Goal: Task Accomplishment & Management: Use online tool/utility

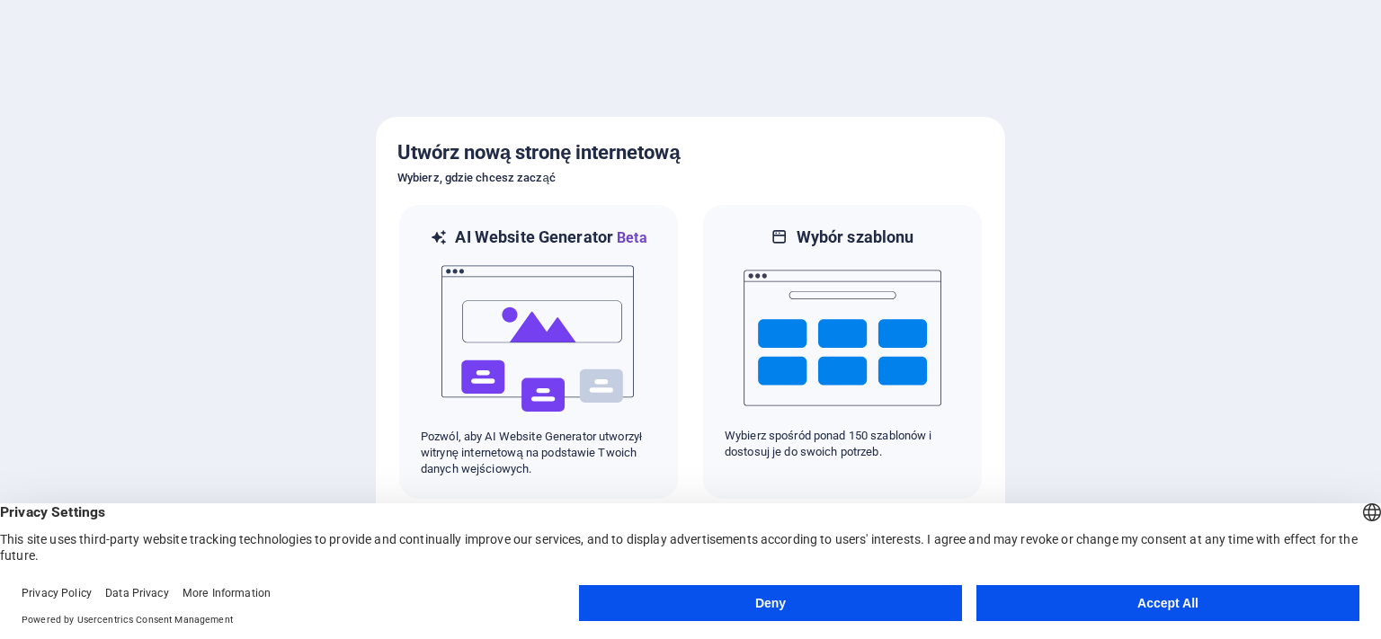
click at [1172, 595] on button "Accept All" at bounding box center [1168, 604] width 383 height 36
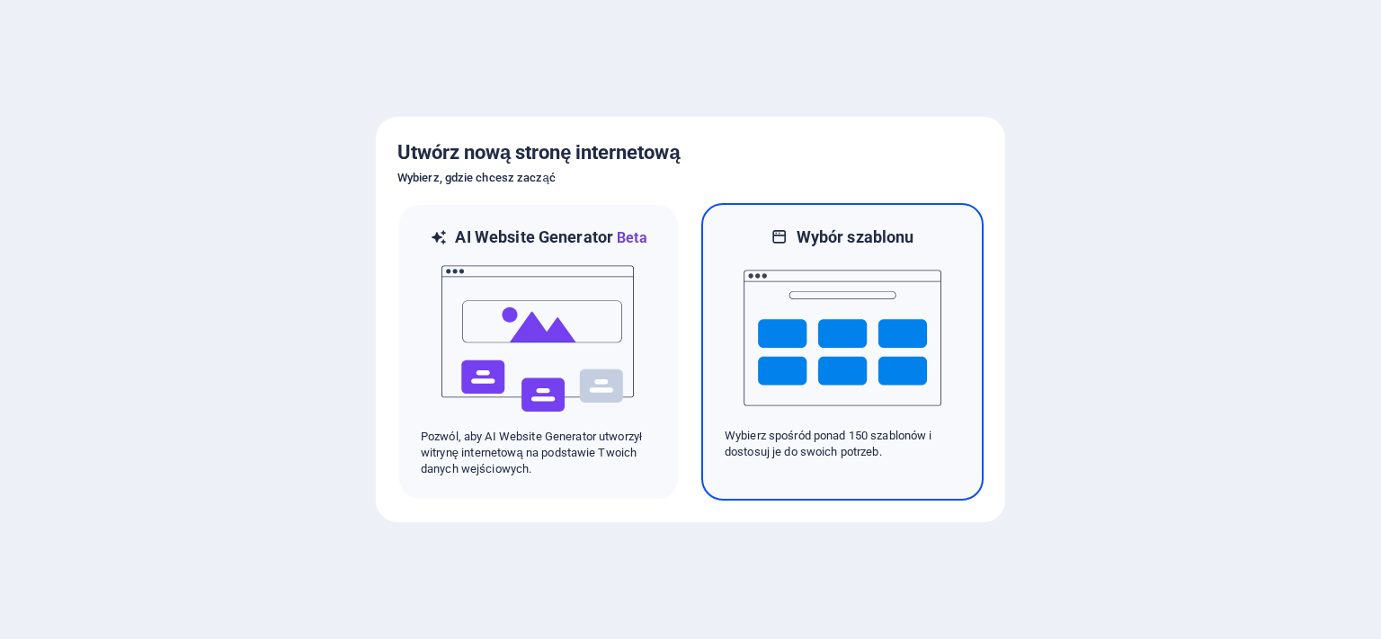
click at [805, 324] on img at bounding box center [843, 338] width 198 height 180
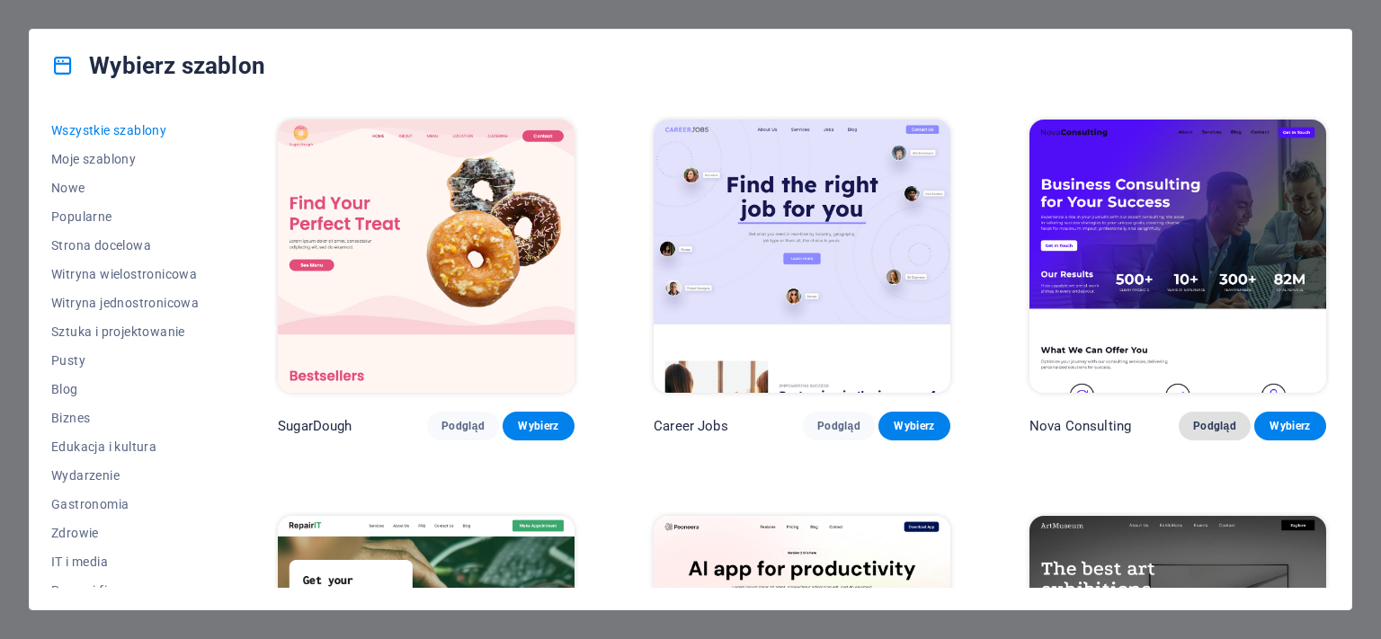
click at [1202, 425] on button "Podgląd" at bounding box center [1215, 426] width 72 height 29
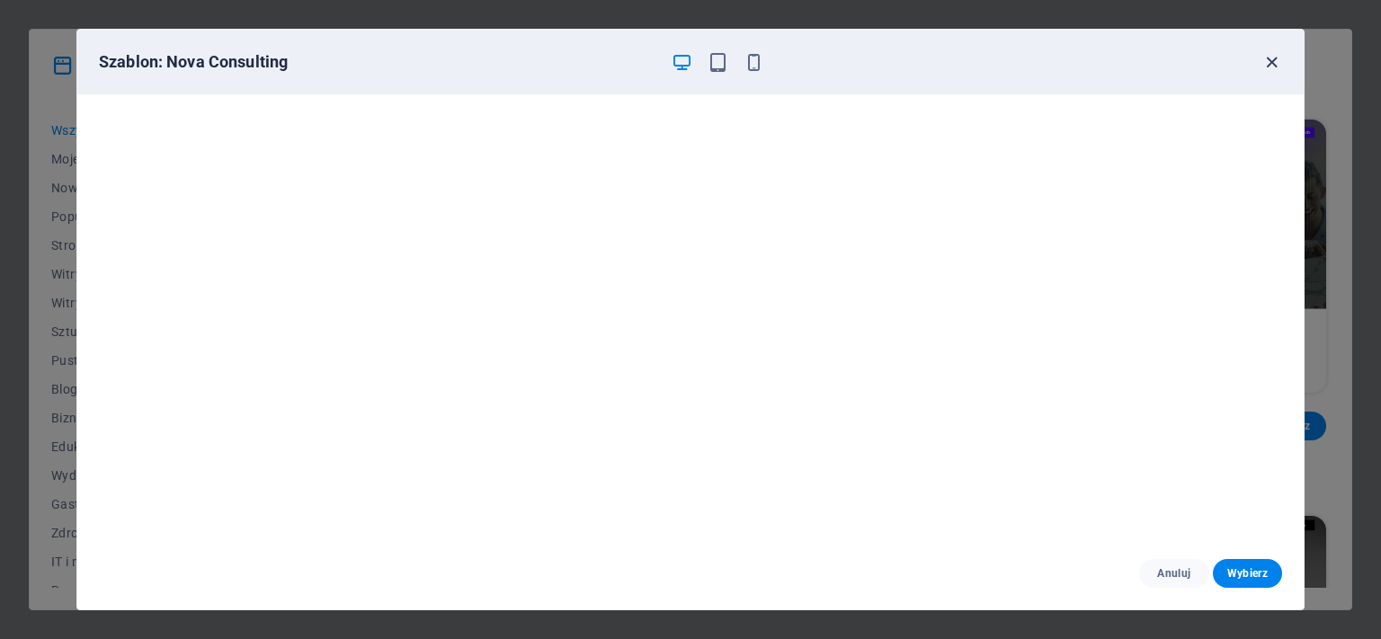
click at [1272, 63] on icon "button" at bounding box center [1272, 62] width 21 height 21
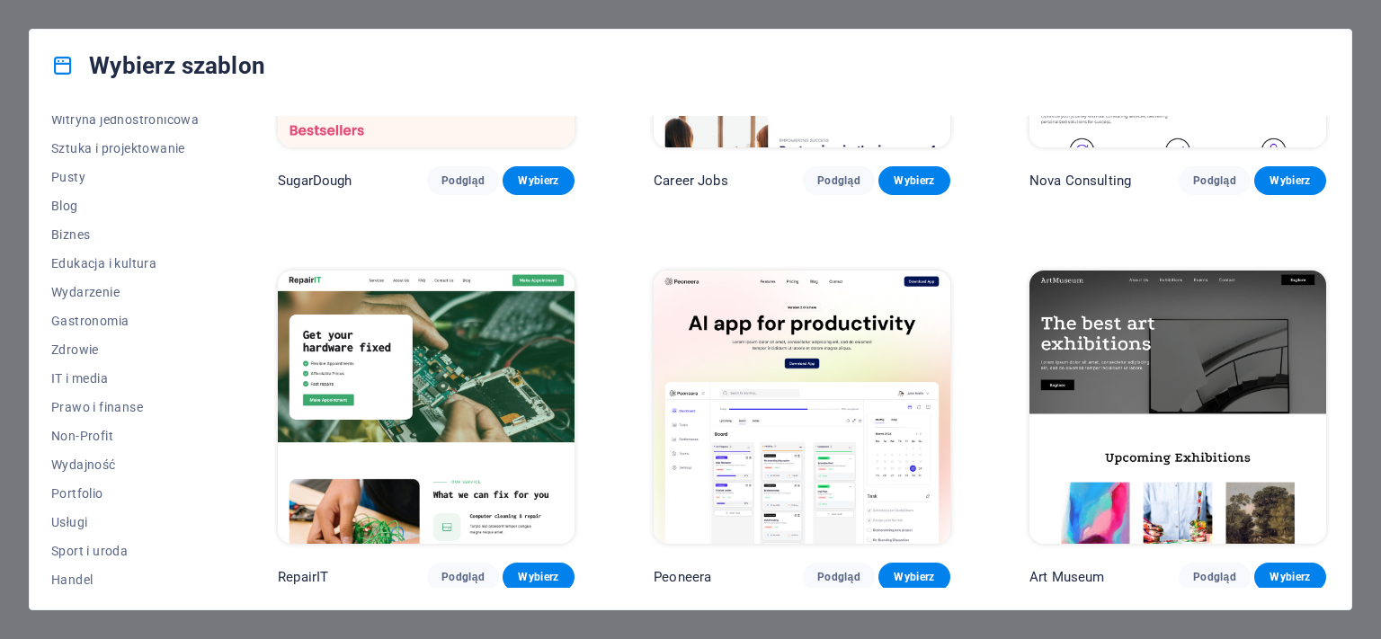
scroll to position [187, 0]
click at [117, 257] on span "Edukacja i kultura" at bounding box center [125, 260] width 148 height 14
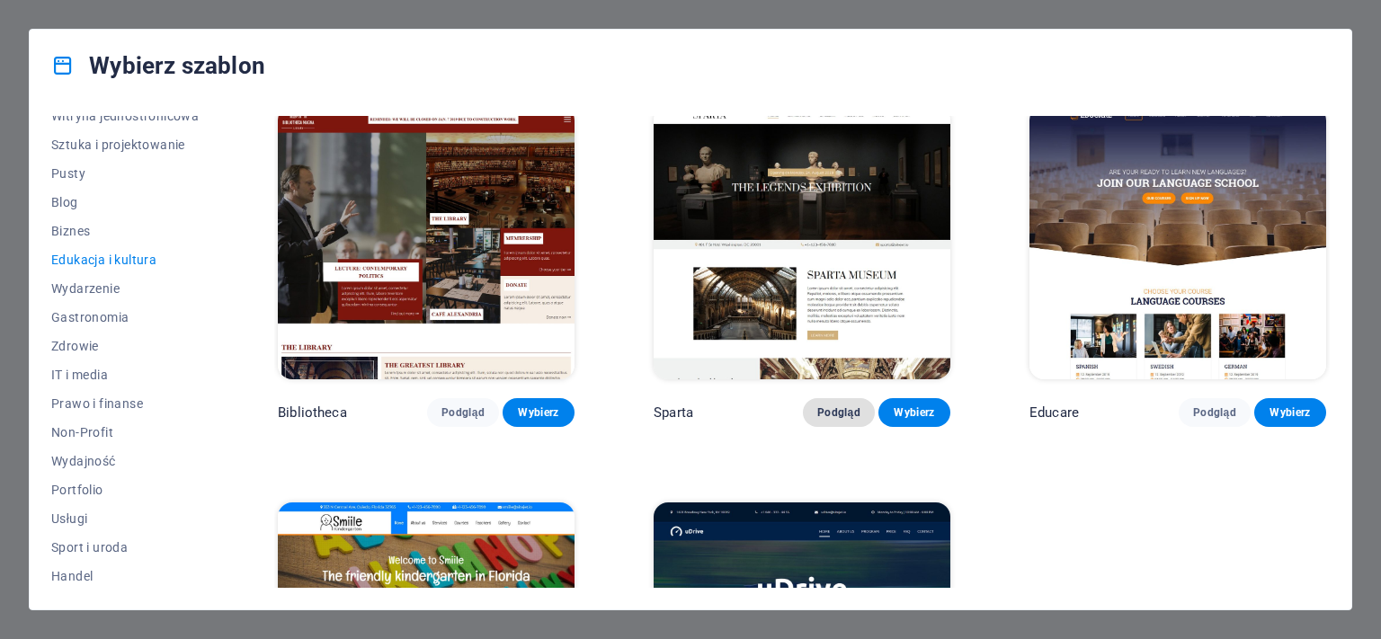
scroll to position [619, 0]
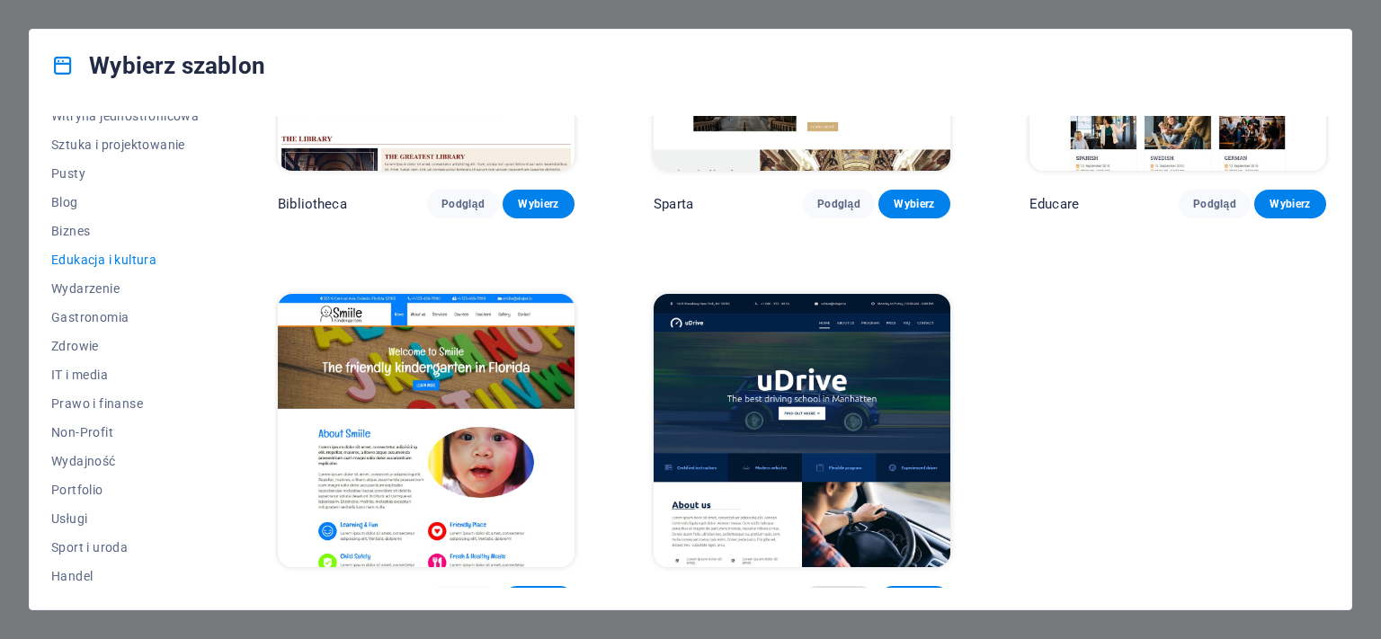
click at [843, 594] on span "Podgląd" at bounding box center [839, 601] width 43 height 14
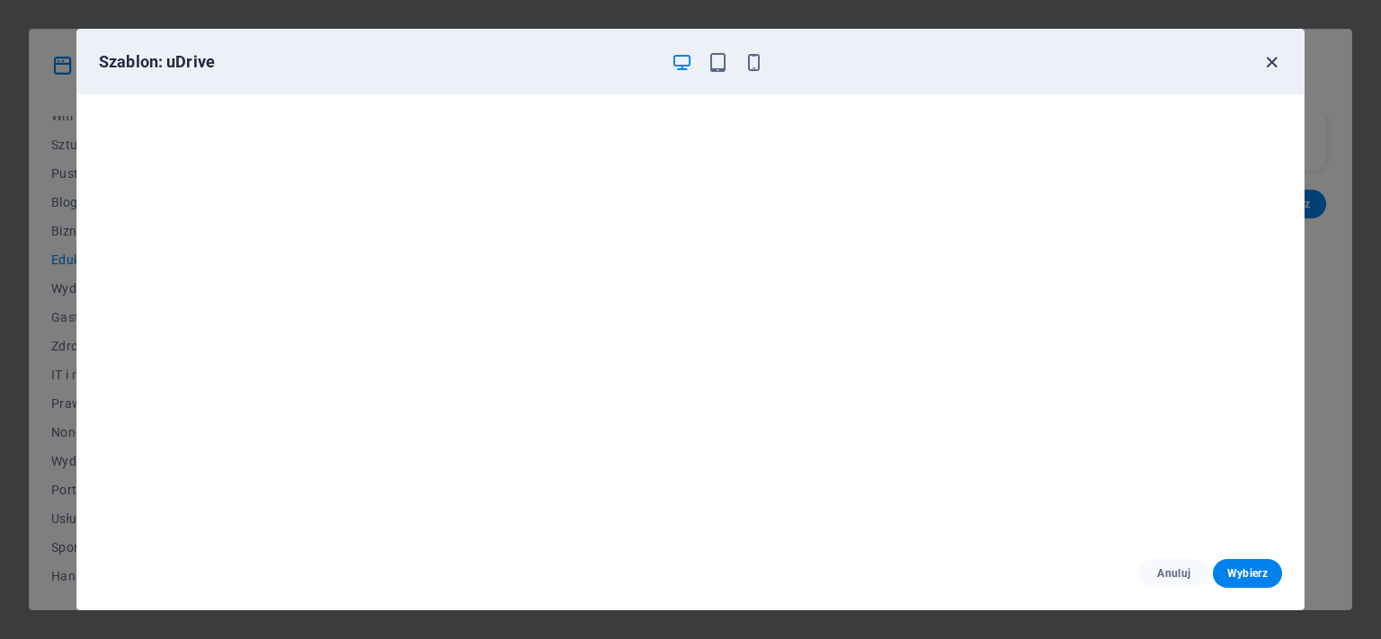
click at [1277, 67] on icon "button" at bounding box center [1272, 62] width 21 height 21
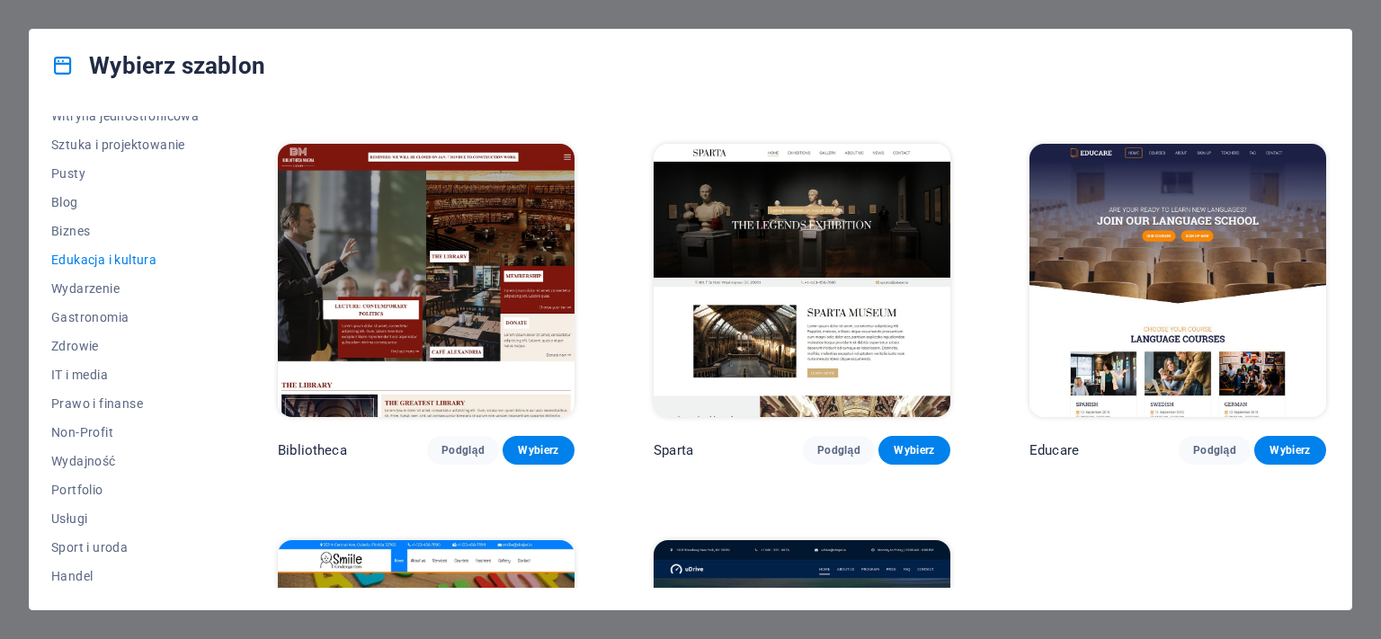
scroll to position [291, 0]
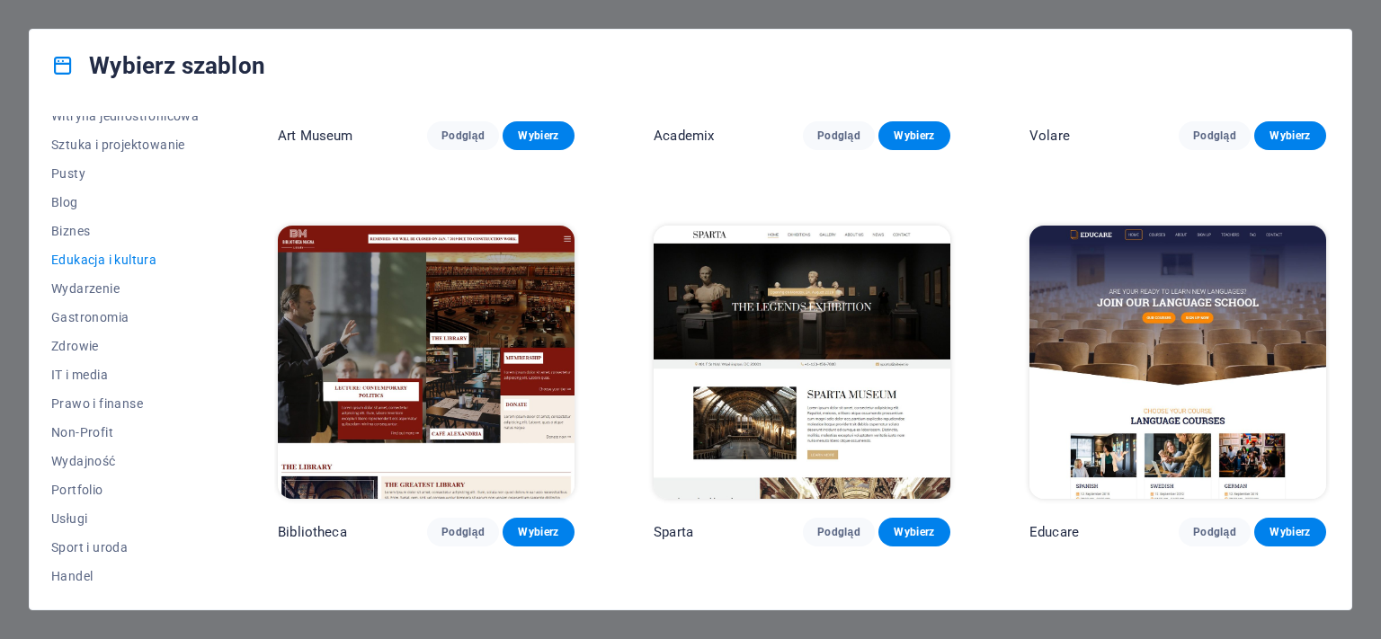
click at [821, 275] on img at bounding box center [802, 362] width 297 height 273
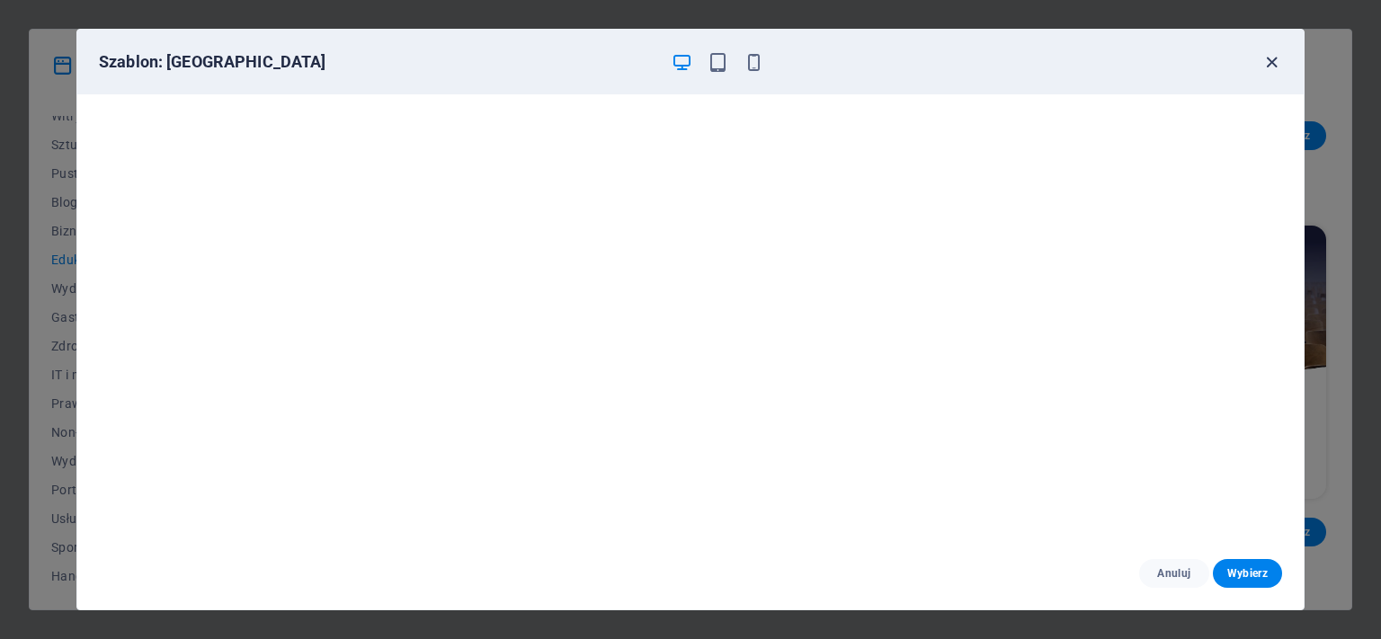
click at [1271, 67] on icon "button" at bounding box center [1272, 62] width 21 height 21
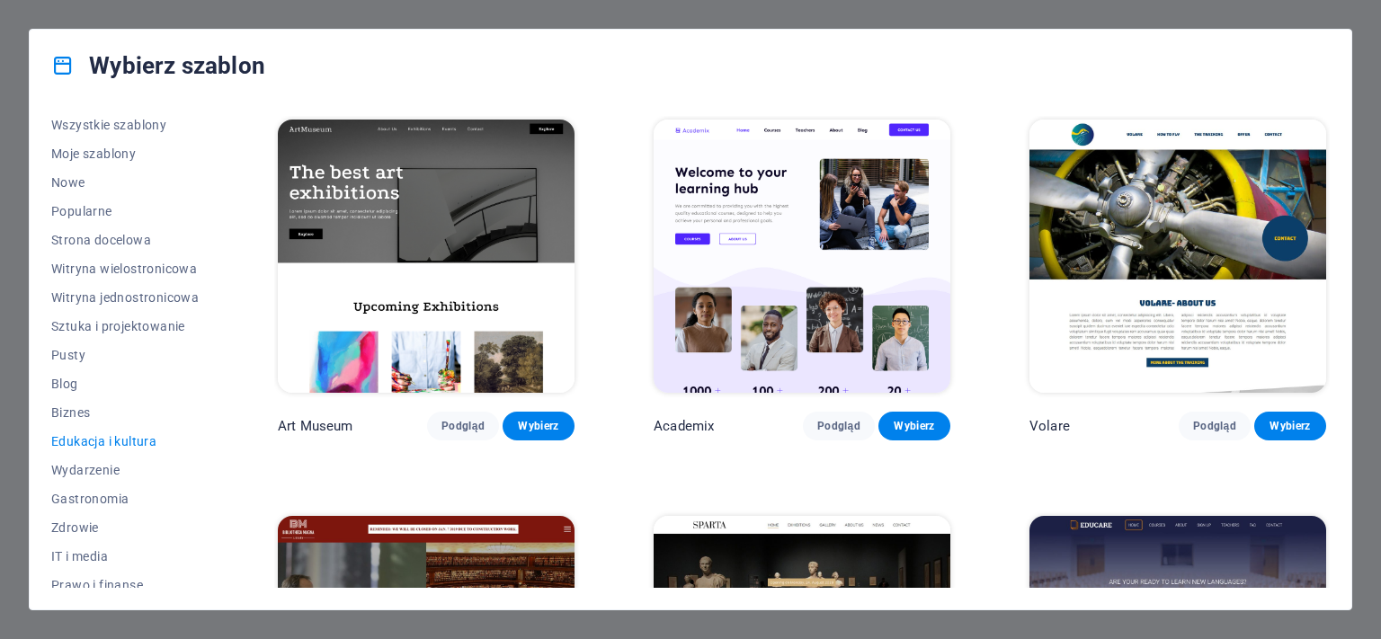
scroll to position [0, 0]
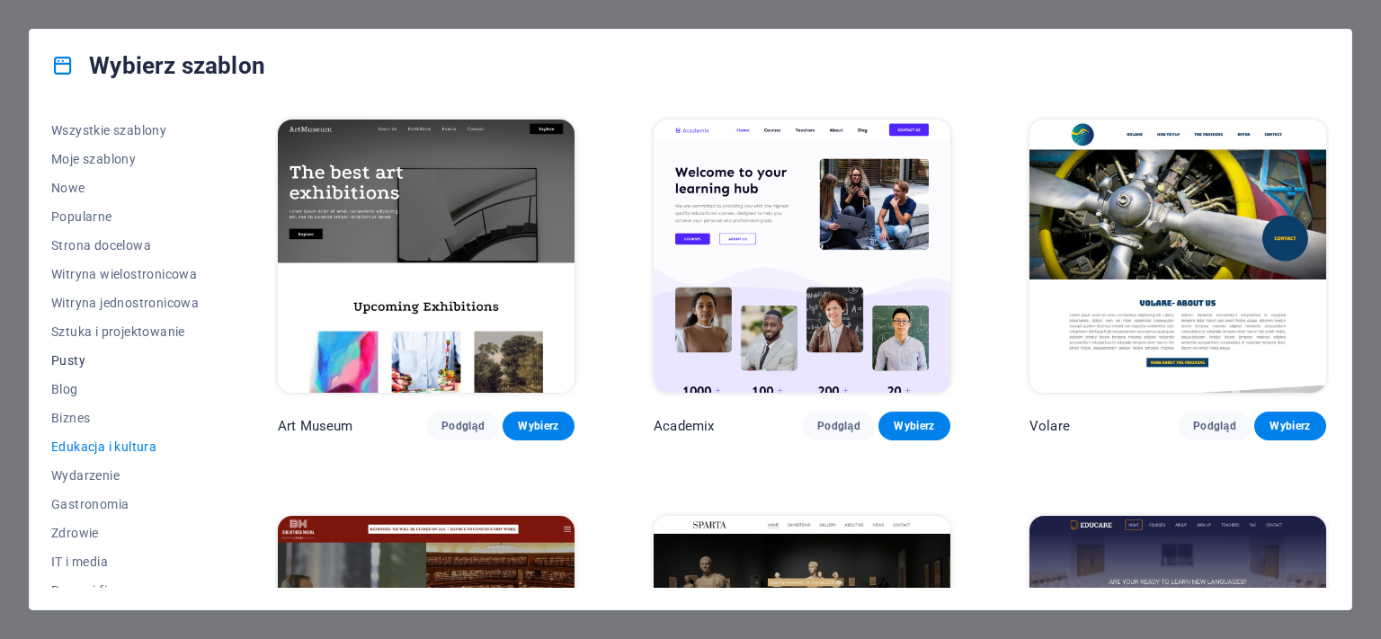
click at [73, 365] on span "Pusty" at bounding box center [125, 360] width 148 height 14
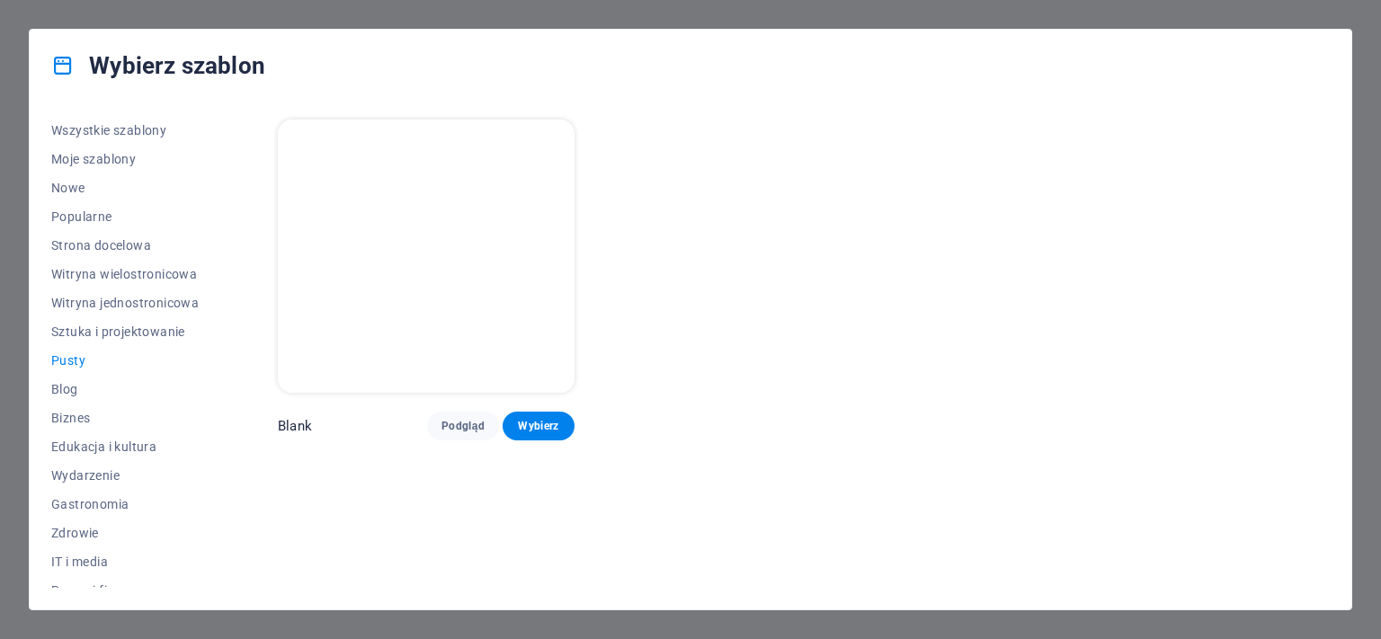
click at [472, 270] on img at bounding box center [426, 256] width 297 height 273
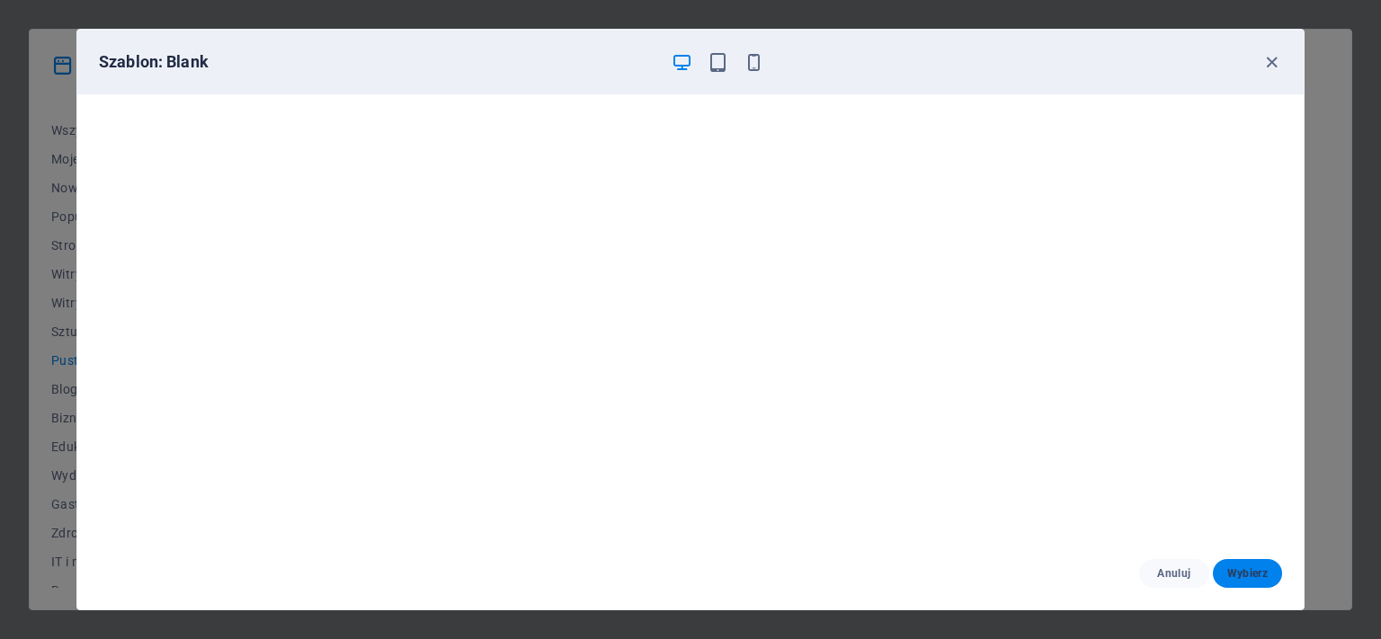
click at [1258, 574] on span "Wybierz" at bounding box center [1248, 574] width 40 height 14
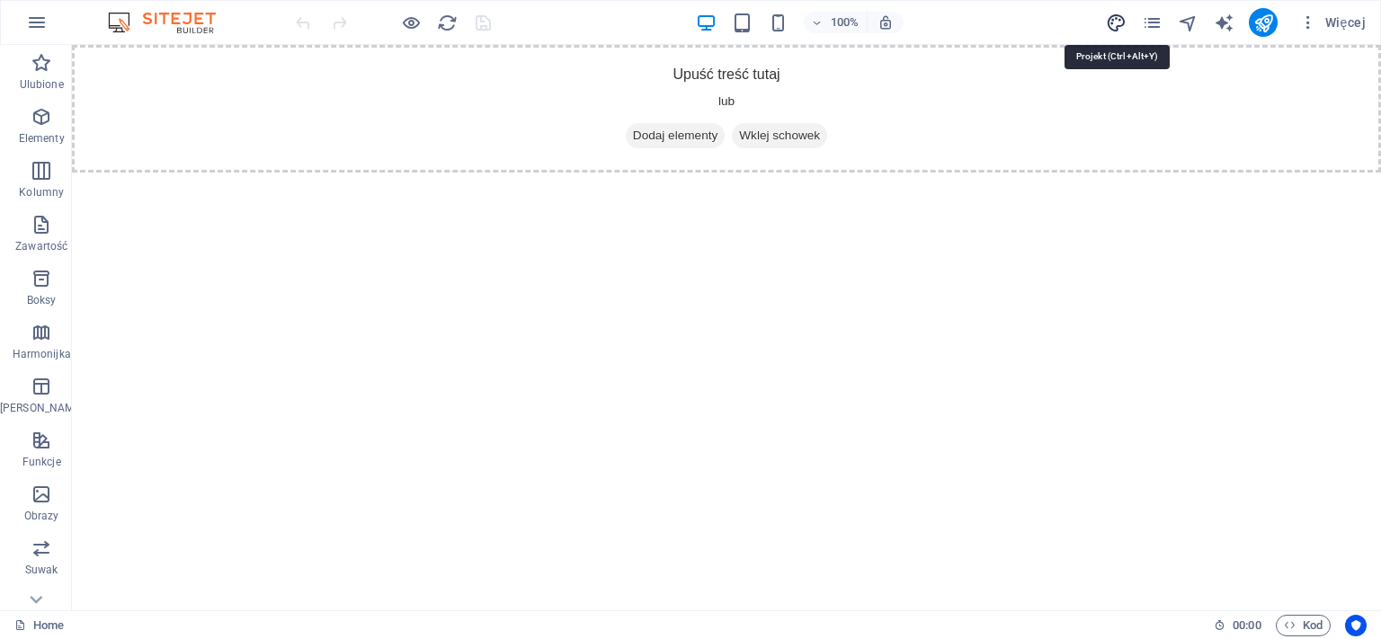
click at [1117, 23] on icon "design" at bounding box center [1116, 23] width 21 height 21
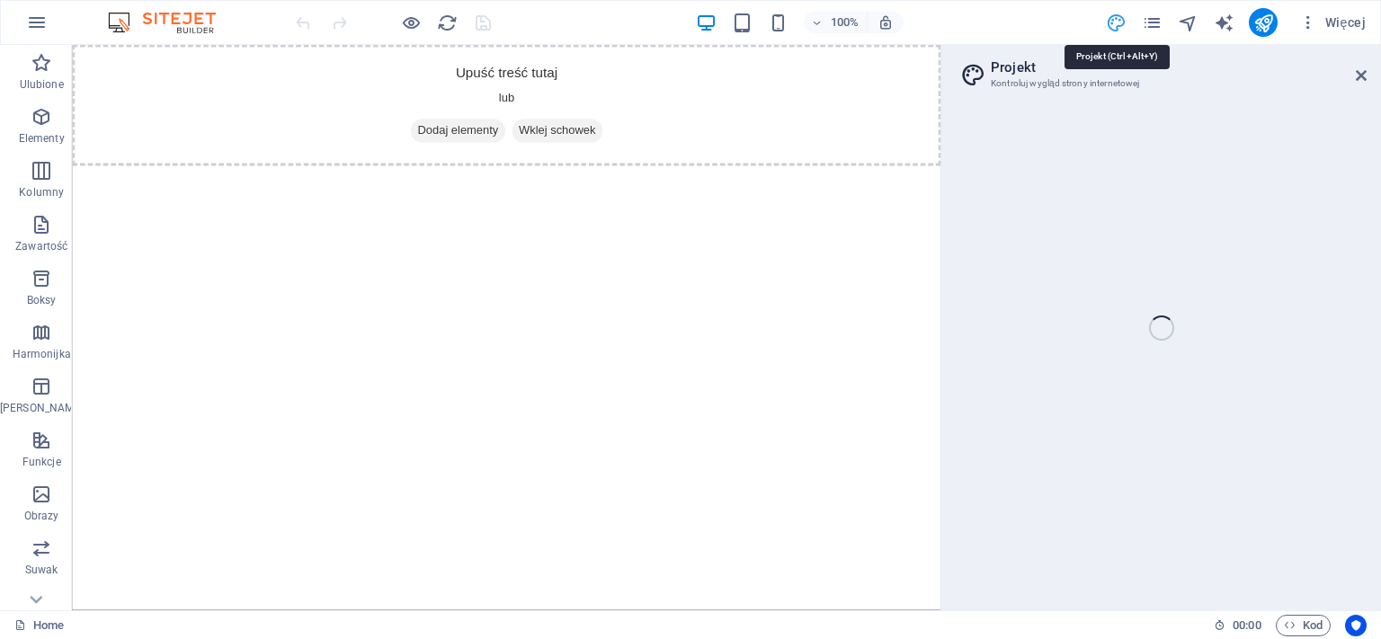
select select "px"
select select "400"
select select "px"
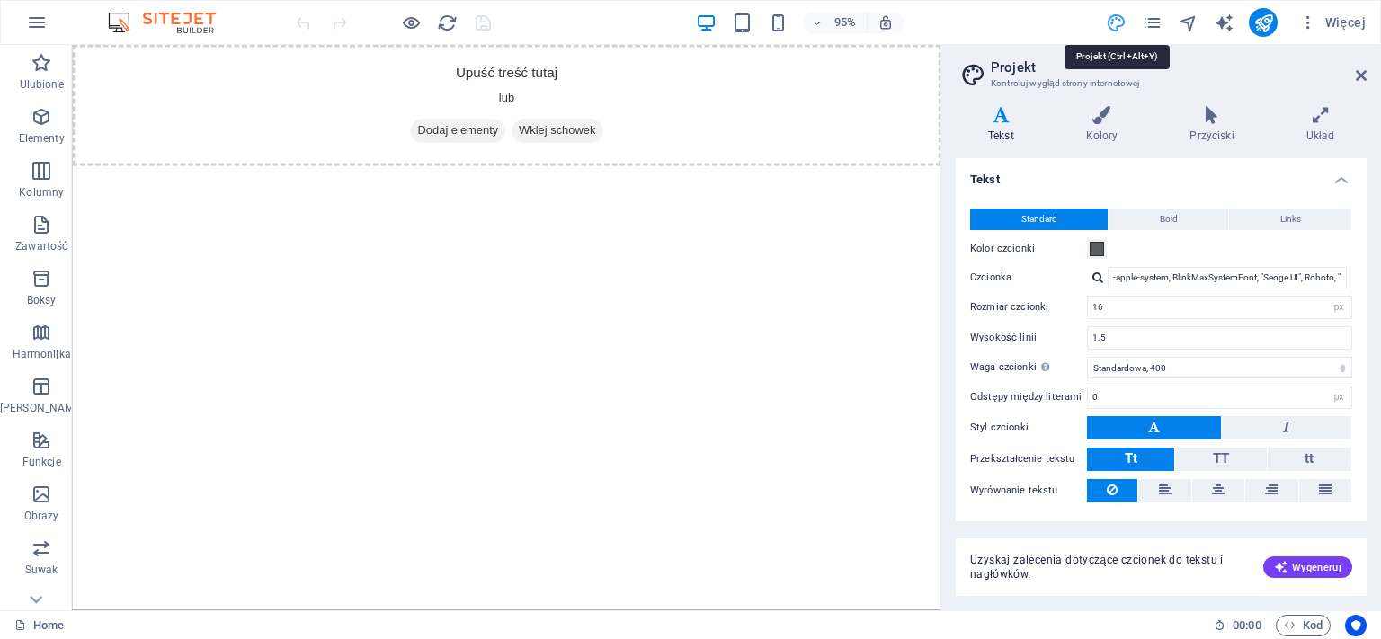
click at [1117, 23] on icon "design" at bounding box center [1116, 23] width 21 height 21
click at [1357, 77] on icon at bounding box center [1361, 75] width 11 height 14
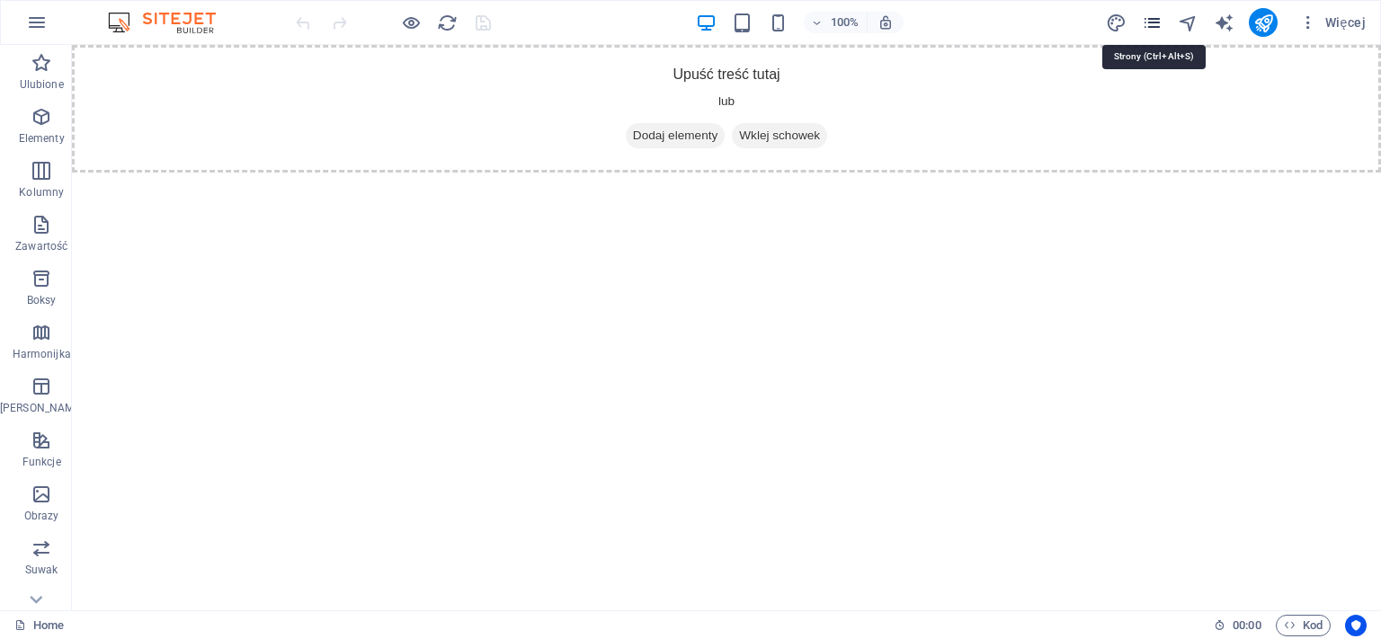
click at [1147, 23] on icon "pages" at bounding box center [1152, 23] width 21 height 21
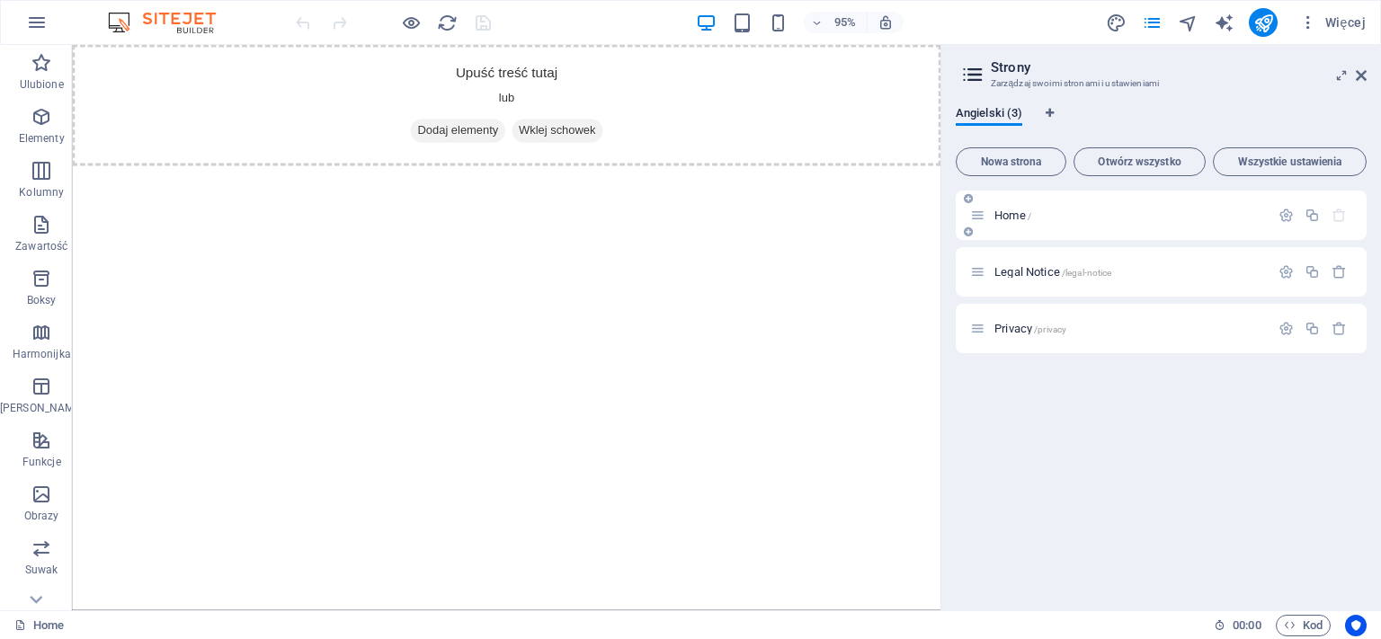
click at [1013, 218] on span "Home /" at bounding box center [1013, 215] width 37 height 13
click at [1307, 22] on icon "button" at bounding box center [1309, 22] width 18 height 18
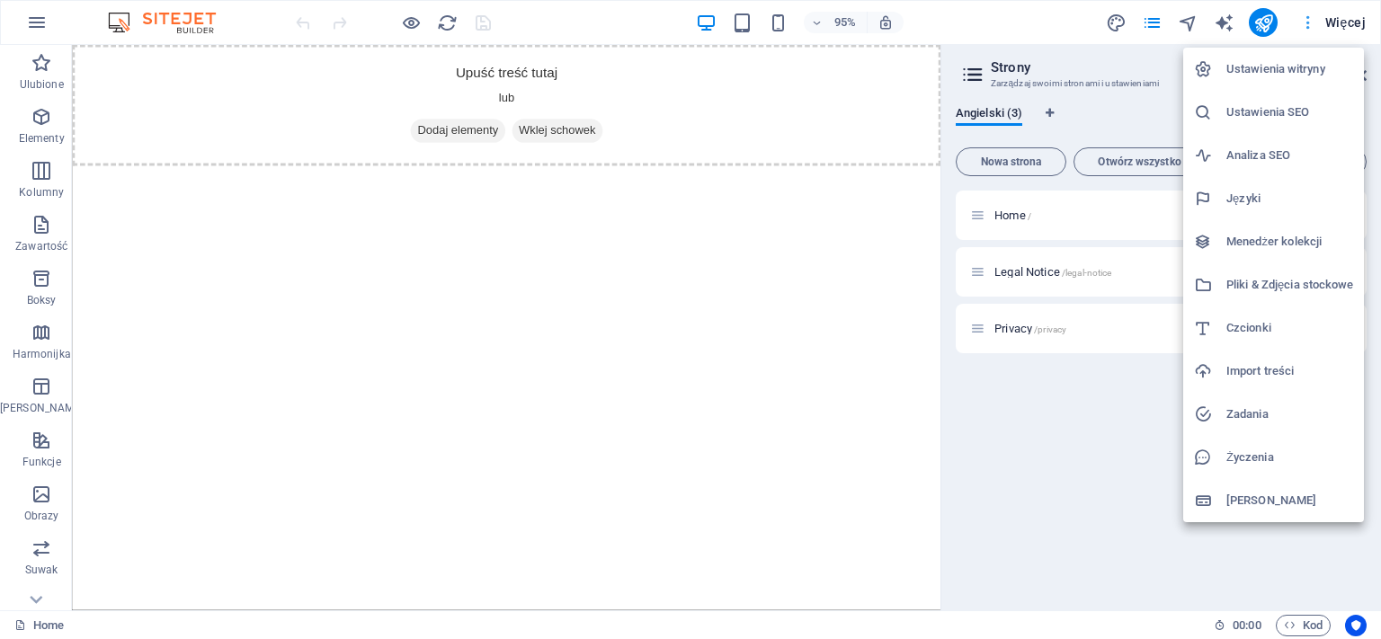
click at [1307, 22] on div at bounding box center [690, 319] width 1381 height 639
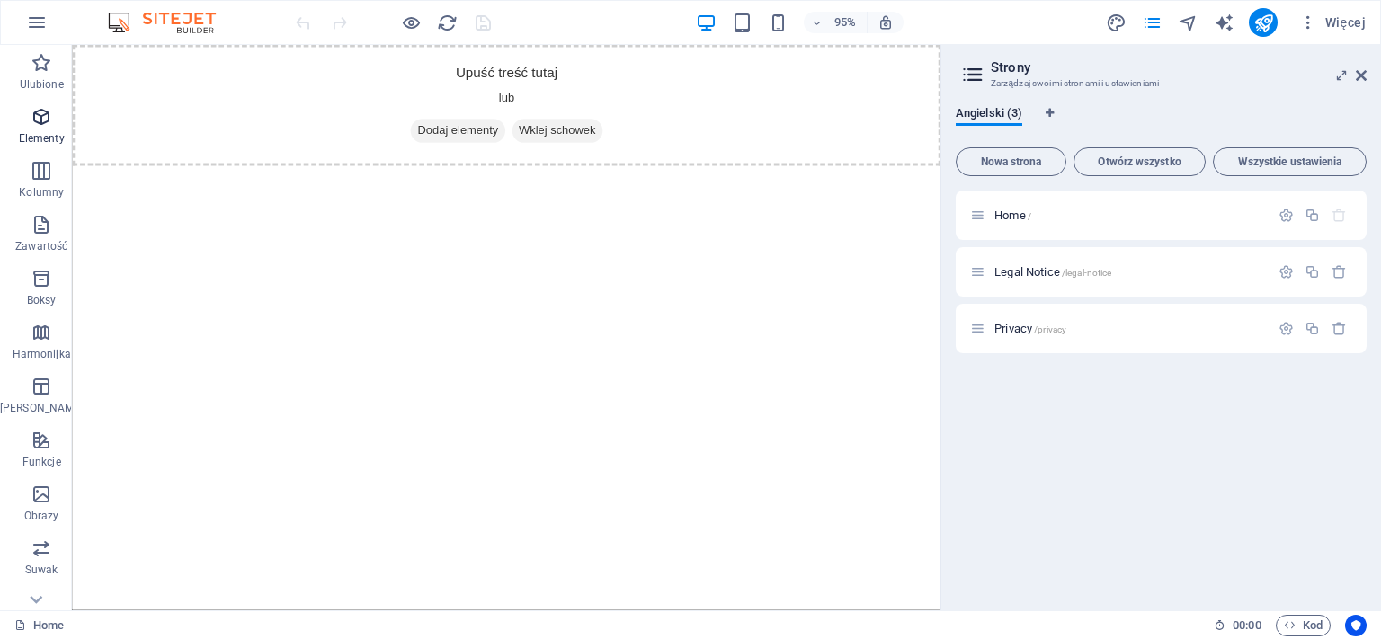
click at [39, 118] on icon "button" at bounding box center [42, 117] width 22 height 22
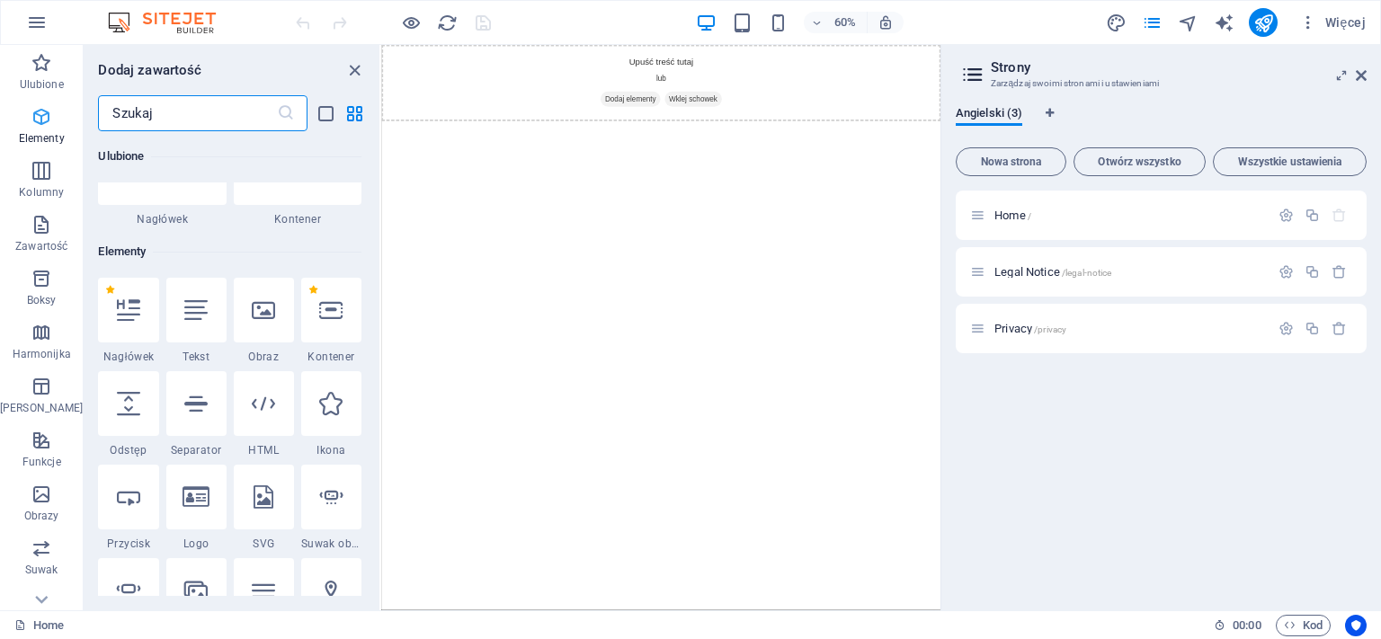
scroll to position [191, 0]
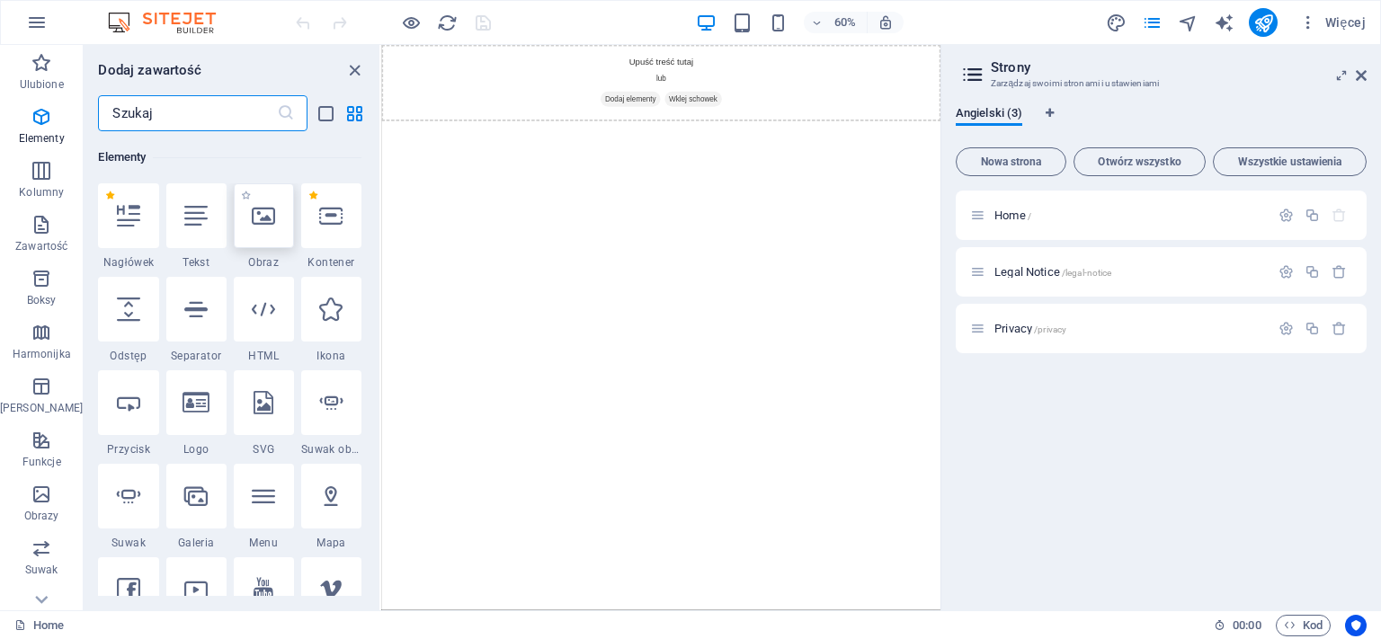
click at [258, 231] on div at bounding box center [264, 215] width 60 height 65
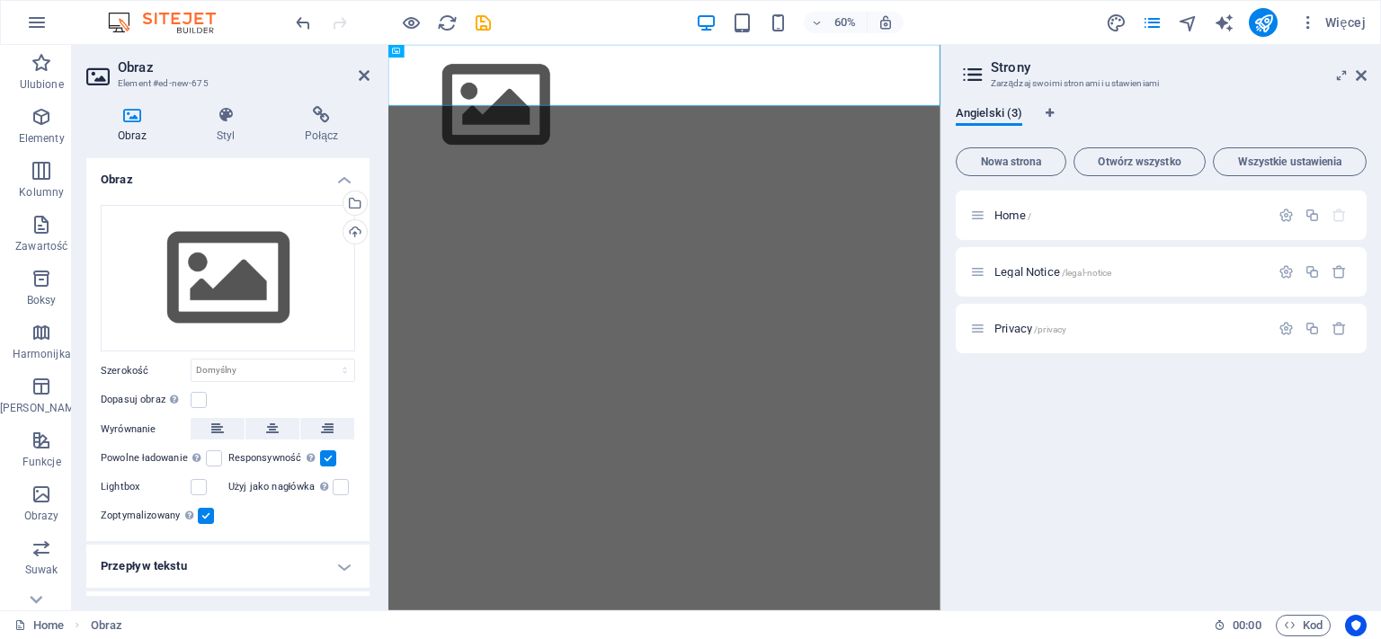
scroll to position [0, 0]
click at [273, 264] on div "Przeciągnij pliki tutaj, kliknij, aby wybrać pliki lub wybierz pliki z Plików l…" at bounding box center [228, 279] width 255 height 148
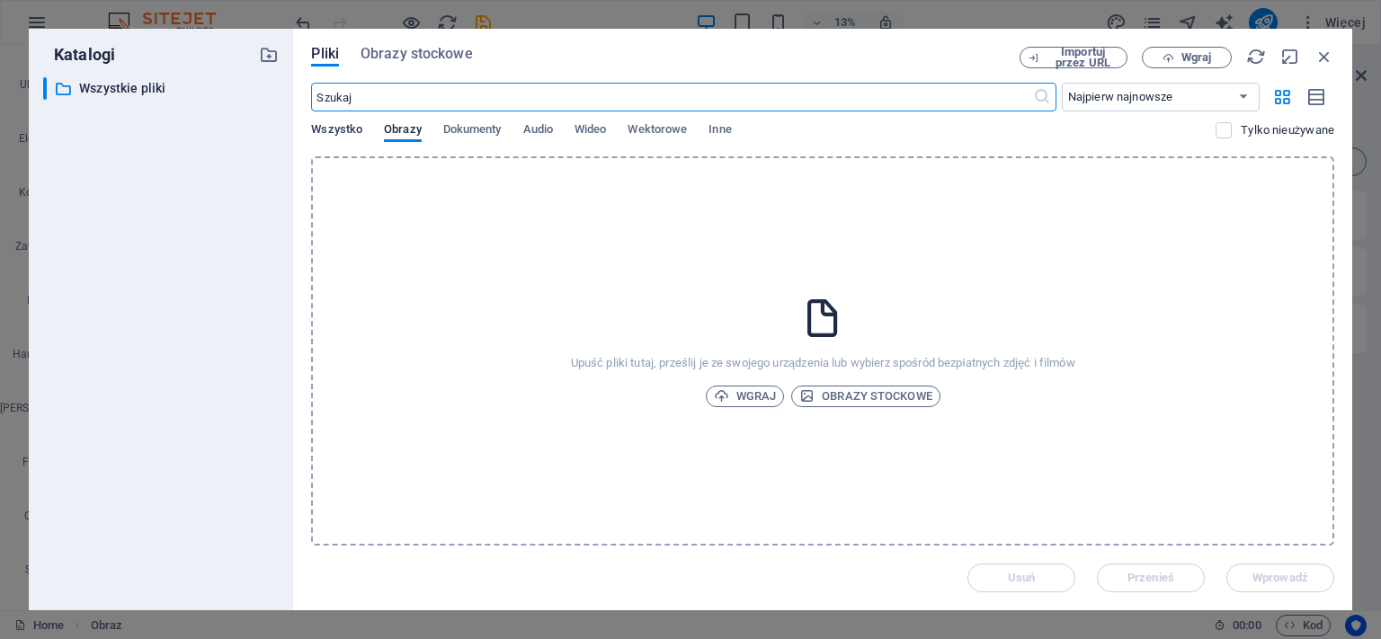
click at [322, 128] on span "Wszystko" at bounding box center [336, 131] width 51 height 25
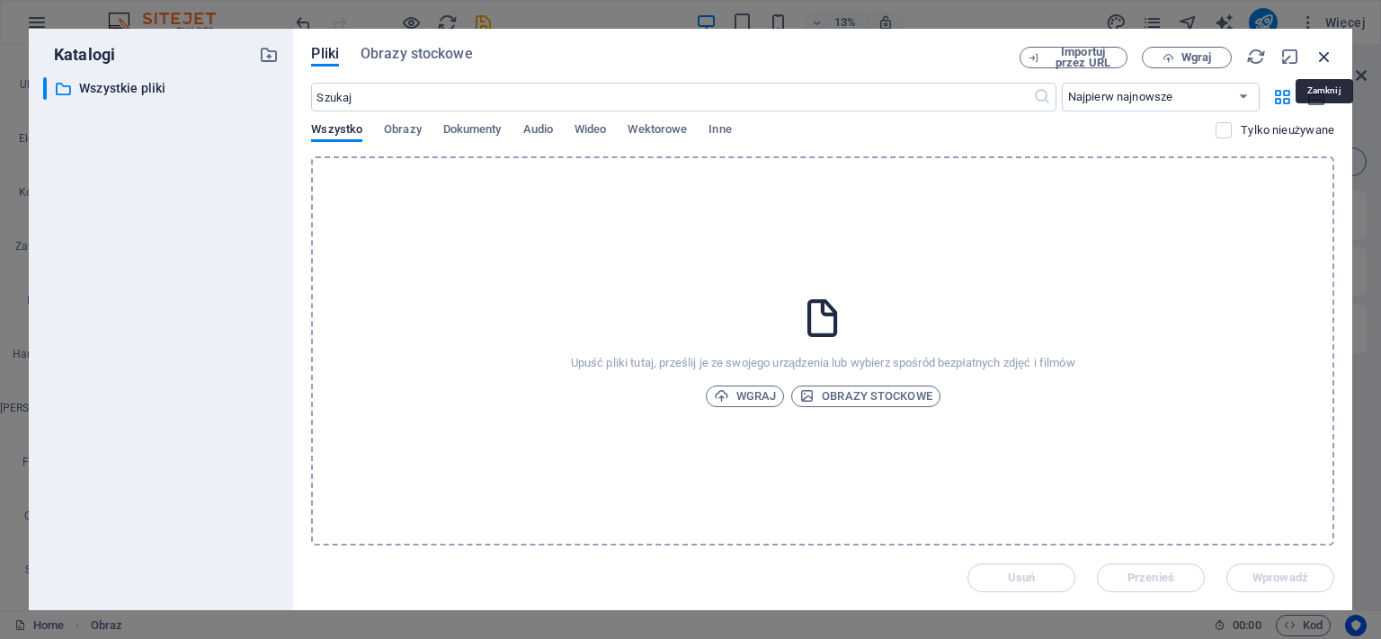
click at [1322, 56] on icon "button" at bounding box center [1325, 57] width 20 height 20
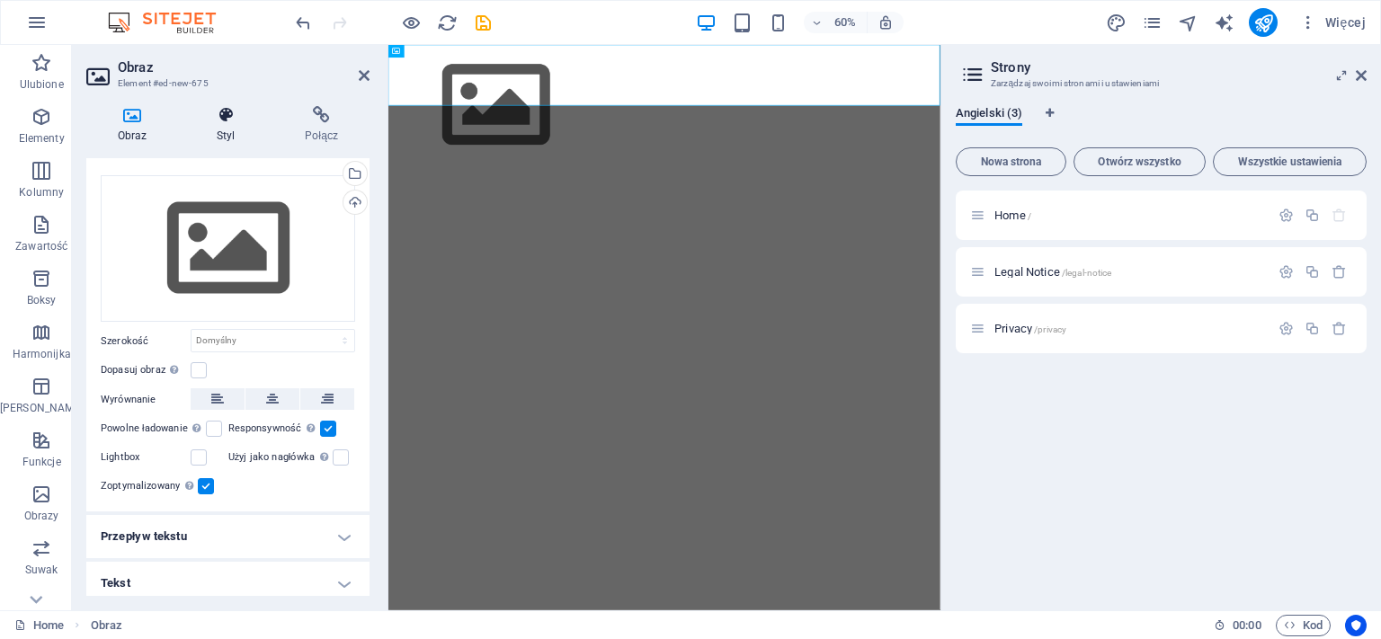
click at [231, 128] on h4 "Styl" at bounding box center [229, 125] width 88 height 38
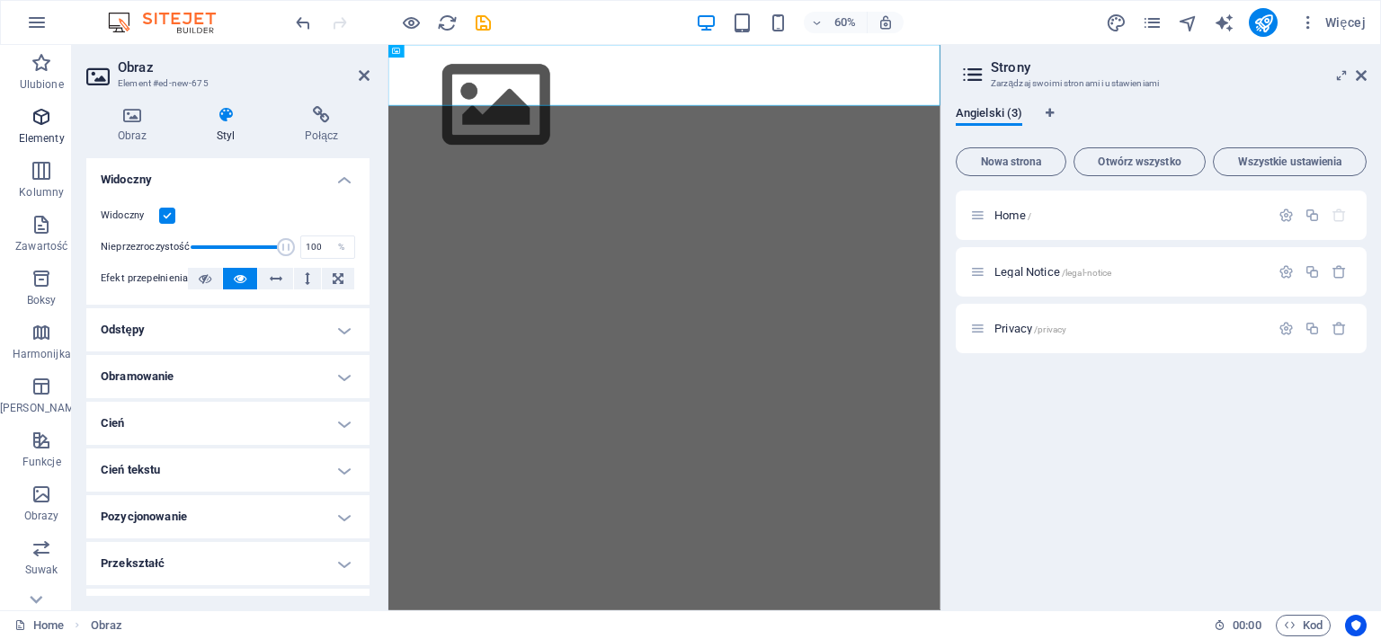
click at [41, 128] on icon "button" at bounding box center [42, 117] width 22 height 22
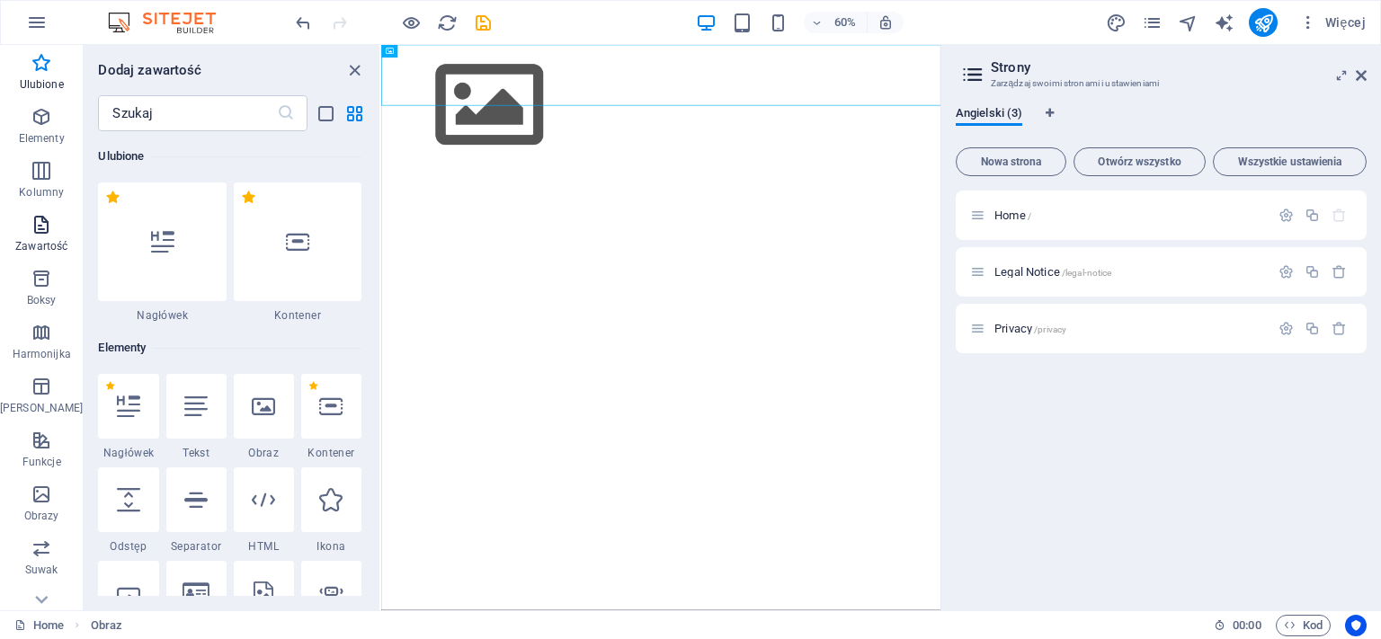
click at [31, 222] on icon "button" at bounding box center [42, 225] width 22 height 22
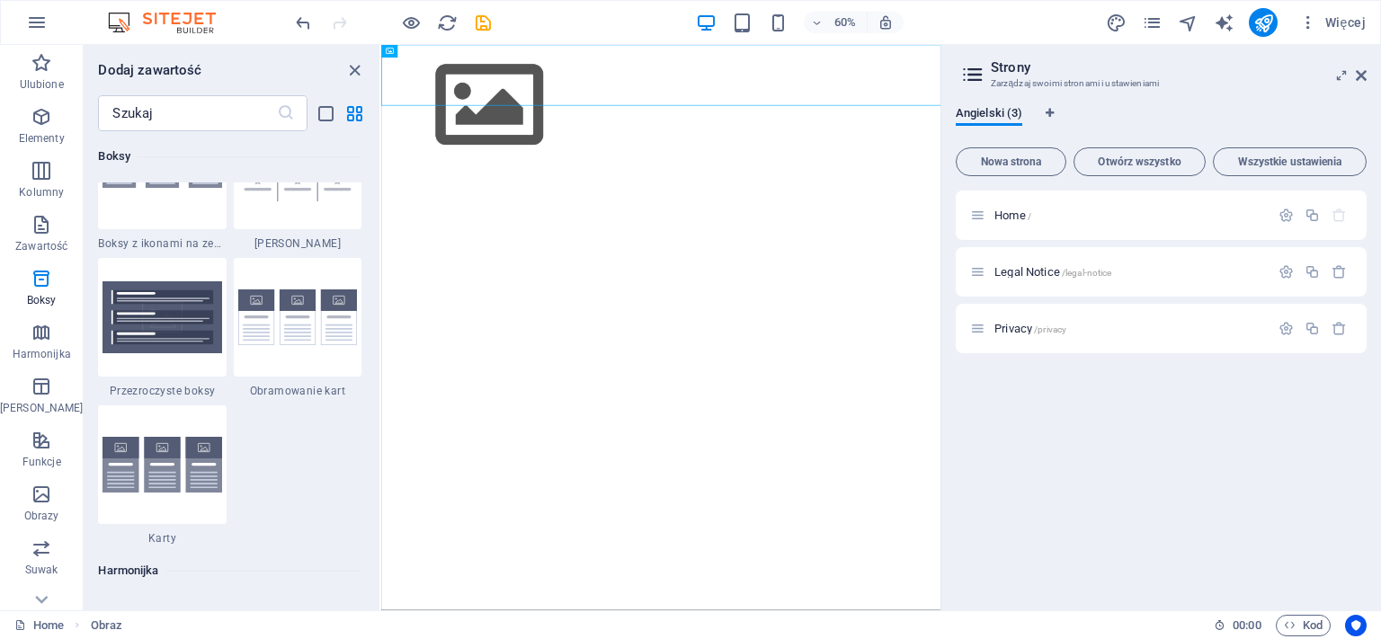
scroll to position [5361, 0]
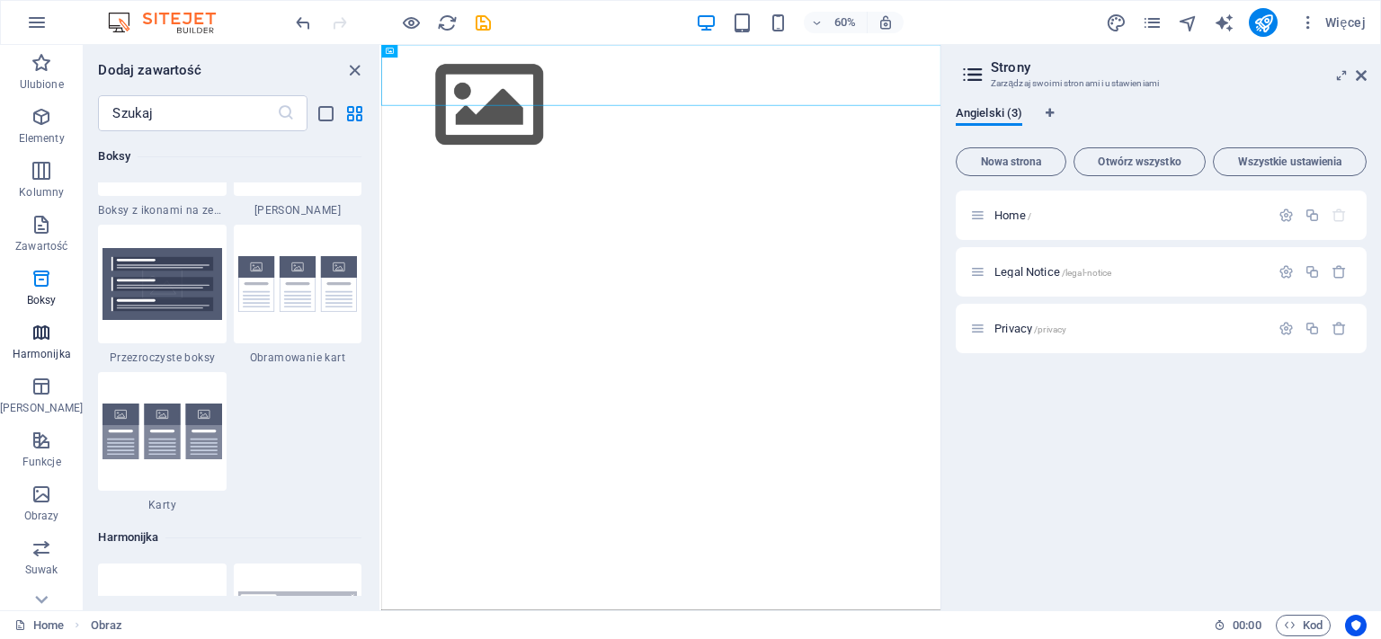
click at [31, 341] on icon "button" at bounding box center [42, 333] width 22 height 22
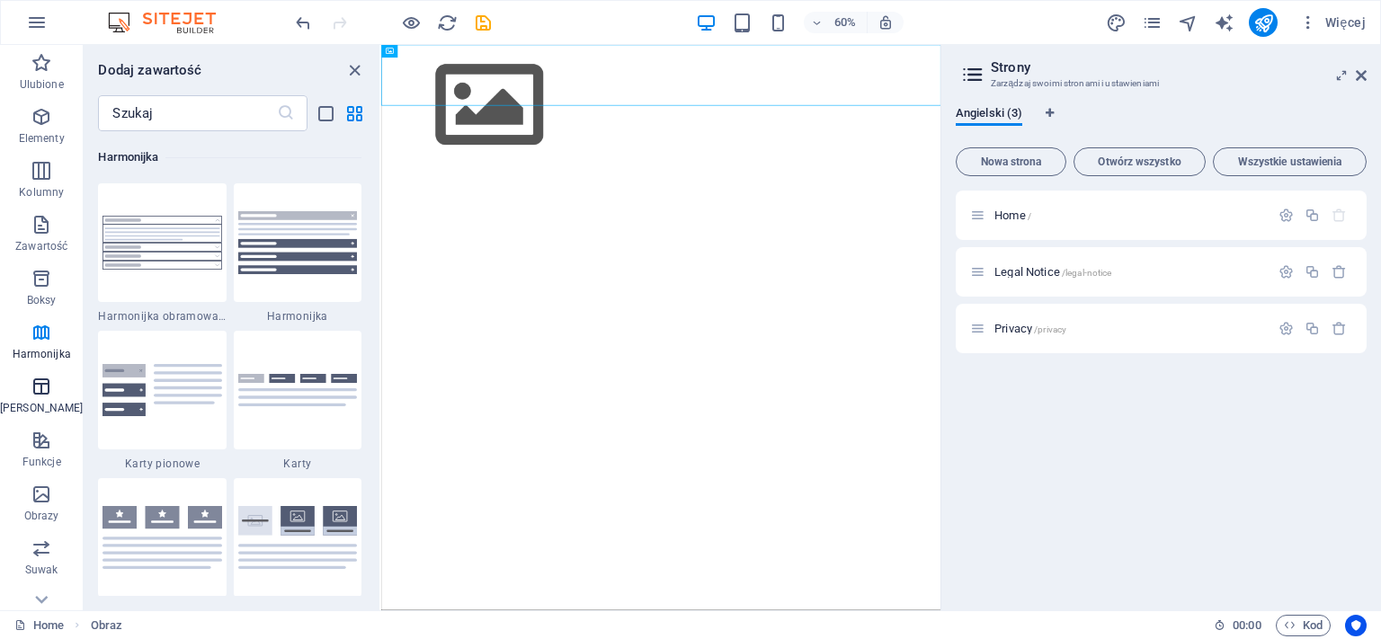
click at [34, 389] on icon "button" at bounding box center [42, 387] width 22 height 22
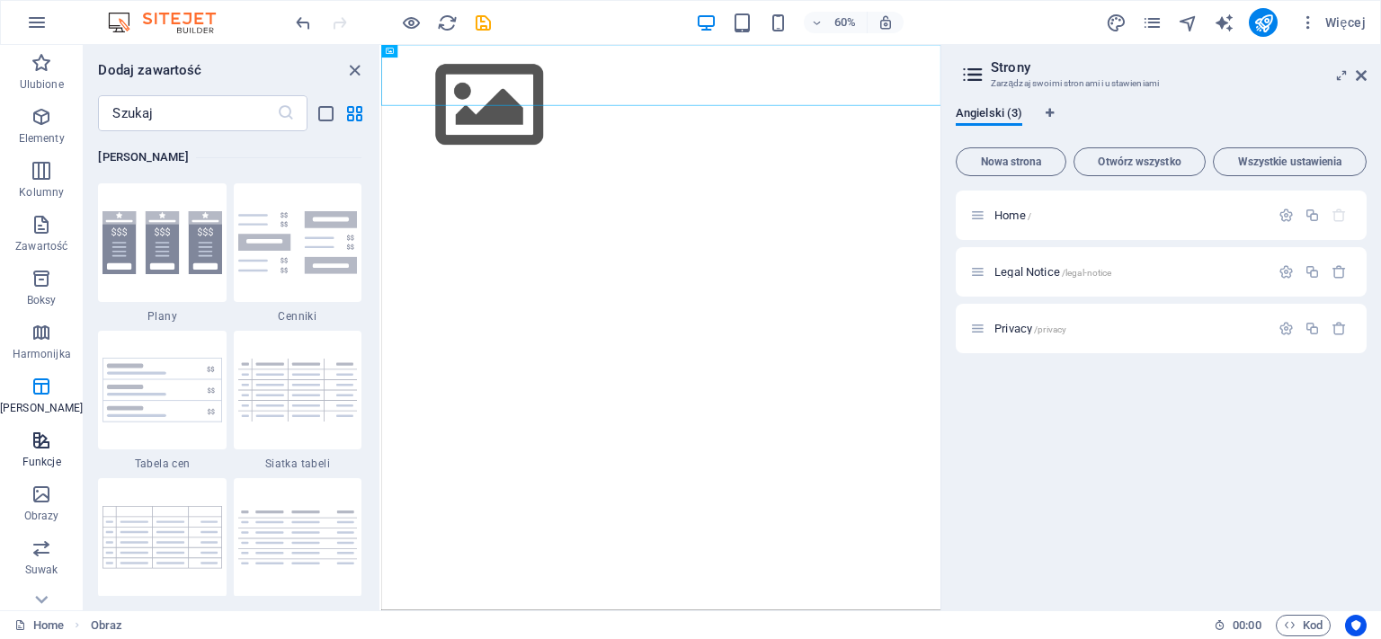
click at [38, 449] on icon "button" at bounding box center [42, 441] width 22 height 22
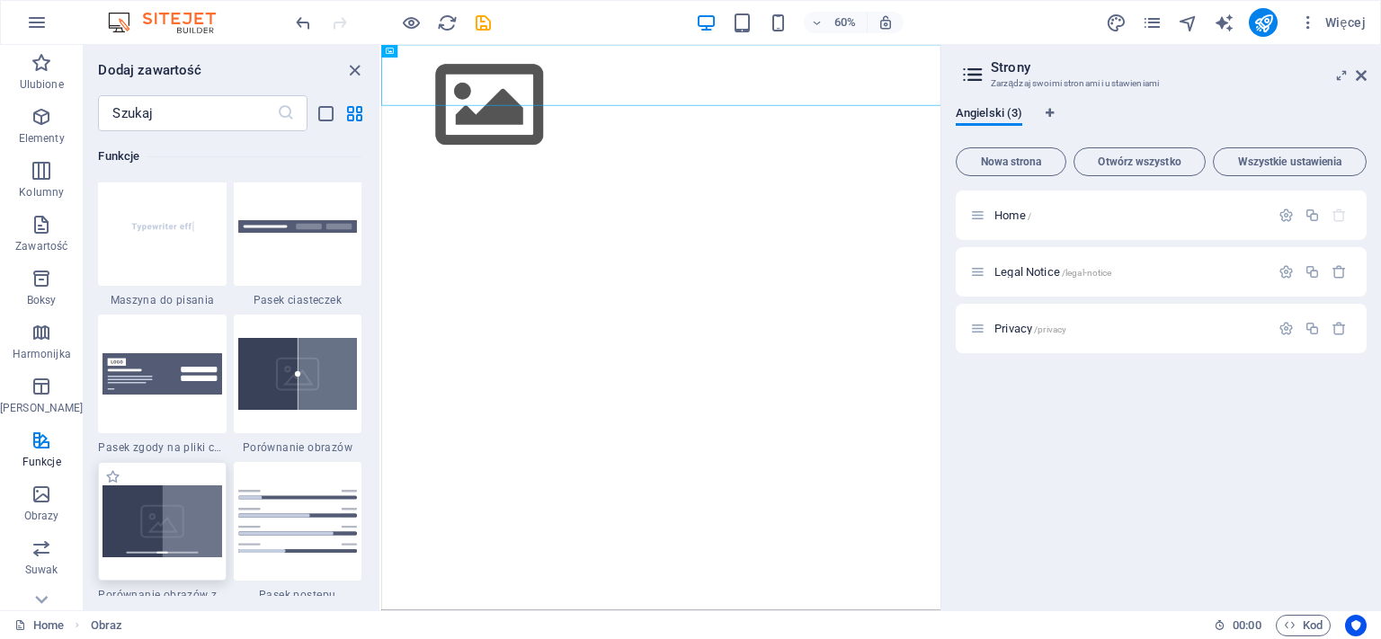
scroll to position [7092, 0]
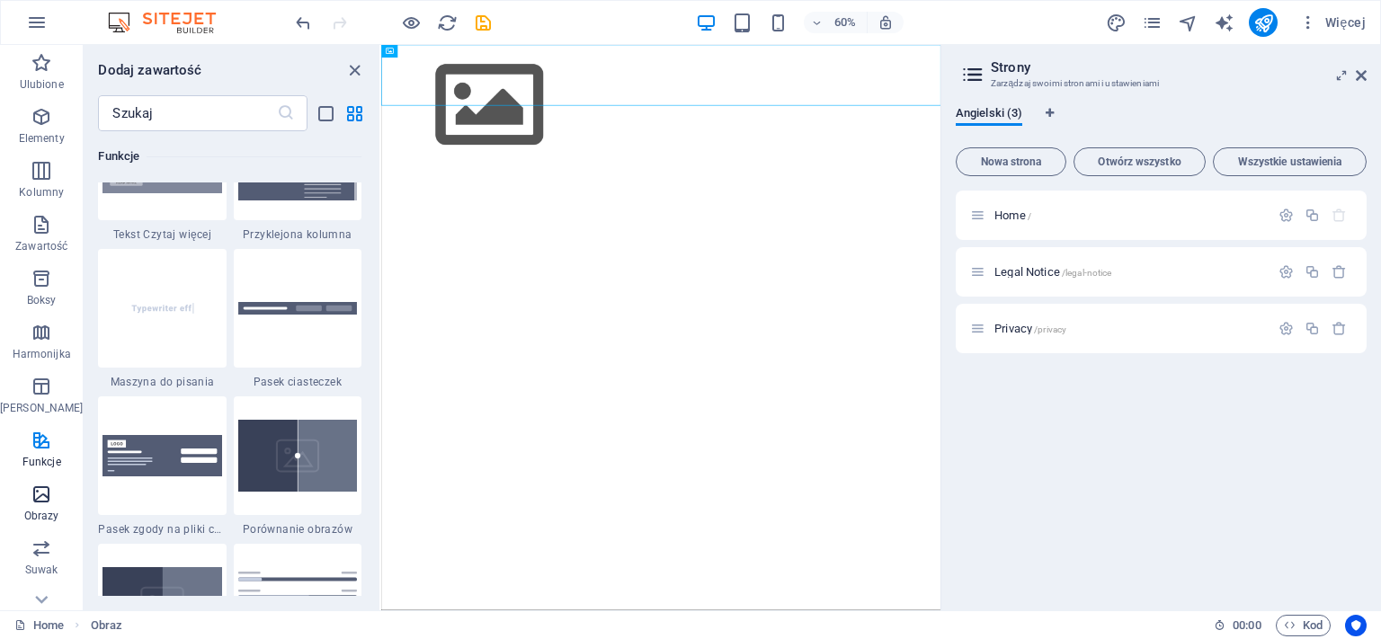
click at [31, 506] on span "Obrazy" at bounding box center [41, 505] width 83 height 43
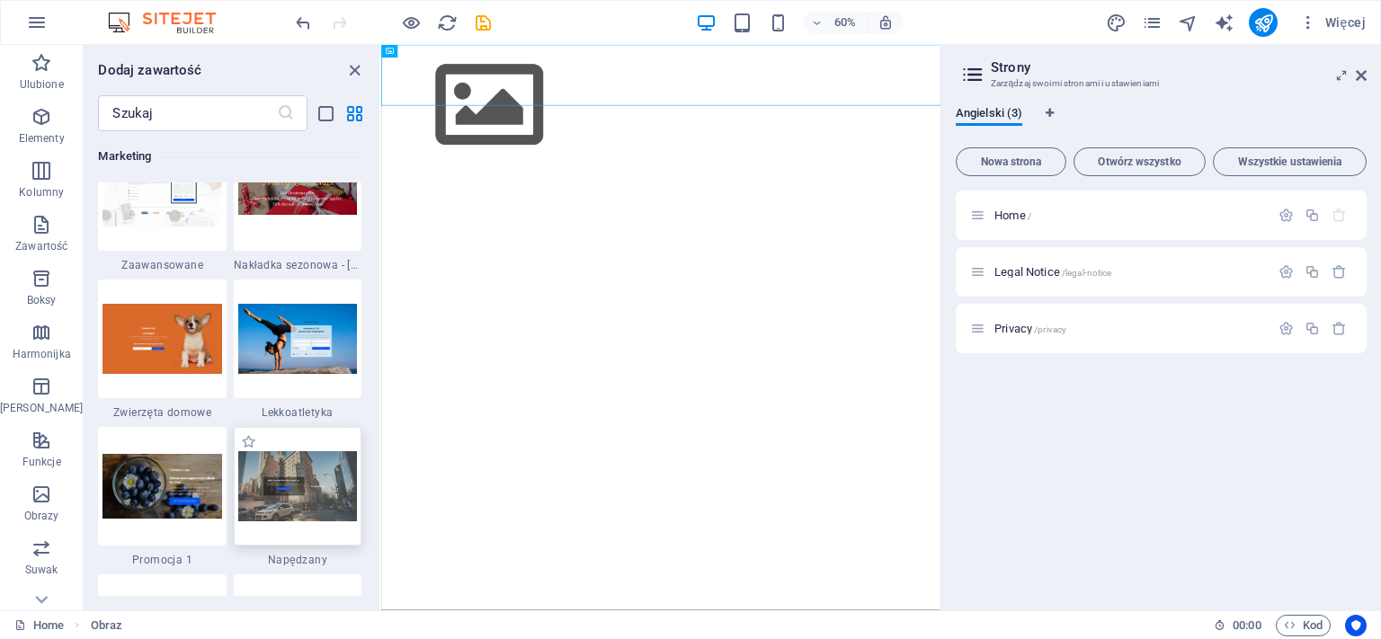
scroll to position [15353, 0]
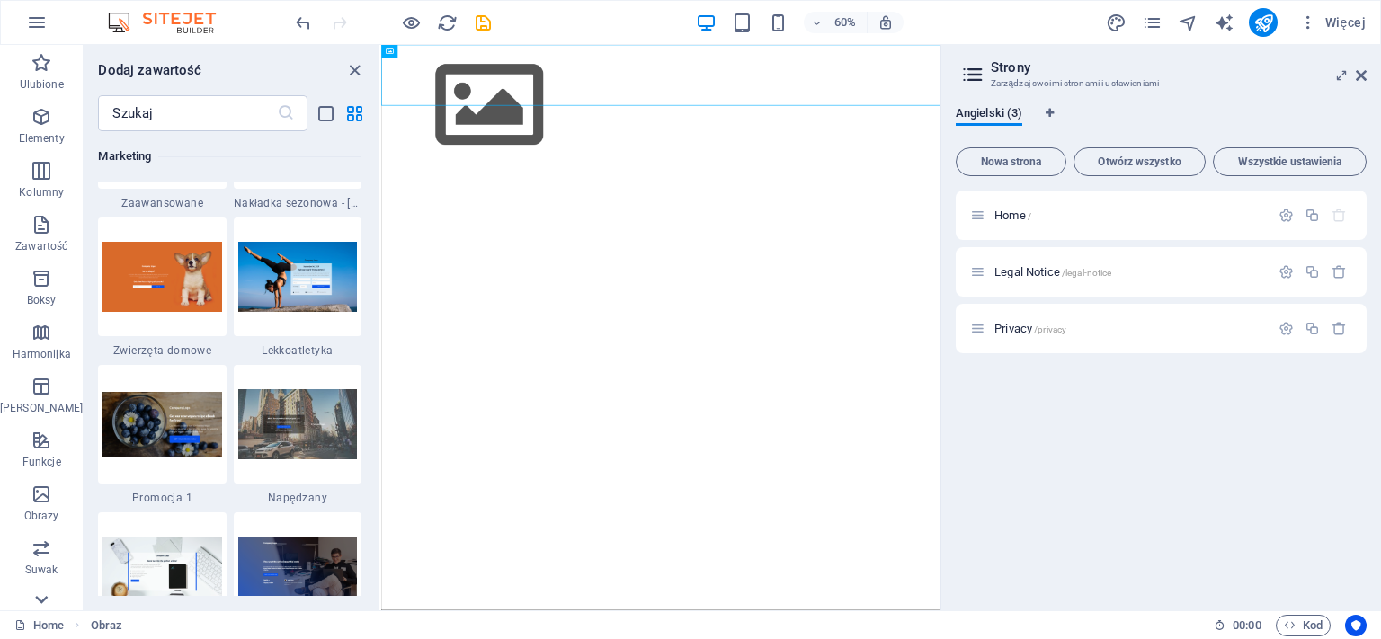
click at [35, 598] on icon at bounding box center [41, 599] width 25 height 25
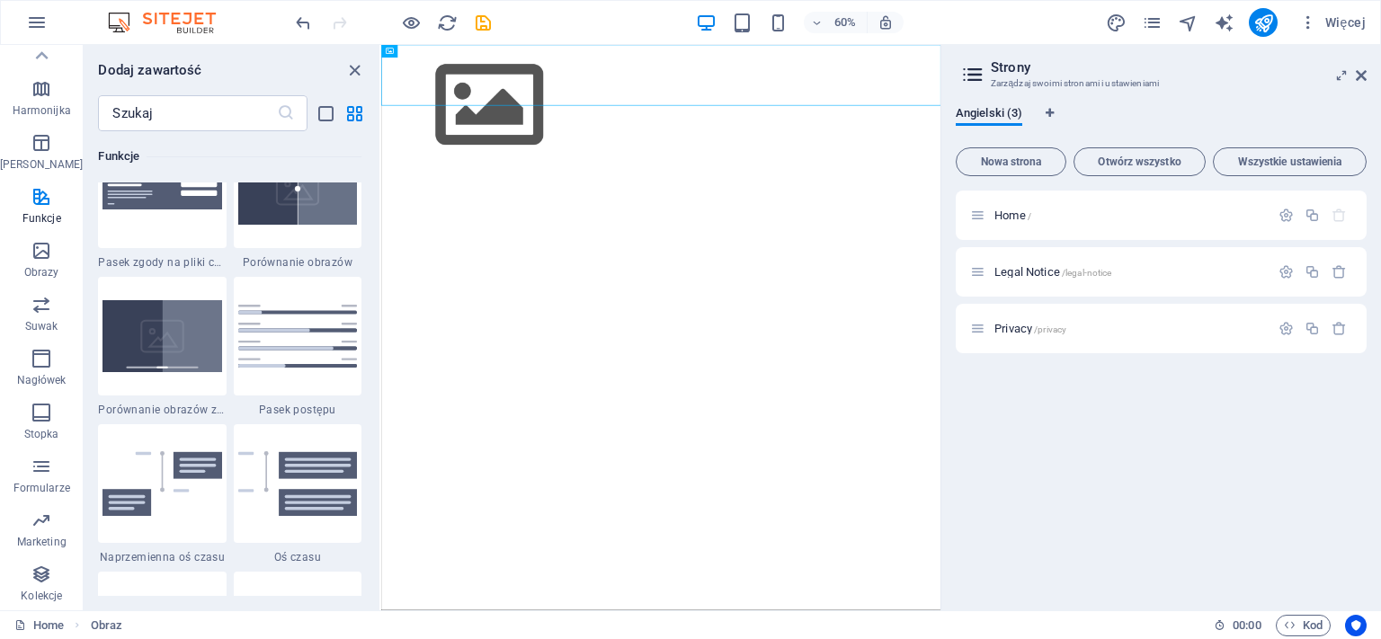
scroll to position [7314, 0]
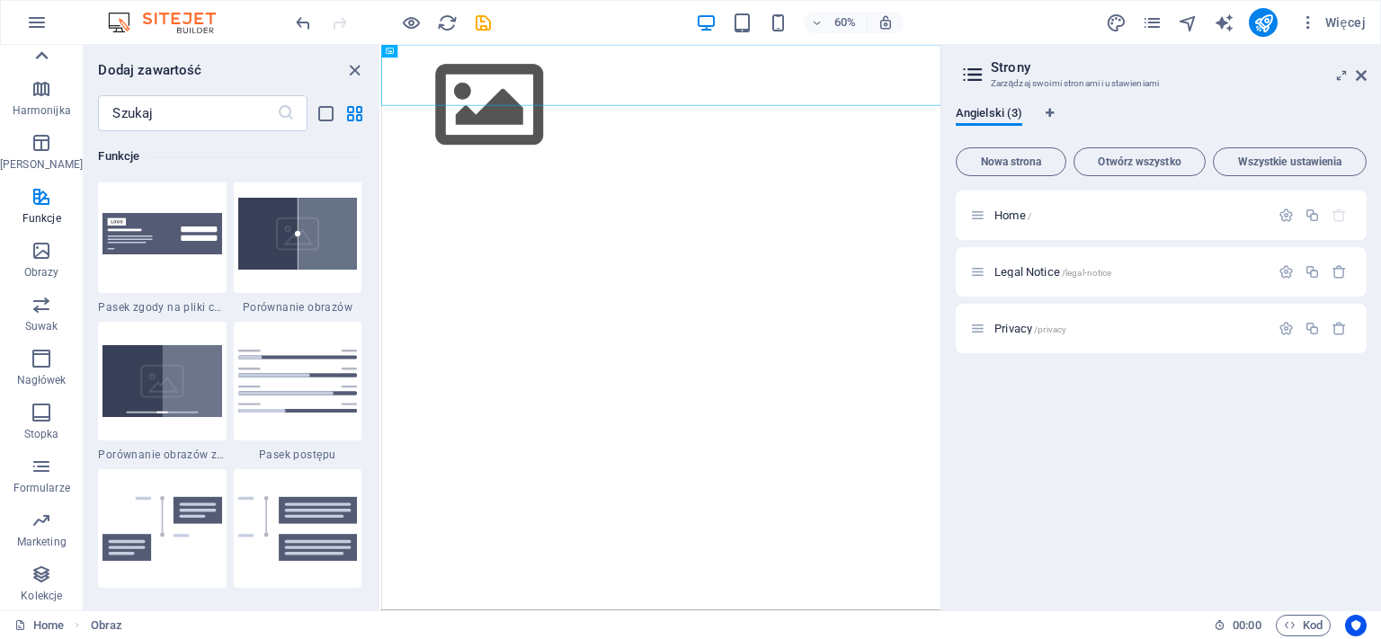
click at [40, 58] on icon at bounding box center [41, 55] width 25 height 25
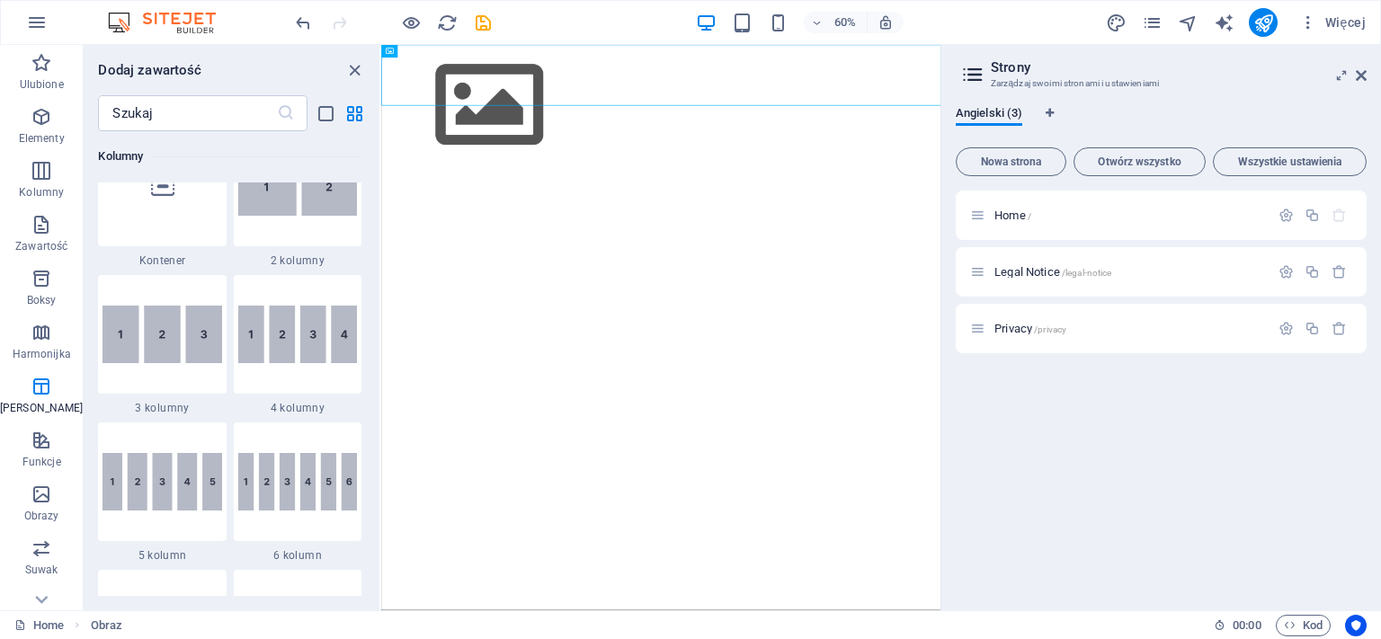
scroll to position [0, 0]
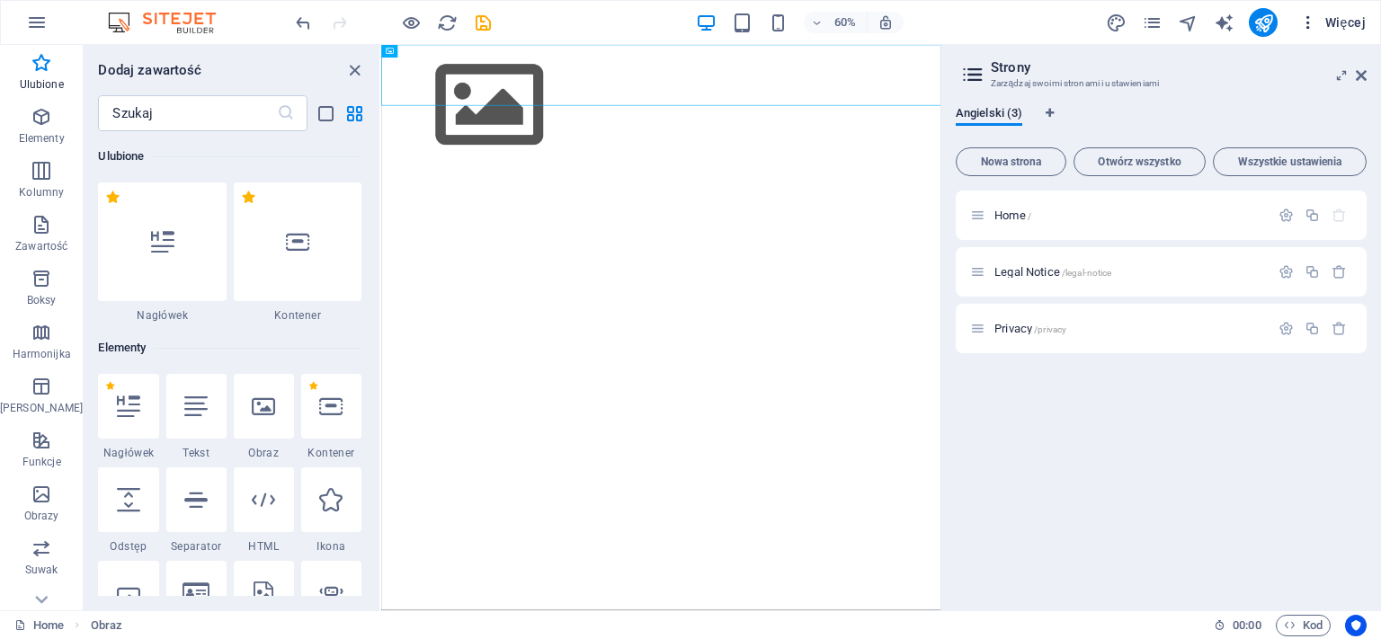
click at [1311, 14] on icon "button" at bounding box center [1309, 22] width 18 height 18
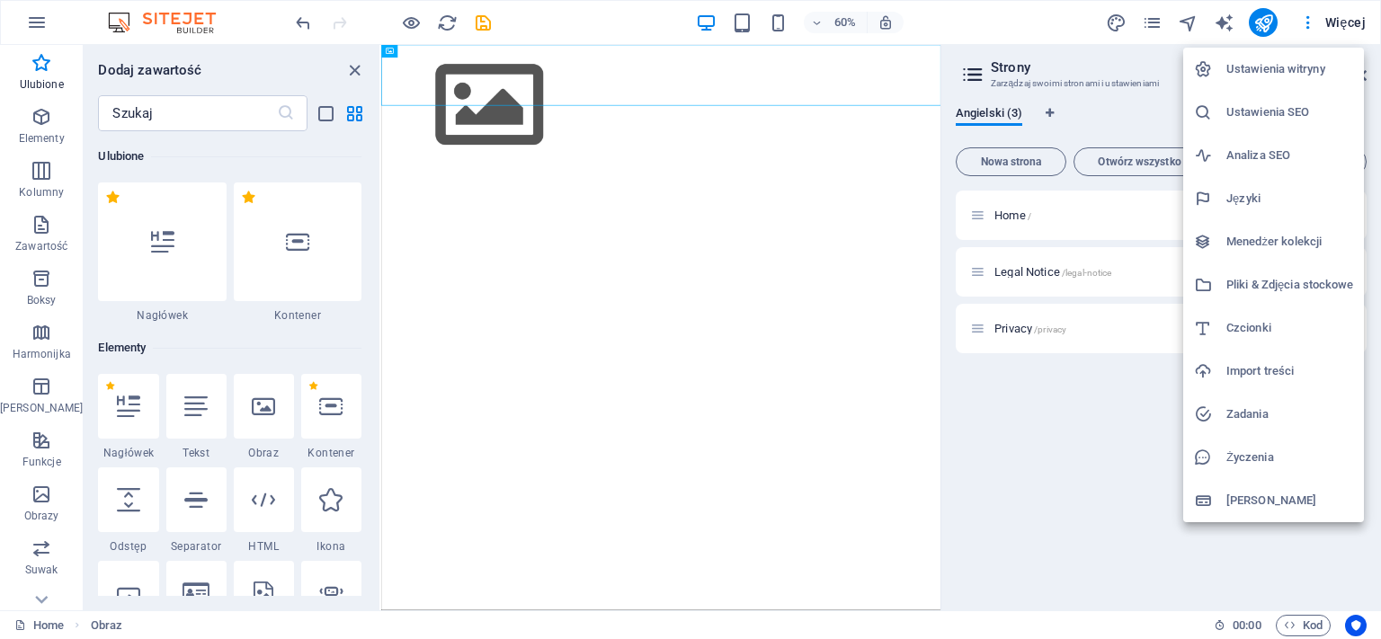
click at [1265, 365] on h6 "Import treści" at bounding box center [1290, 372] width 127 height 22
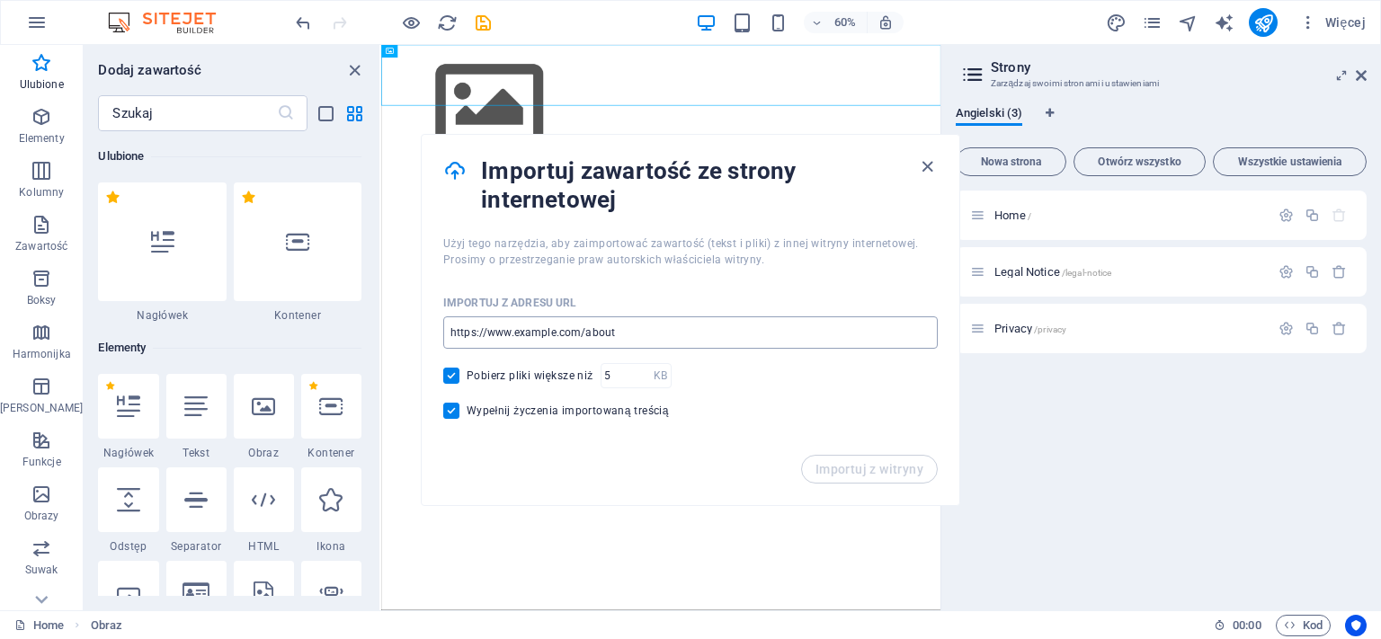
click at [630, 328] on input "url" at bounding box center [690, 333] width 495 height 32
click at [1014, 113] on span "Angielski (3)" at bounding box center [989, 115] width 67 height 25
click at [928, 163] on icon "button" at bounding box center [927, 166] width 21 height 21
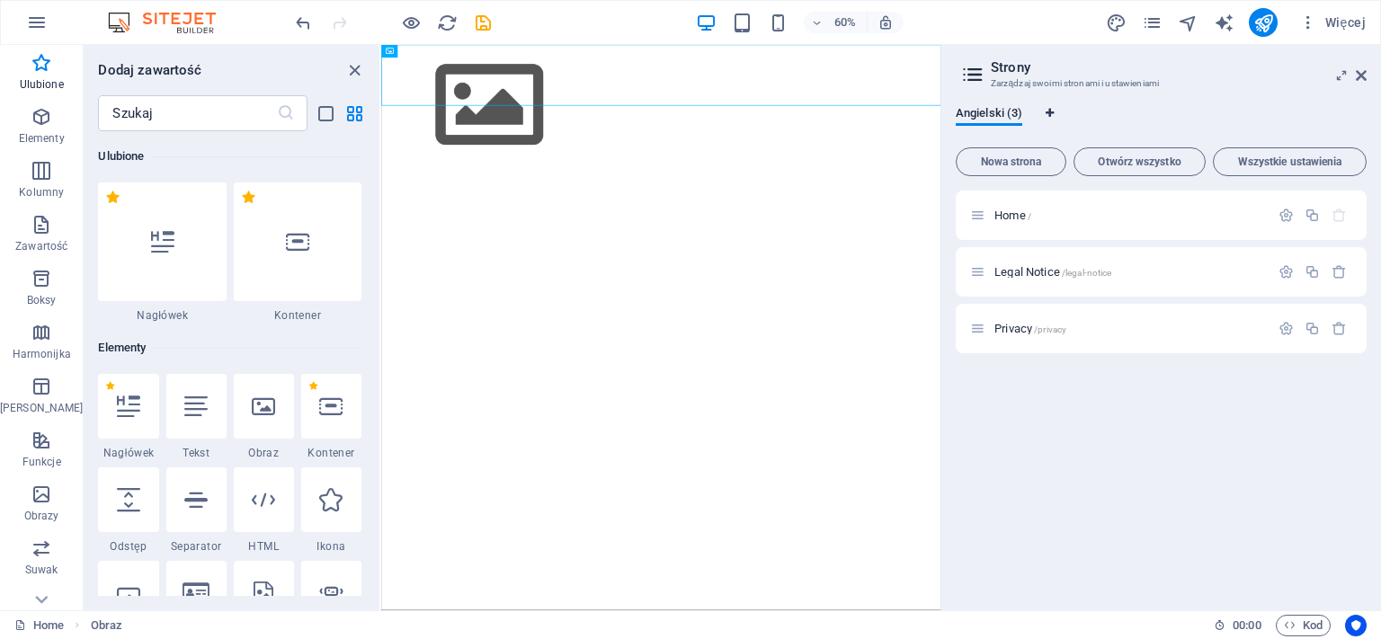
click at [1049, 110] on icon "Zakładki językowe" at bounding box center [1050, 113] width 8 height 11
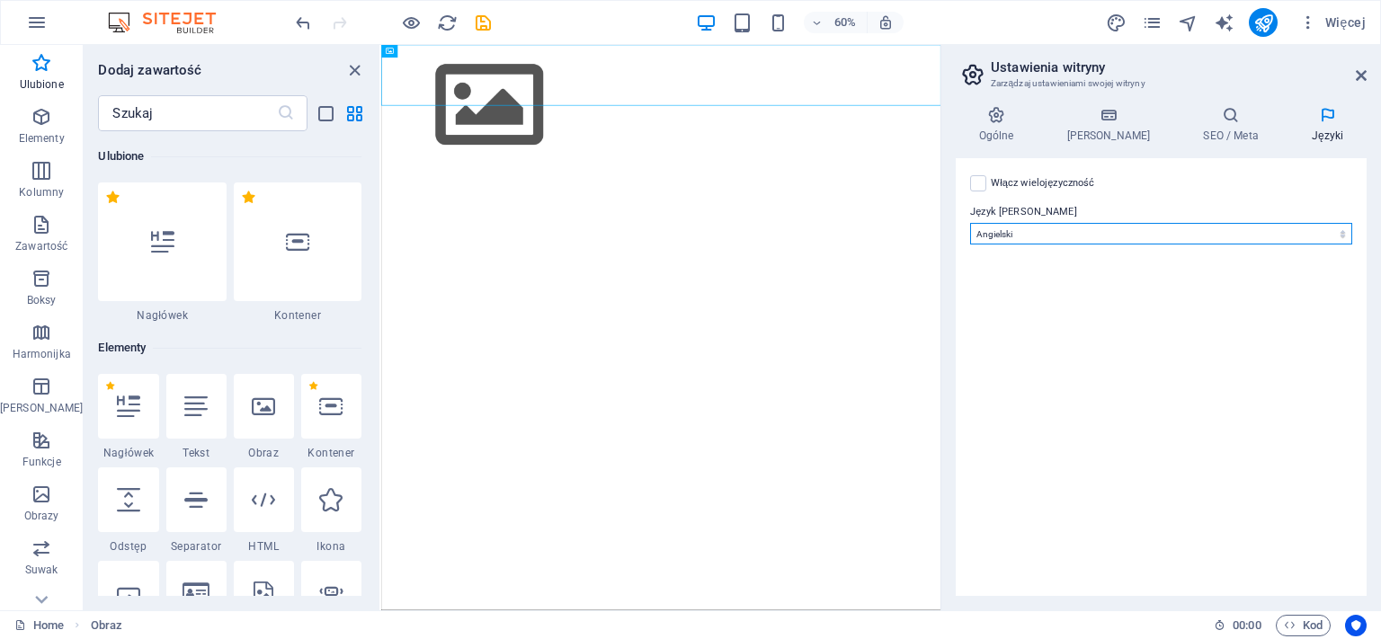
select select "128"
click option "Polski" at bounding box center [0, 0] width 0 height 0
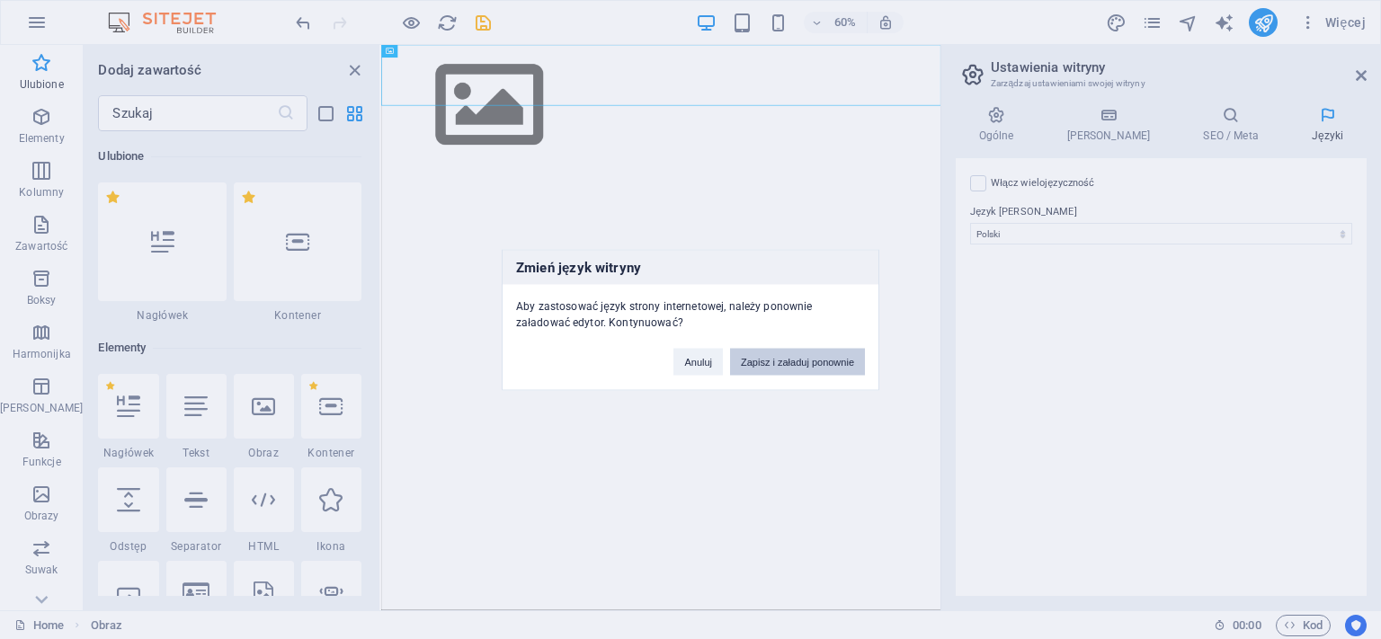
drag, startPoint x: 782, startPoint y: 358, endPoint x: 738, endPoint y: 317, distance: 59.8
click at [782, 358] on button "Zapisz i załaduj ponownie" at bounding box center [797, 361] width 135 height 27
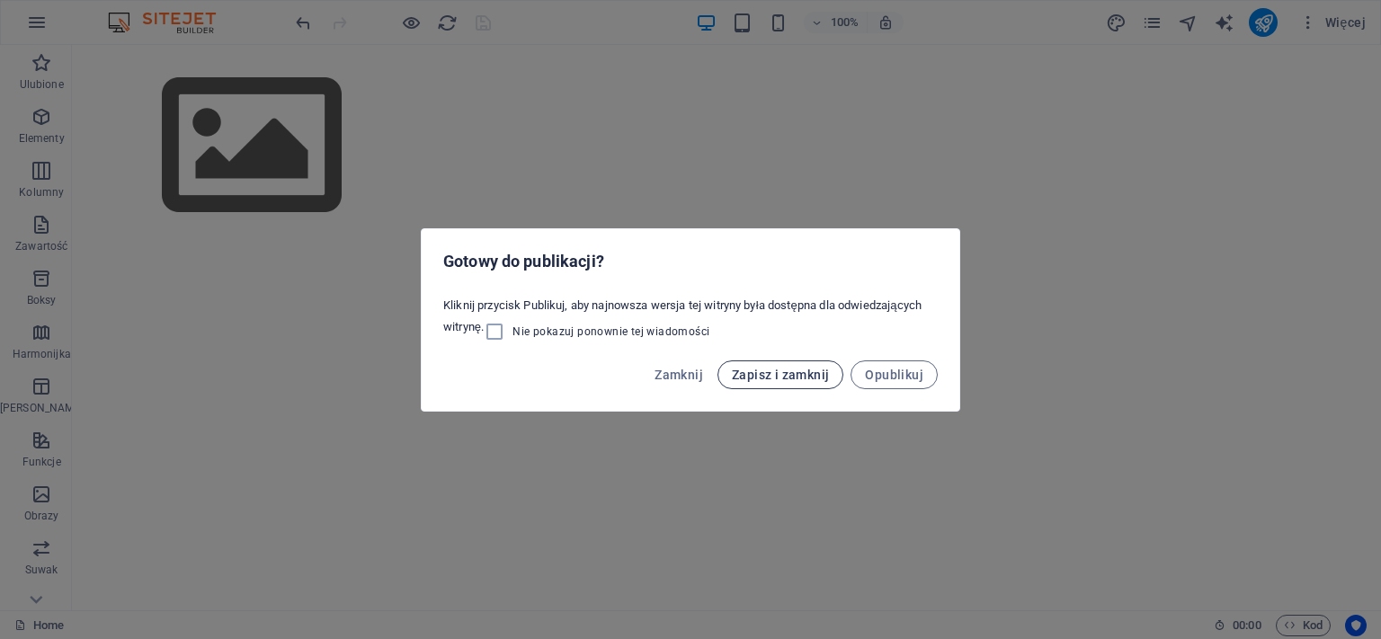
click at [765, 376] on span "Zapisz i zamknij" at bounding box center [780, 375] width 97 height 14
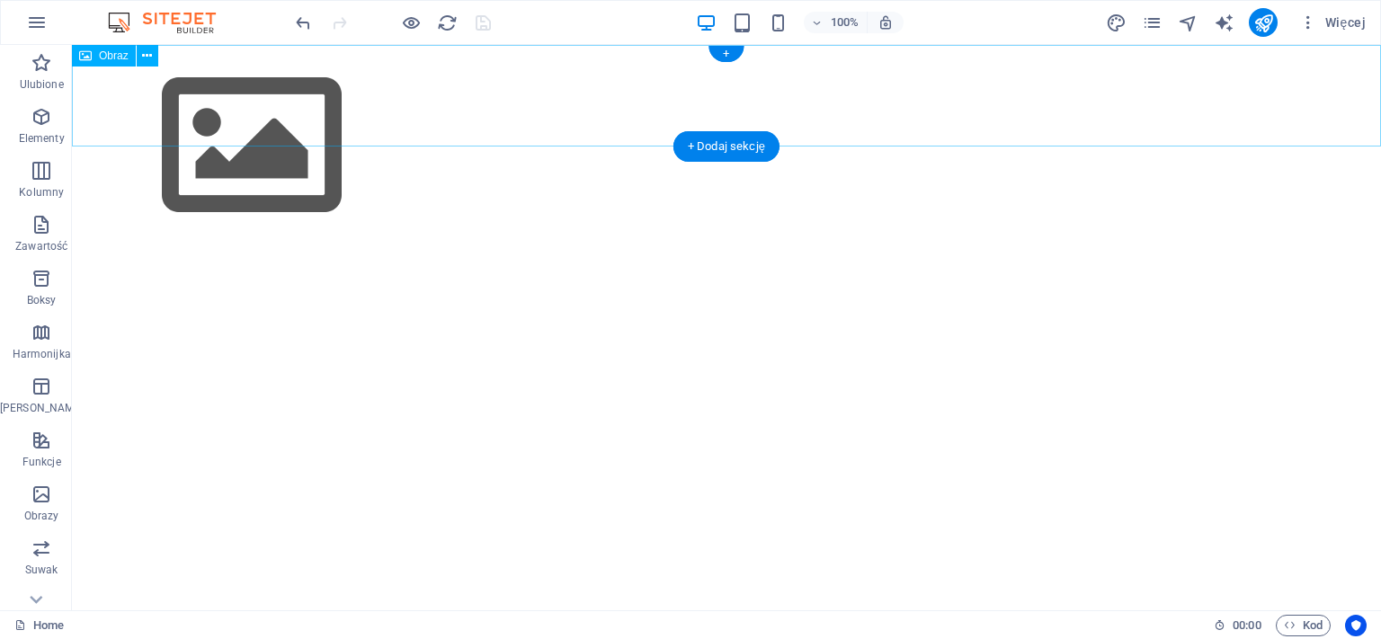
click at [146, 111] on figure at bounding box center [727, 146] width 1310 height 202
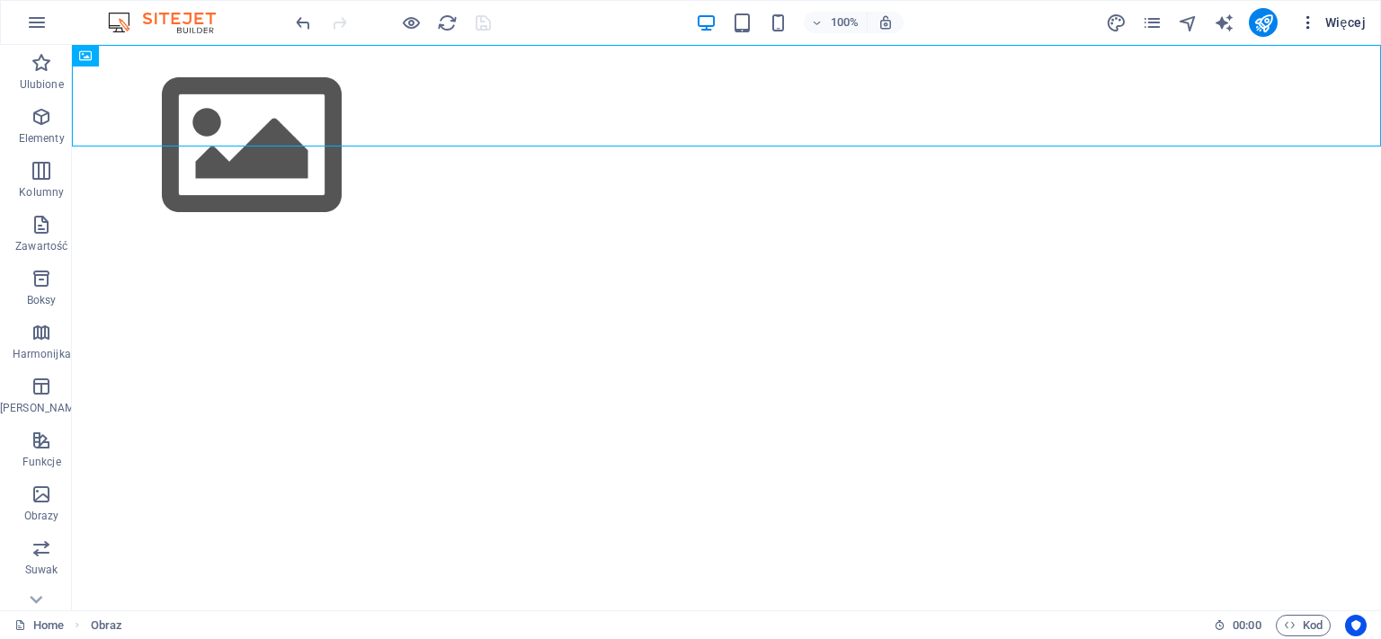
click at [1308, 24] on icon "button" at bounding box center [1309, 22] width 18 height 18
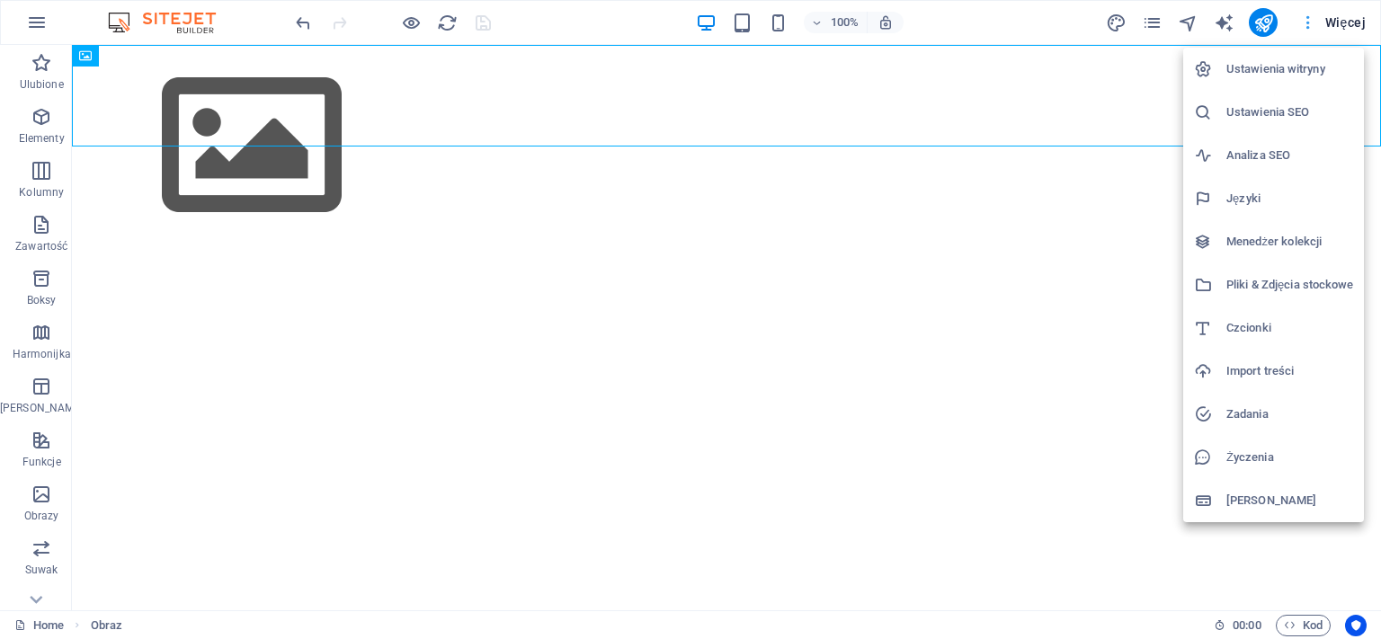
click at [1309, 24] on div at bounding box center [690, 319] width 1381 height 639
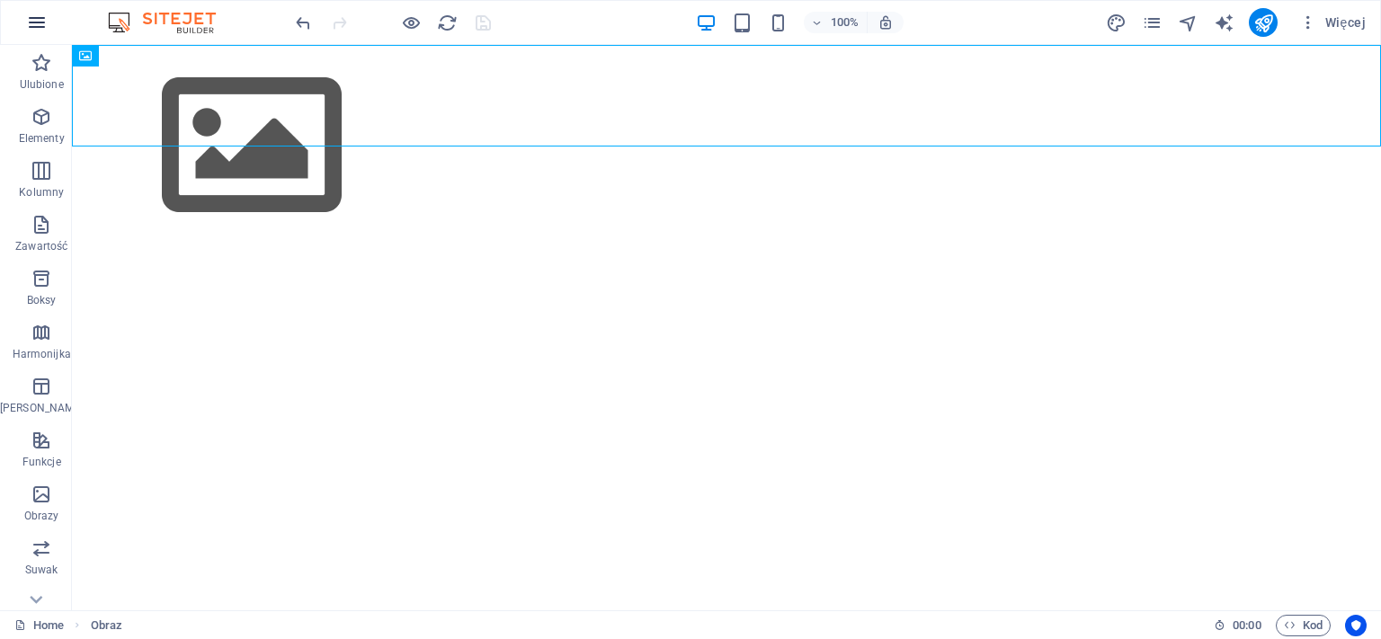
click at [34, 16] on icon "button" at bounding box center [37, 23] width 22 height 22
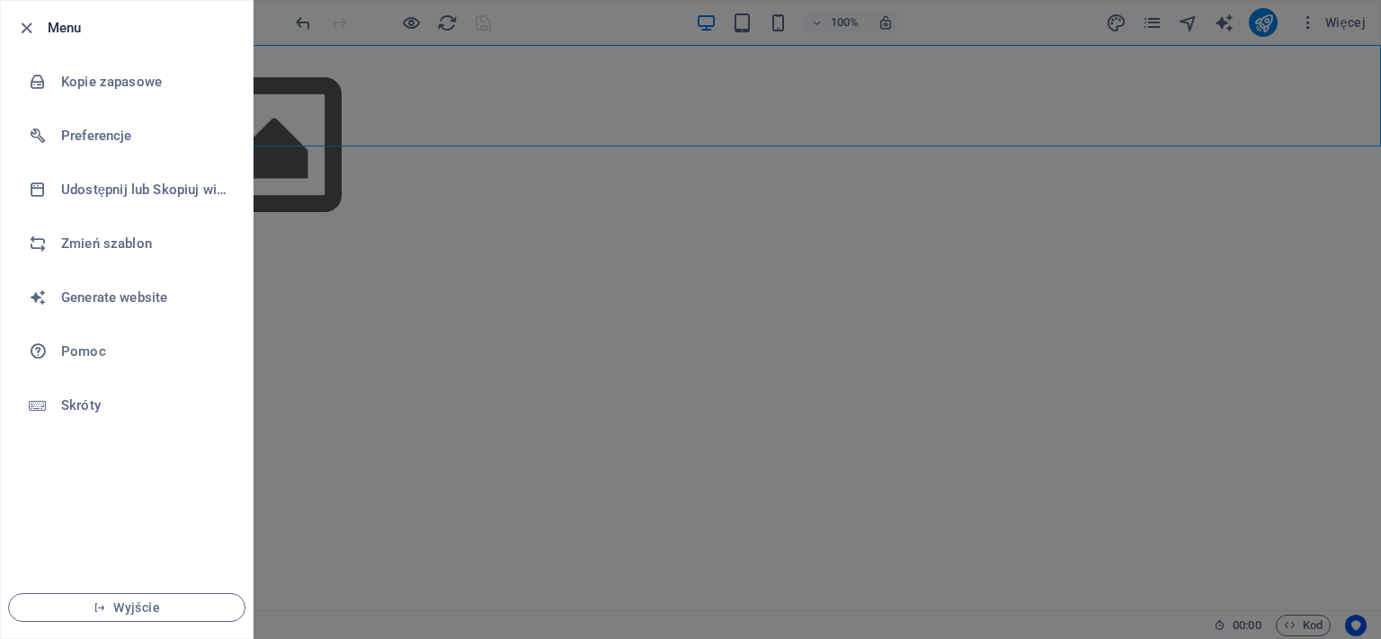
click at [389, 74] on div at bounding box center [690, 319] width 1381 height 639
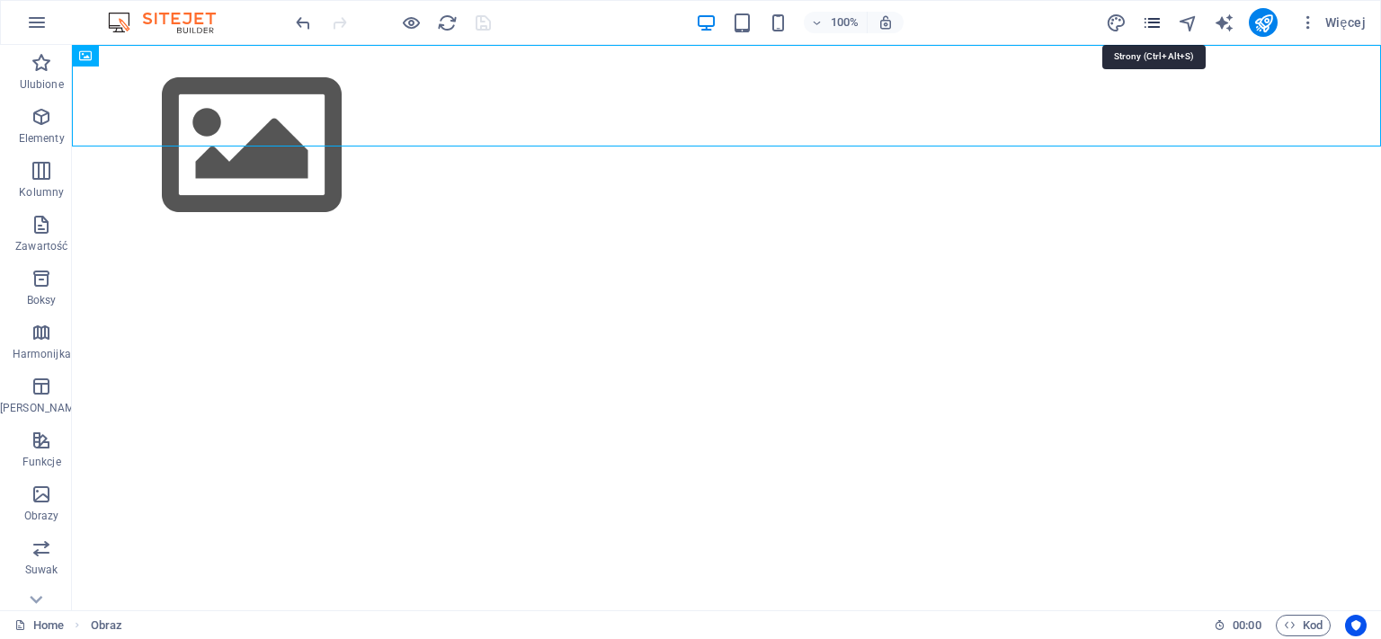
click at [1158, 20] on icon "pages" at bounding box center [1152, 23] width 21 height 21
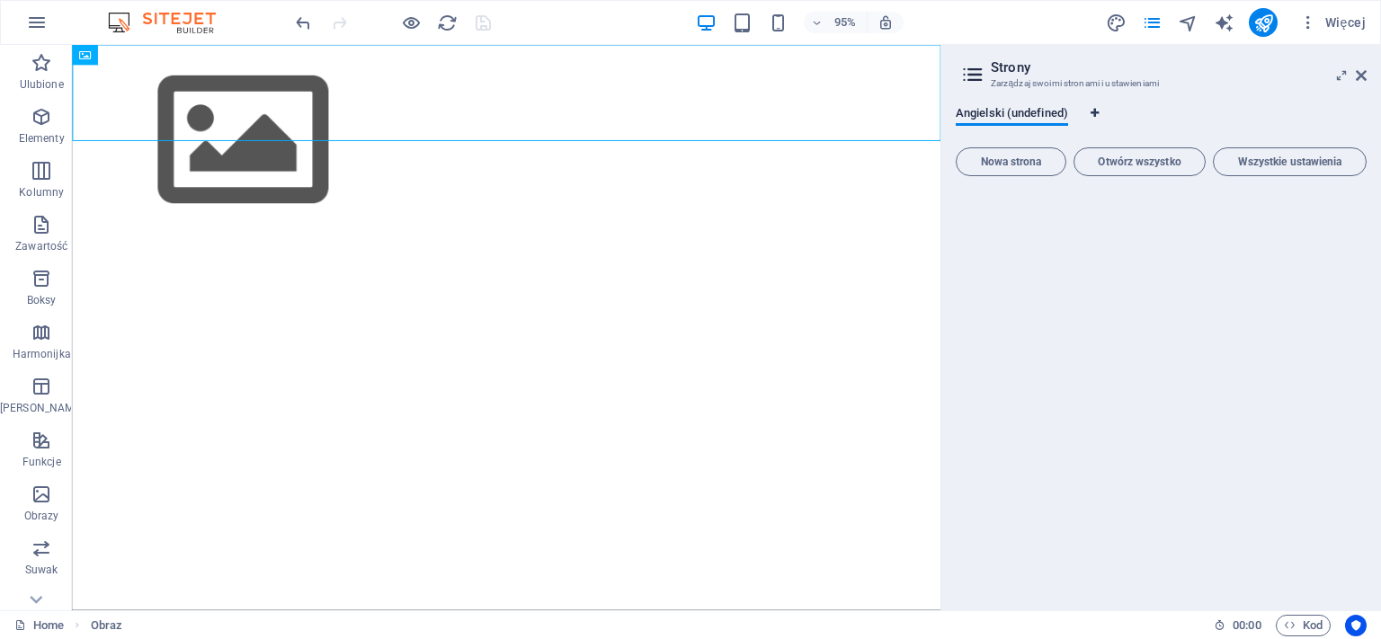
click at [1094, 113] on icon "Zakładki językowe" at bounding box center [1095, 113] width 8 height 11
select select "128"
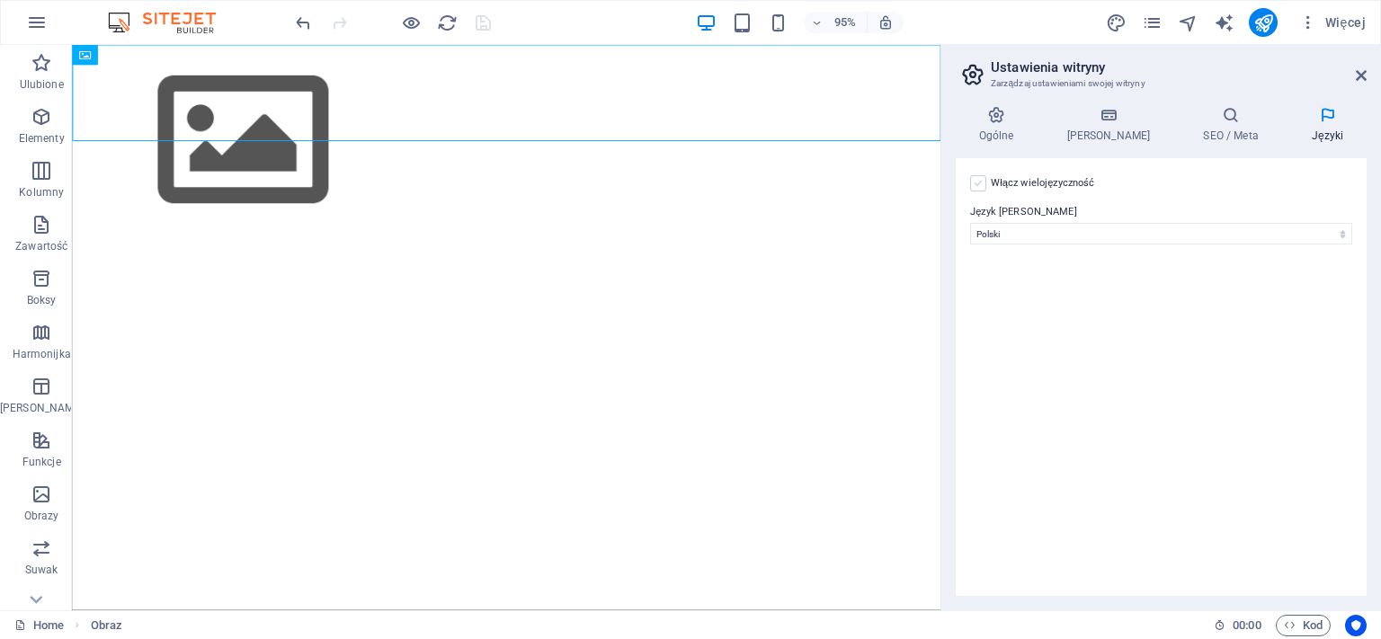
click at [980, 185] on label at bounding box center [978, 183] width 16 height 16
click at [0, 0] on input "Włącz wielojęzyczność Aby wyłączyć wielojęzyczność, usuń wszystkie języki, aż p…" at bounding box center [0, 0] width 0 height 0
select select
click at [980, 185] on label at bounding box center [978, 183] width 16 height 16
click at [0, 0] on input "Włącz wielojęzyczność Aby wyłączyć wielojęzyczność, usuń wszystkie języki, aż p…" at bounding box center [0, 0] width 0 height 0
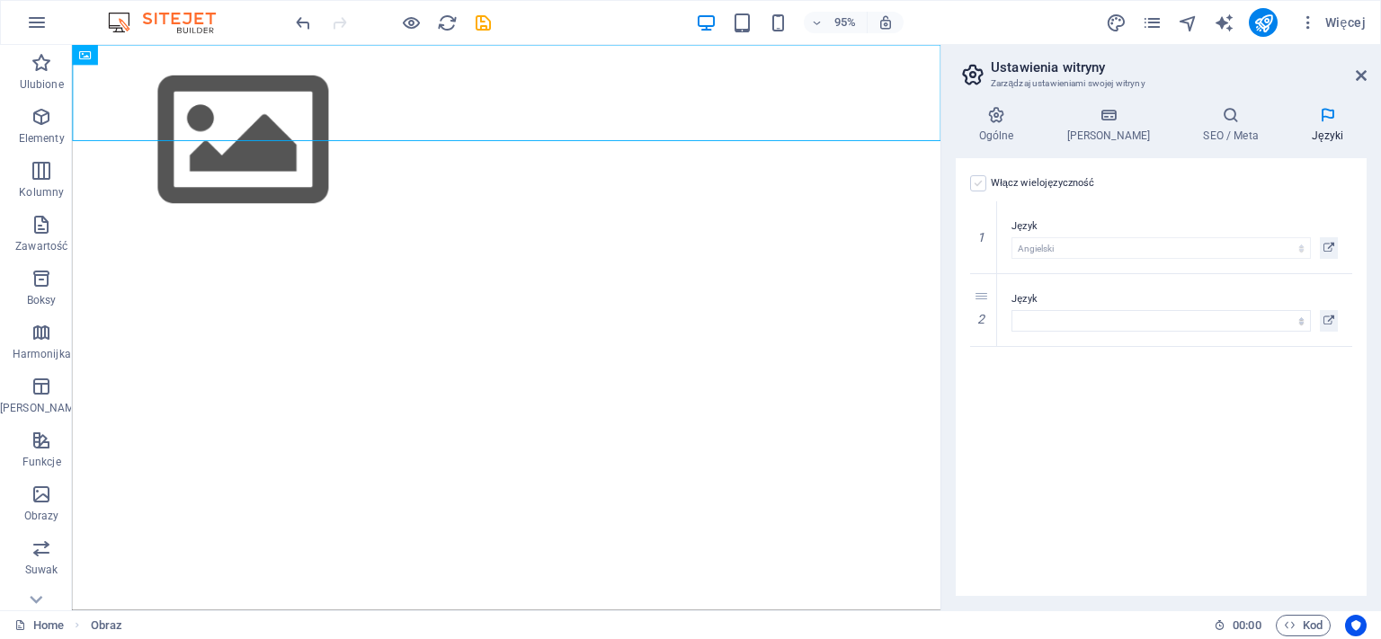
select select "6"
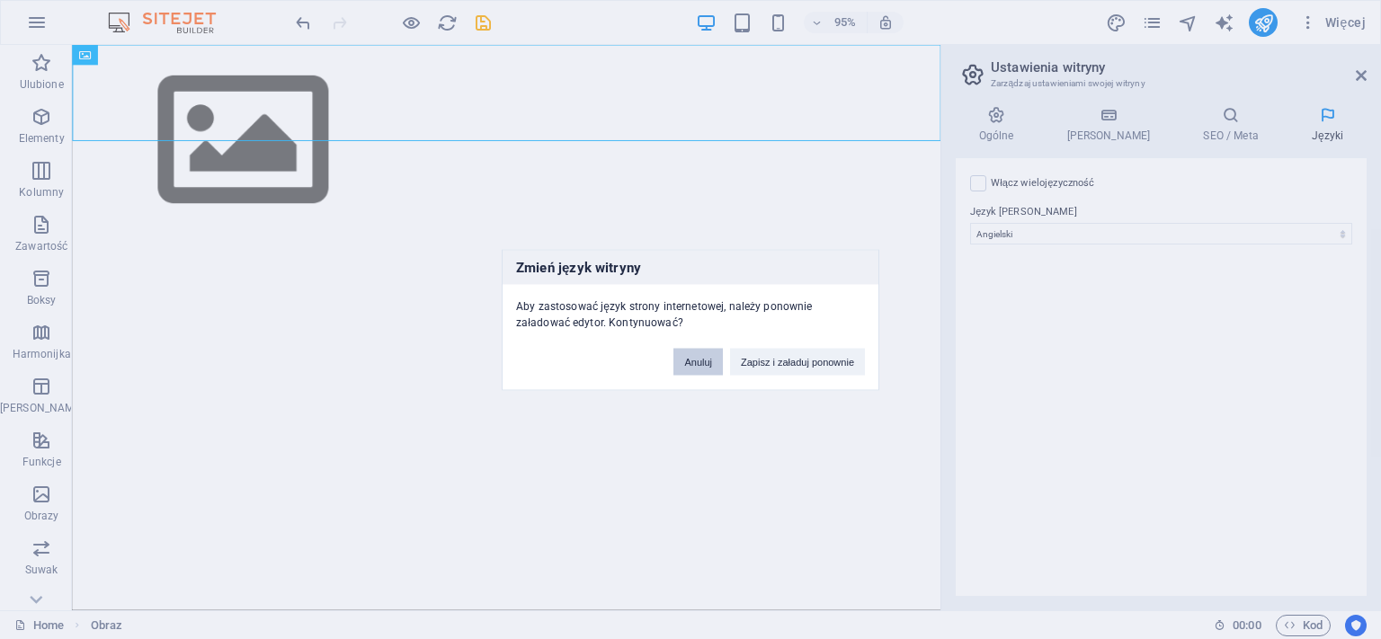
click at [690, 361] on button "Anuluj" at bounding box center [698, 361] width 49 height 27
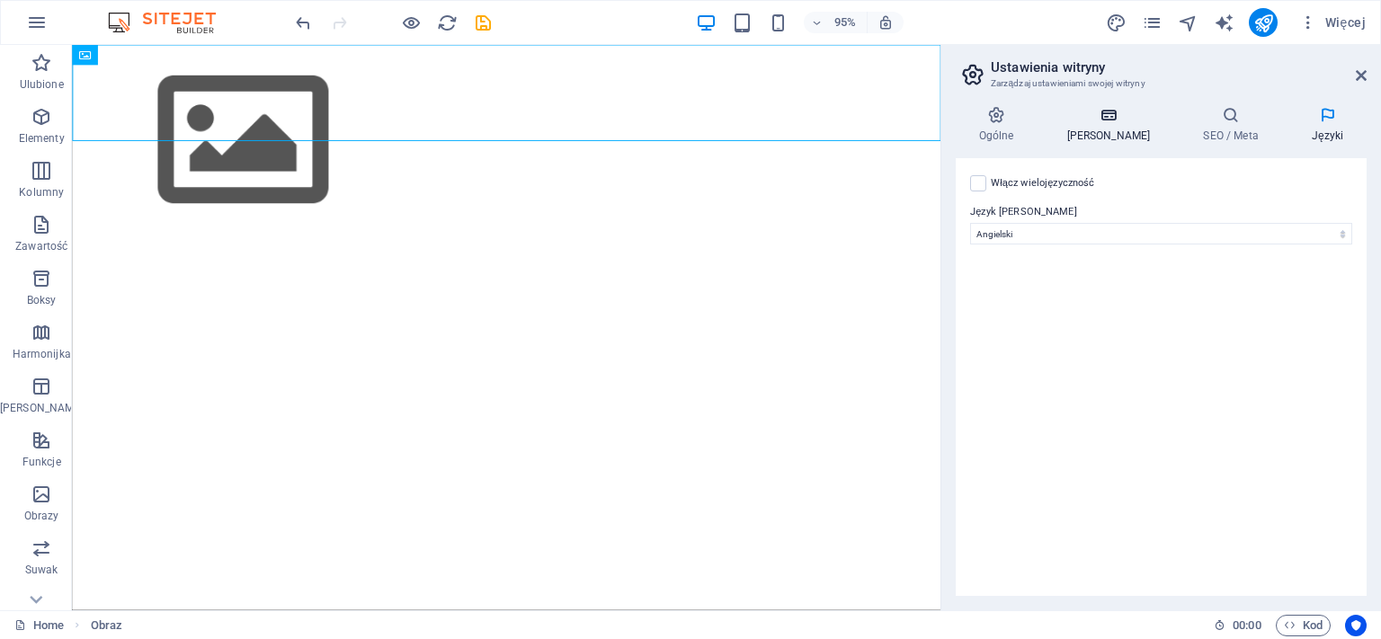
click at [1099, 128] on h4 "[PERSON_NAME]" at bounding box center [1112, 125] width 137 height 38
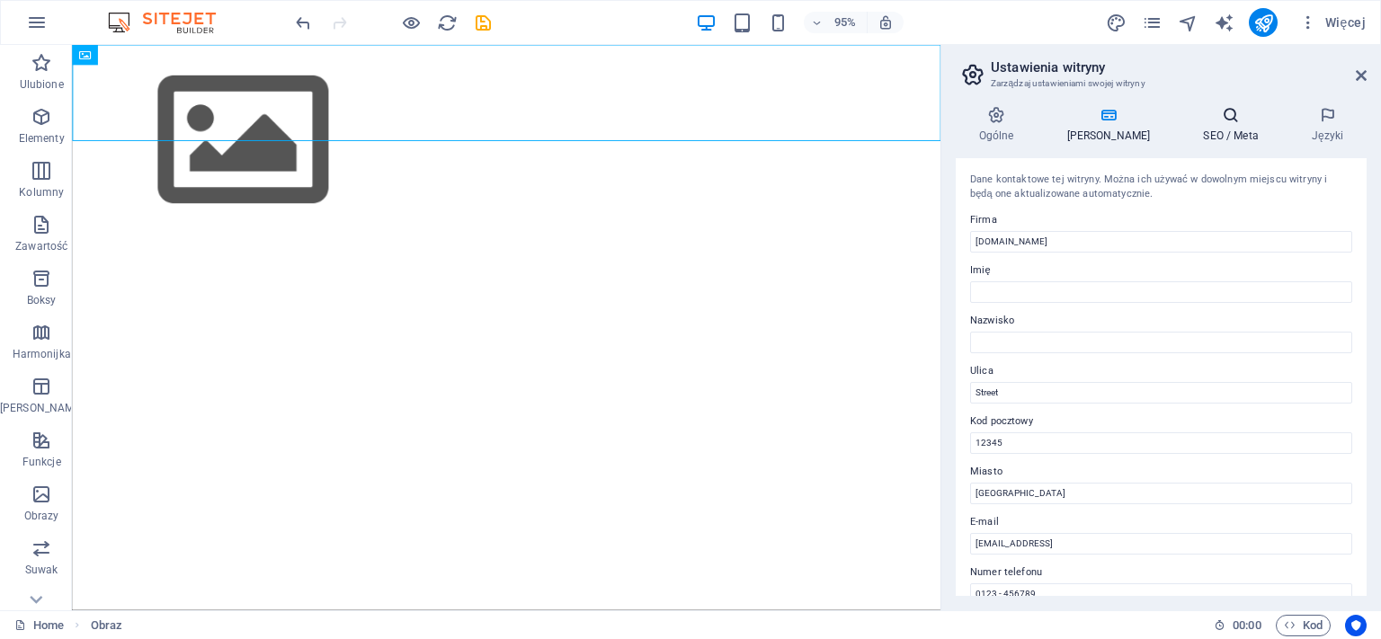
click at [1213, 118] on icon at bounding box center [1232, 115] width 102 height 18
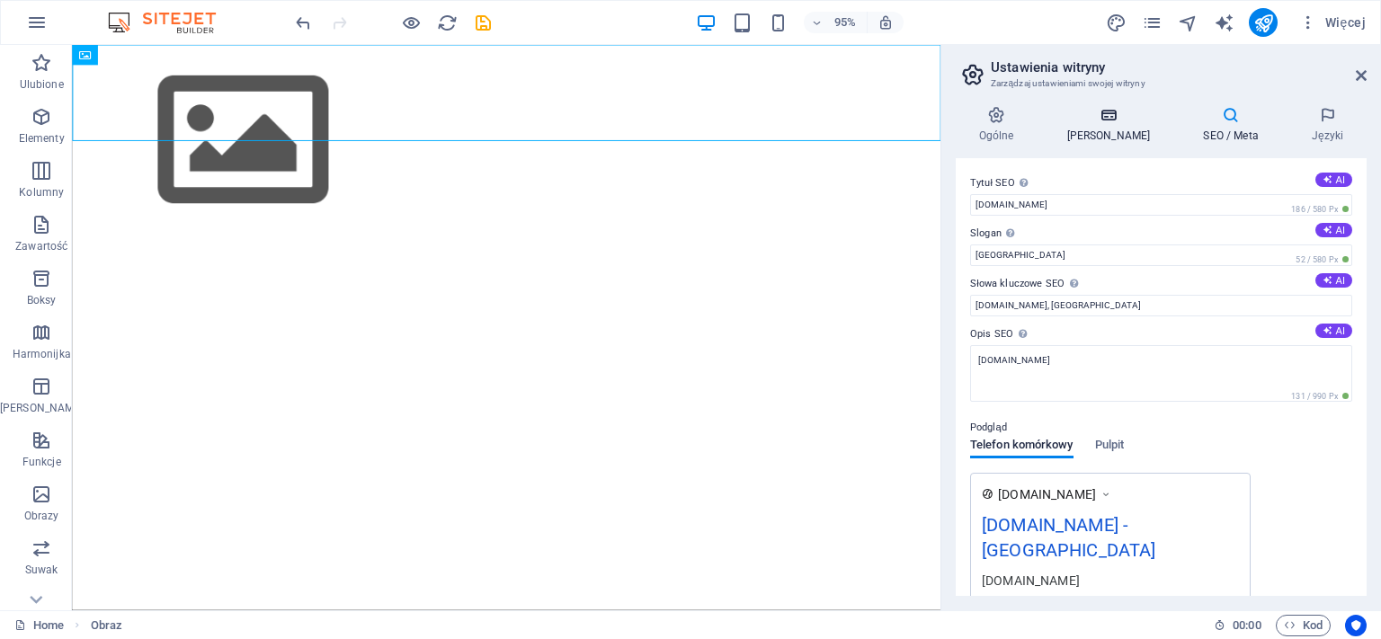
click at [1096, 121] on icon at bounding box center [1109, 115] width 130 height 18
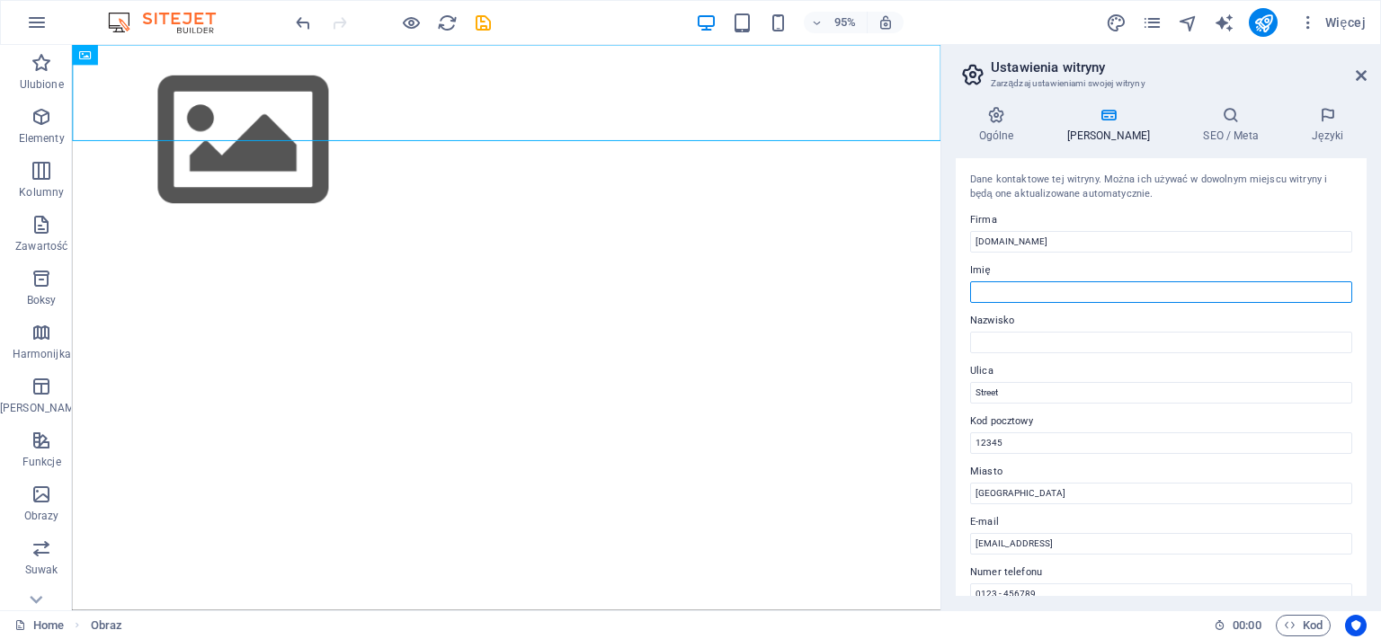
click at [1002, 291] on input "Imię" at bounding box center [1161, 293] width 382 height 22
type input "[PERSON_NAME]"
type input "Gesella"
click at [1022, 386] on input "Street" at bounding box center [1161, 393] width 382 height 22
type input "S"
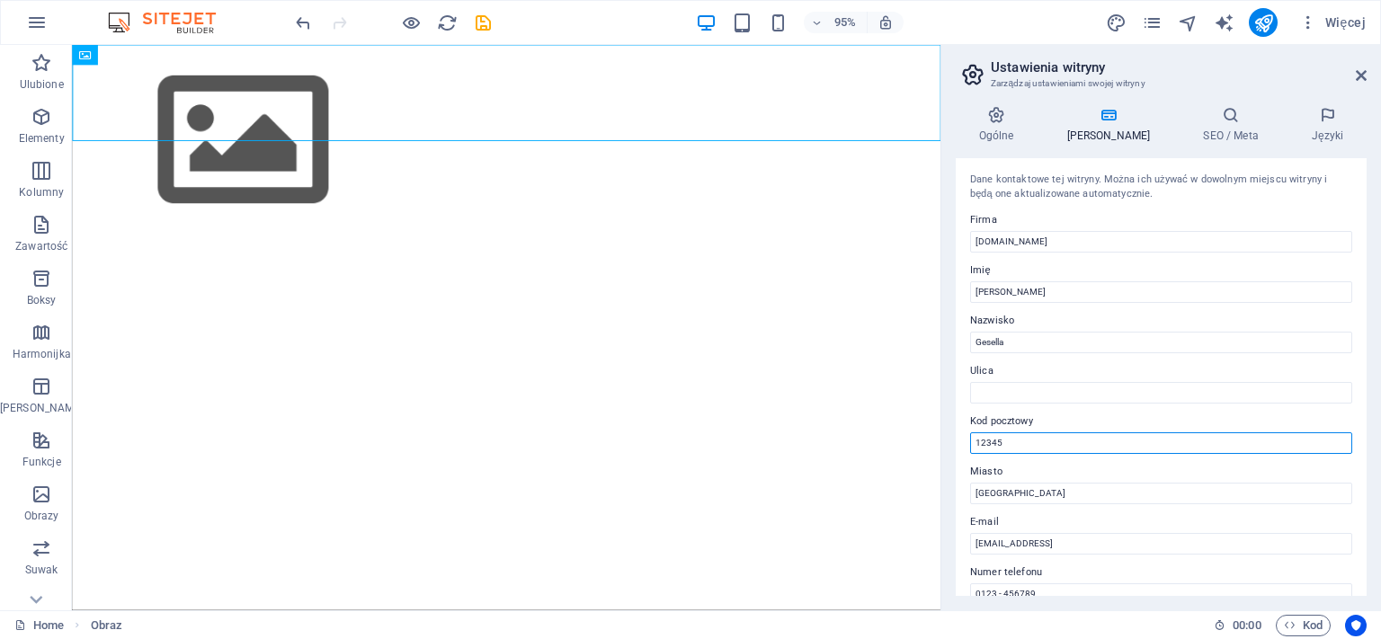
drag, startPoint x: 1015, startPoint y: 443, endPoint x: 962, endPoint y: 443, distance: 52.2
click at [970, 443] on input "12345" at bounding box center [1161, 444] width 382 height 22
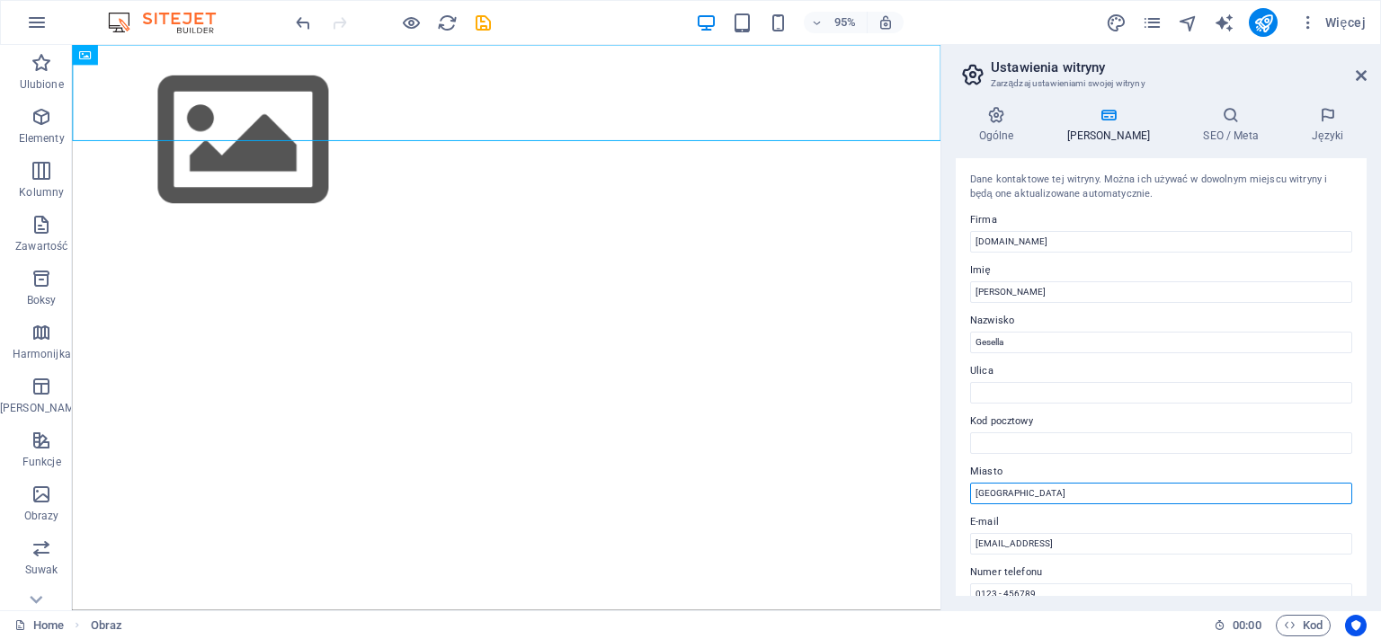
drag, startPoint x: 1018, startPoint y: 495, endPoint x: 952, endPoint y: 495, distance: 66.6
click at [970, 495] on input "[GEOGRAPHIC_DATA]" at bounding box center [1161, 494] width 382 height 22
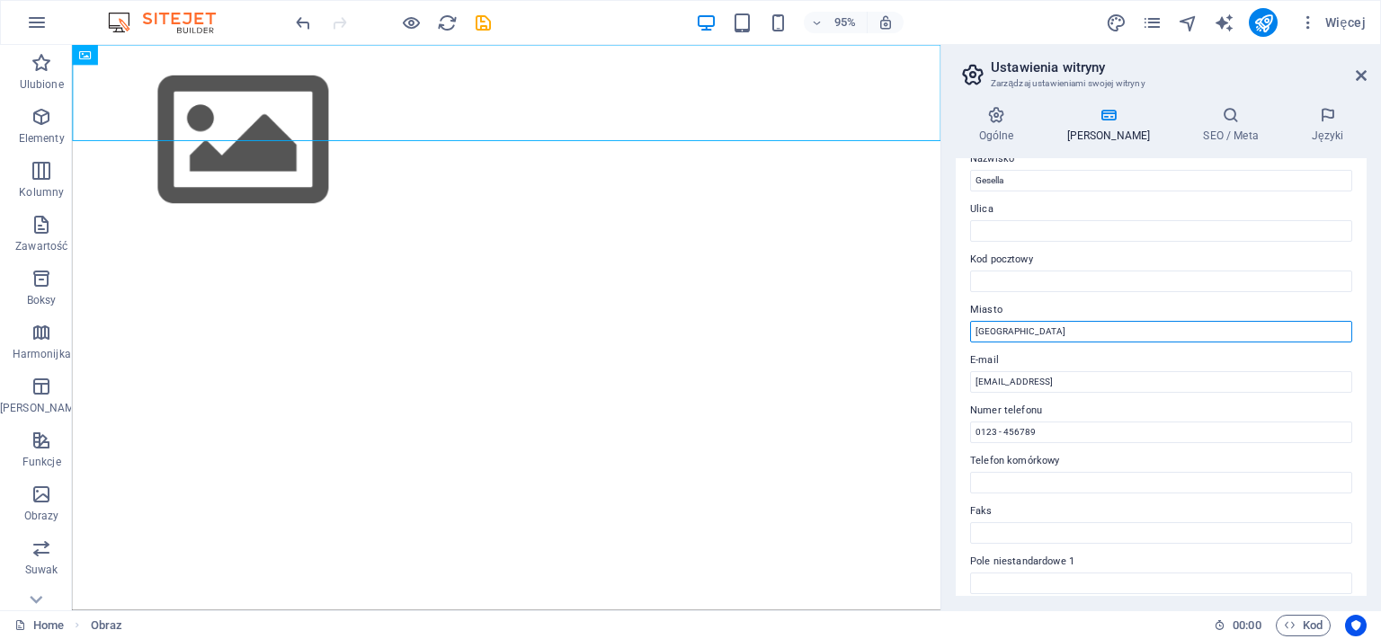
scroll to position [164, 0]
type input "[GEOGRAPHIC_DATA]"
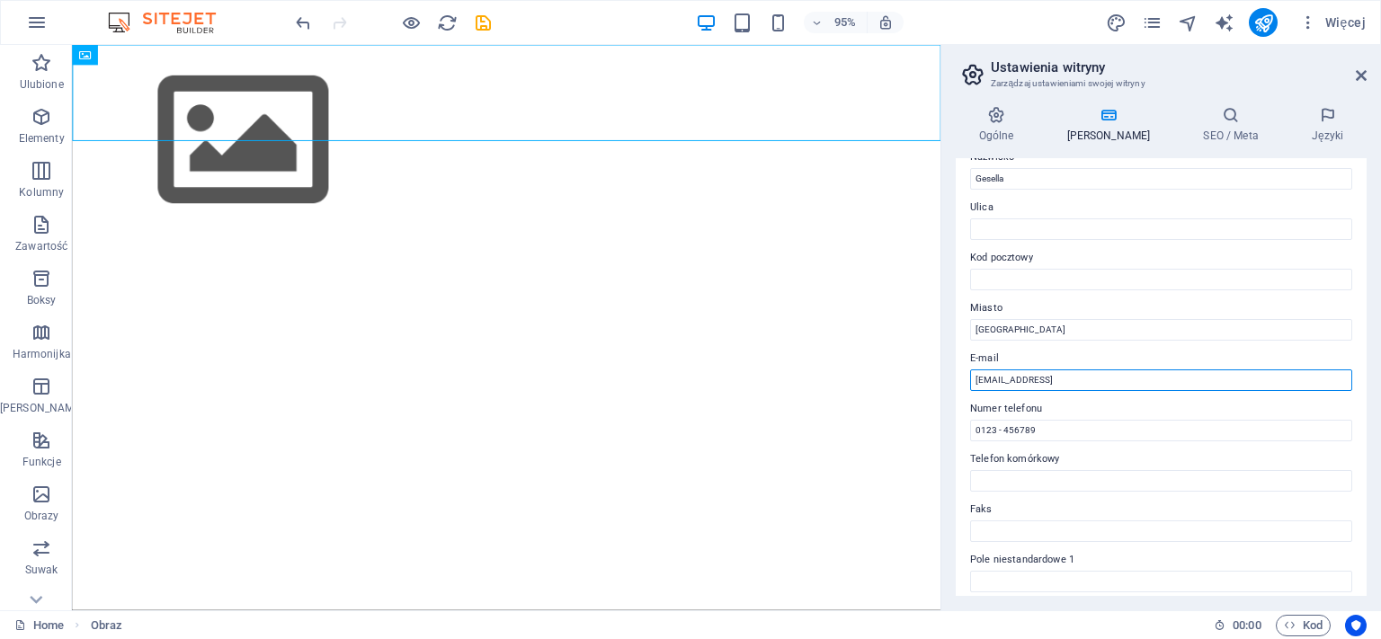
drag, startPoint x: 1216, startPoint y: 376, endPoint x: 797, endPoint y: 383, distance: 419.2
click at [970, 383] on input "[EMAIL_ADDRESS]" at bounding box center [1161, 381] width 382 height 22
type input "[EMAIL_ADDRESS][DOMAIN_NAME]"
drag, startPoint x: 1052, startPoint y: 426, endPoint x: 962, endPoint y: 421, distance: 90.1
click at [970, 421] on input "0123 - 456789" at bounding box center [1161, 431] width 382 height 22
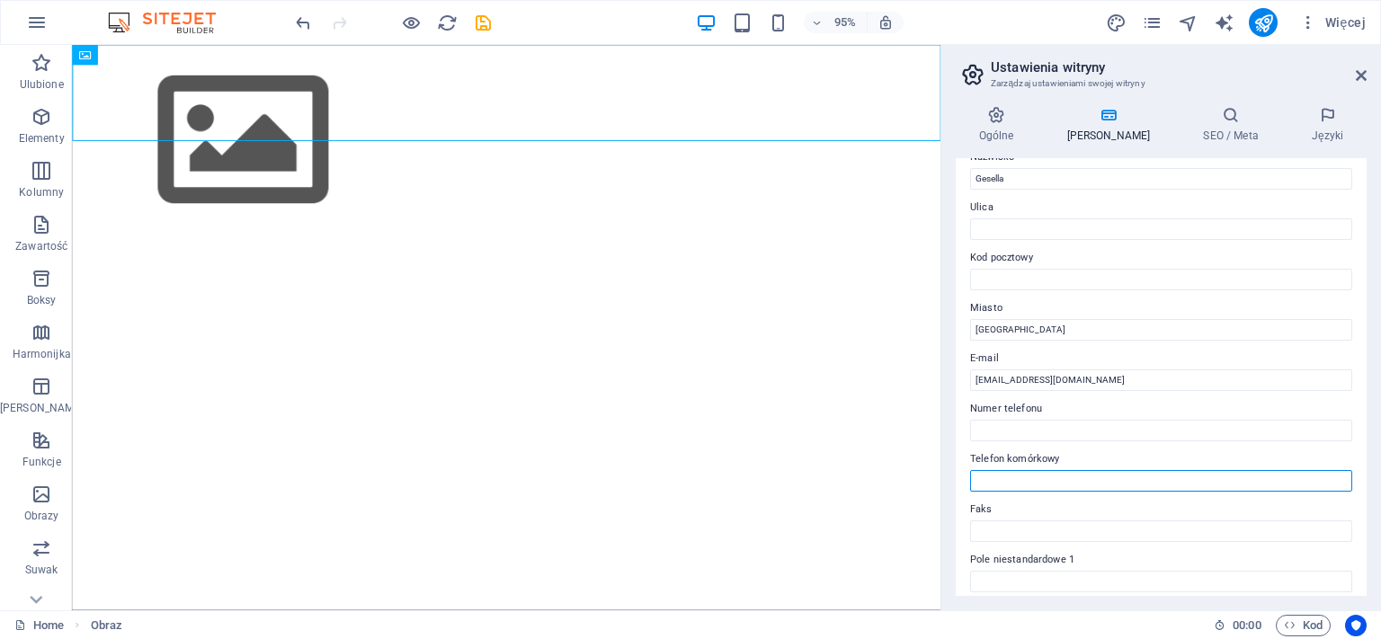
click at [1000, 480] on input "Telefon komórkowy" at bounding box center [1161, 481] width 382 height 22
type input "792 942129"
click at [1035, 505] on label "Faks" at bounding box center [1161, 510] width 382 height 22
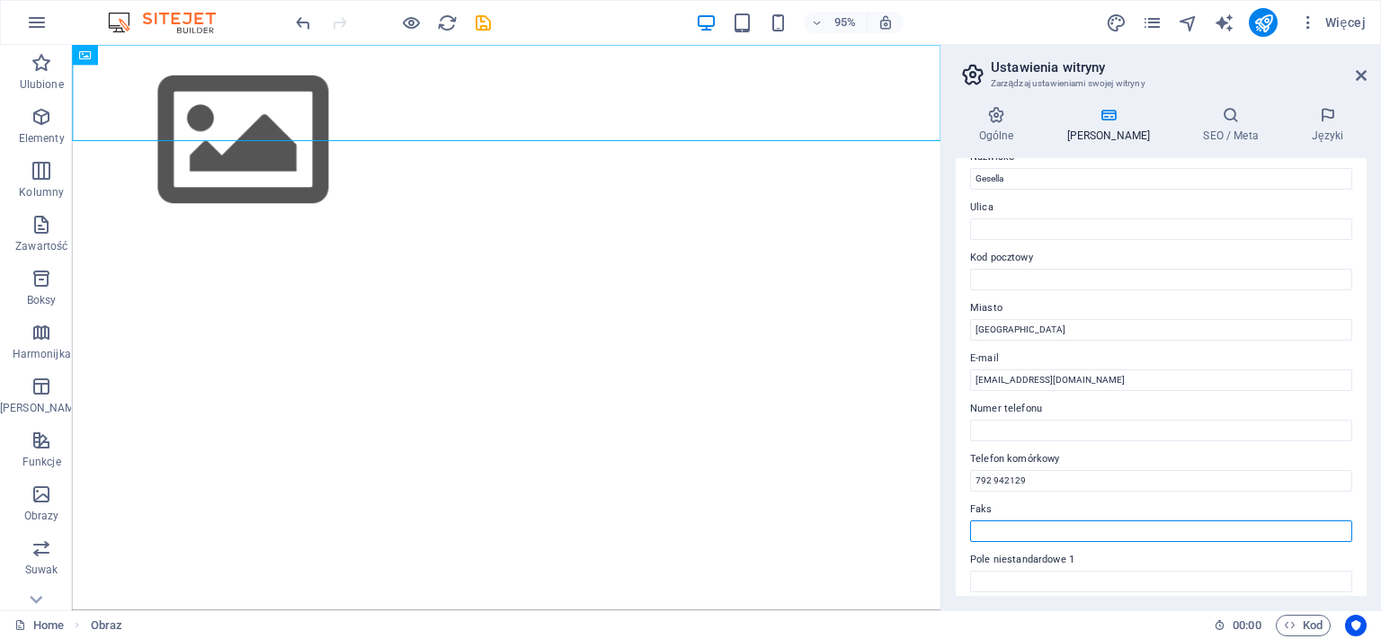
click at [1035, 521] on input "Faks" at bounding box center [1161, 532] width 382 height 22
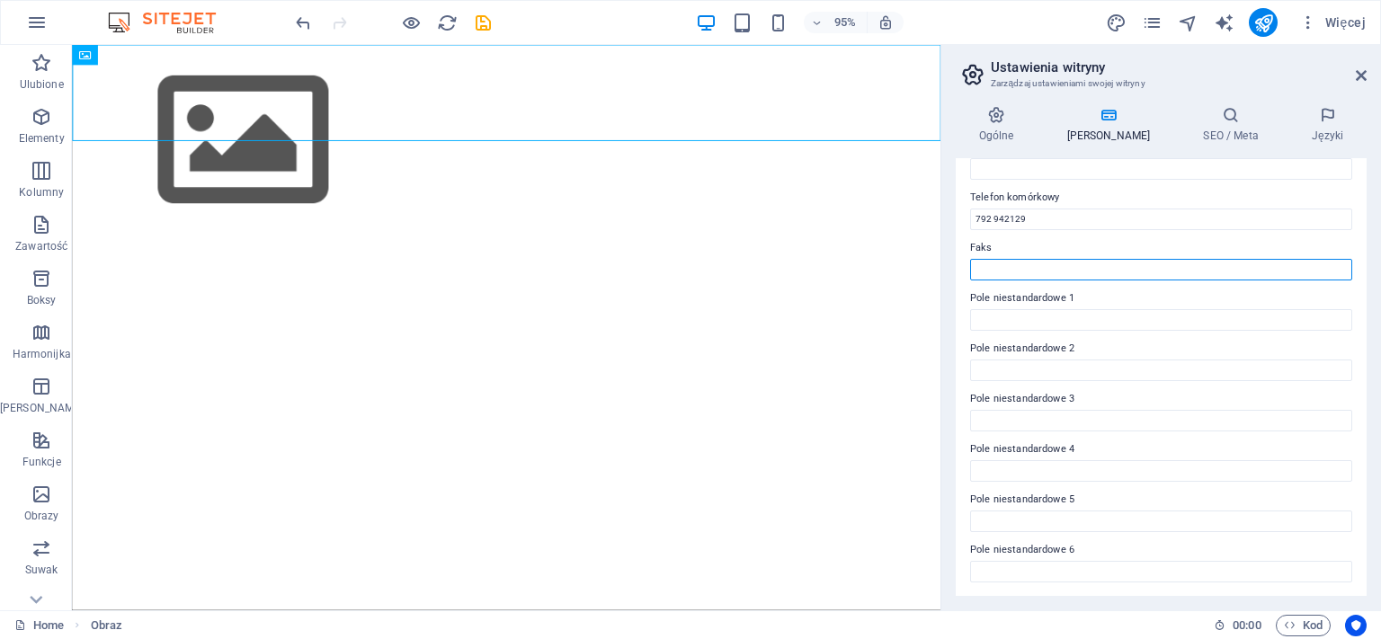
scroll to position [0, 0]
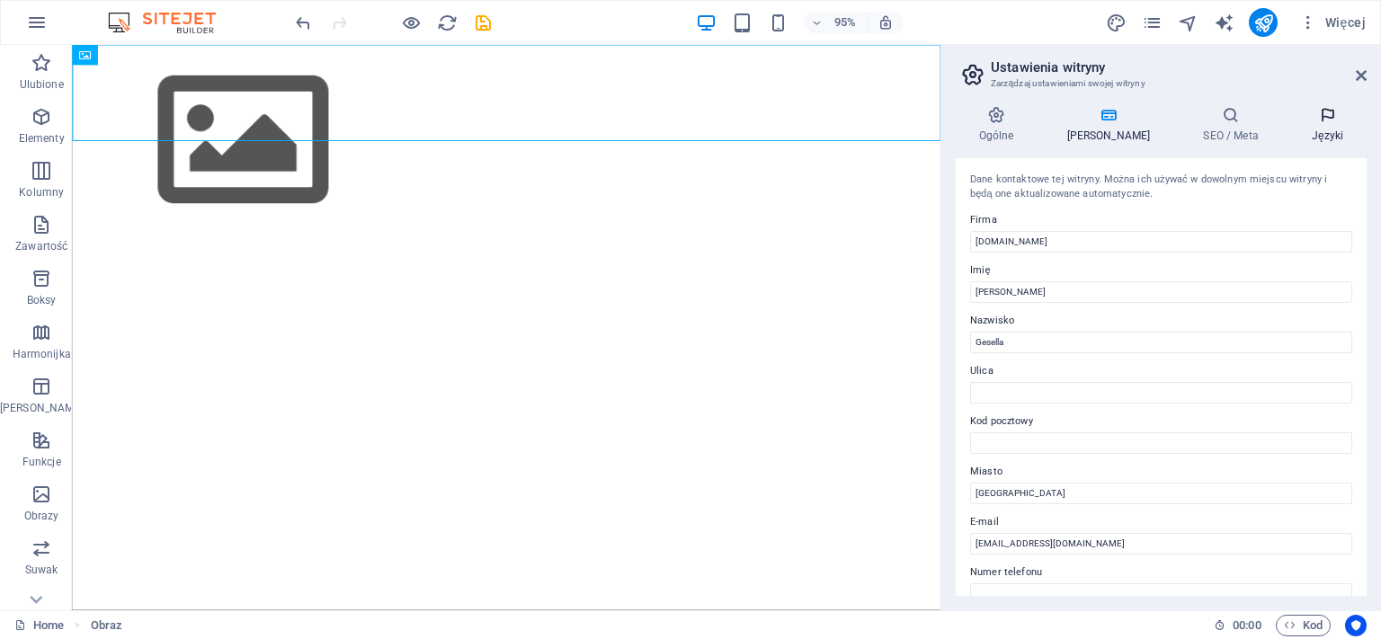
click at [1333, 118] on icon at bounding box center [1328, 115] width 78 height 18
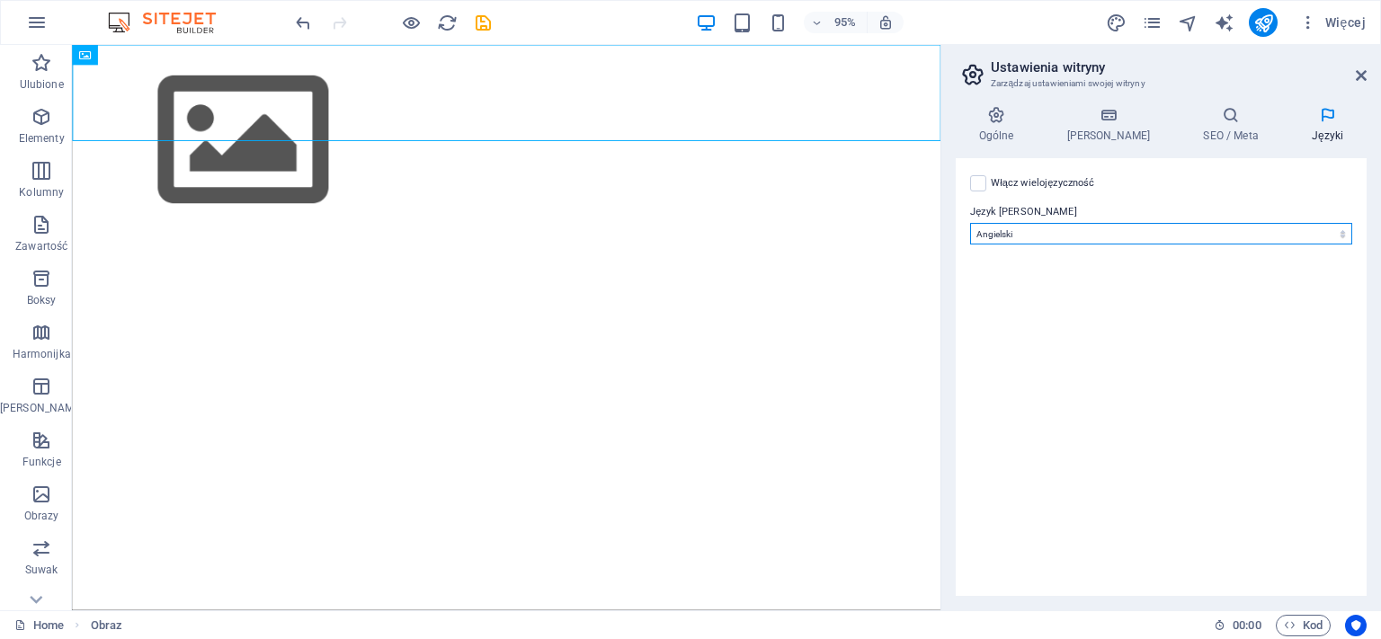
select select "128"
click option "Polski" at bounding box center [0, 0] width 0 height 0
click at [1070, 232] on body "[DOMAIN_NAME] Home Ulubione Elementy Kolumny Zawartość Boksy Harmonijka Tabele …" at bounding box center [690, 319] width 1381 height 639
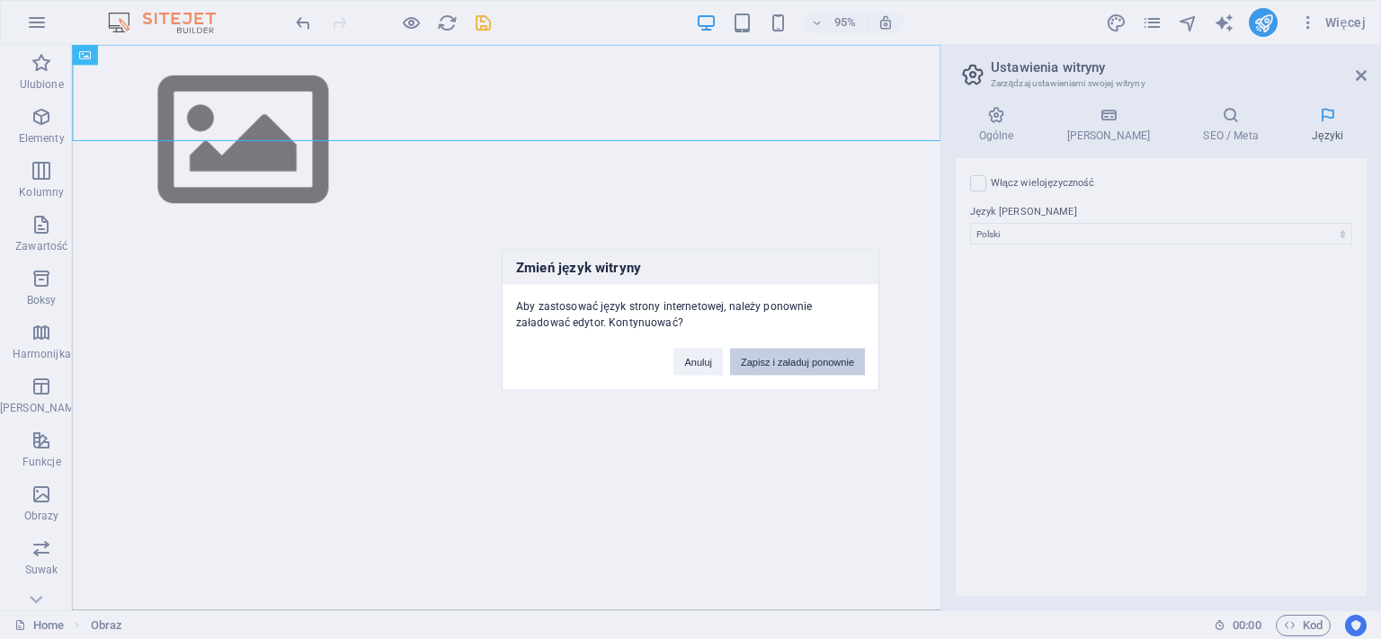
click at [813, 363] on button "Zapisz i załaduj ponownie" at bounding box center [797, 361] width 135 height 27
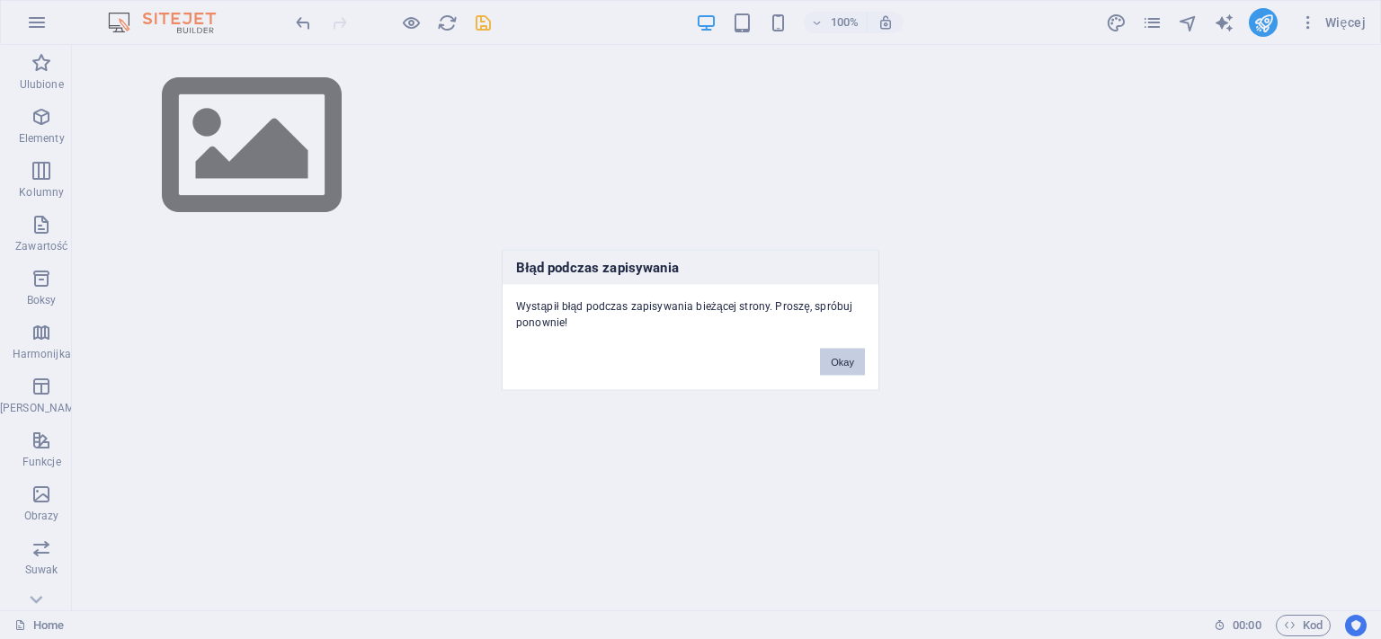
click at [843, 364] on button "Okay" at bounding box center [842, 361] width 45 height 27
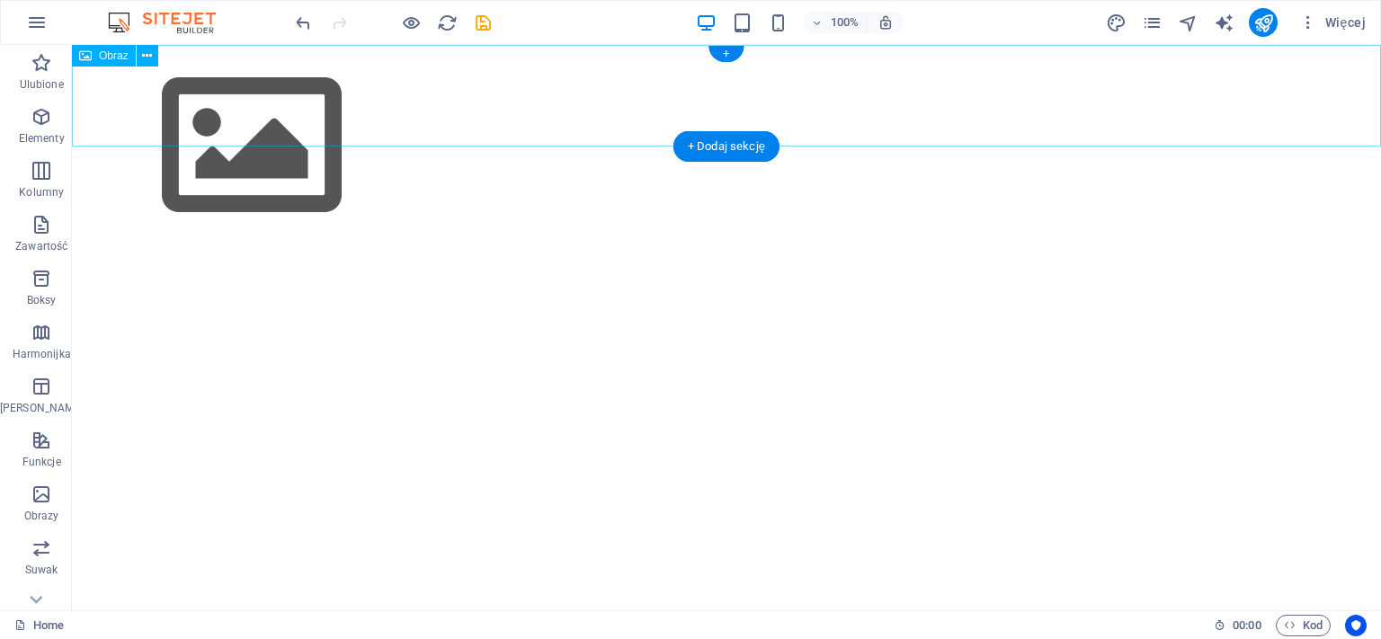
click at [157, 100] on figure at bounding box center [727, 146] width 1310 height 202
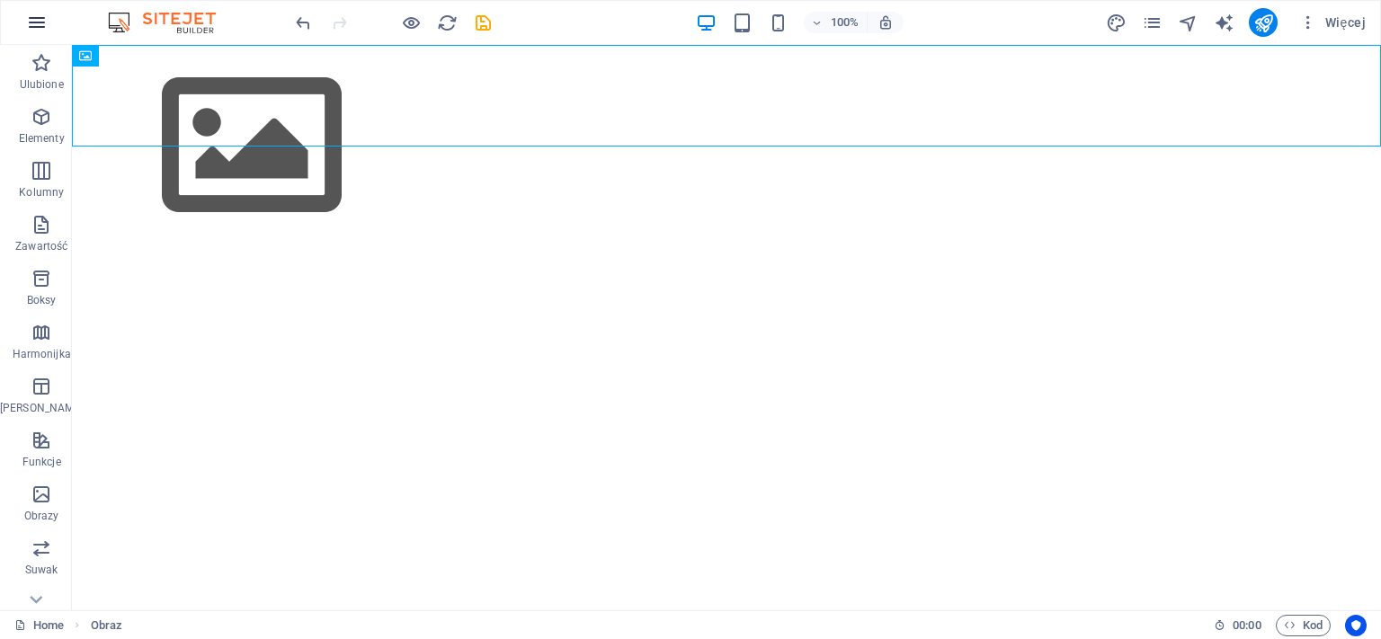
click at [49, 14] on button "button" at bounding box center [36, 22] width 43 height 43
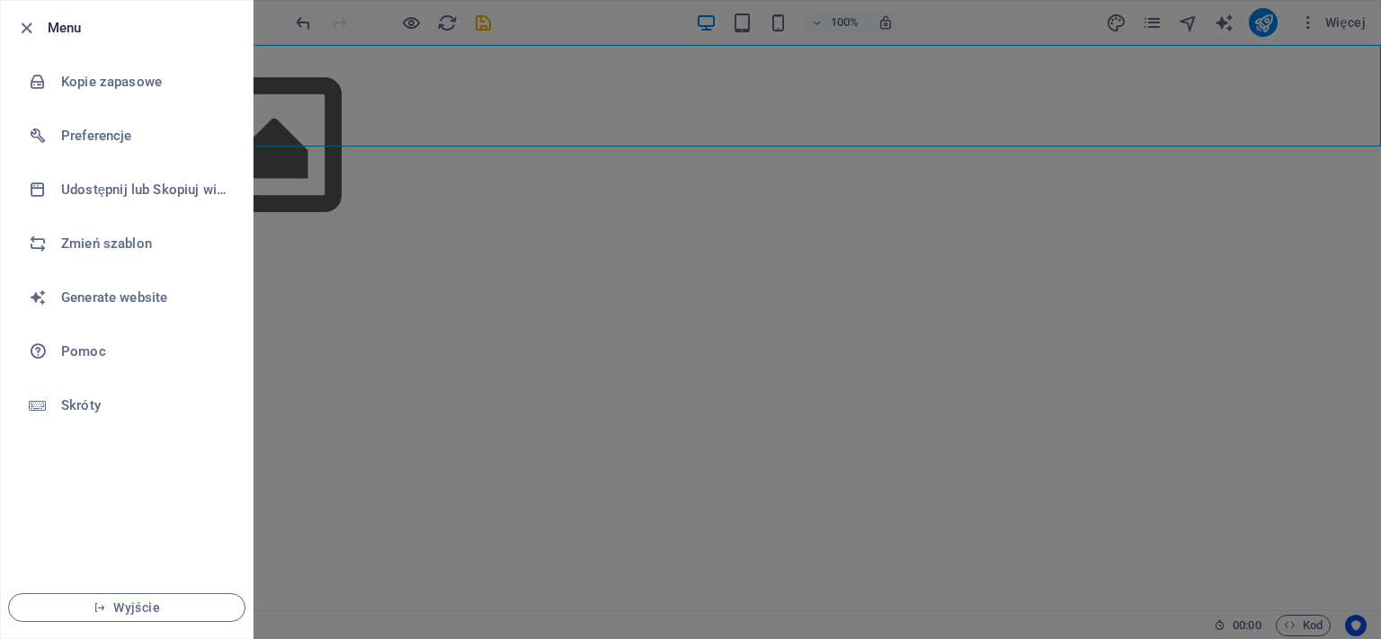
click at [49, 14] on li "Menu" at bounding box center [127, 28] width 252 height 54
click at [390, 304] on div at bounding box center [690, 319] width 1381 height 639
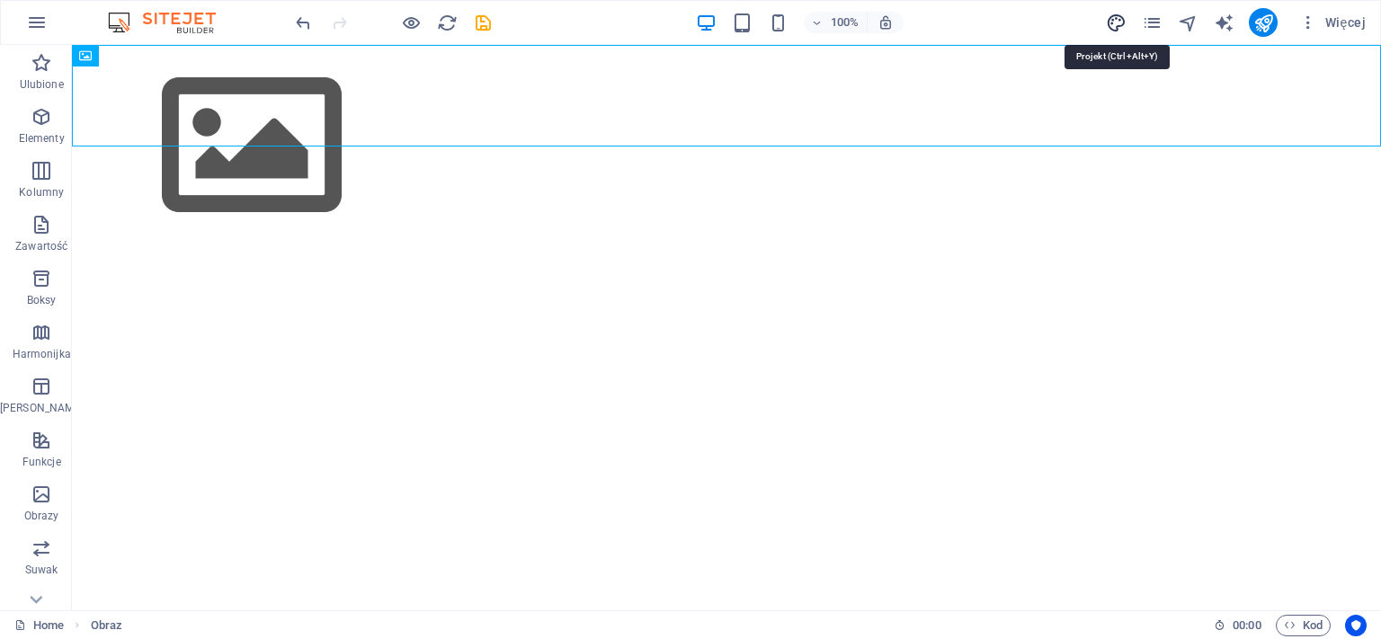
click at [1124, 23] on icon "design" at bounding box center [1116, 23] width 21 height 21
select select "px"
select select "400"
select select "px"
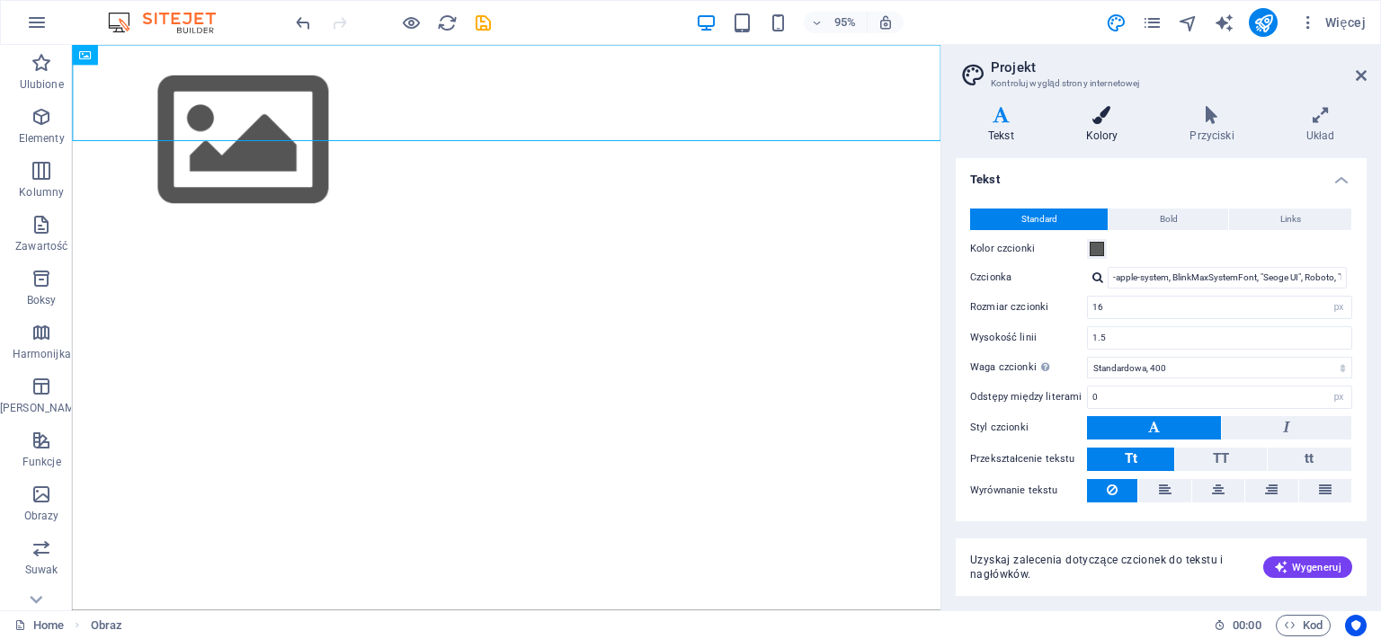
click at [1095, 124] on h4 "Kolory" at bounding box center [1106, 125] width 104 height 38
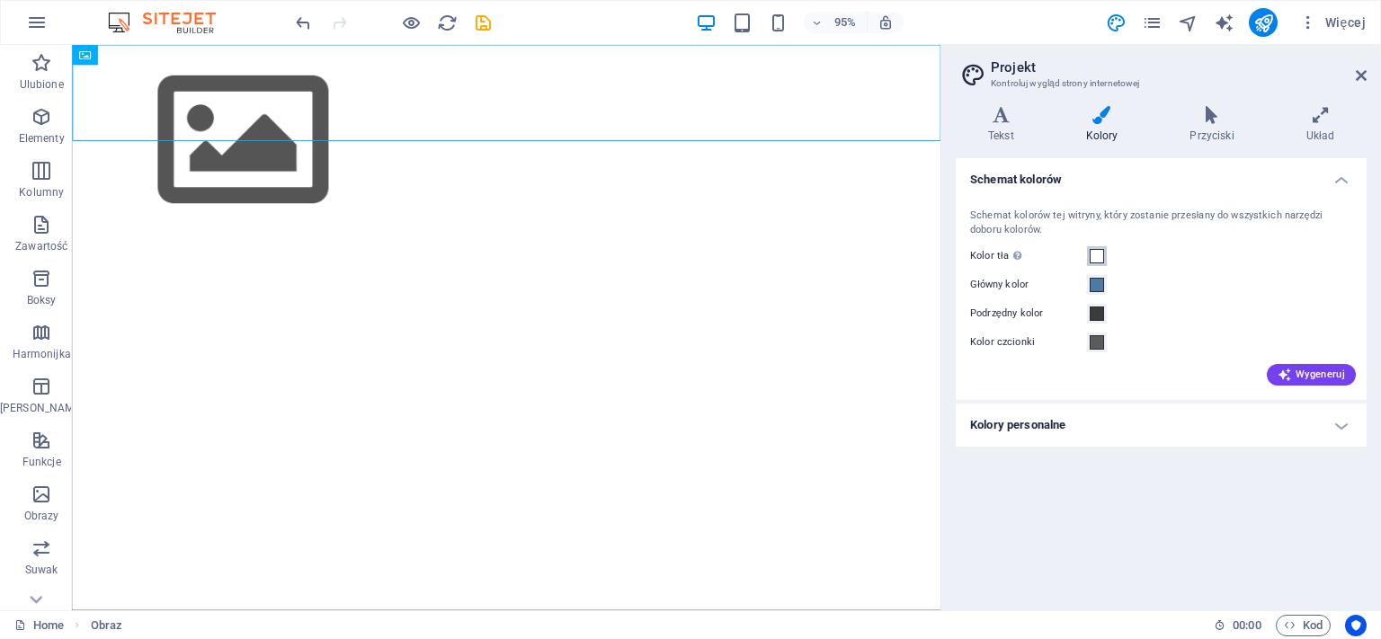
click at [1091, 260] on span at bounding box center [1097, 256] width 14 height 14
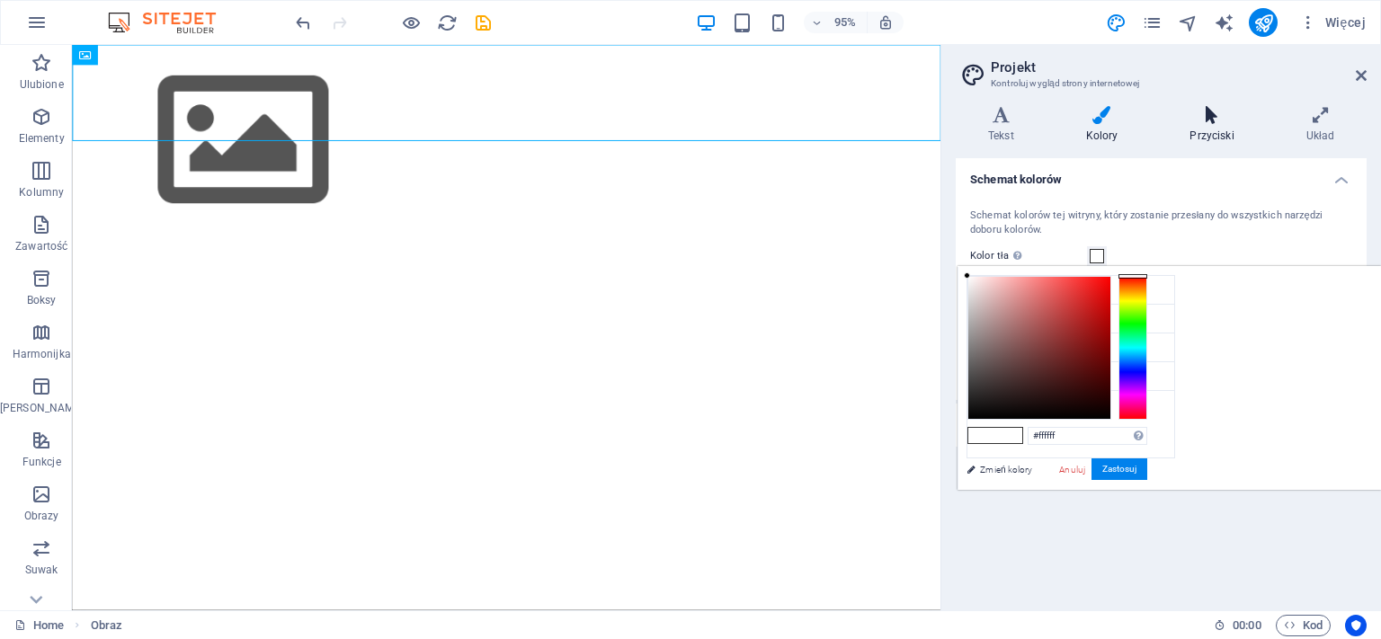
click at [1203, 136] on h4 "Przyciski" at bounding box center [1216, 125] width 116 height 38
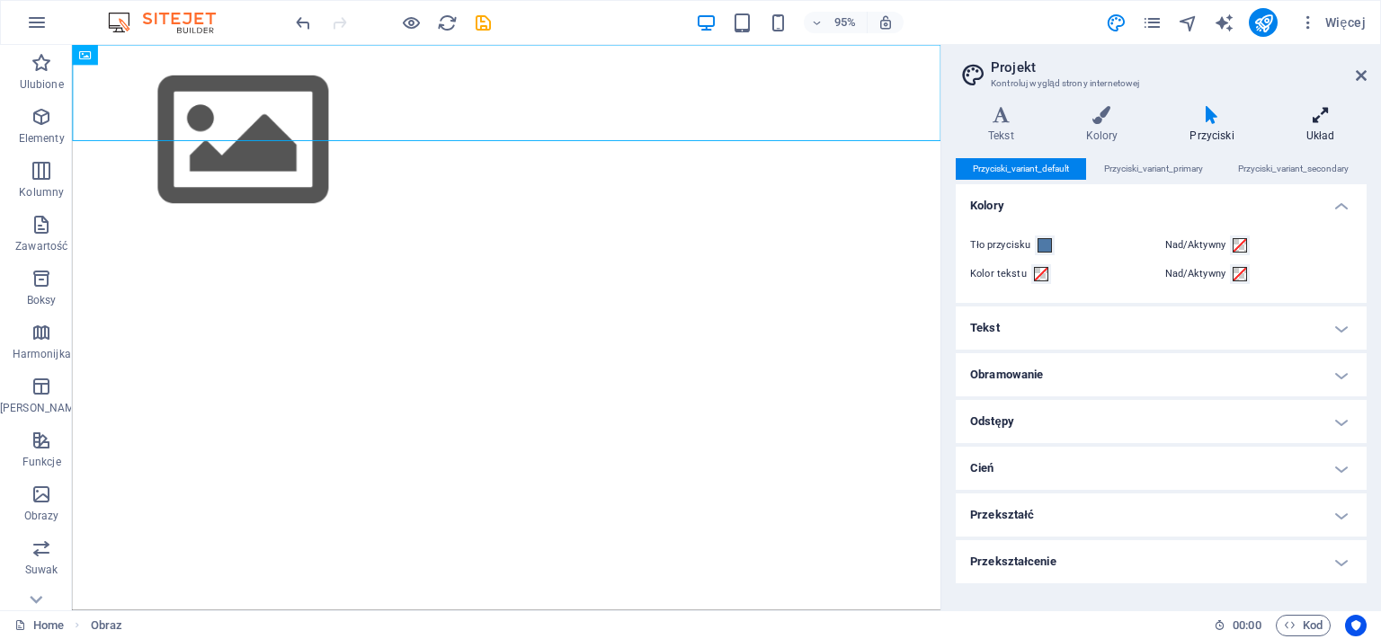
click at [1328, 127] on h4 "Układ" at bounding box center [1320, 125] width 93 height 38
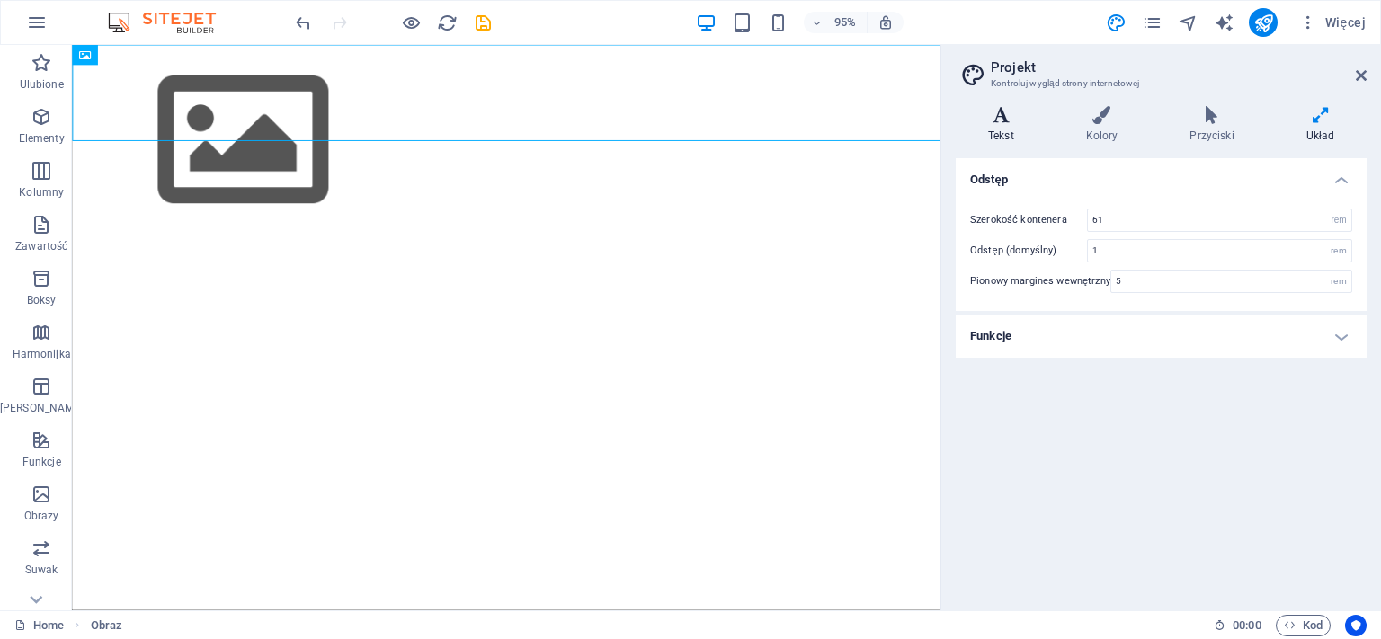
click at [1006, 121] on icon at bounding box center [1001, 115] width 91 height 18
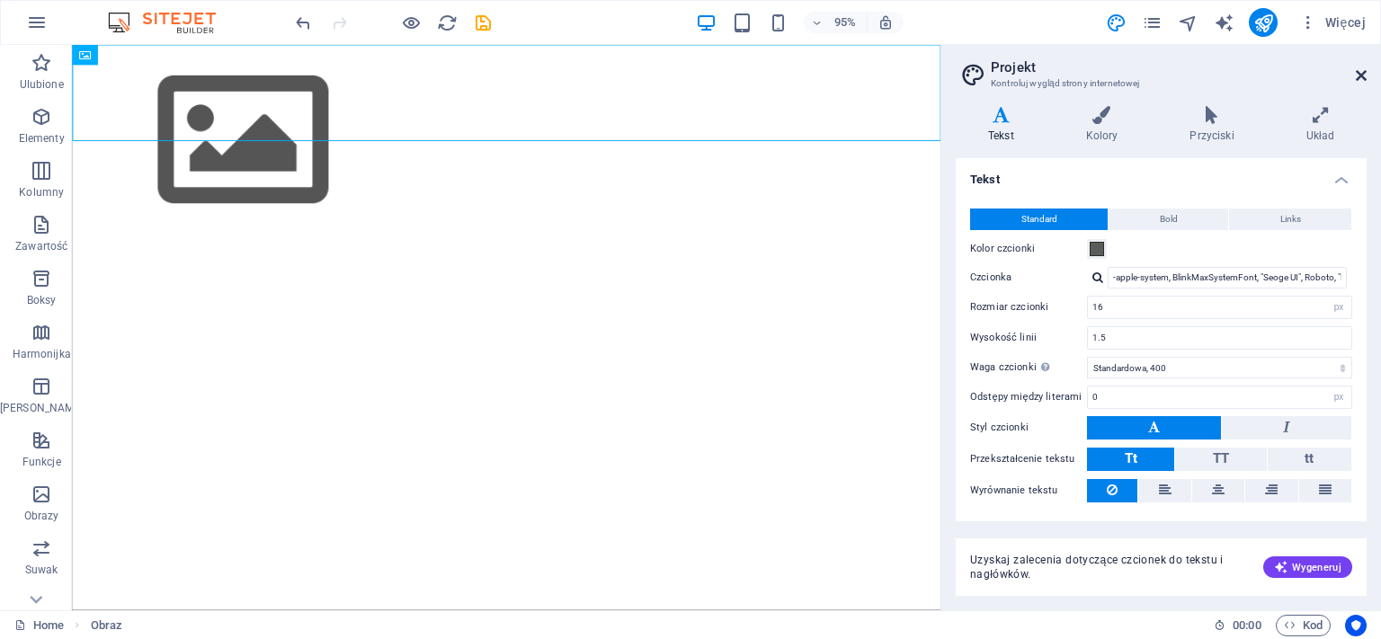
click at [1362, 74] on icon at bounding box center [1361, 75] width 11 height 14
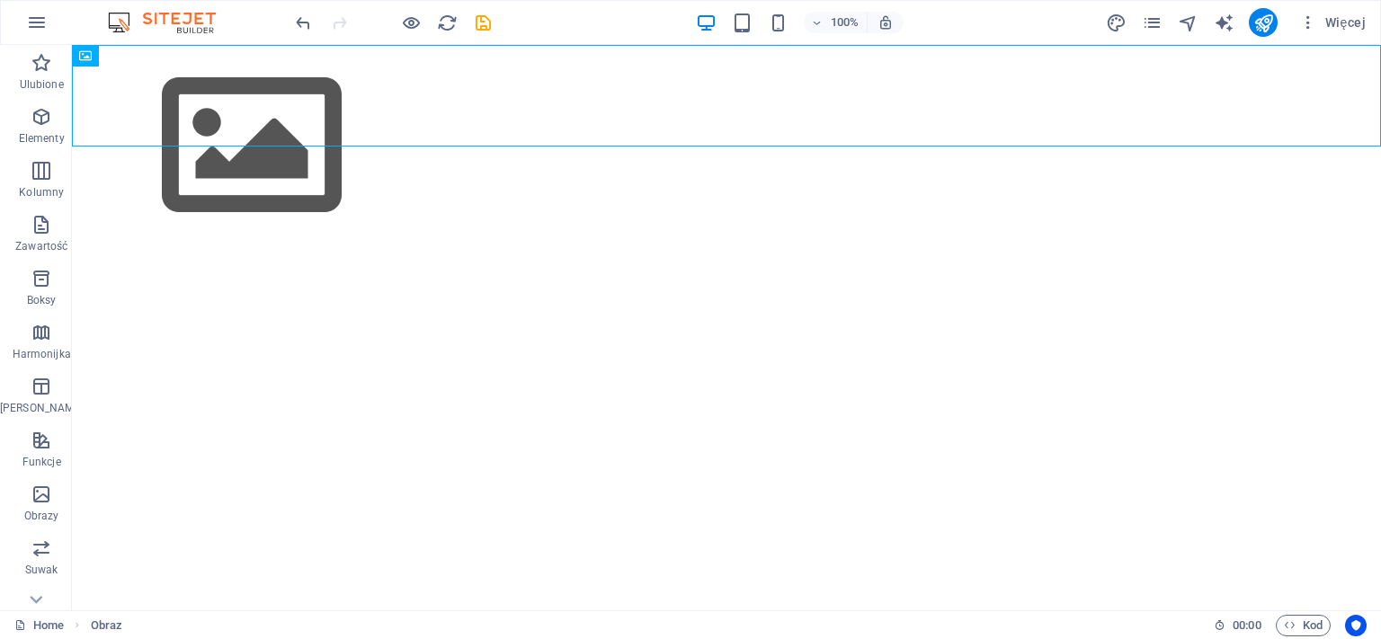
click at [245, 247] on html "Skip to main content" at bounding box center [727, 146] width 1310 height 202
click at [185, 92] on figure at bounding box center [727, 146] width 1310 height 202
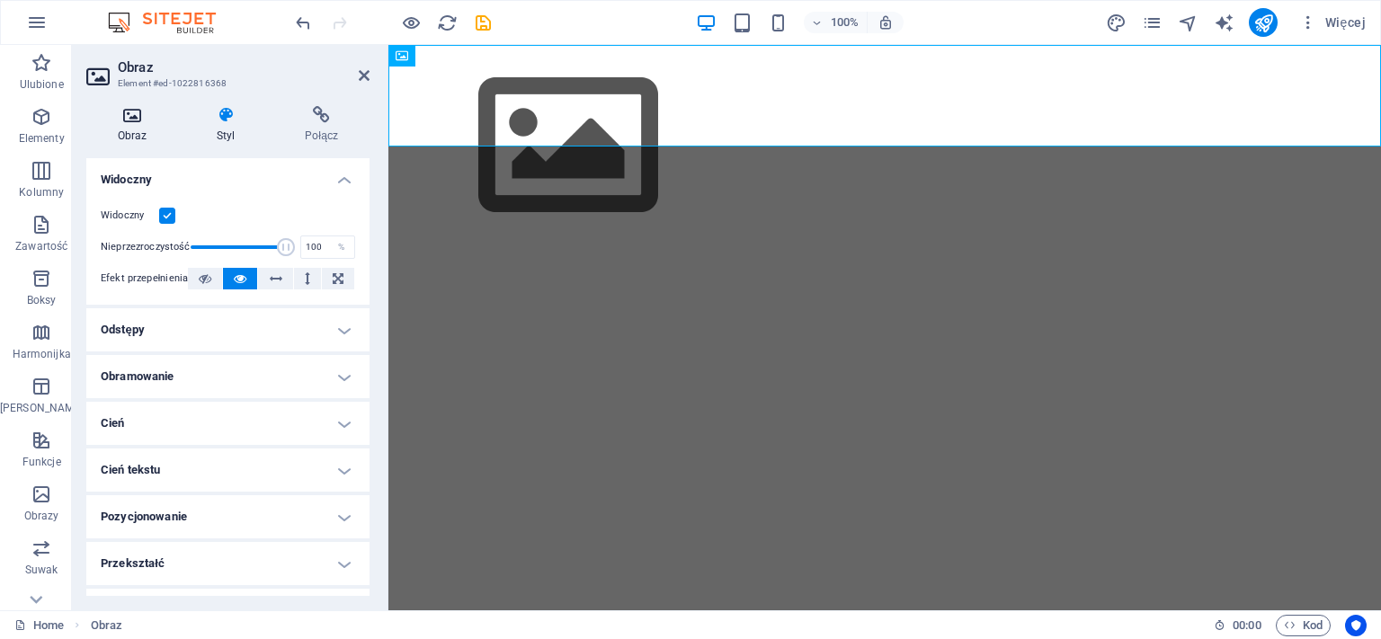
click at [131, 117] on icon at bounding box center [132, 115] width 92 height 18
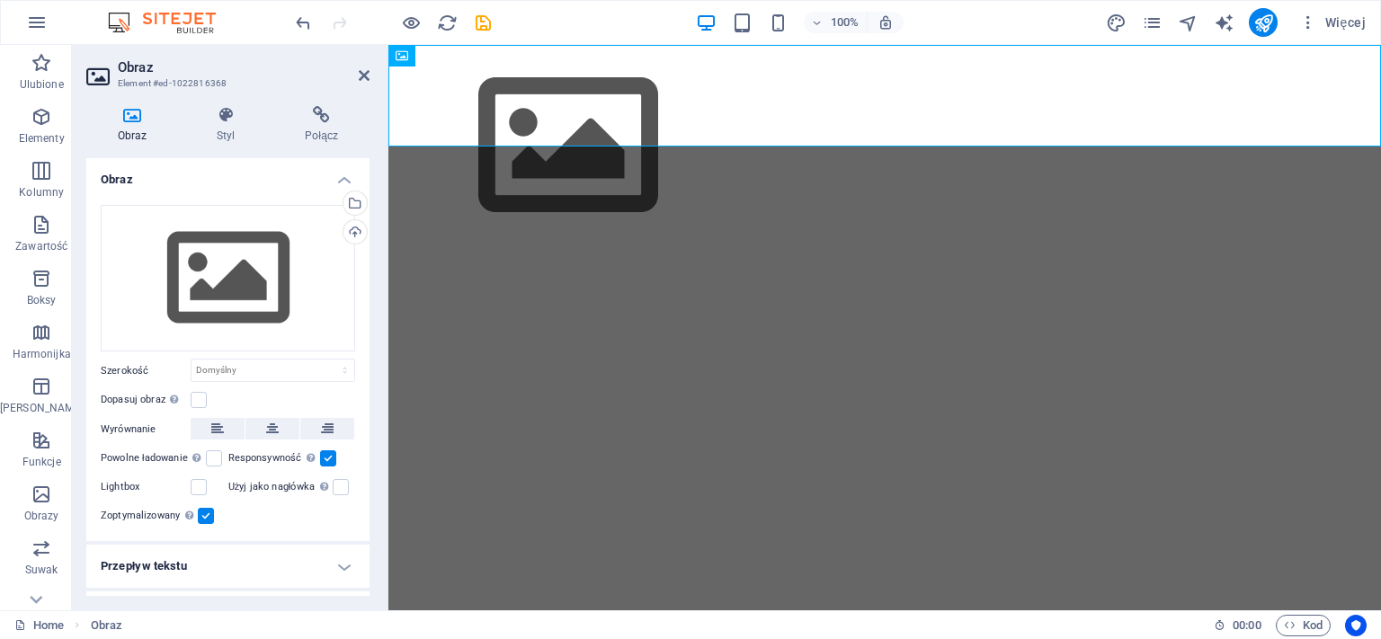
scroll to position [30, 0]
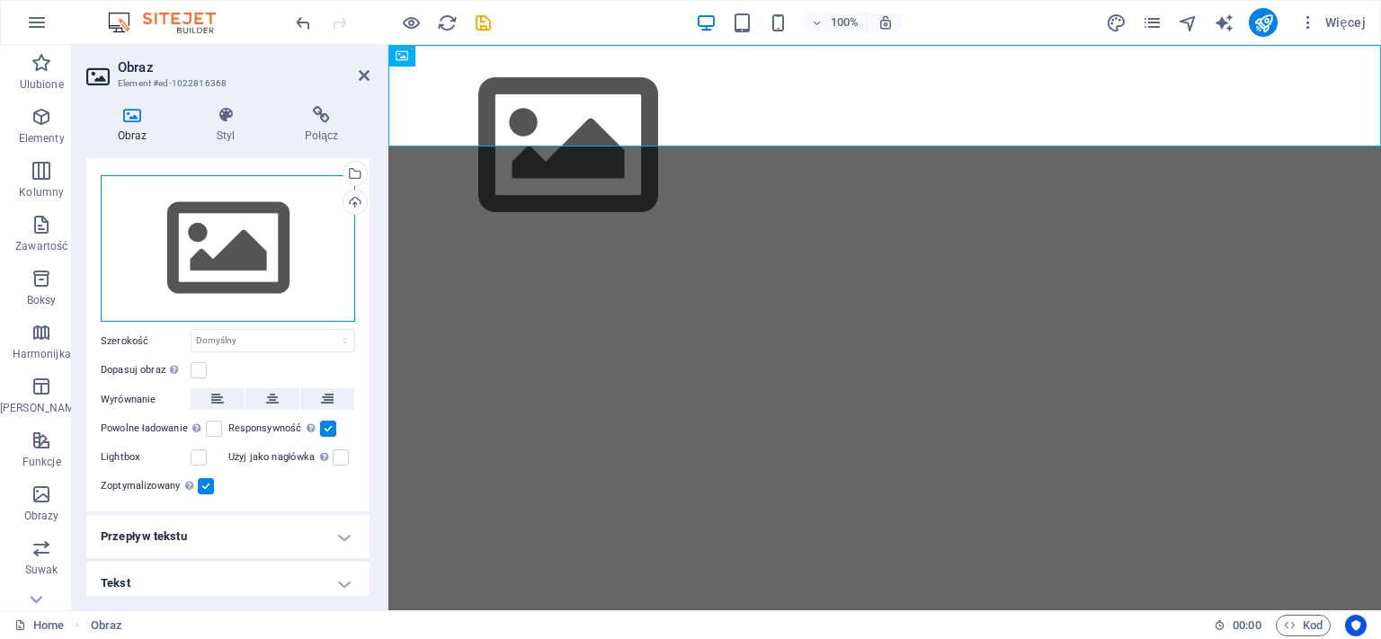
click at [243, 240] on div "Przeciągnij pliki tutaj, kliknij, aby wybrać pliki lub wybierz pliki z Plików l…" at bounding box center [228, 249] width 255 height 148
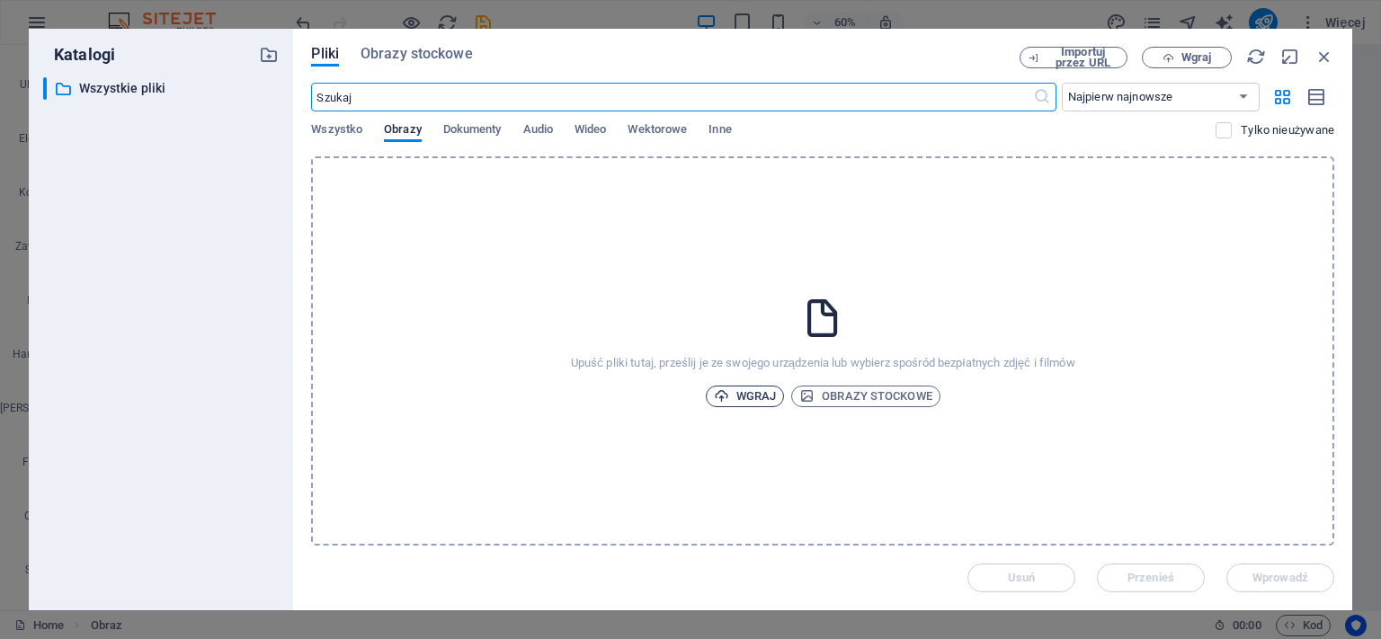
click at [756, 394] on span "Wgraj" at bounding box center [745, 397] width 63 height 22
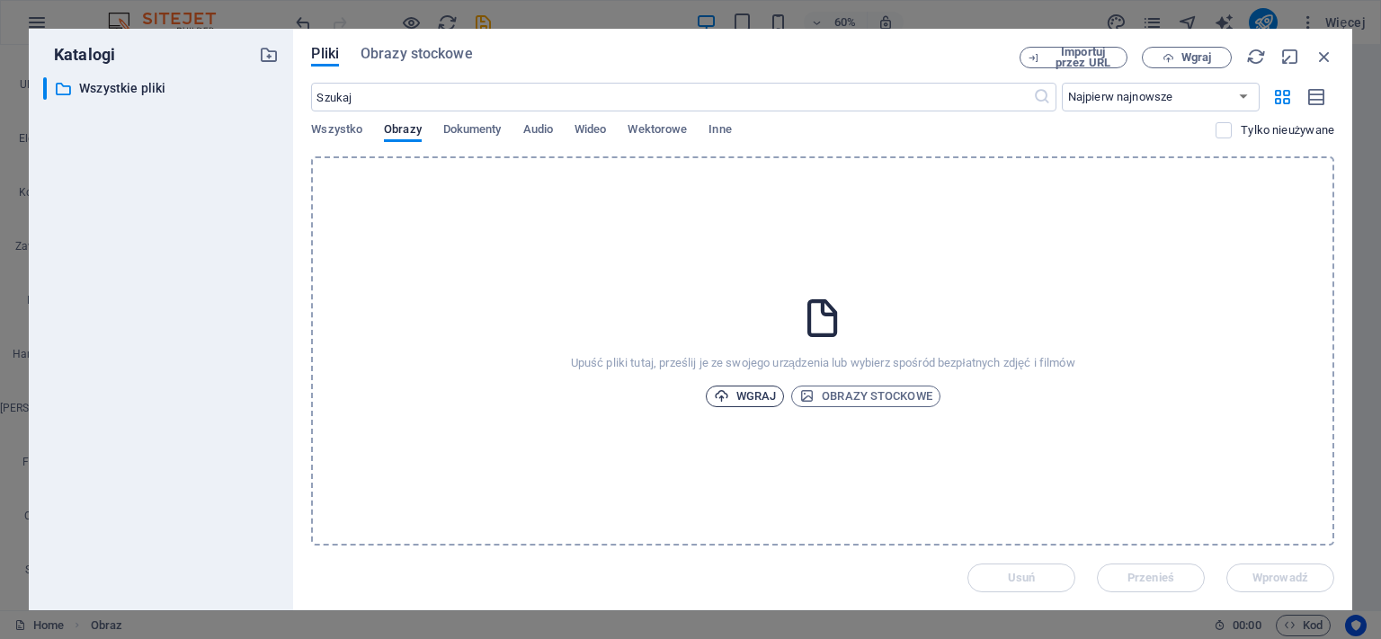
click at [755, 388] on span "Wgraj" at bounding box center [745, 397] width 63 height 22
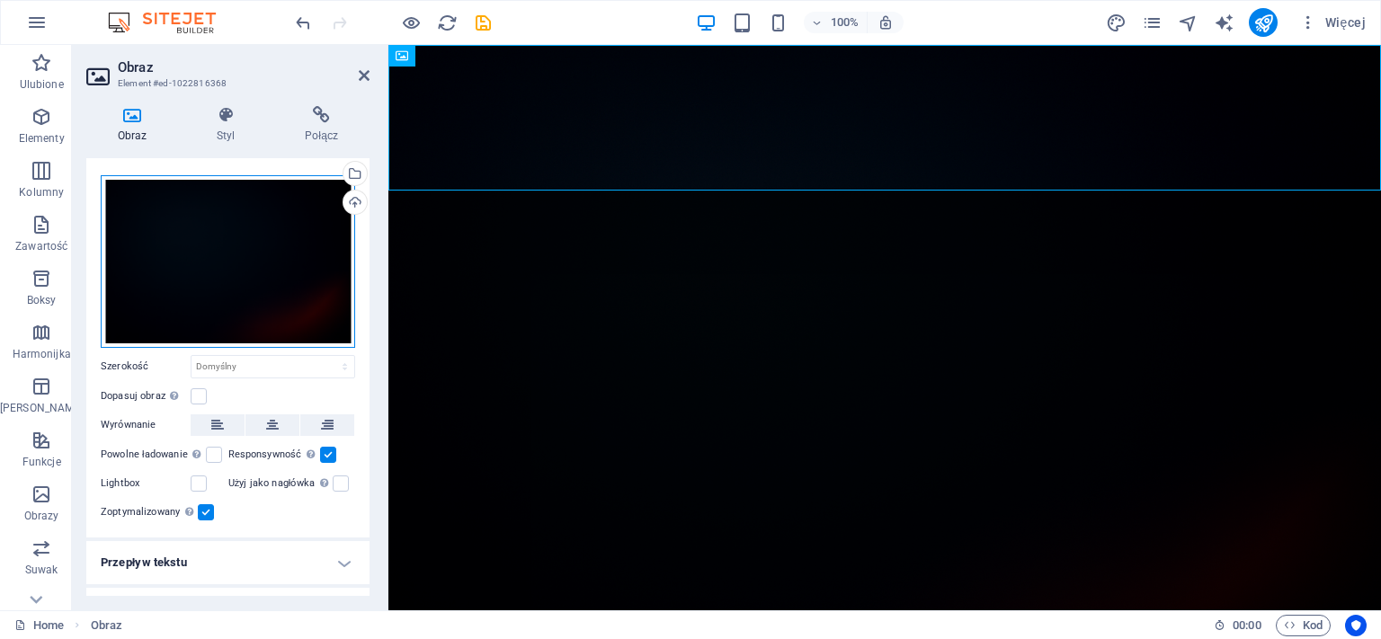
click at [224, 265] on div "Przeciągnij pliki tutaj, kliknij, aby wybrać pliki lub wybierz pliki z Plików l…" at bounding box center [228, 261] width 255 height 173
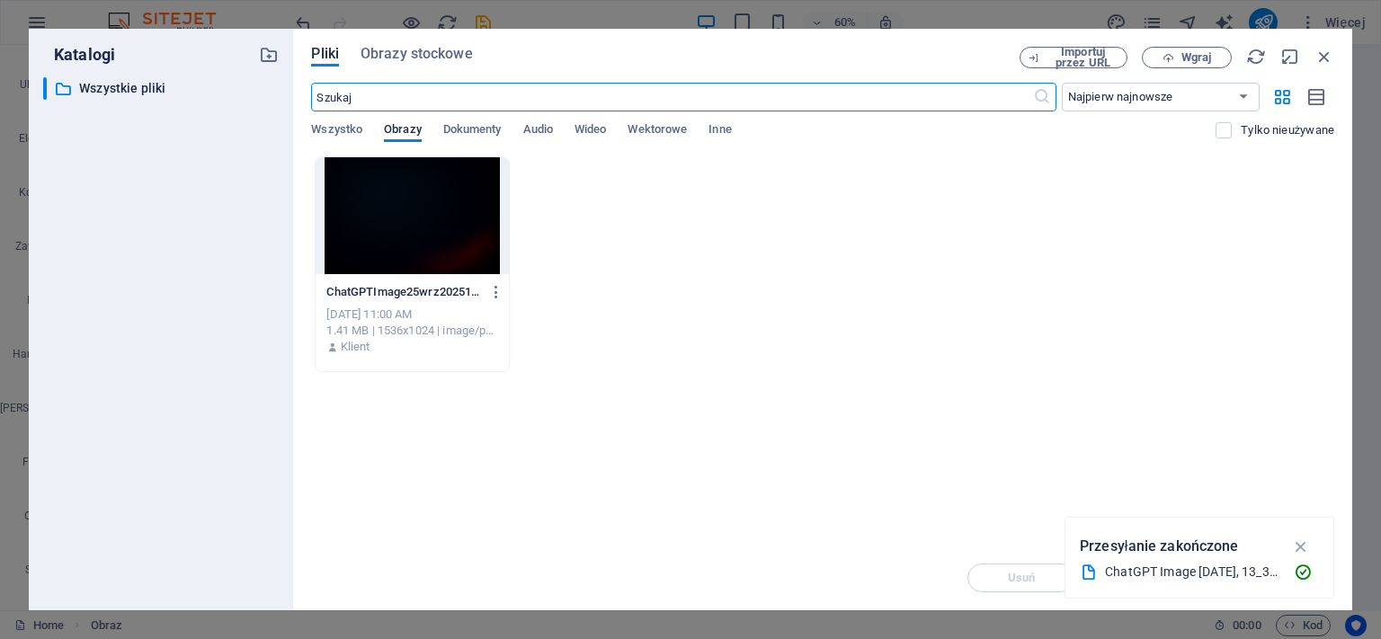
click at [452, 253] on div at bounding box center [412, 215] width 192 height 117
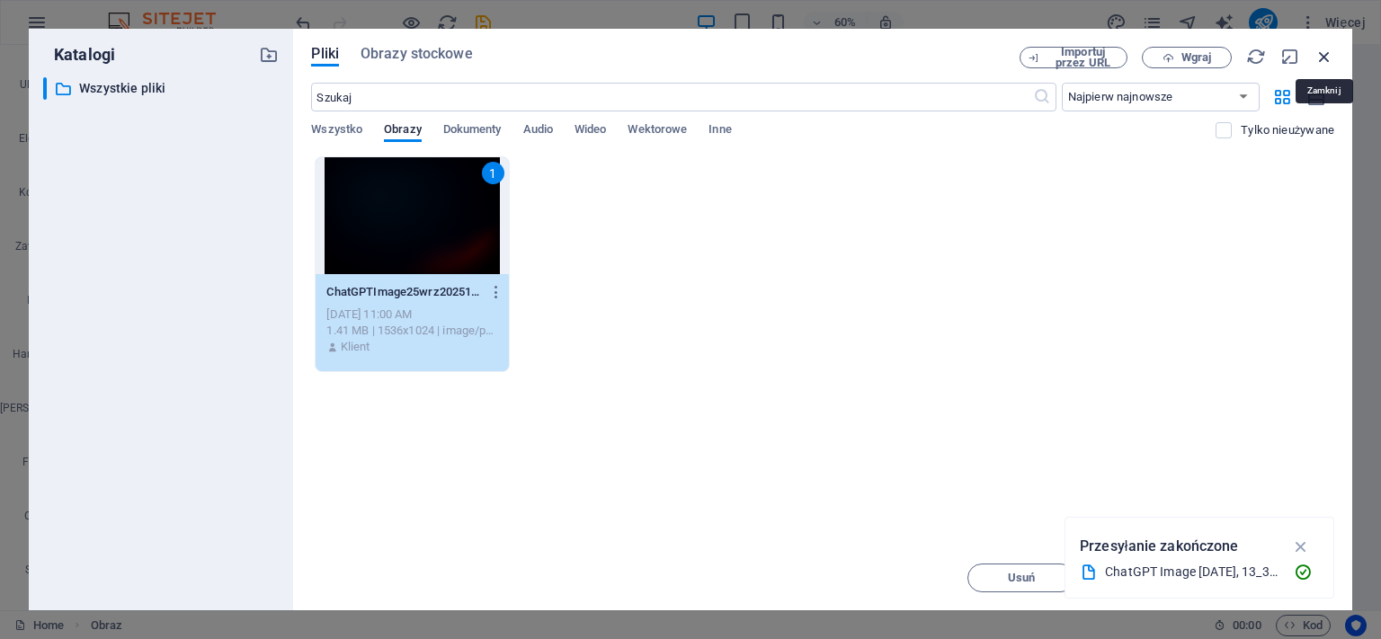
click at [1326, 54] on icon "button" at bounding box center [1325, 57] width 20 height 20
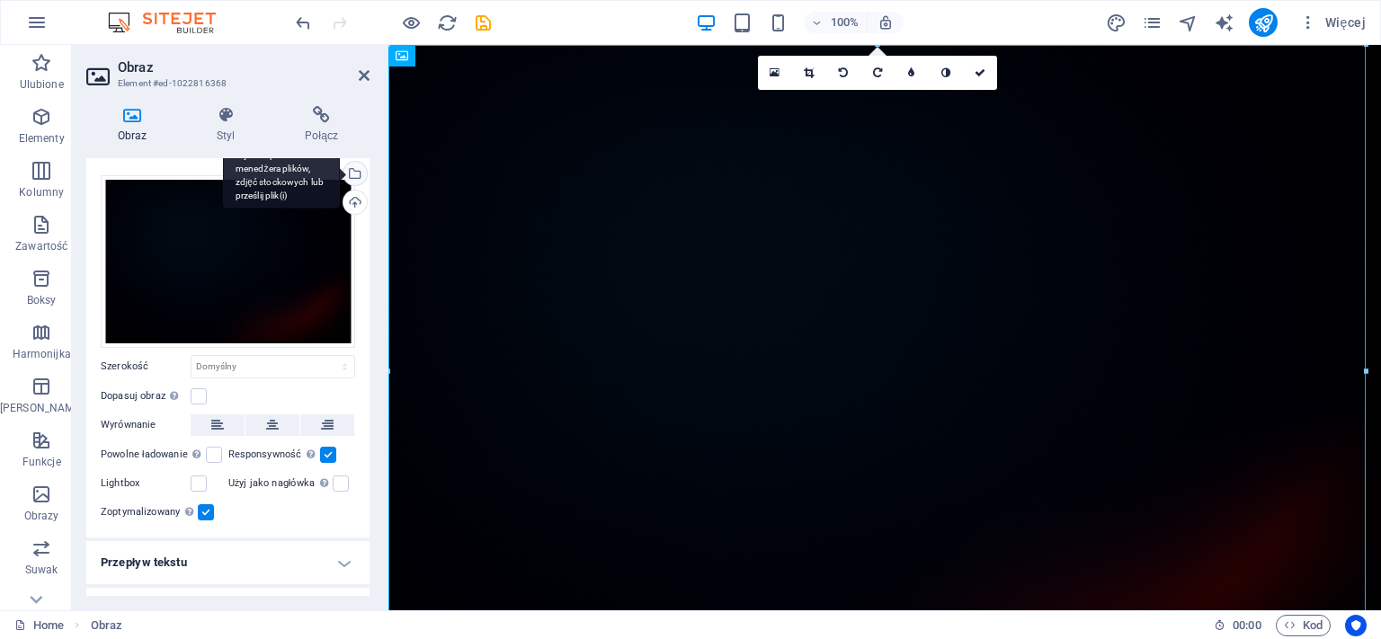
click at [344, 171] on div "Wybierz pliki z menedżera plików, zdjęć stockowych lub prześlij plik(i)" at bounding box center [353, 175] width 27 height 27
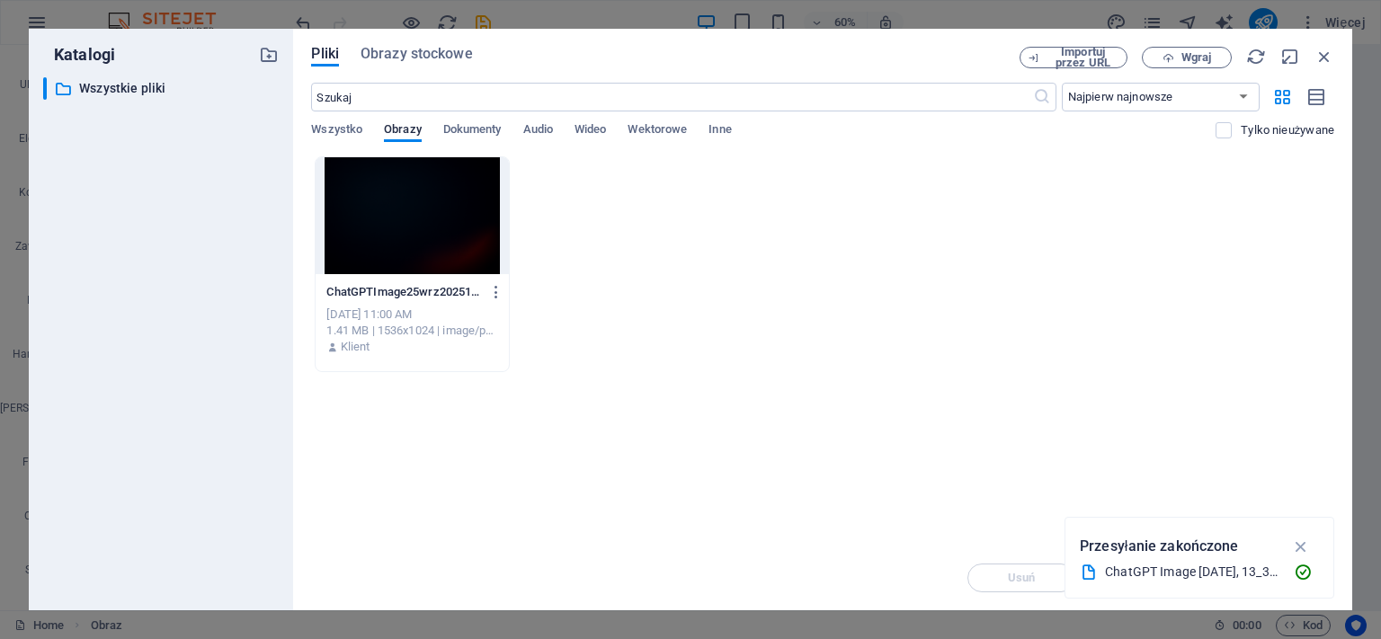
click at [435, 346] on div "Klient" at bounding box center [411, 347] width 171 height 16
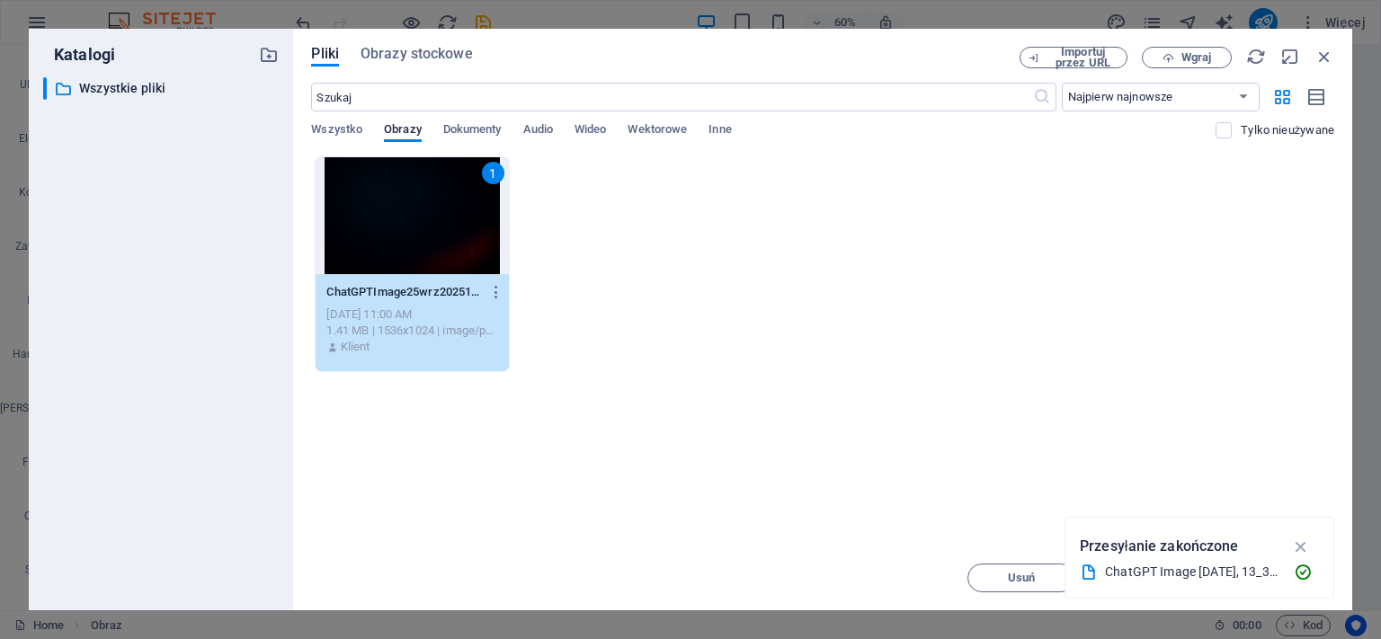
click at [407, 214] on div "1" at bounding box center [412, 215] width 192 height 117
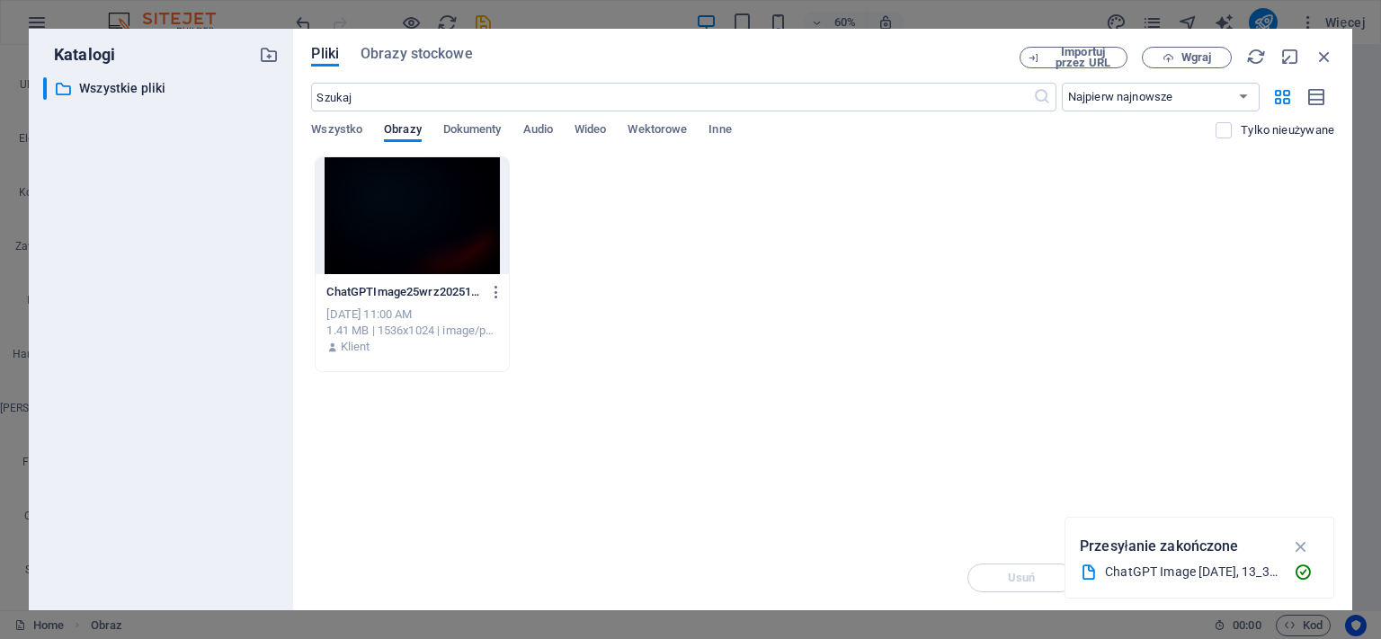
click at [407, 214] on div at bounding box center [412, 215] width 192 height 117
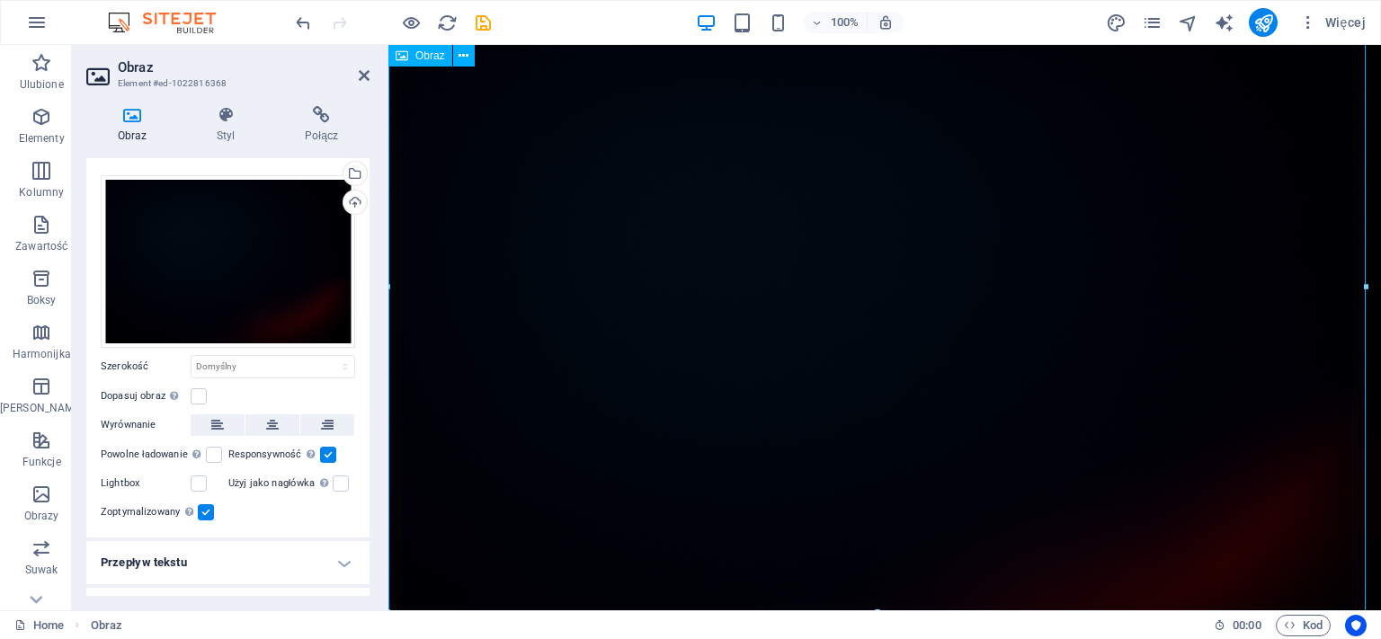
scroll to position [0, 0]
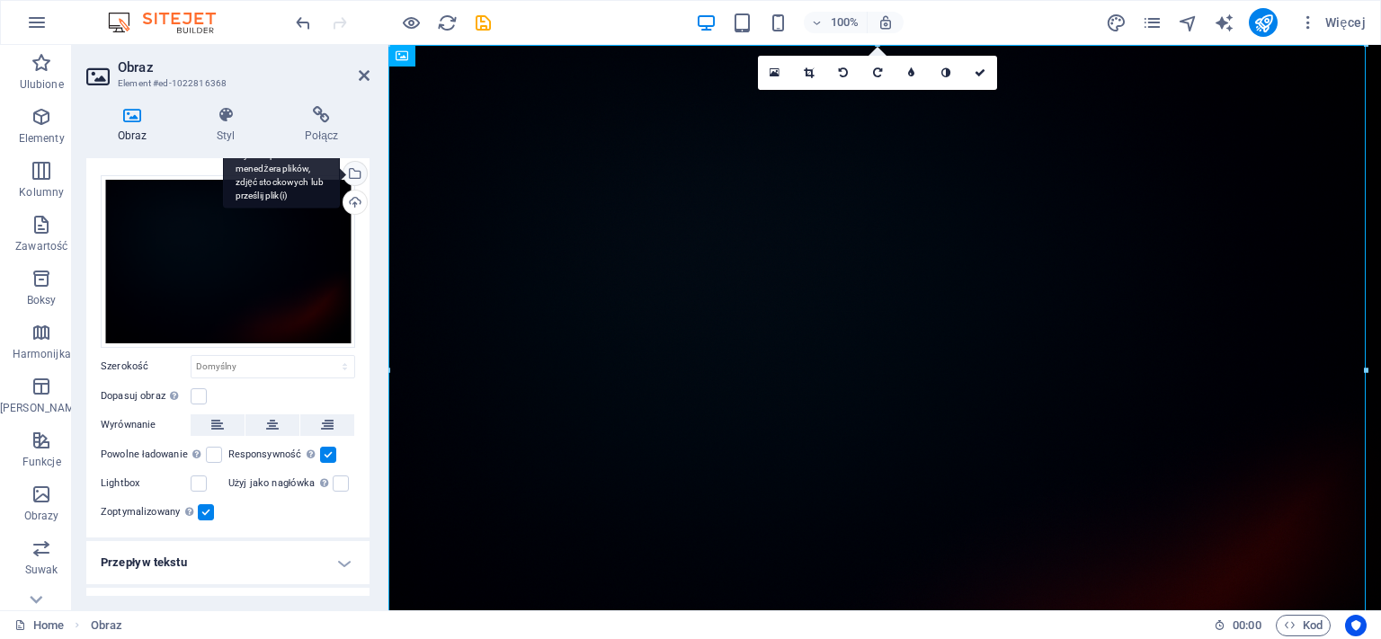
click at [344, 171] on div "Wybierz pliki z menedżera plików, zdjęć stockowych lub prześlij plik(i)" at bounding box center [353, 175] width 27 height 27
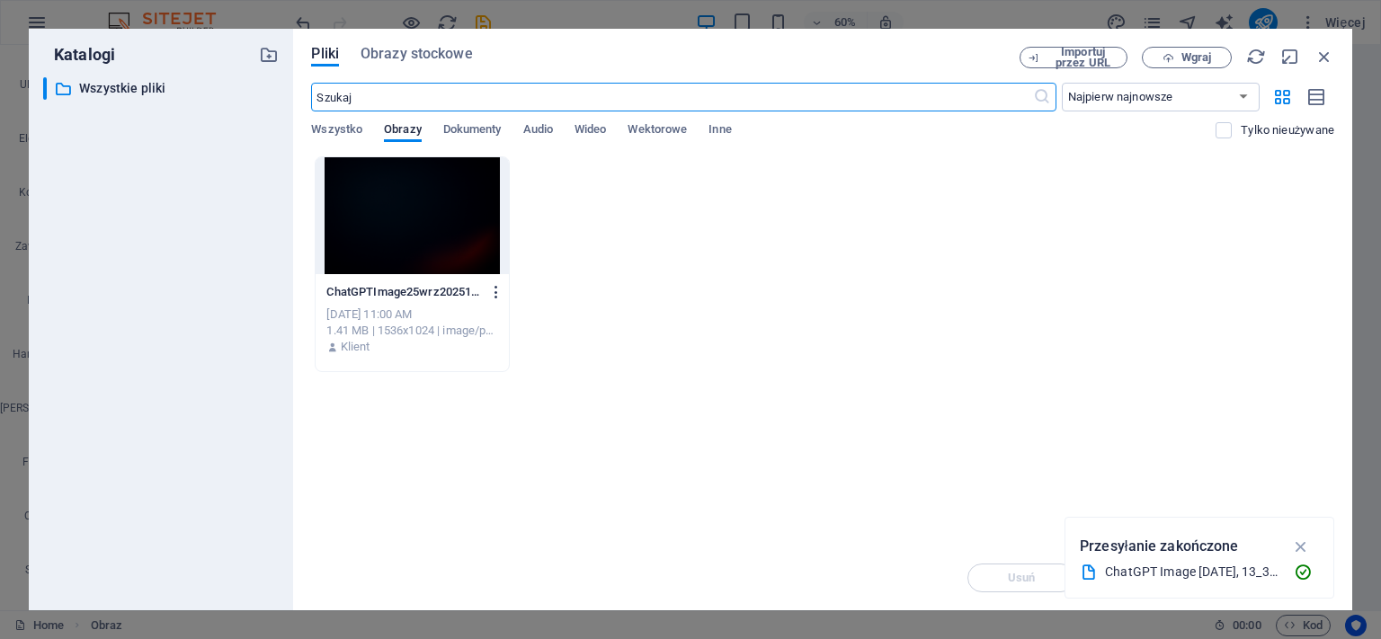
click at [505, 290] on icon "button" at bounding box center [496, 292] width 17 height 16
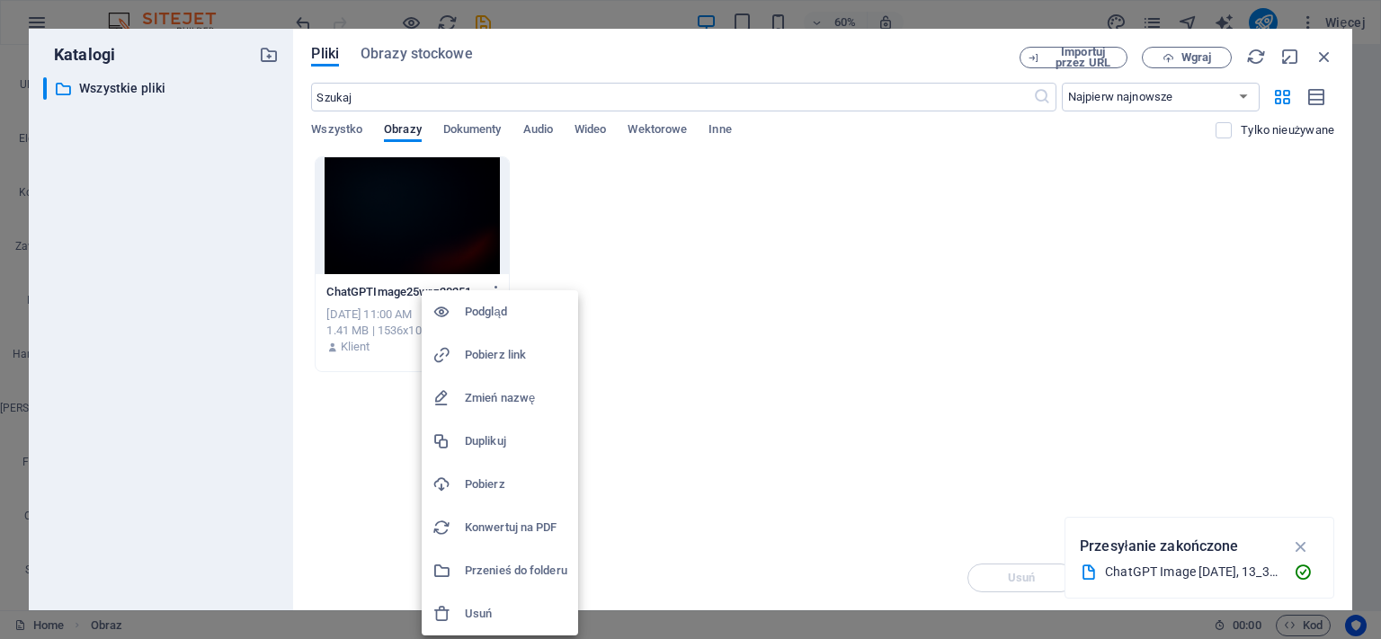
click at [495, 621] on h6 "Usuń" at bounding box center [516, 615] width 103 height 22
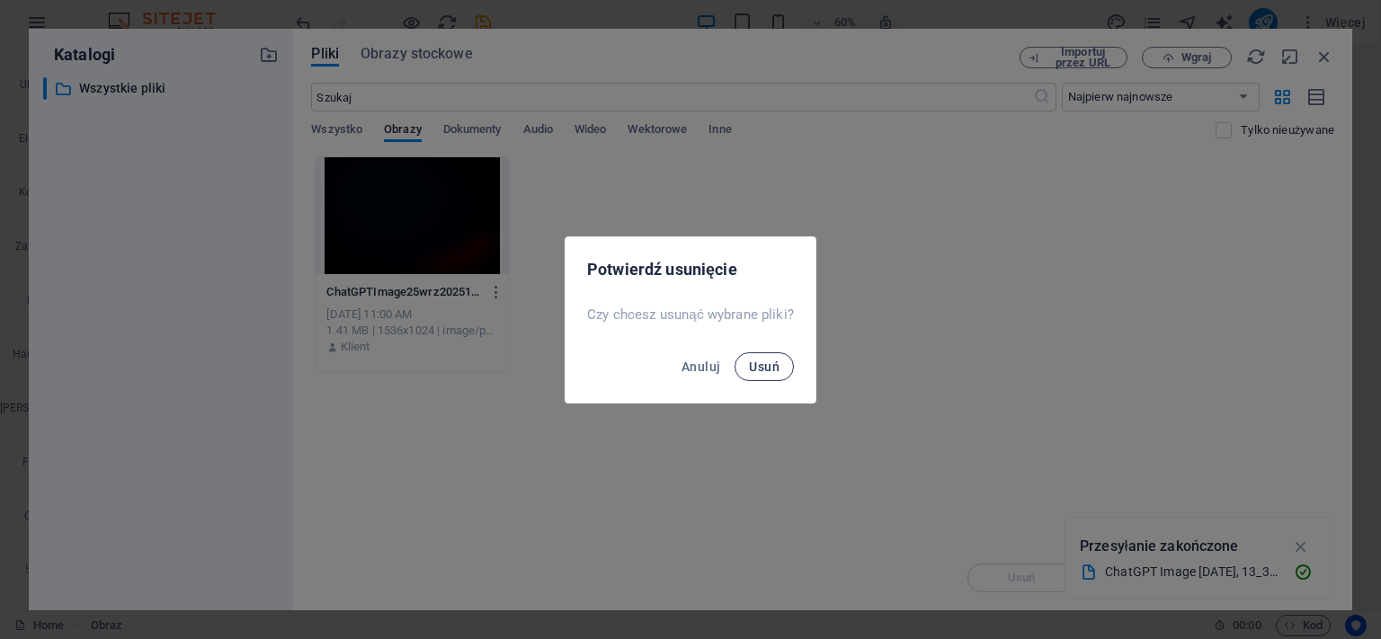
click at [765, 362] on span "Usuń" at bounding box center [764, 367] width 31 height 14
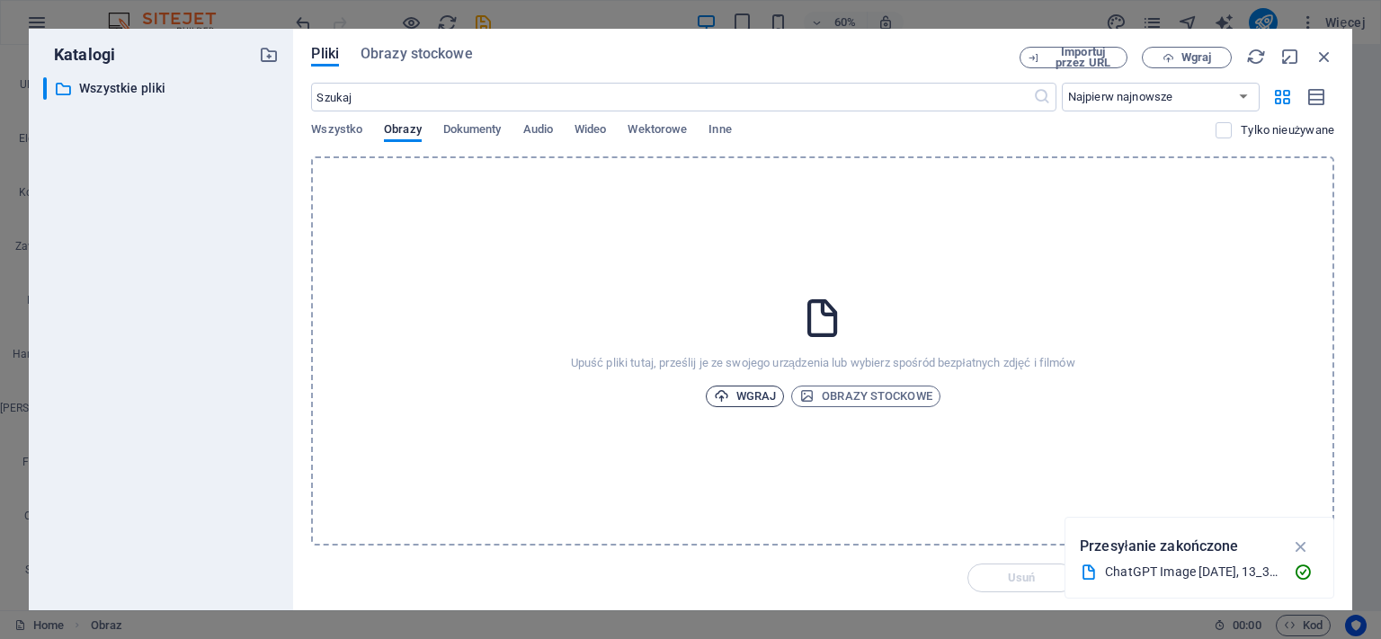
click at [747, 396] on span "Wgraj" at bounding box center [745, 397] width 63 height 22
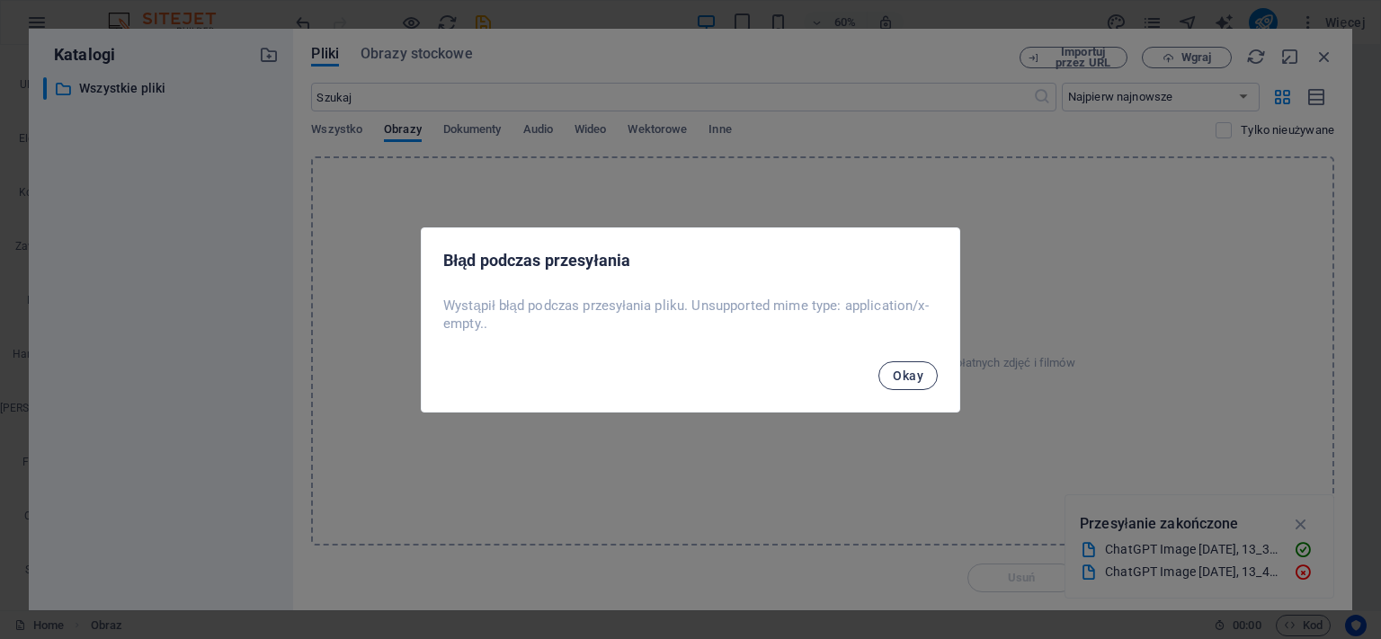
click at [919, 369] on span "Okay" at bounding box center [908, 376] width 31 height 14
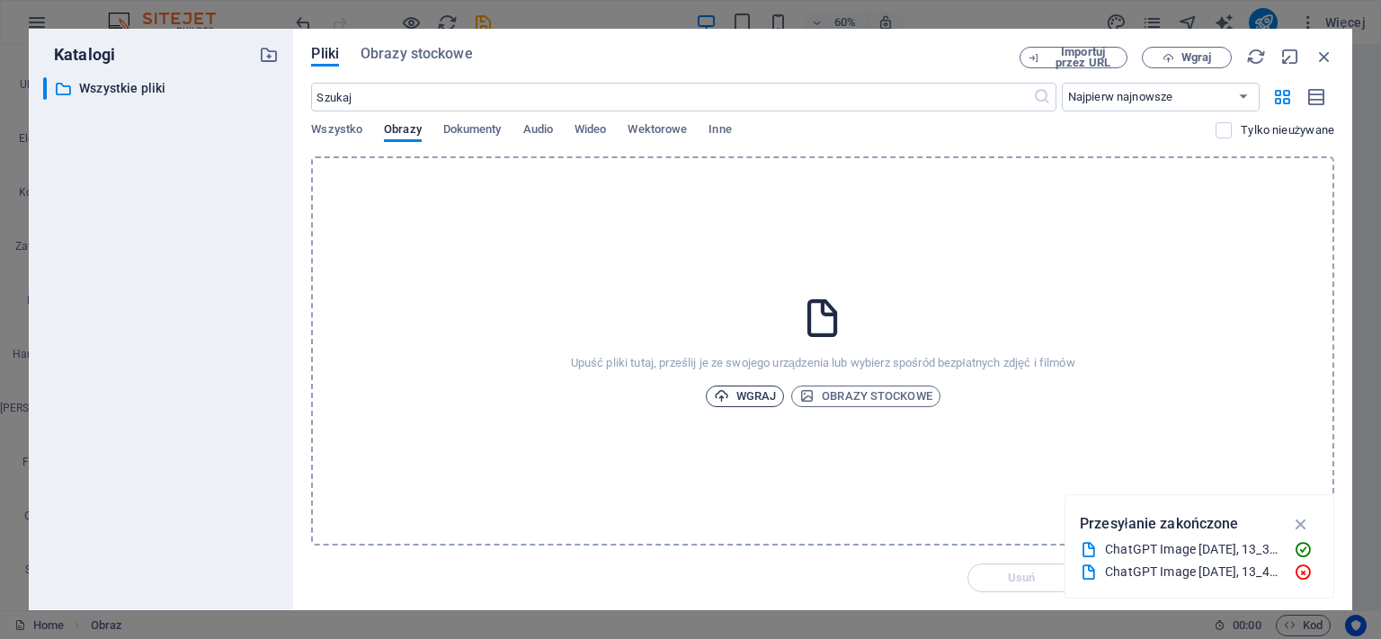
click at [747, 396] on span "Wgraj" at bounding box center [745, 397] width 63 height 22
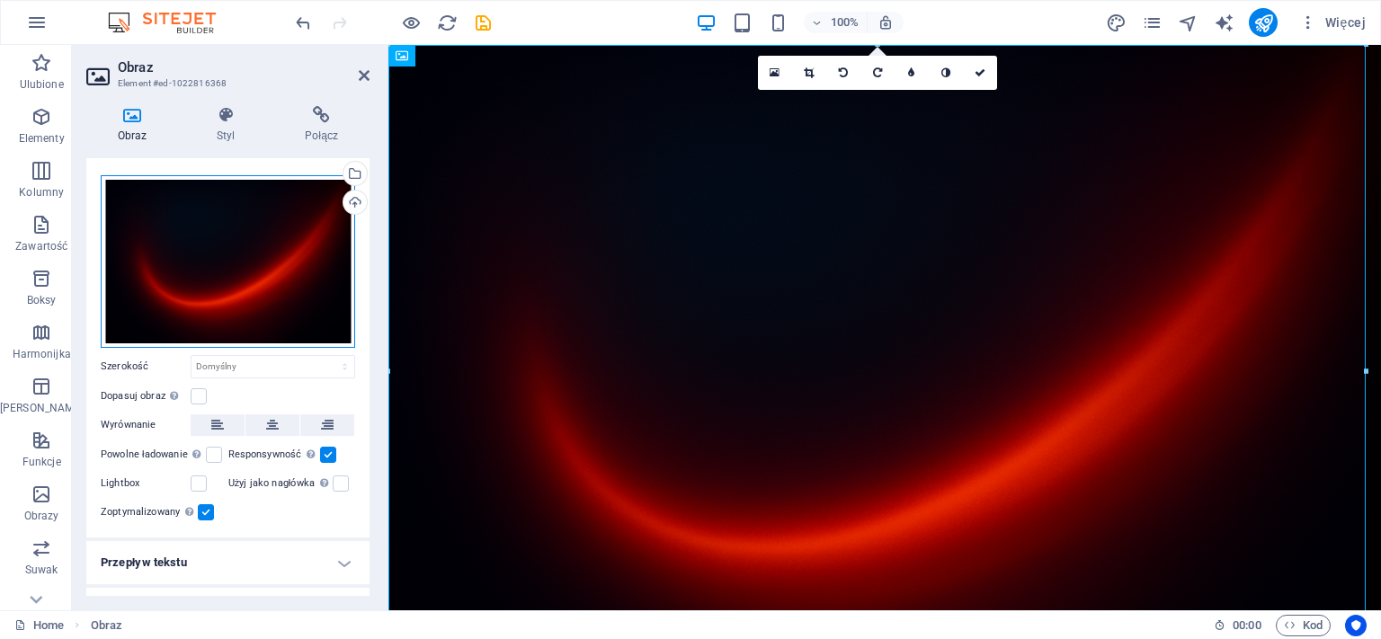
click at [255, 256] on div "Przeciągnij pliki tutaj, kliknij, aby wybrać pliki lub wybierz pliki z Plików l…" at bounding box center [228, 261] width 255 height 173
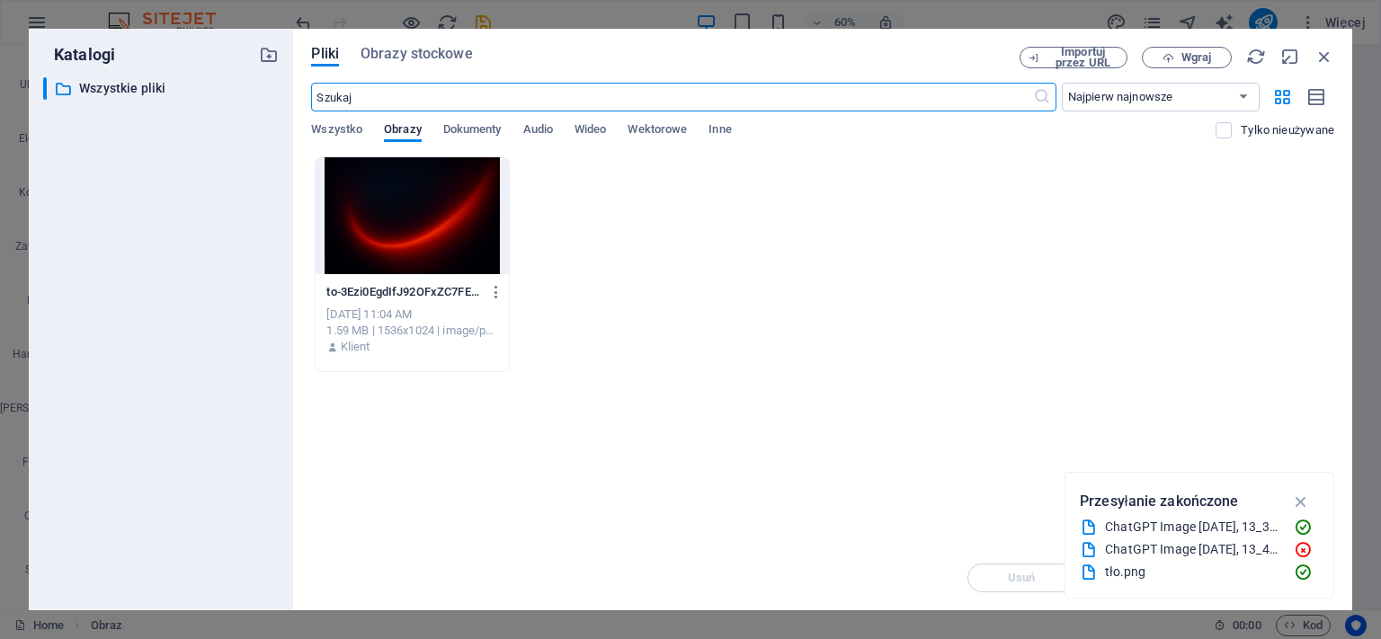
click at [444, 207] on div at bounding box center [412, 215] width 192 height 117
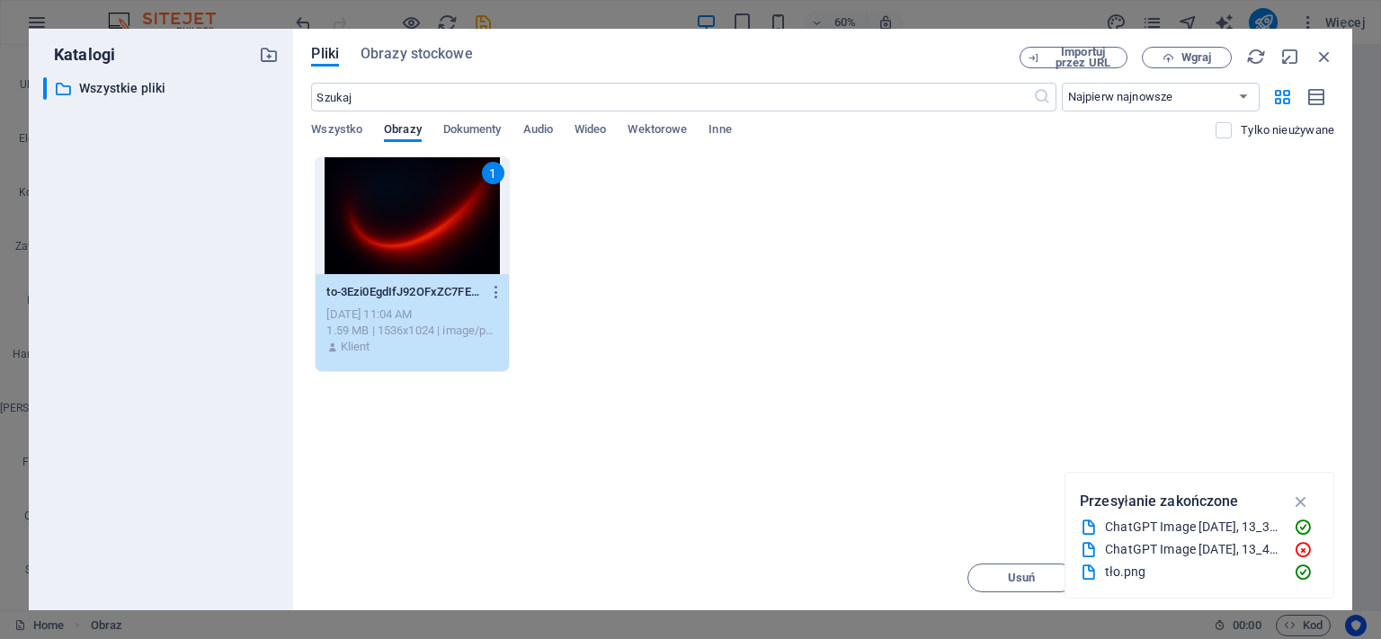
click at [444, 207] on div "1" at bounding box center [412, 215] width 192 height 117
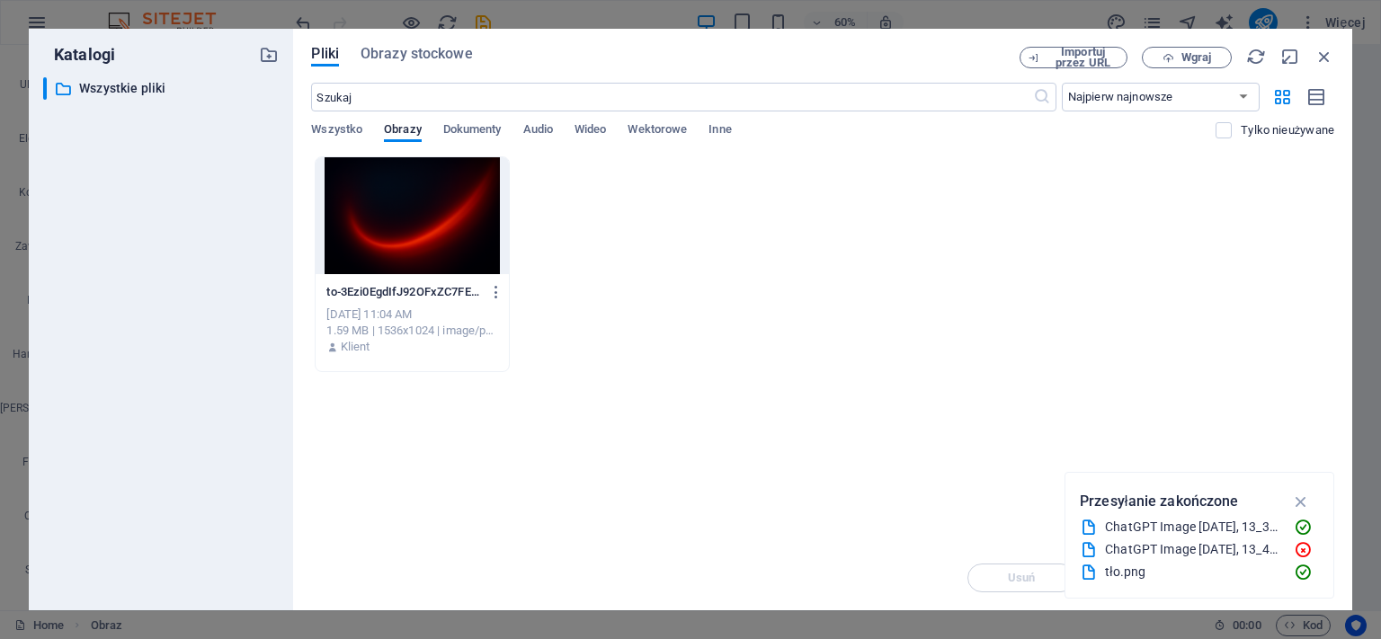
click at [444, 207] on div at bounding box center [412, 215] width 192 height 117
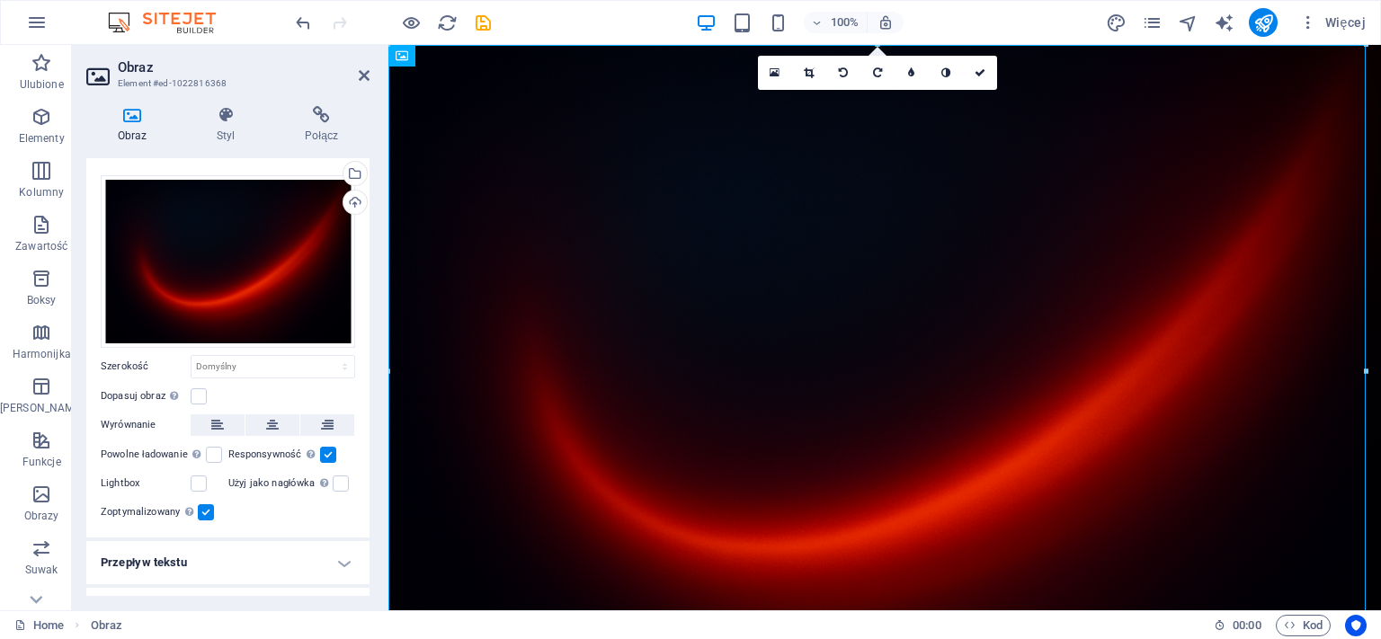
scroll to position [54, 0]
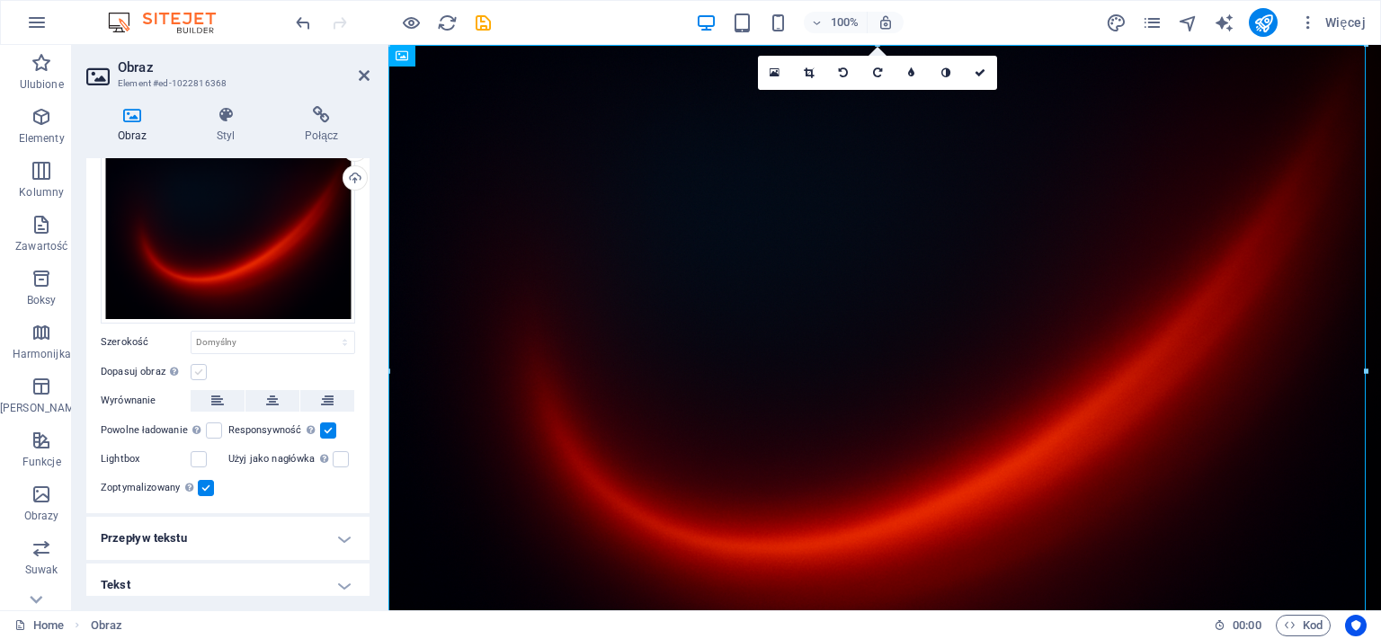
click at [197, 364] on label at bounding box center [199, 372] width 16 height 16
click at [0, 0] on input "Dopasuj obraz Automatycznie dopasuj obraz do stałej szerokości i wysokości" at bounding box center [0, 0] width 0 height 0
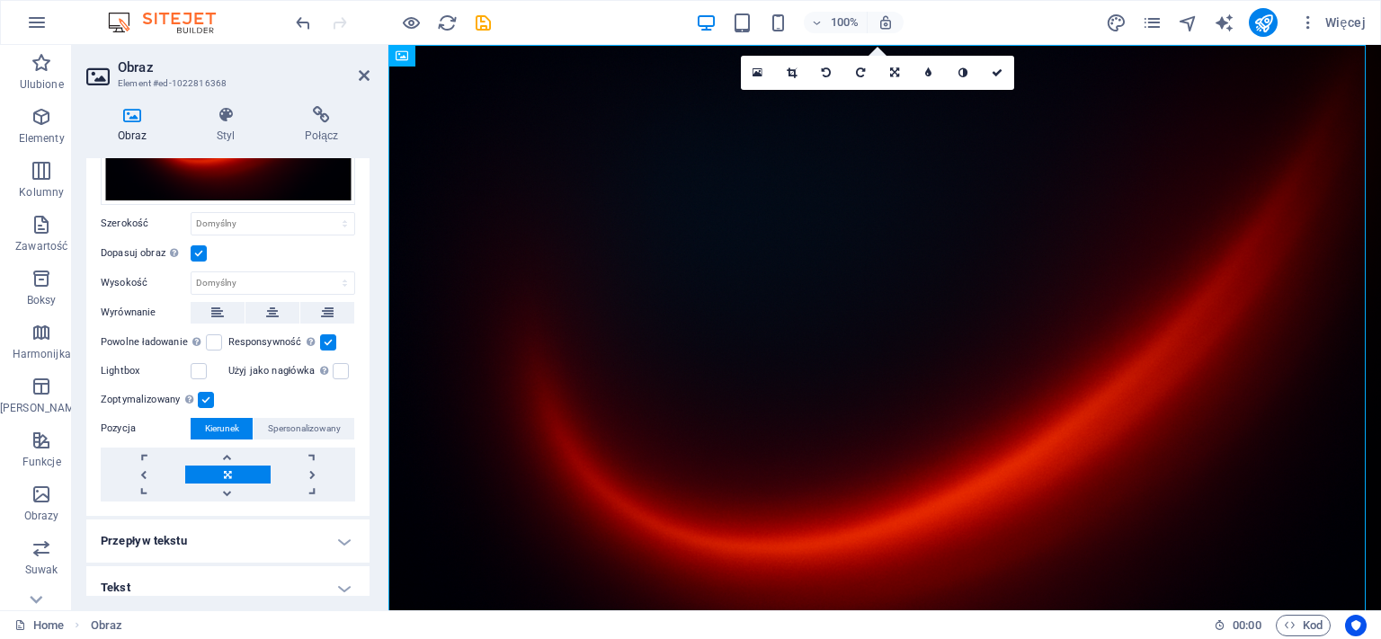
scroll to position [174, 0]
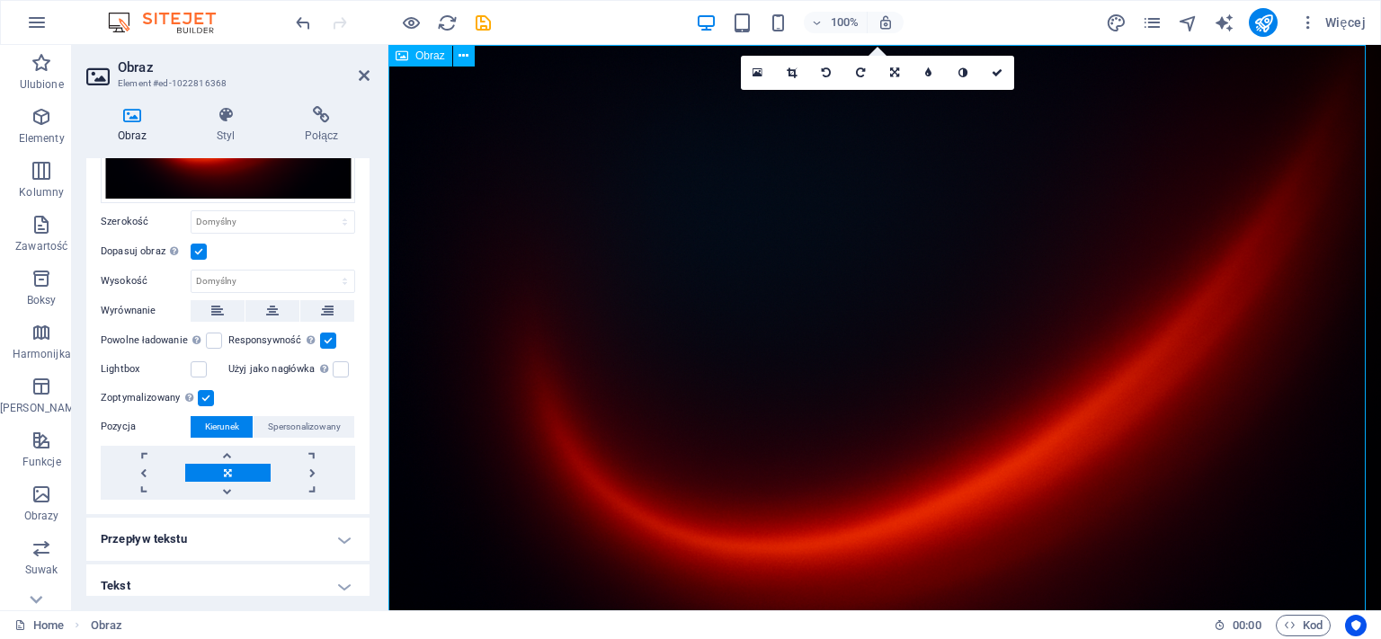
click at [844, 323] on figure at bounding box center [885, 376] width 993 height 662
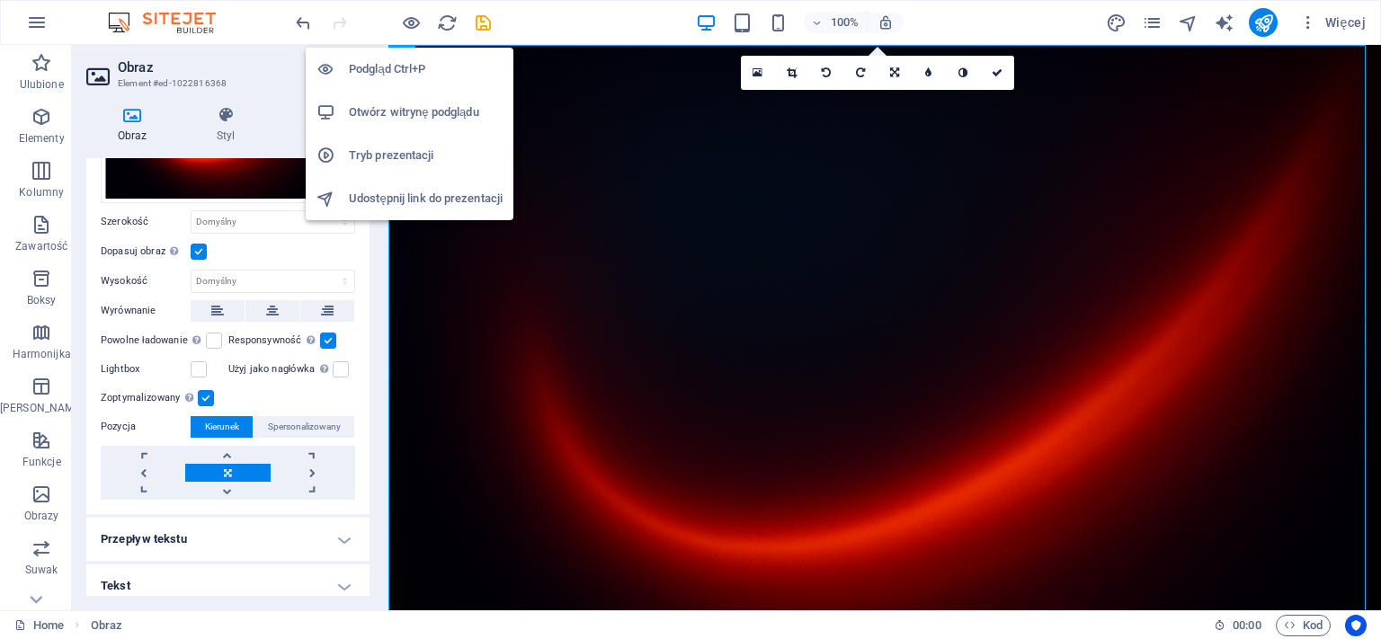
click at [392, 67] on h6 "Podgląd Ctrl+P" at bounding box center [426, 69] width 154 height 22
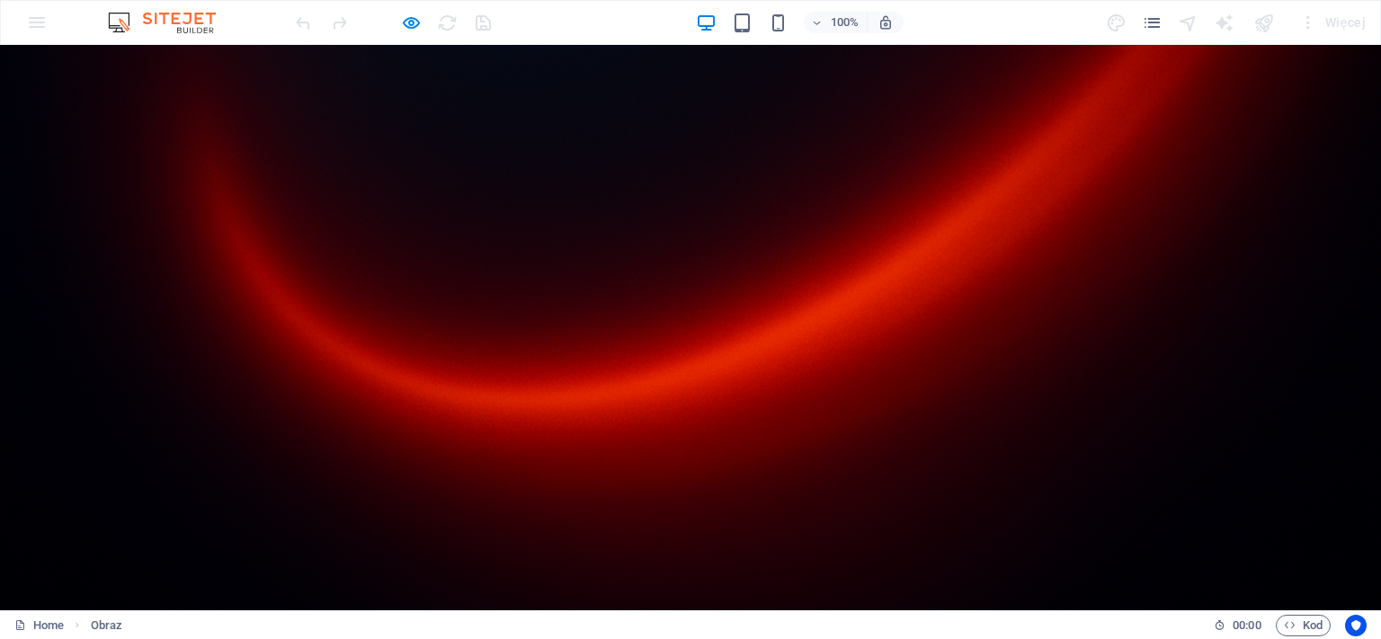
scroll to position [0, 0]
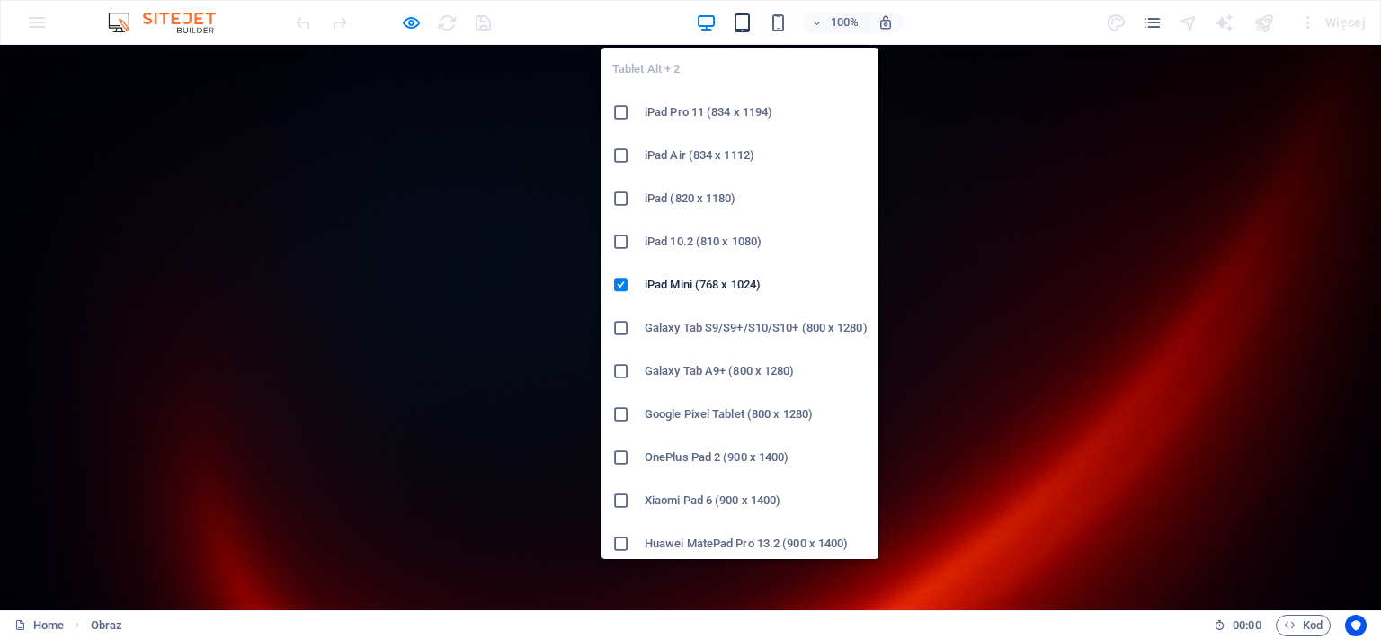
click at [749, 22] on icon "button" at bounding box center [742, 23] width 21 height 21
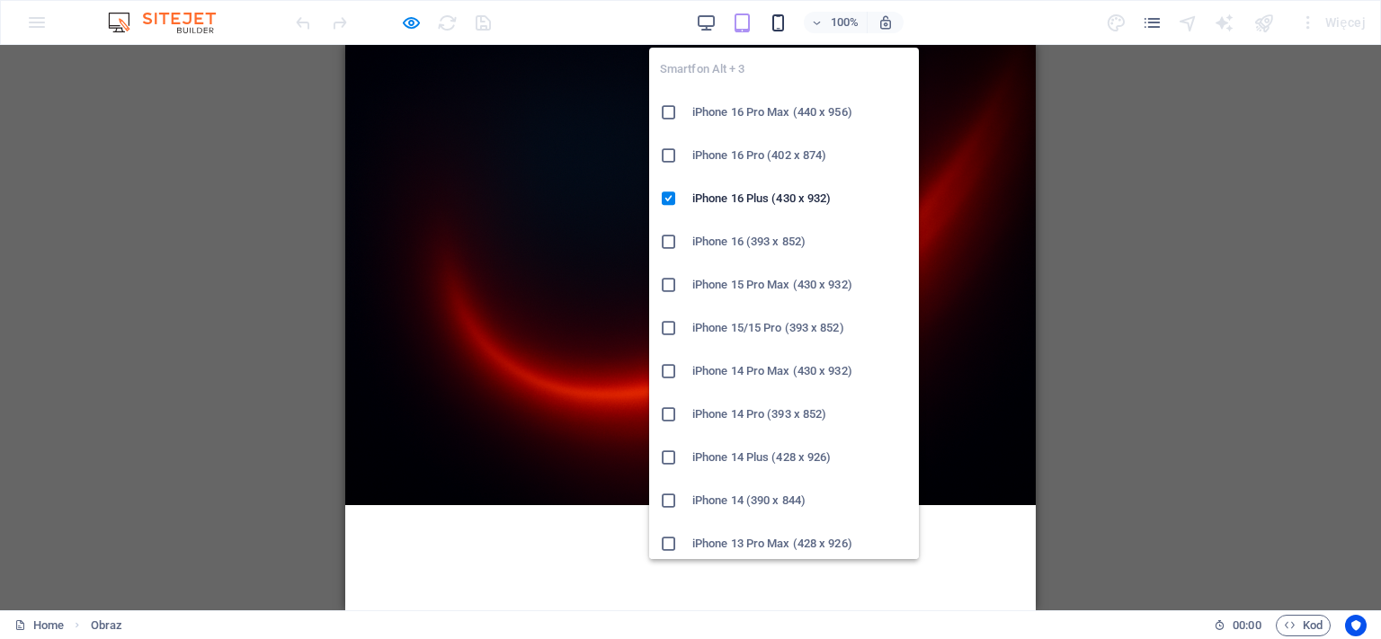
click at [774, 22] on icon "button" at bounding box center [778, 23] width 21 height 21
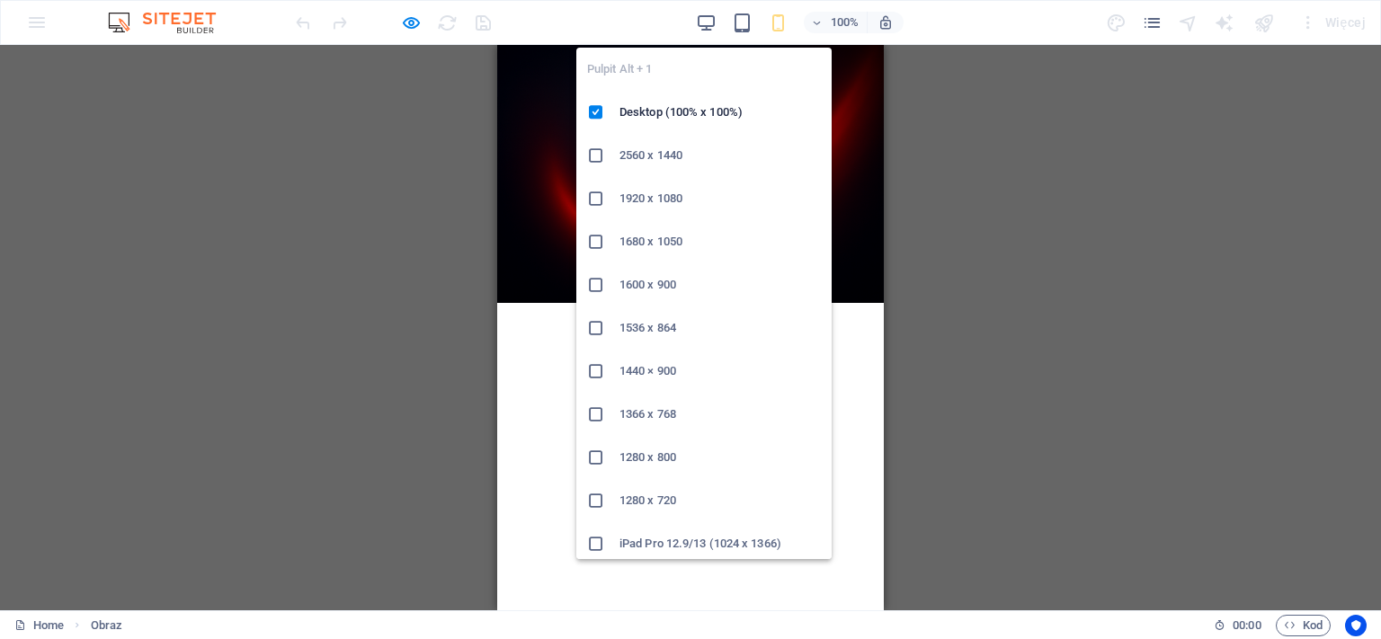
click at [700, 12] on span at bounding box center [707, 23] width 22 height 22
click at [703, 20] on icon "button" at bounding box center [706, 23] width 21 height 21
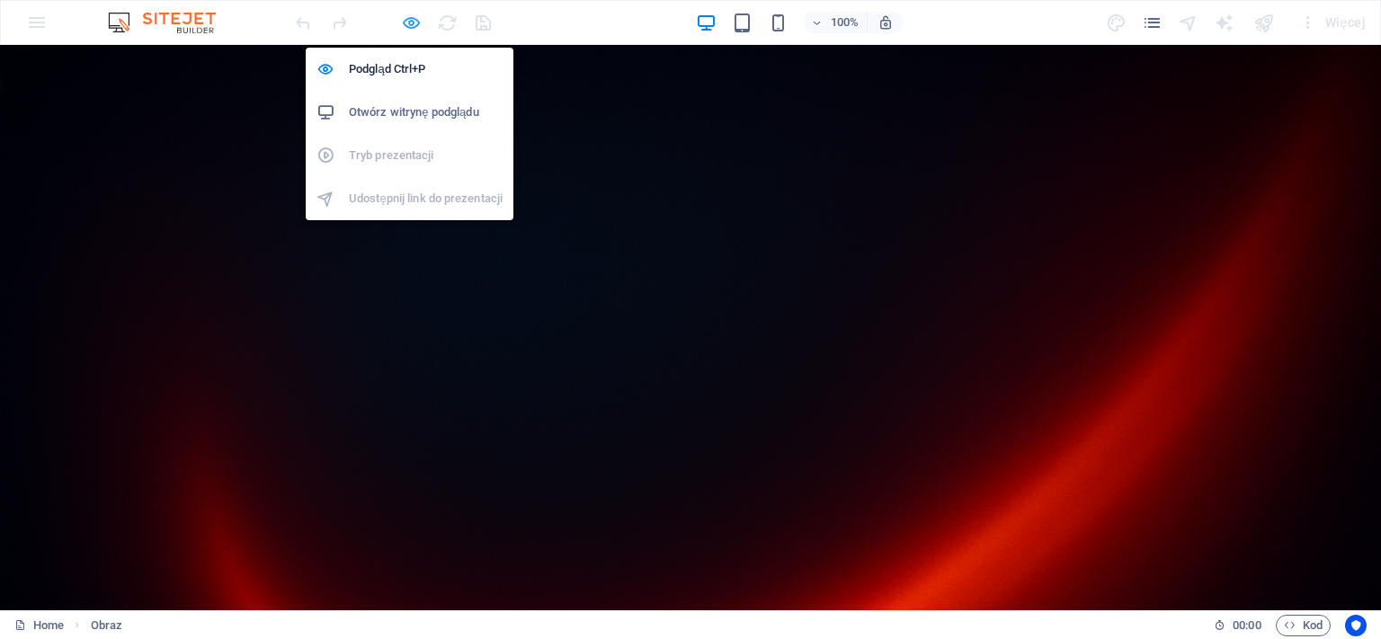
click at [401, 22] on icon "button" at bounding box center [411, 23] width 21 height 21
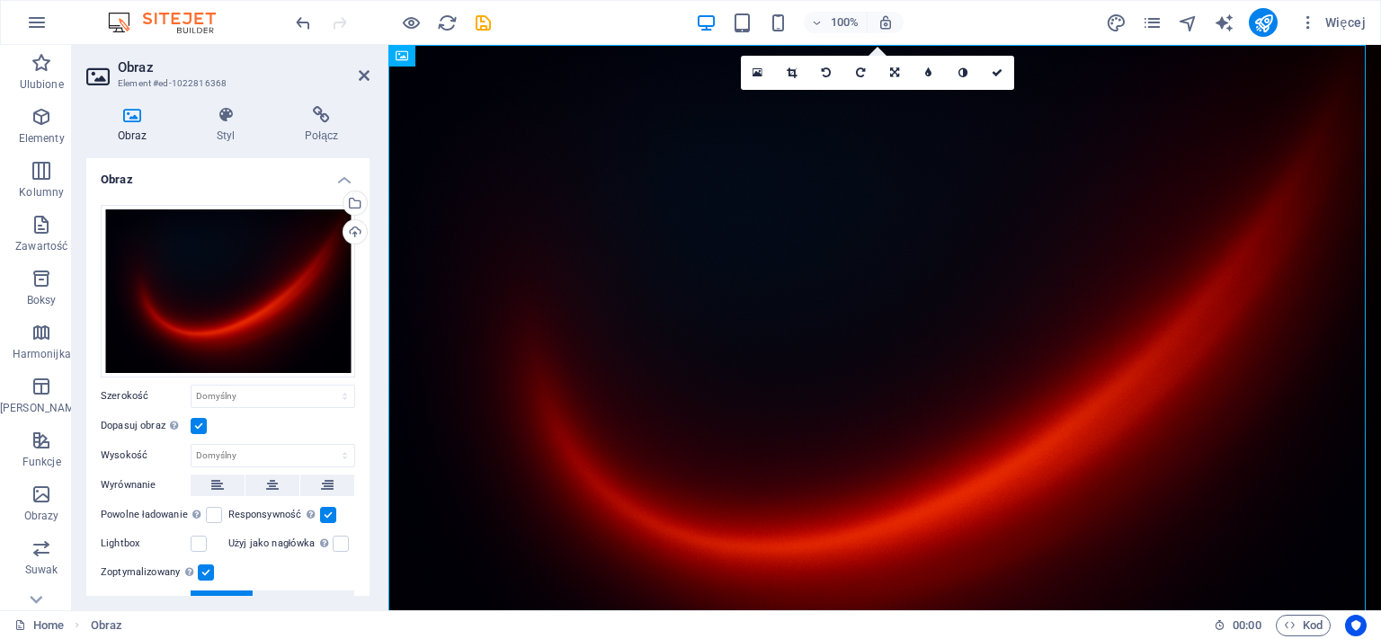
click at [200, 79] on h3 "Element #ed-1022816368" at bounding box center [226, 84] width 216 height 16
click at [693, 135] on figure at bounding box center [885, 376] width 993 height 662
click at [847, 382] on figure at bounding box center [885, 376] width 993 height 662
click at [847, 380] on figure at bounding box center [885, 376] width 993 height 662
click at [40, 498] on icon "button" at bounding box center [42, 495] width 22 height 22
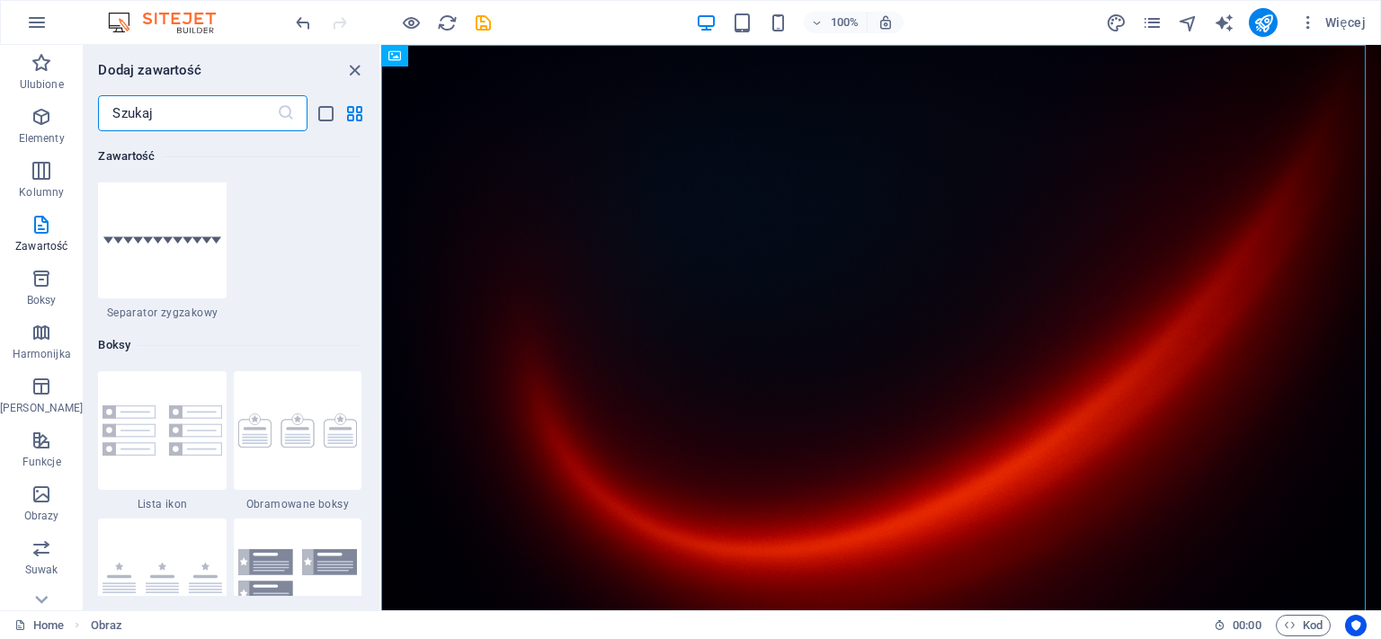
scroll to position [4034, 0]
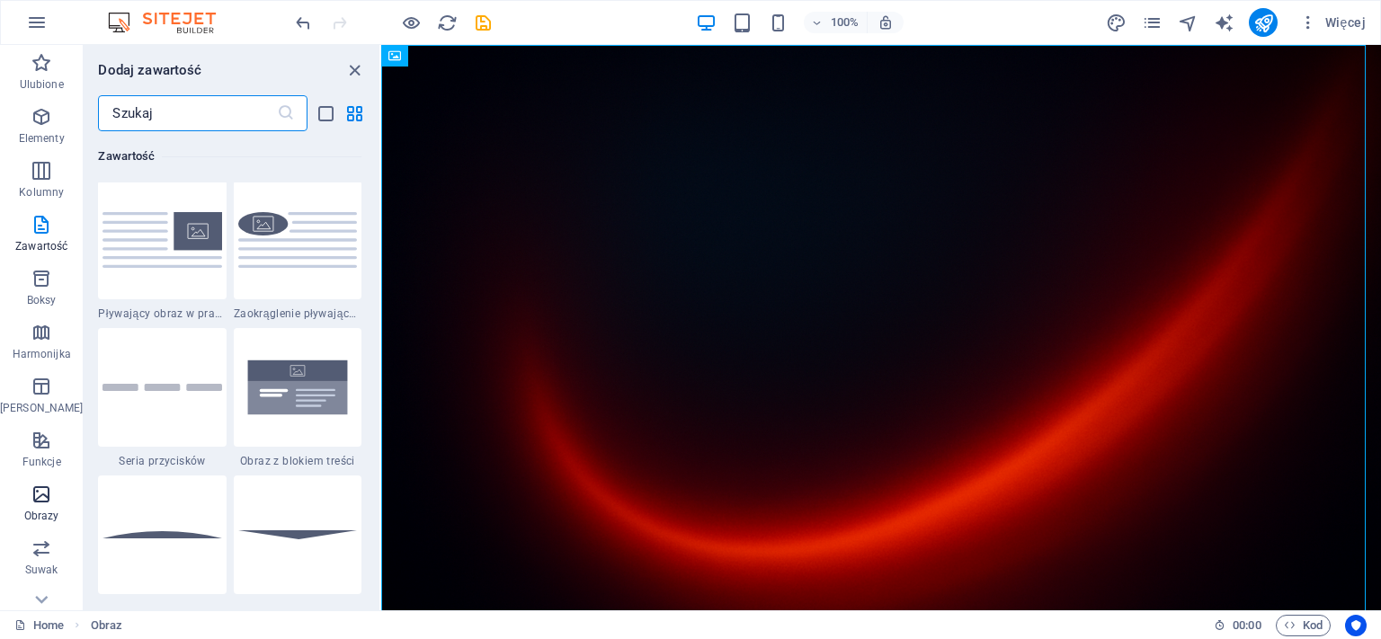
click at [31, 505] on span "Obrazy" at bounding box center [41, 505] width 83 height 43
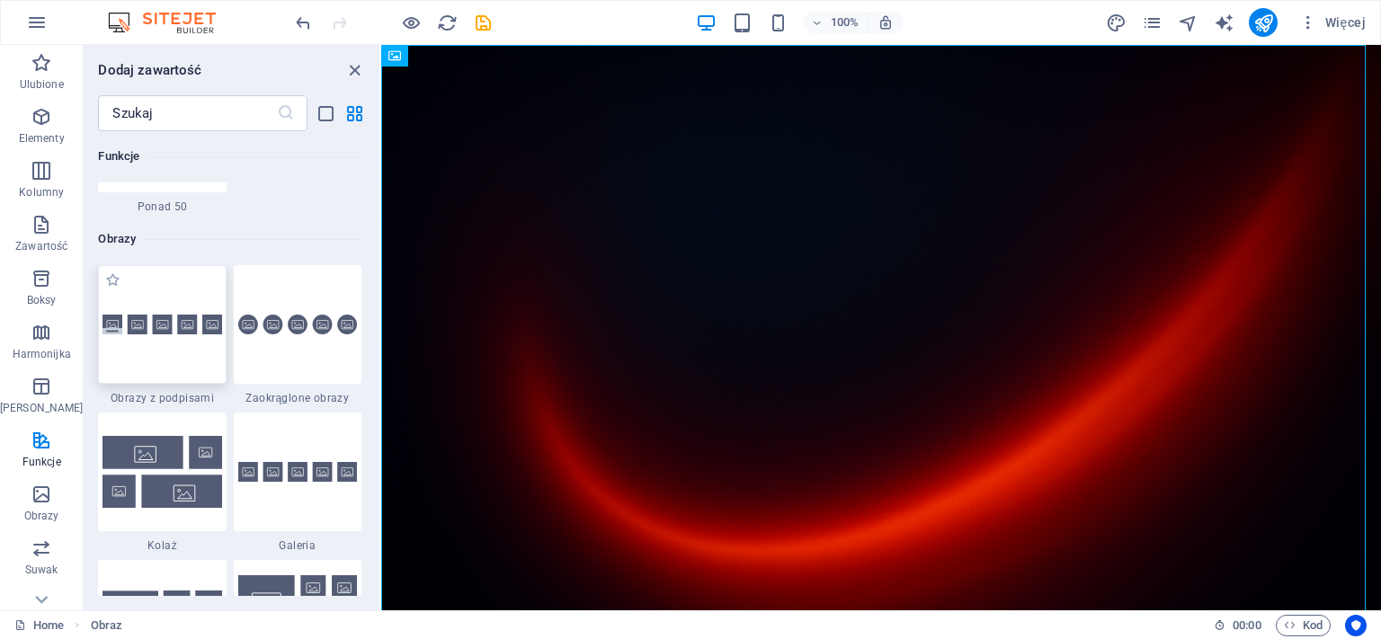
scroll to position [8381, 0]
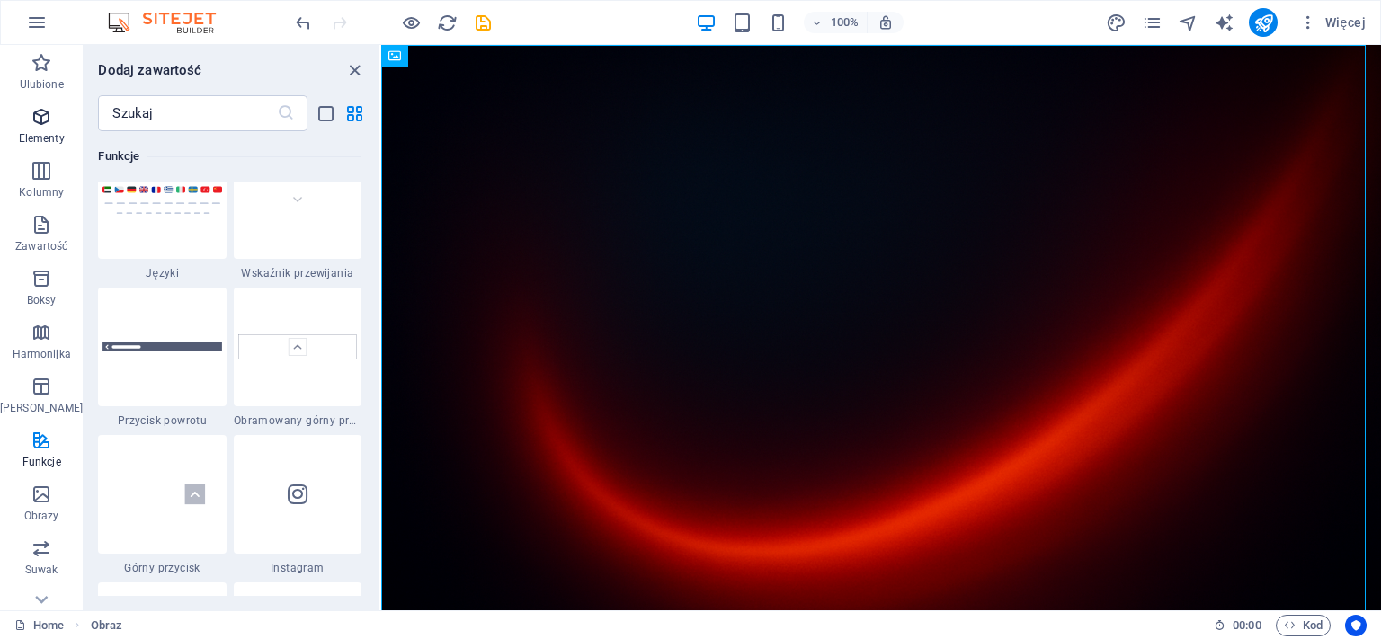
click at [41, 117] on icon "button" at bounding box center [42, 117] width 22 height 22
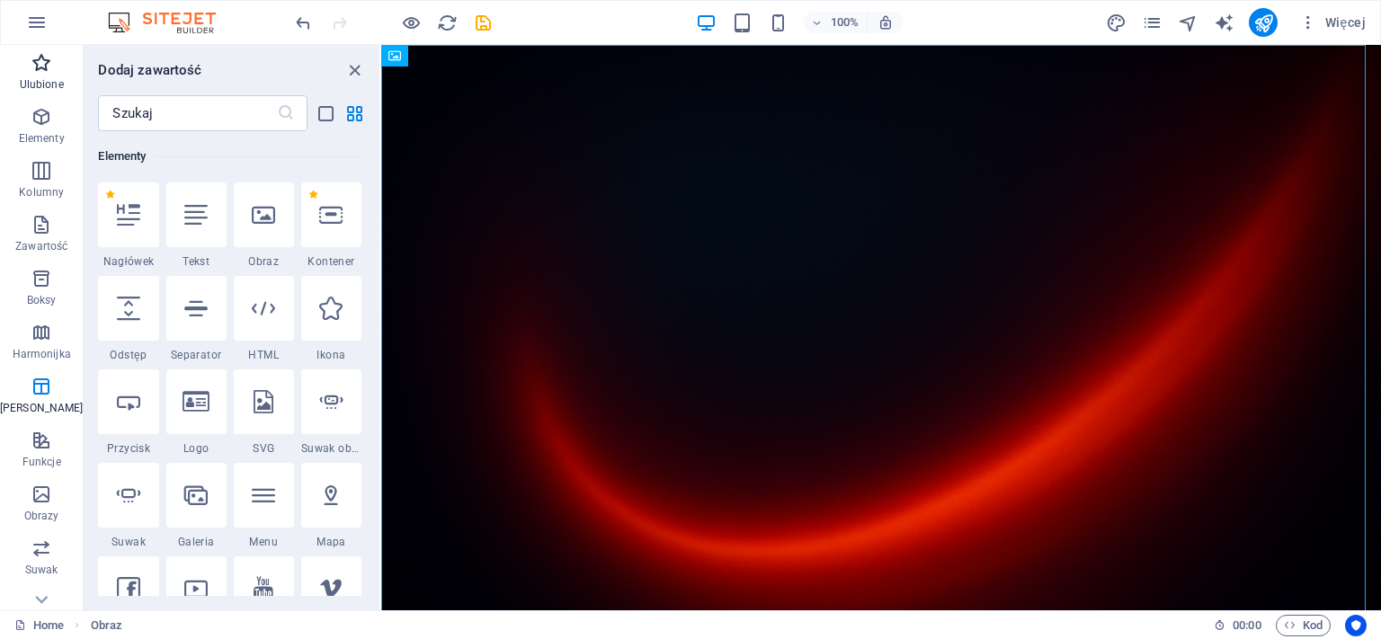
scroll to position [192, 0]
click at [254, 218] on icon at bounding box center [263, 214] width 23 height 23
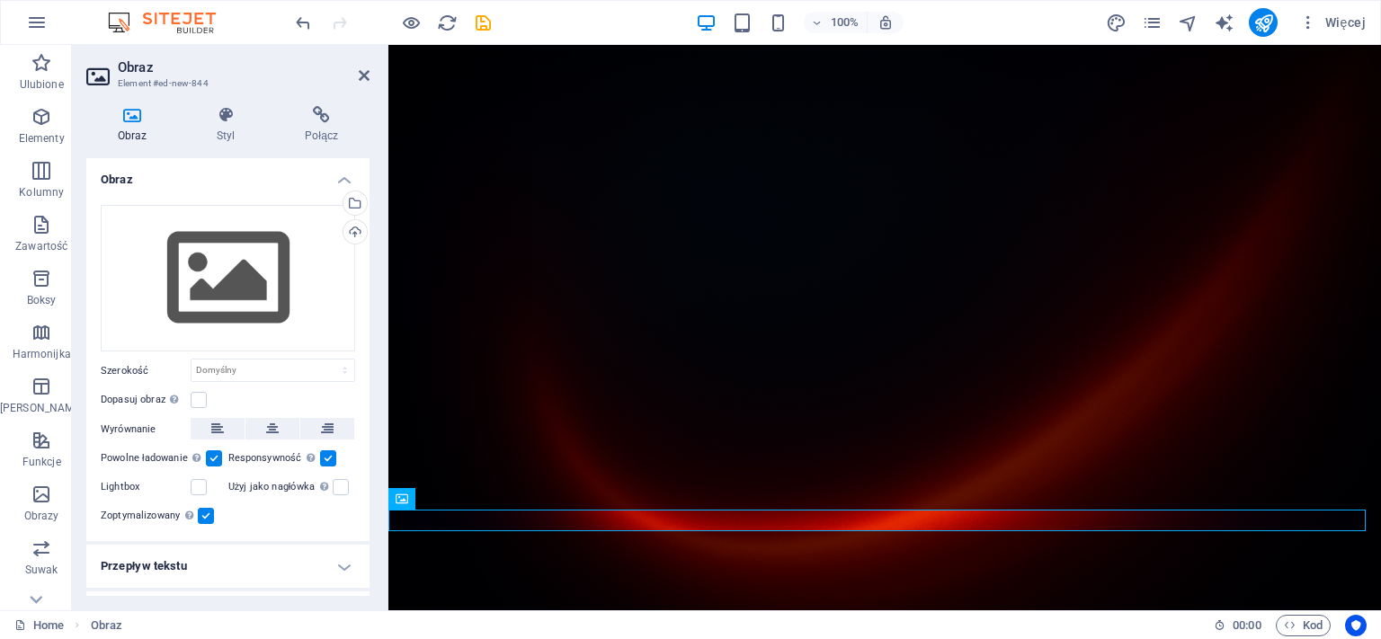
scroll to position [187, 0]
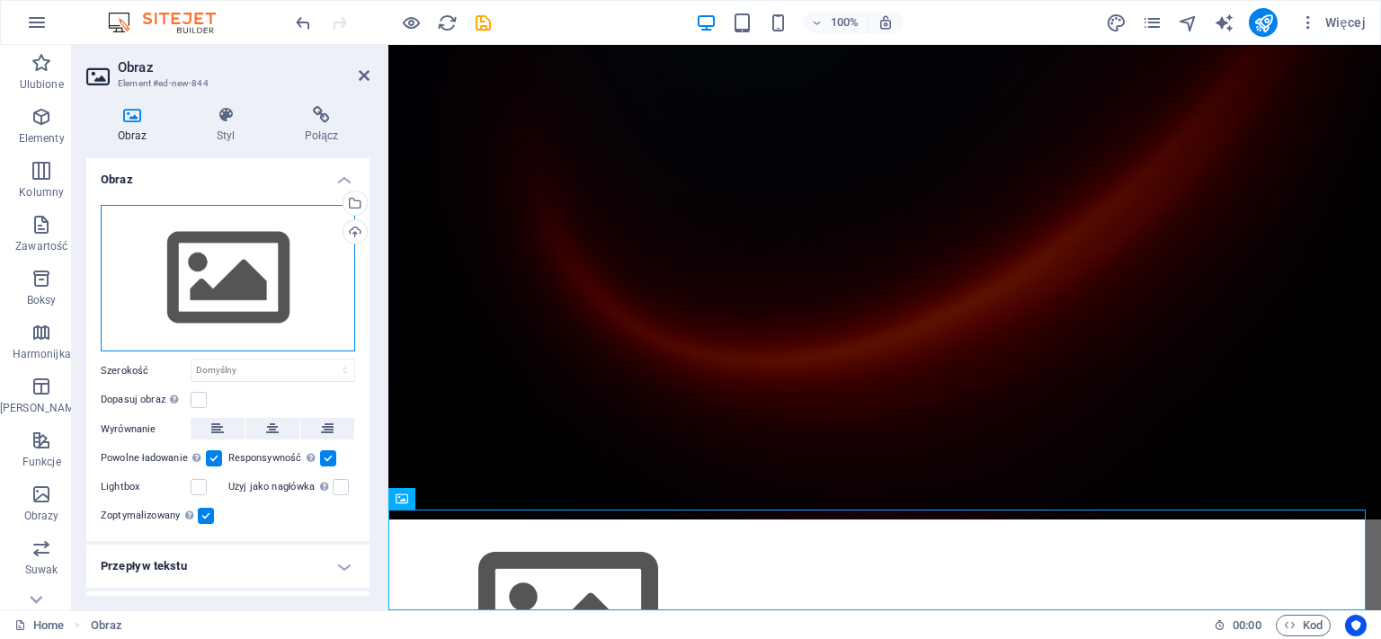
click at [231, 255] on div "Przeciągnij pliki tutaj, kliknij, aby wybrać pliki lub wybierz pliki z Plików l…" at bounding box center [228, 279] width 255 height 148
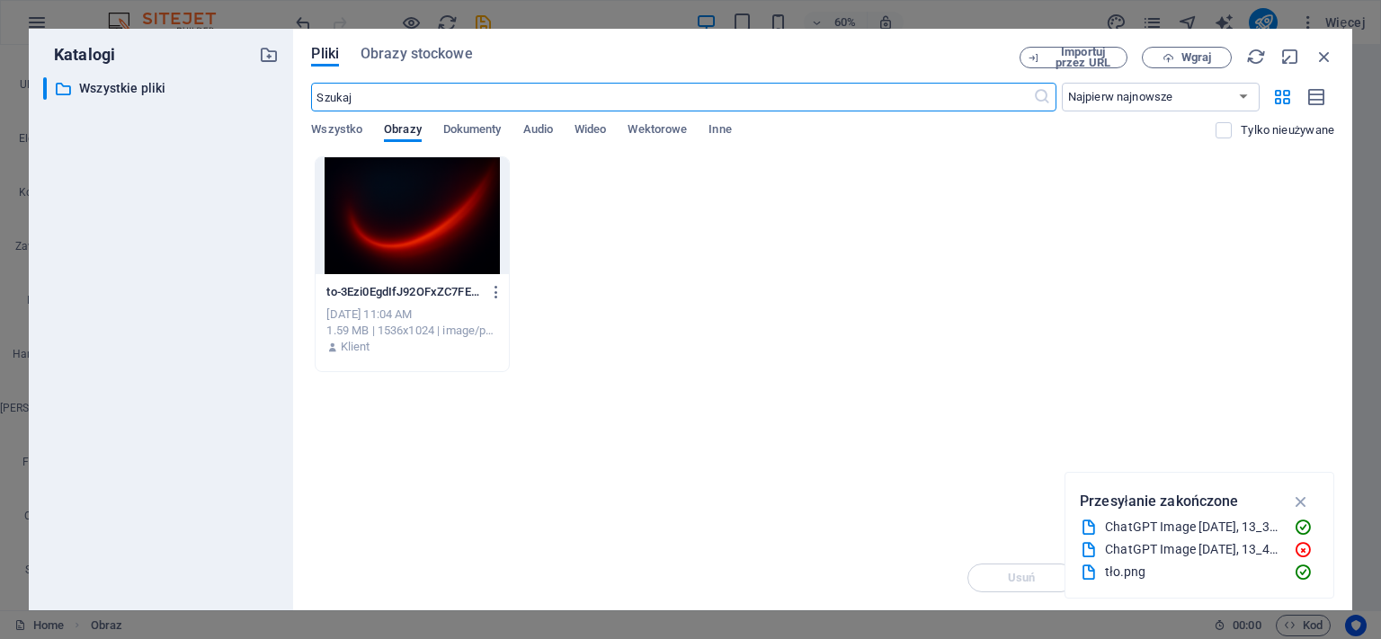
scroll to position [0, 0]
click at [347, 128] on span "Wszystko" at bounding box center [336, 131] width 51 height 25
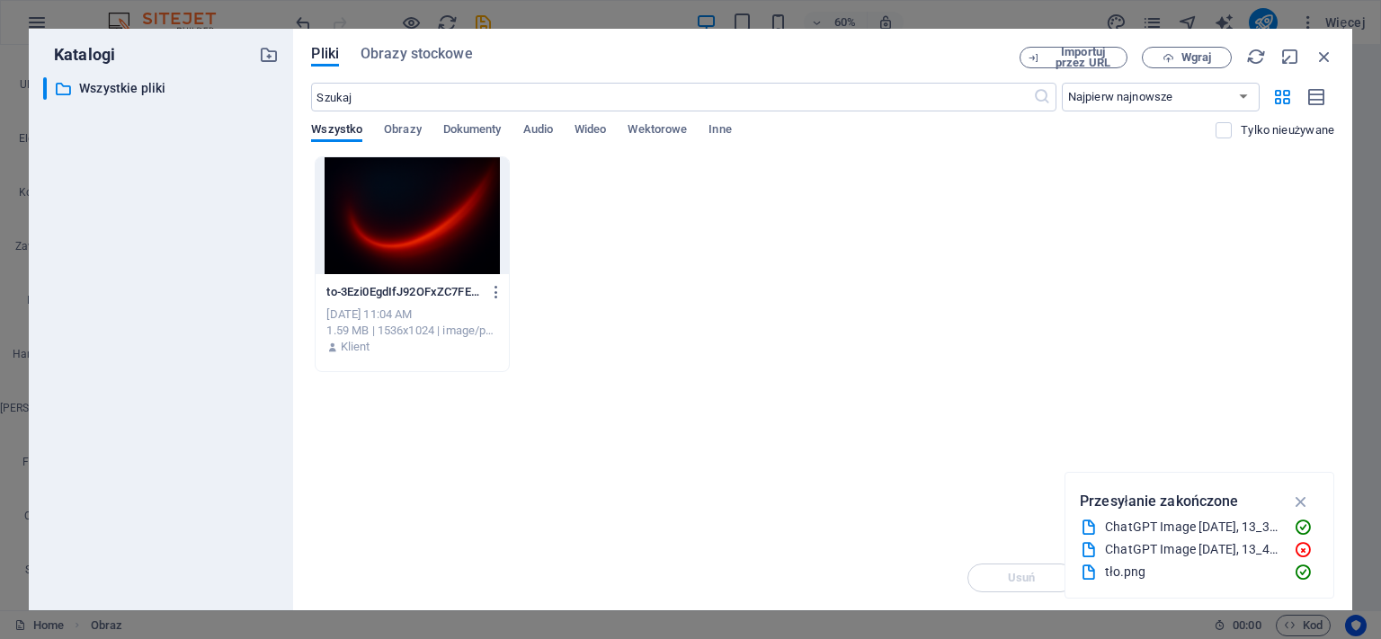
click at [402, 121] on div "​ Najpierw najnowsze Najpierw najstarsze Nazwa (A-Z) Nazwa (Z-A) Rozmiar (0-9) …" at bounding box center [823, 120] width 1024 height 74
click at [401, 128] on span "Obrazy" at bounding box center [403, 131] width 38 height 25
click at [501, 135] on span "Dokumenty" at bounding box center [472, 131] width 58 height 25
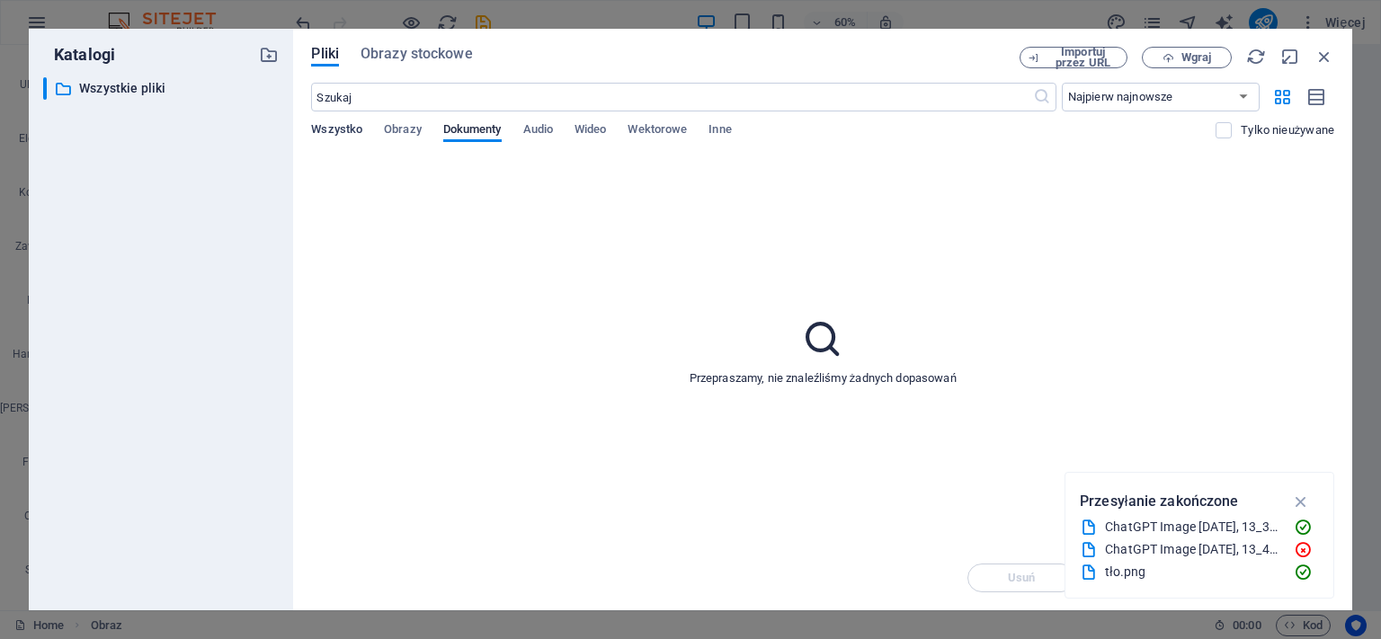
click at [340, 131] on span "Wszystko" at bounding box center [336, 131] width 51 height 25
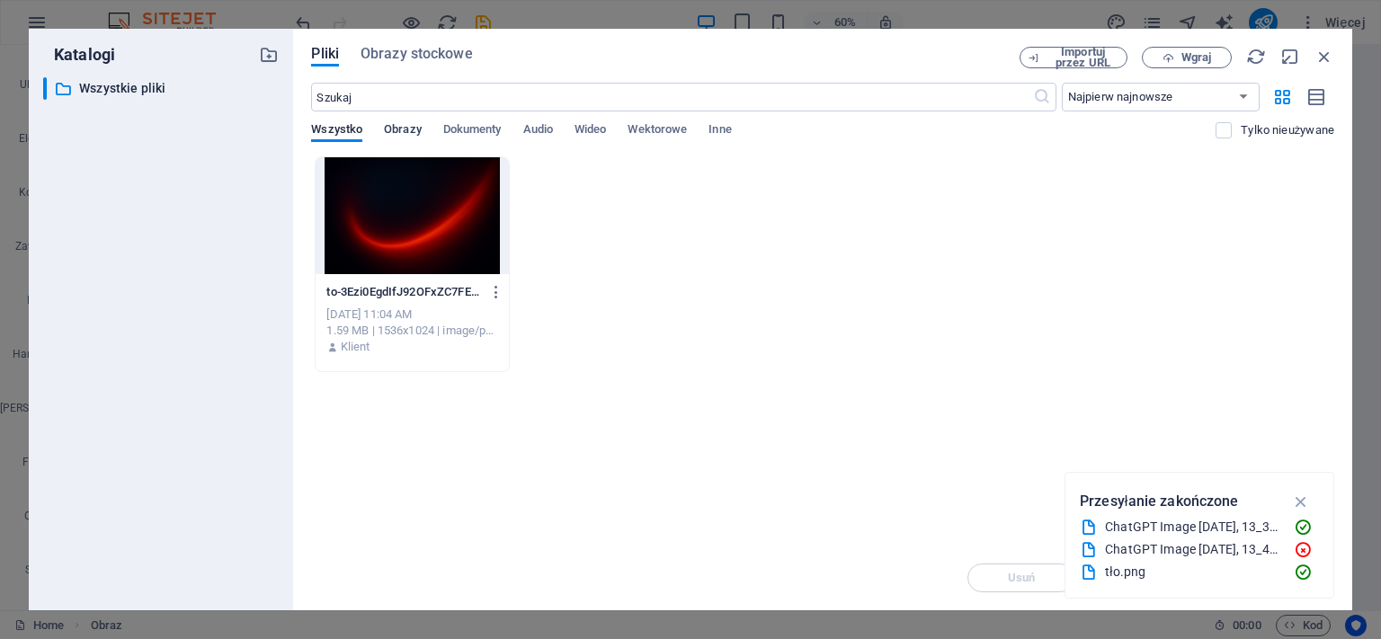
click at [403, 129] on span "Obrazy" at bounding box center [403, 131] width 38 height 25
click at [1308, 501] on icon "button" at bounding box center [1302, 502] width 21 height 20
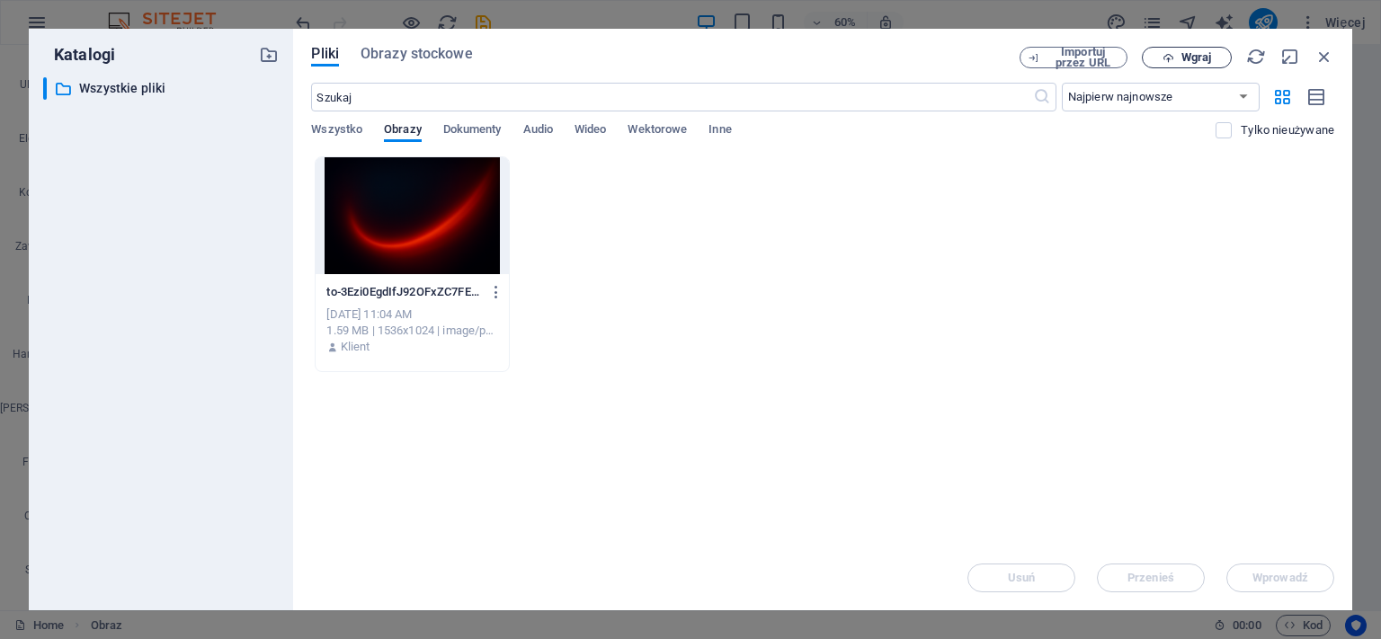
click at [1196, 60] on span "Wgraj" at bounding box center [1197, 57] width 30 height 11
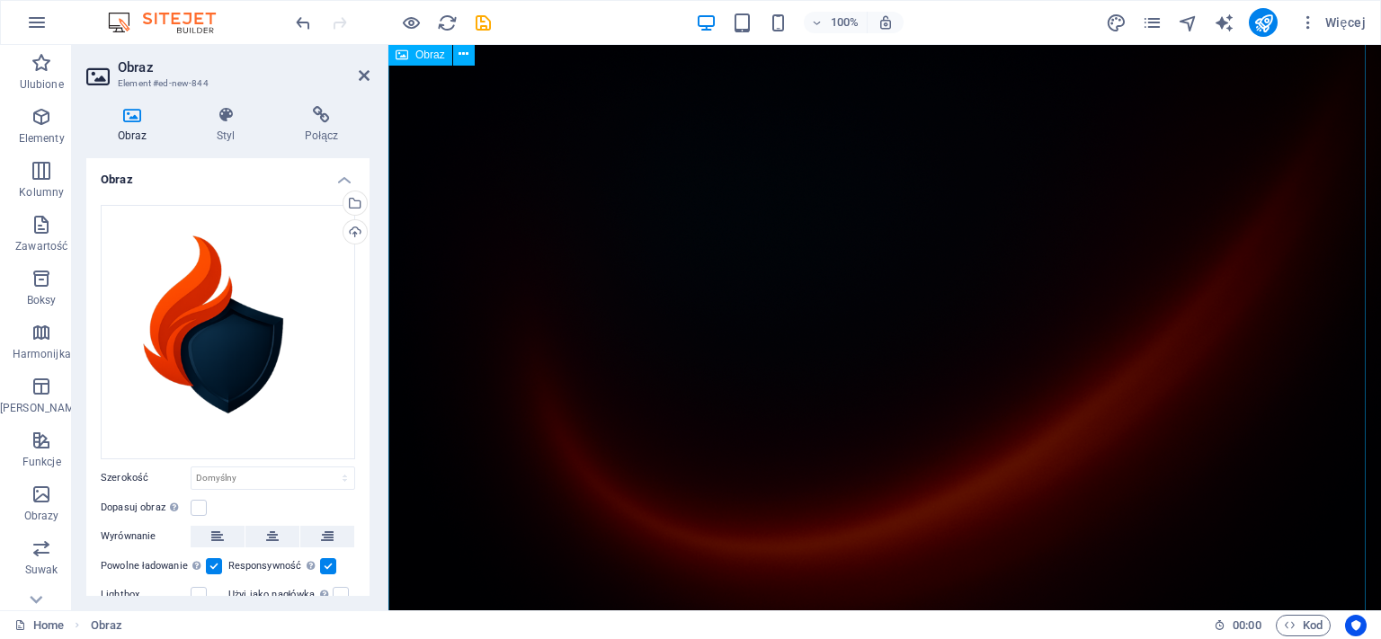
scroll to position [665, 0]
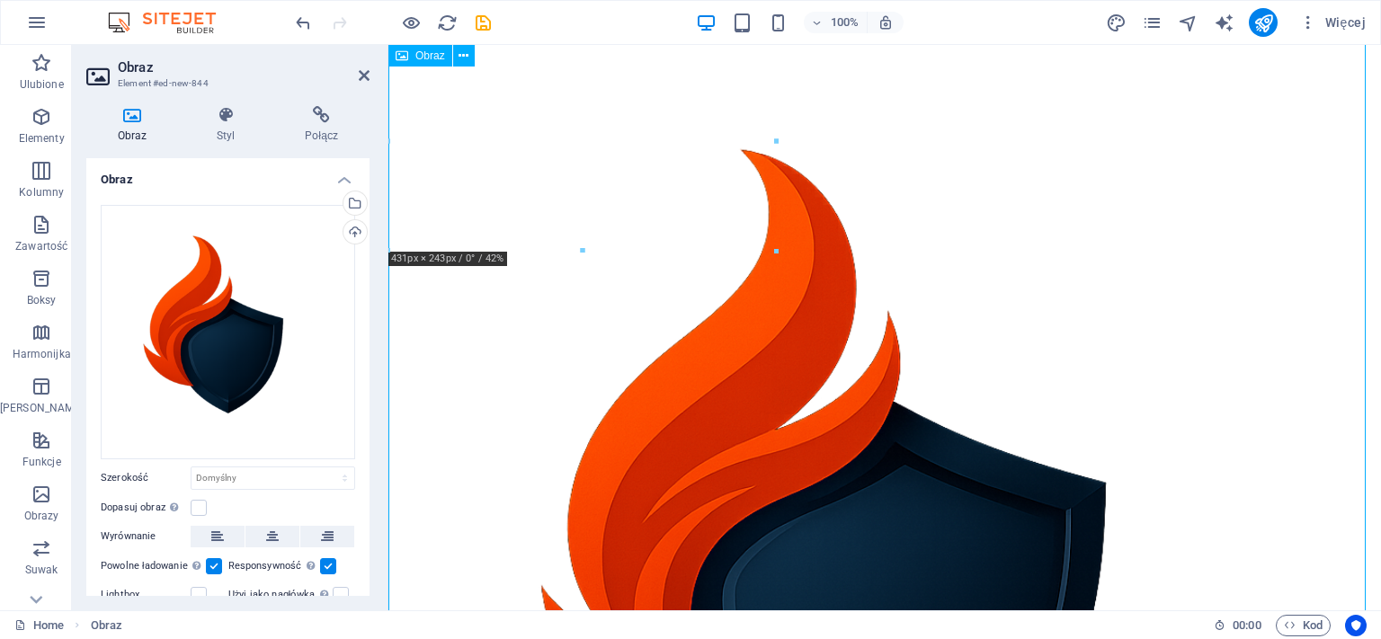
drag, startPoint x: 808, startPoint y: 511, endPoint x: 782, endPoint y: 441, distance: 74.5
click at [782, 441] on figure at bounding box center [885, 538] width 993 height 993
click at [744, 444] on figure at bounding box center [885, 538] width 993 height 993
click at [855, 416] on figure at bounding box center [885, 538] width 993 height 993
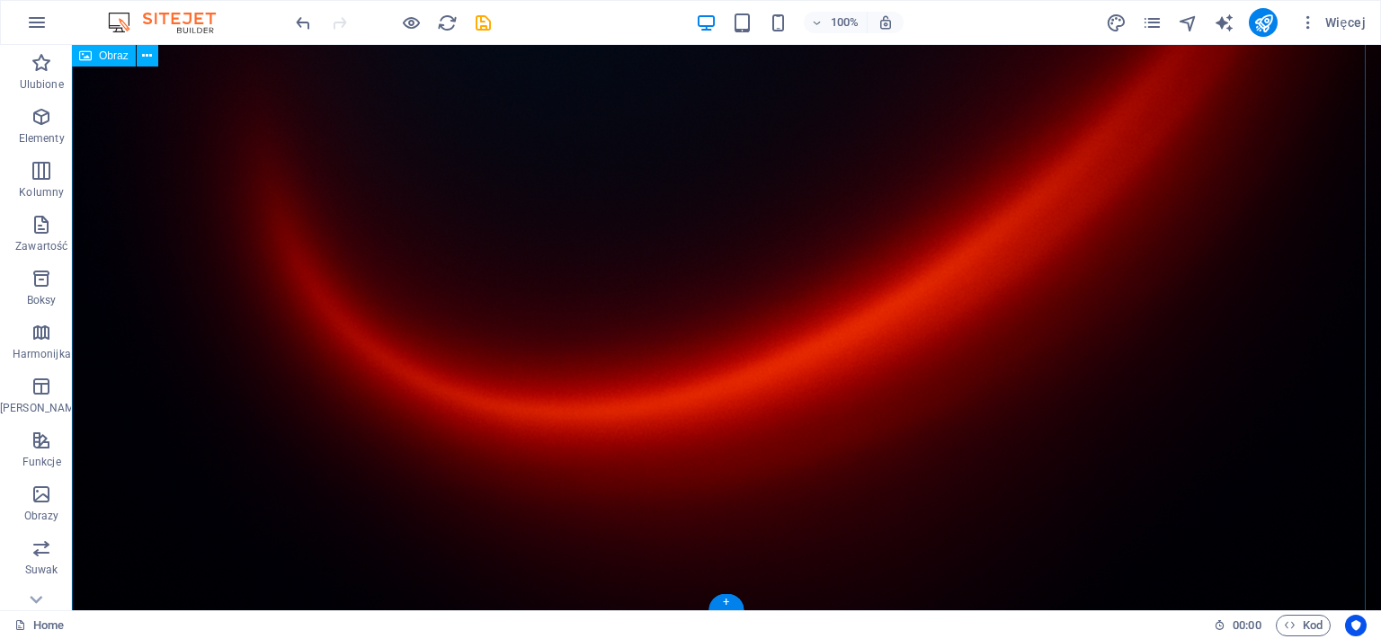
click at [491, 391] on figure at bounding box center [727, 185] width 1310 height 873
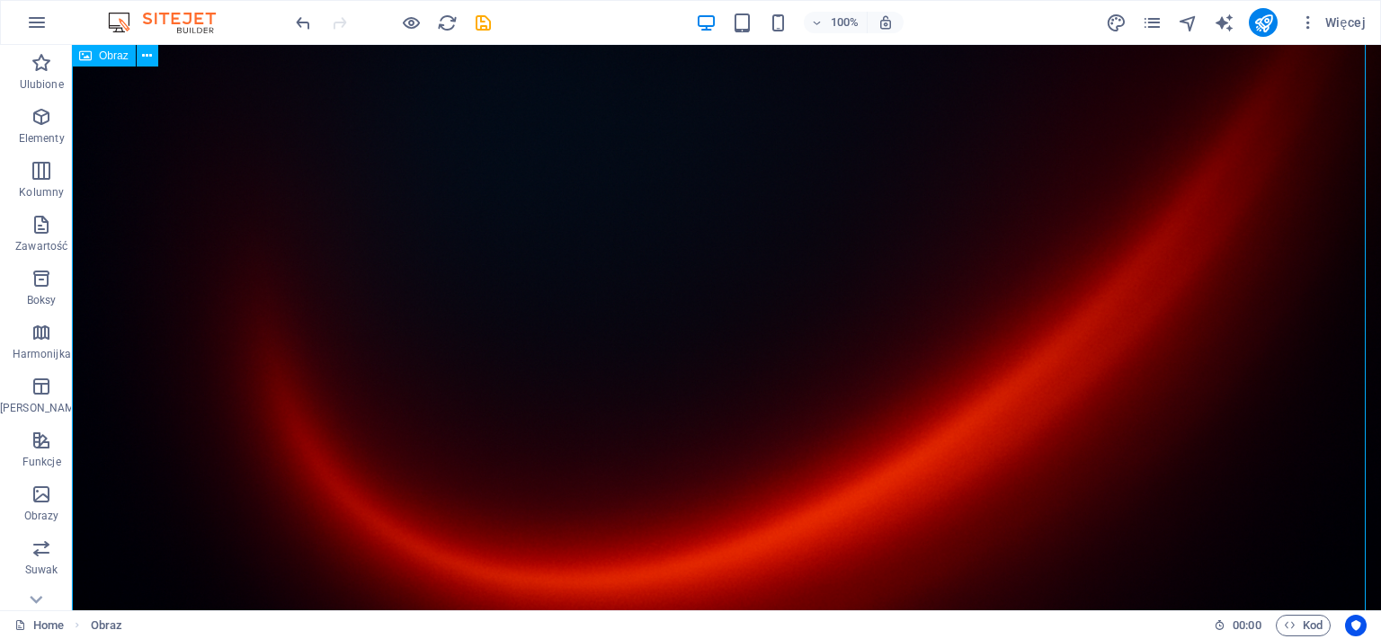
scroll to position [0, 0]
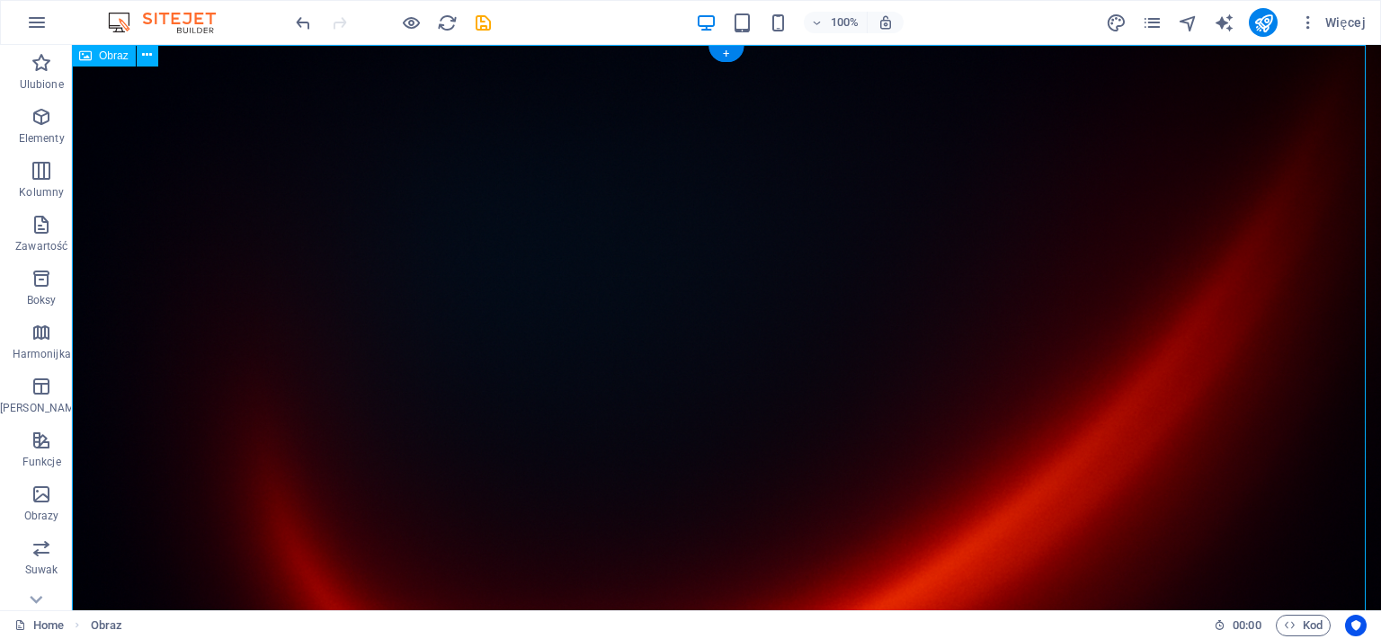
click at [487, 387] on figure at bounding box center [727, 481] width 1310 height 873
click at [1009, 164] on figure at bounding box center [727, 481] width 1310 height 873
click at [1115, 18] on icon "design" at bounding box center [1116, 23] width 21 height 21
select select "px"
select select "400"
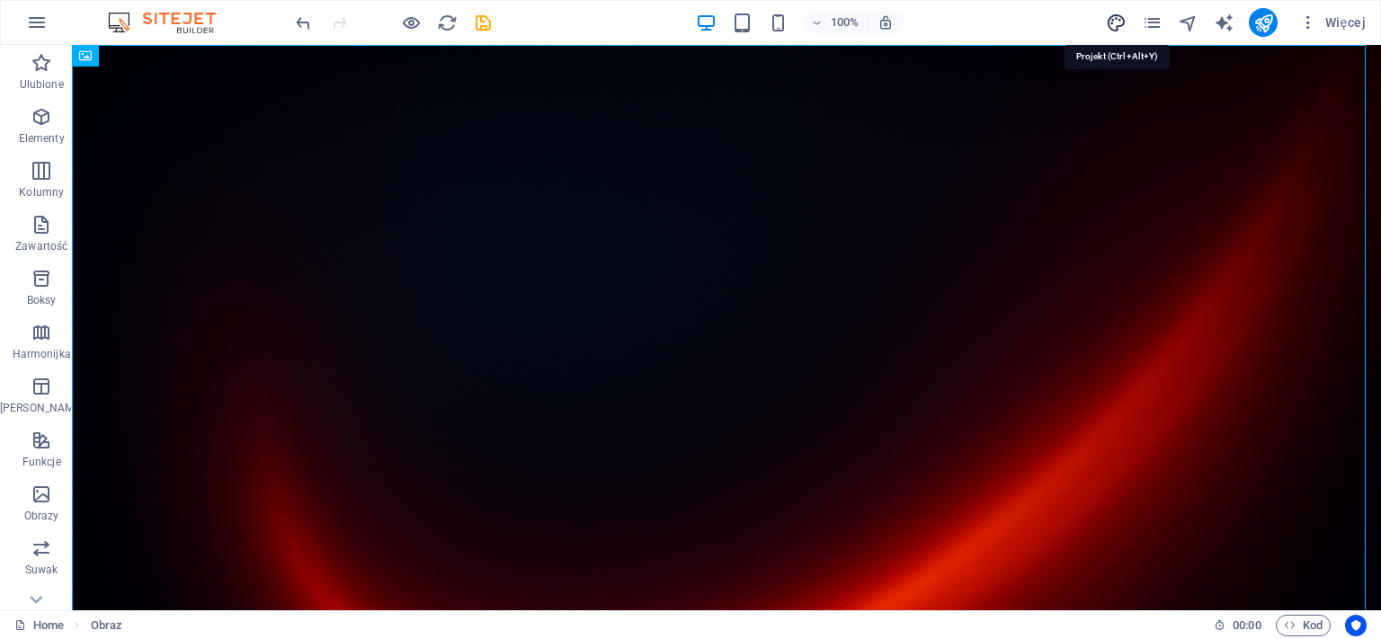
select select "px"
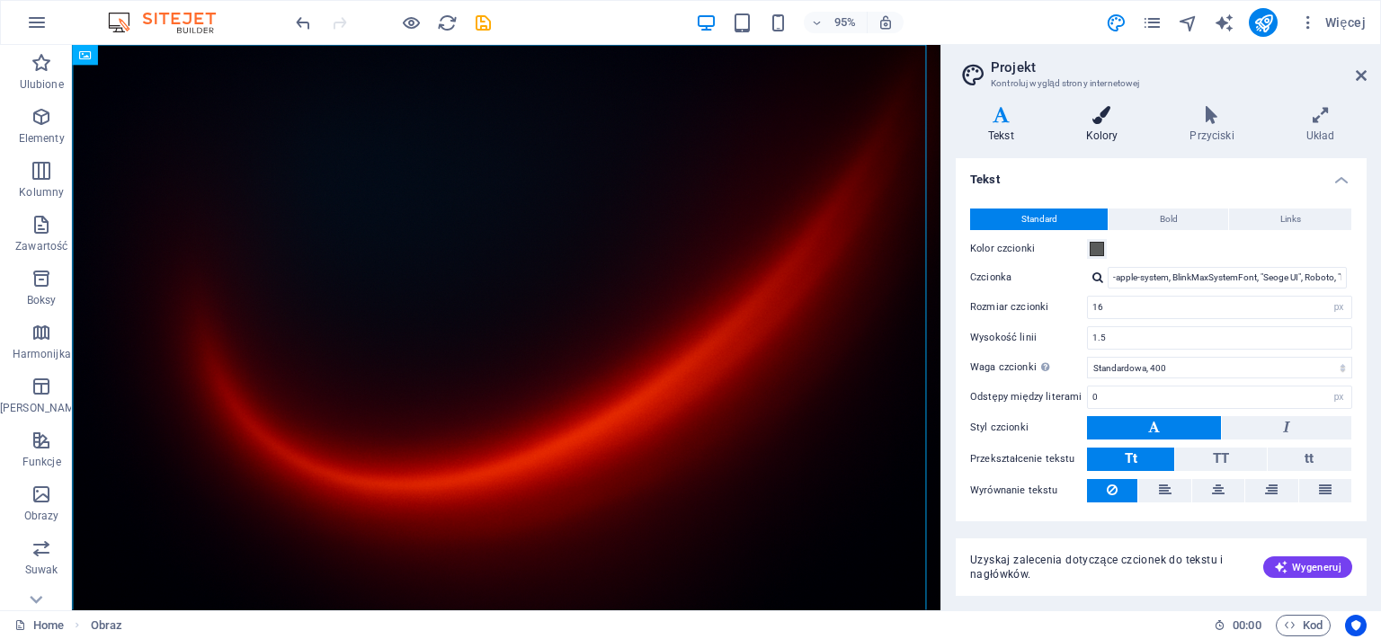
click at [1113, 110] on icon at bounding box center [1102, 115] width 97 height 18
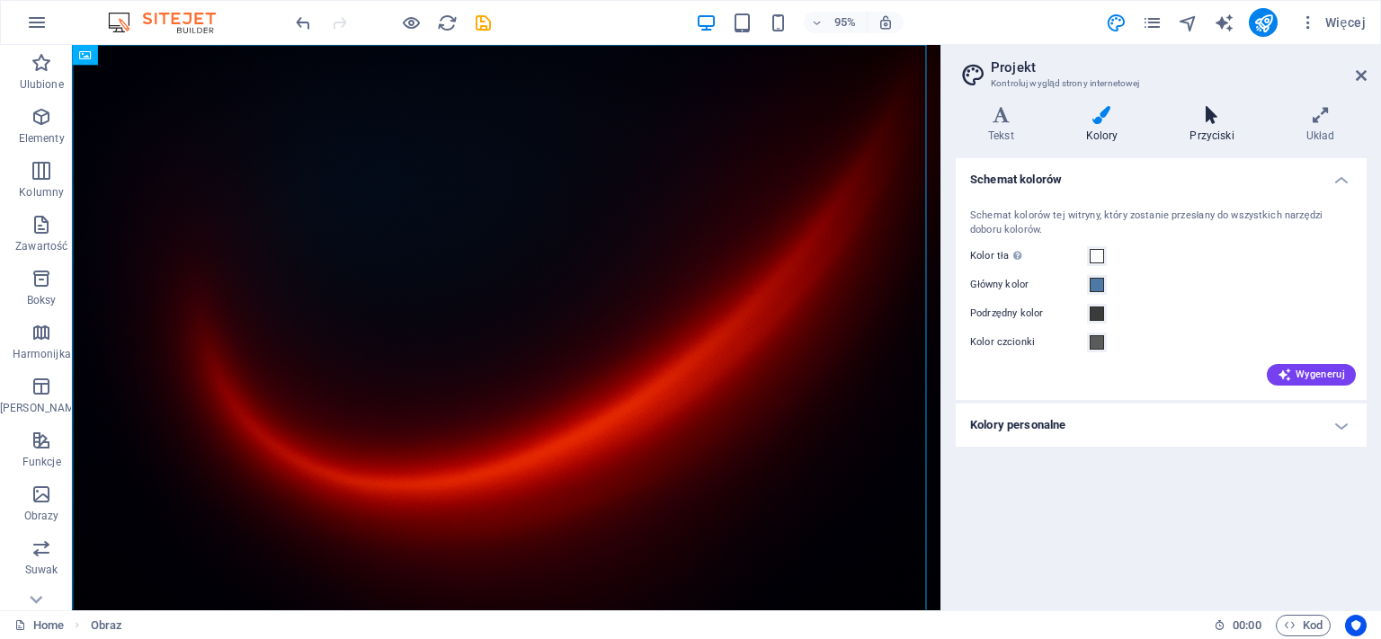
click at [1209, 111] on icon at bounding box center [1212, 115] width 109 height 18
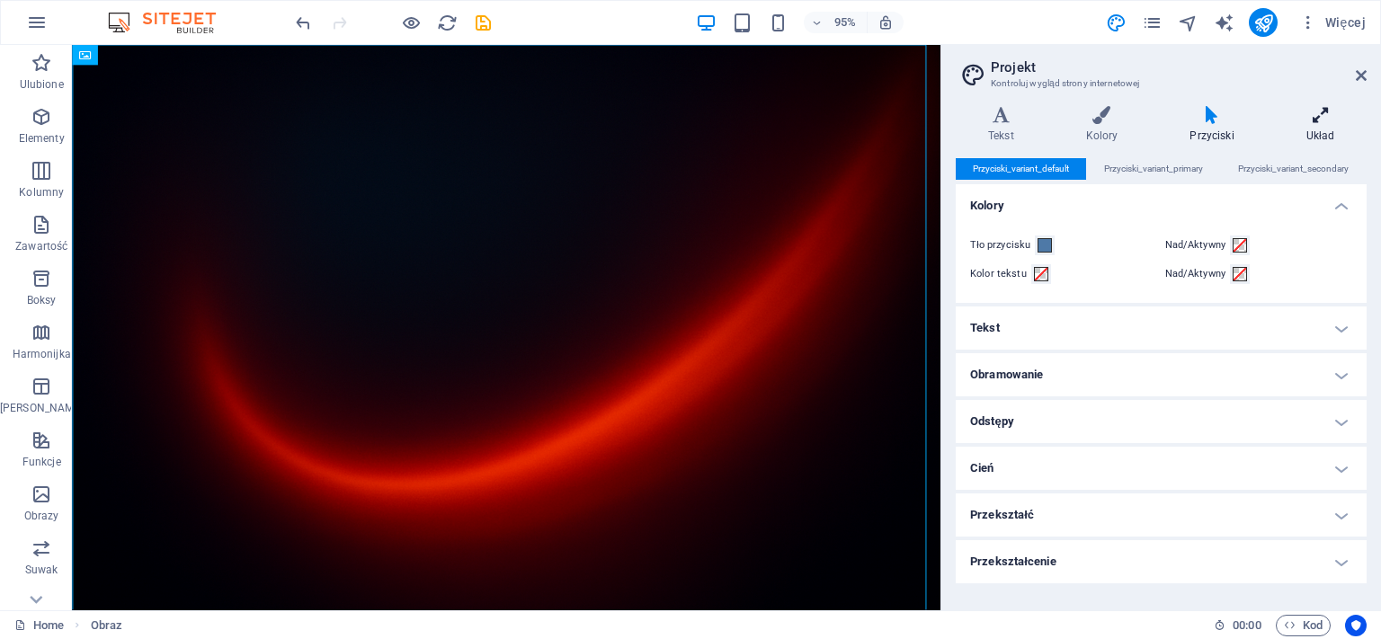
click at [1321, 120] on icon at bounding box center [1320, 115] width 93 height 18
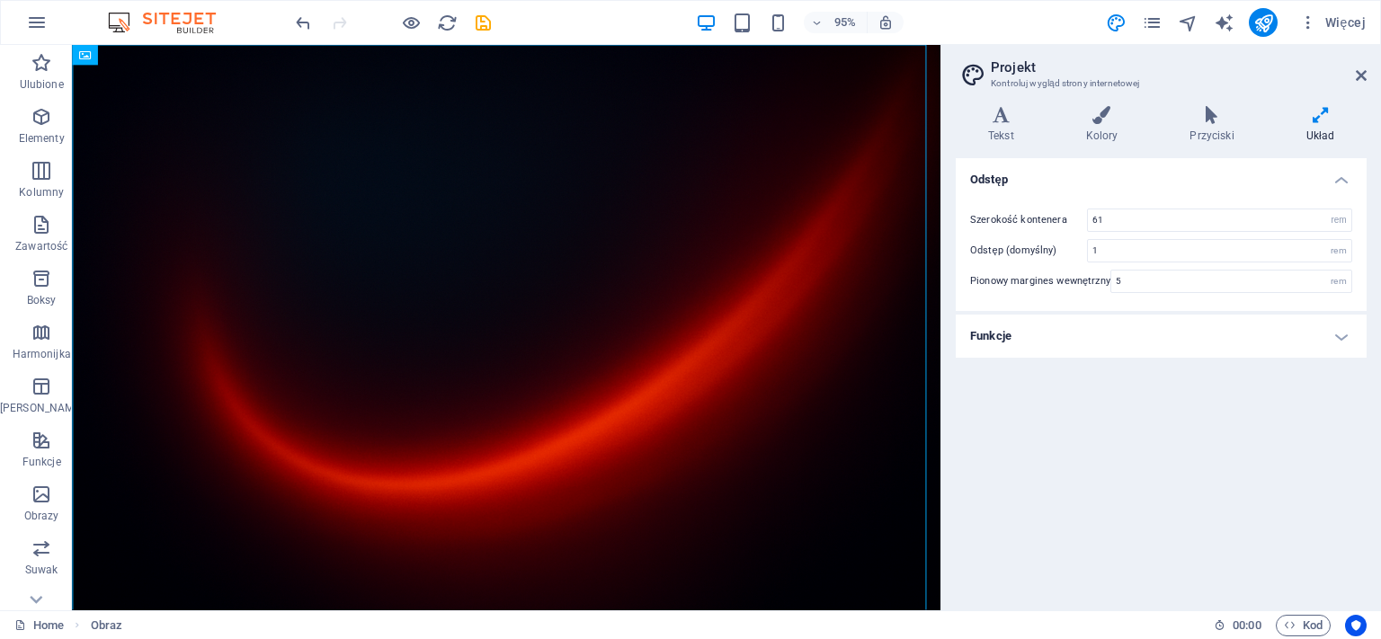
click at [1281, 323] on h4 "Funkcje" at bounding box center [1161, 336] width 411 height 43
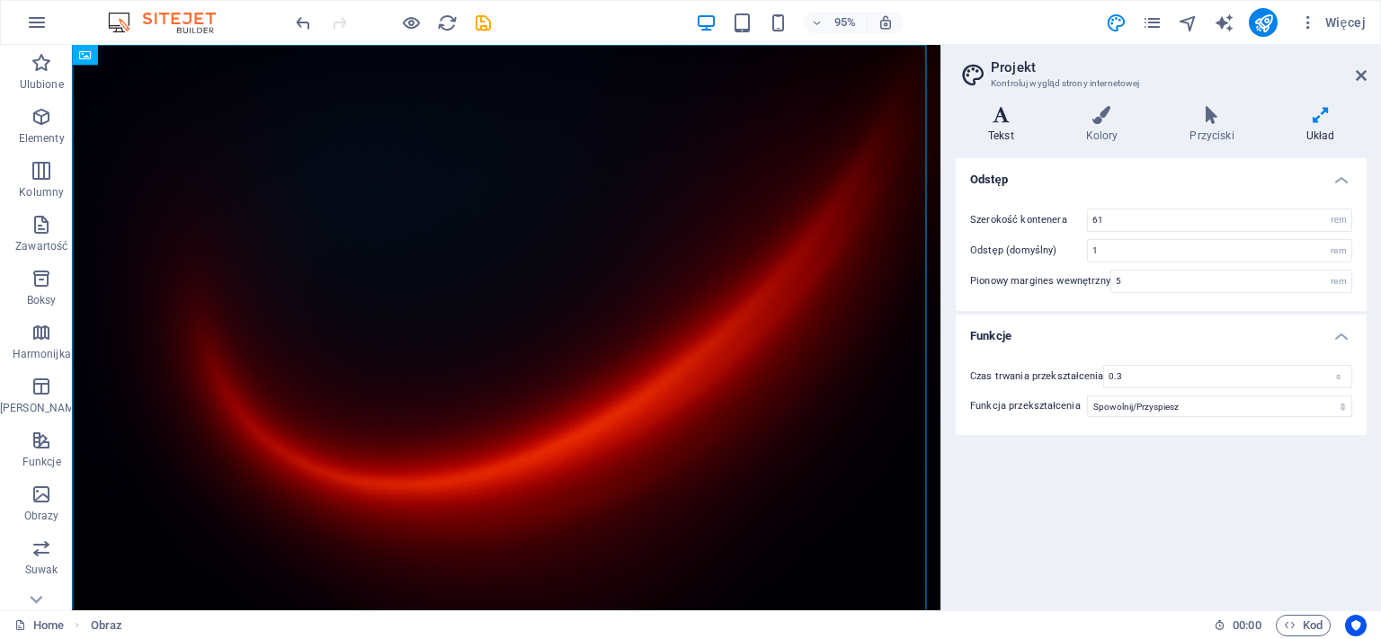
click at [1002, 121] on icon at bounding box center [1001, 115] width 91 height 18
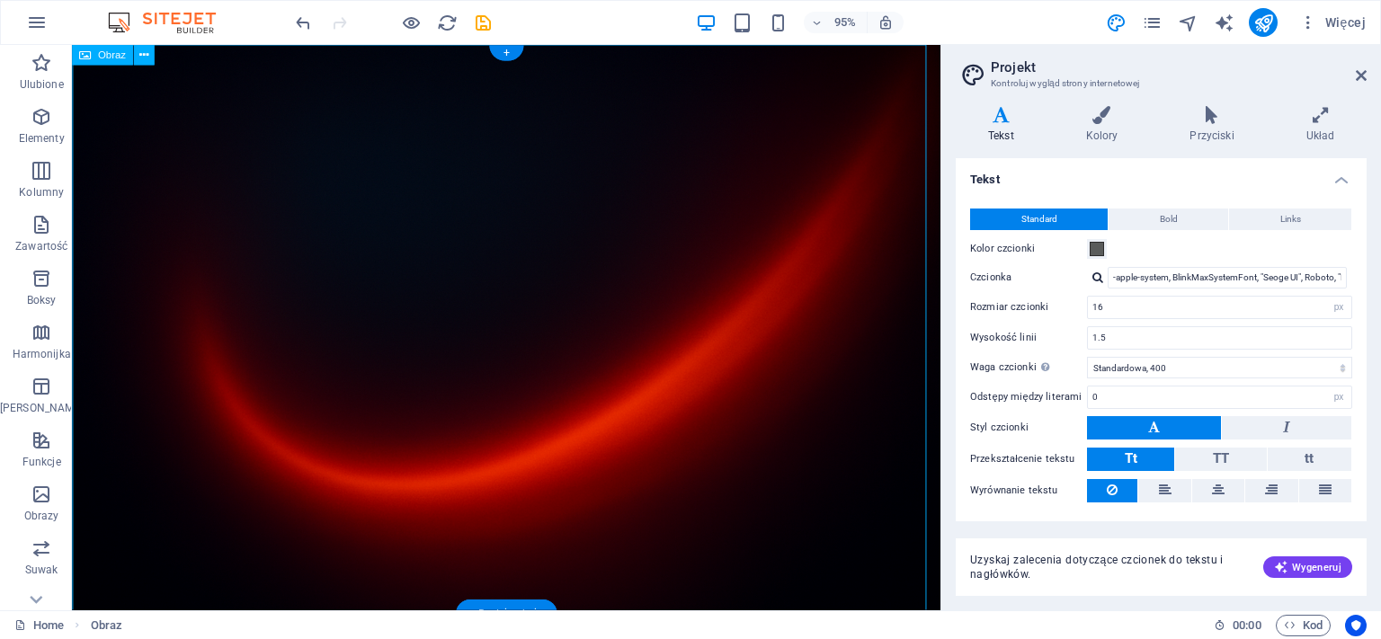
click at [570, 159] on figure at bounding box center [529, 350] width 915 height 610
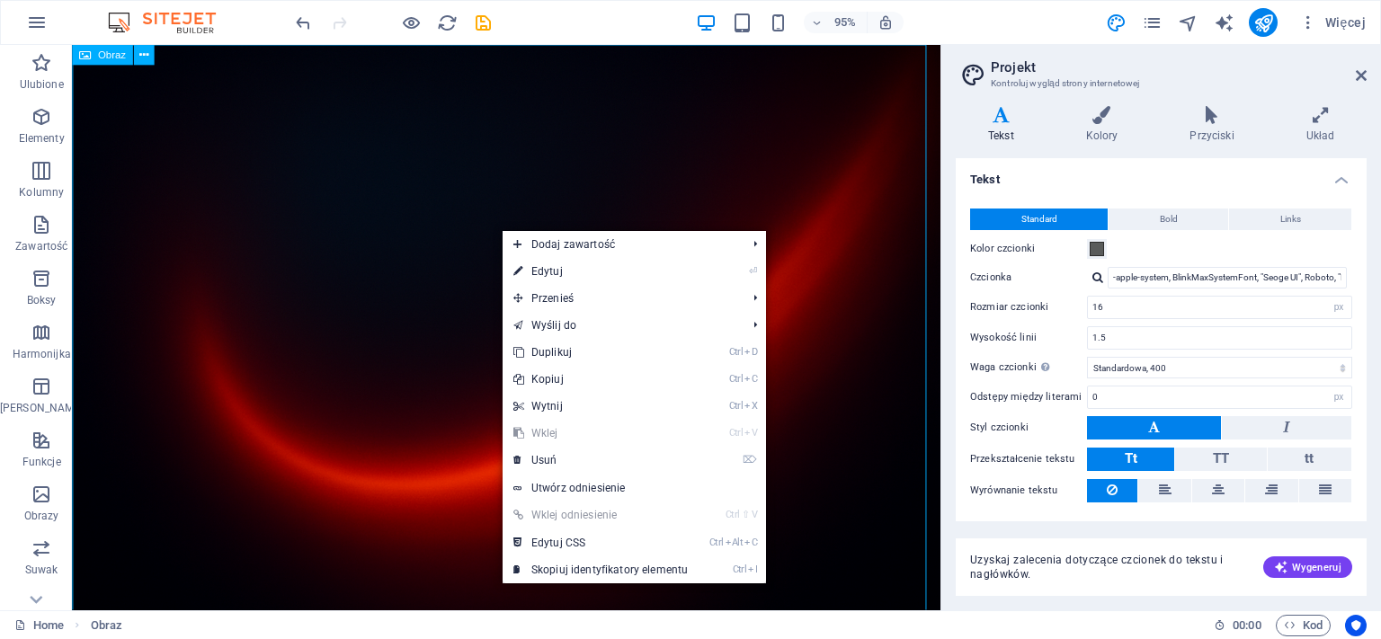
click at [113, 56] on span "Obraz" at bounding box center [112, 55] width 28 height 10
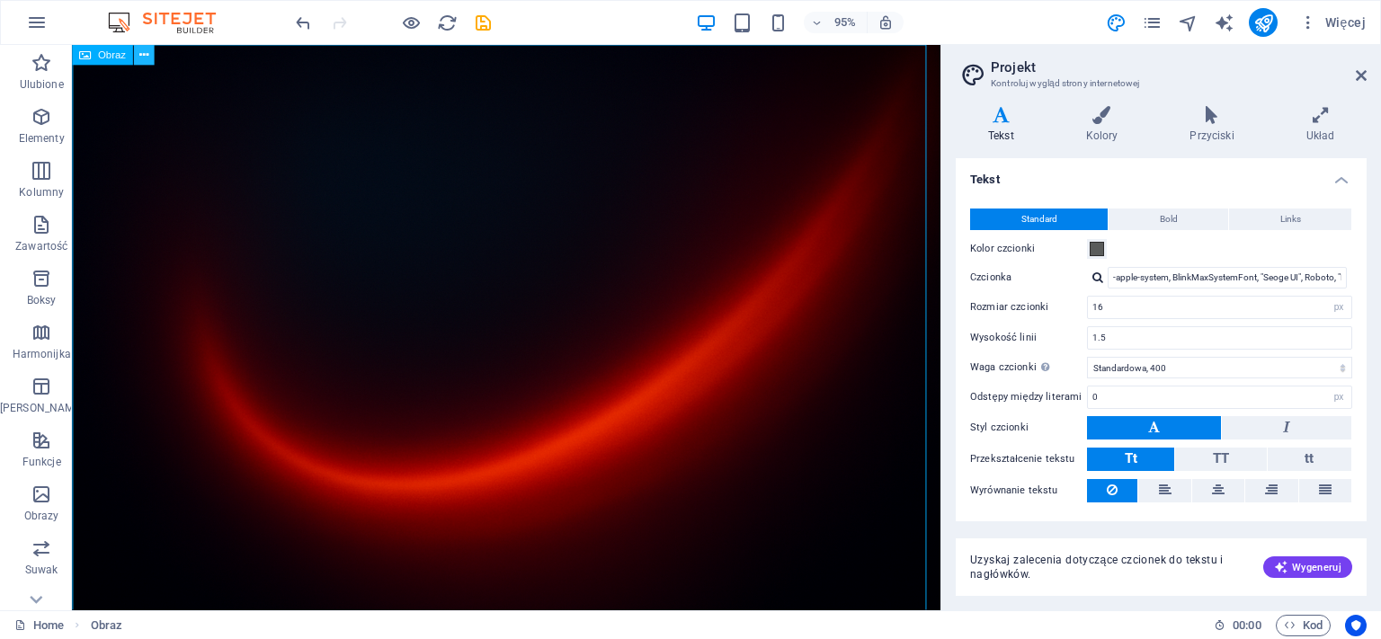
click at [146, 55] on icon at bounding box center [143, 55] width 9 height 18
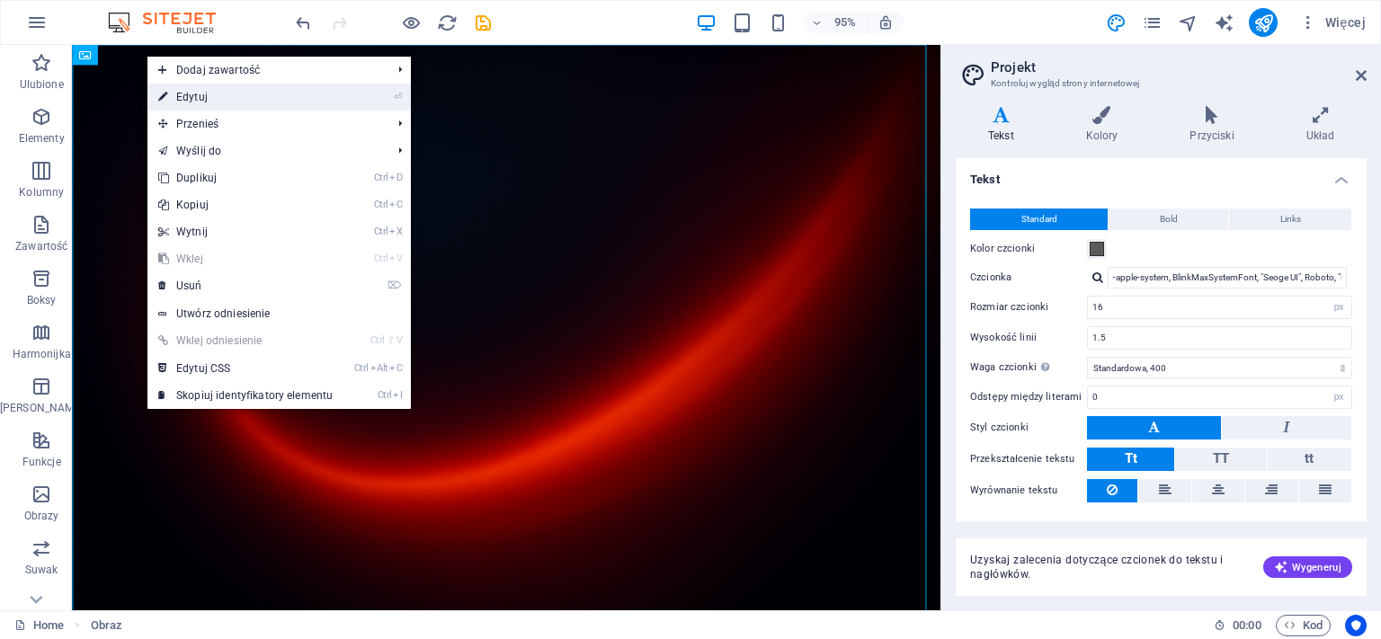
click at [196, 107] on link "⏎ Edytuj" at bounding box center [246, 97] width 196 height 27
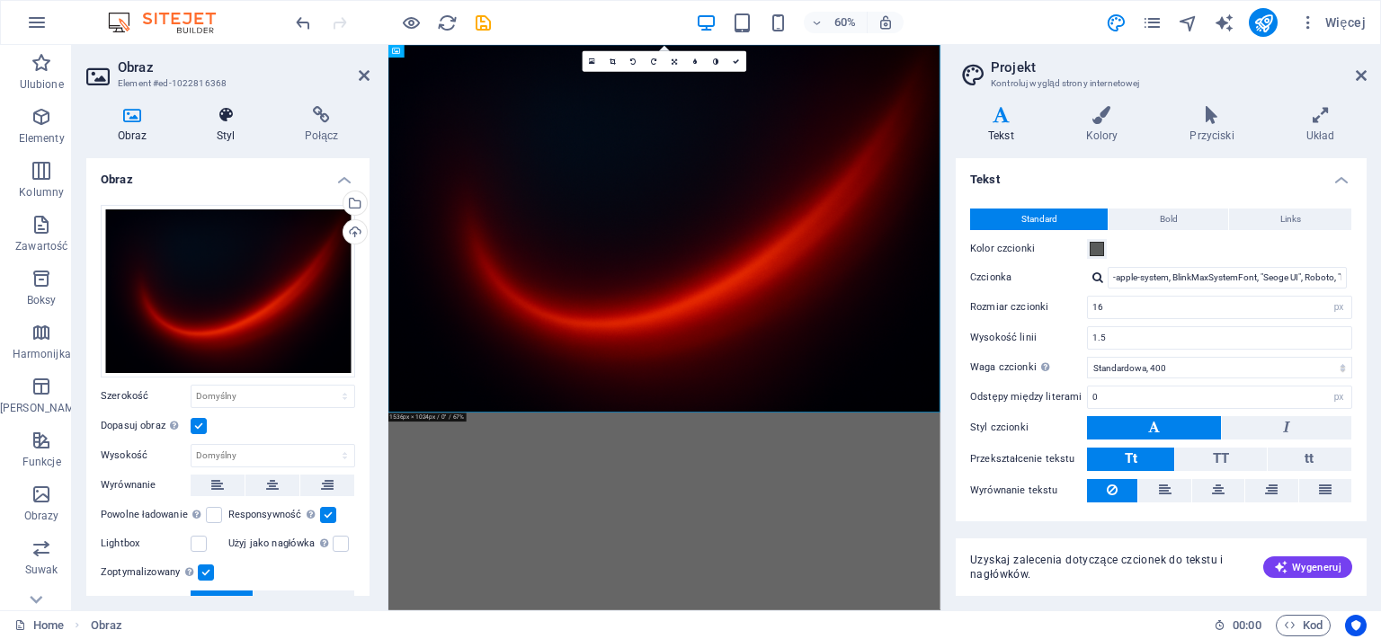
click at [230, 130] on h4 "Styl" at bounding box center [229, 125] width 88 height 38
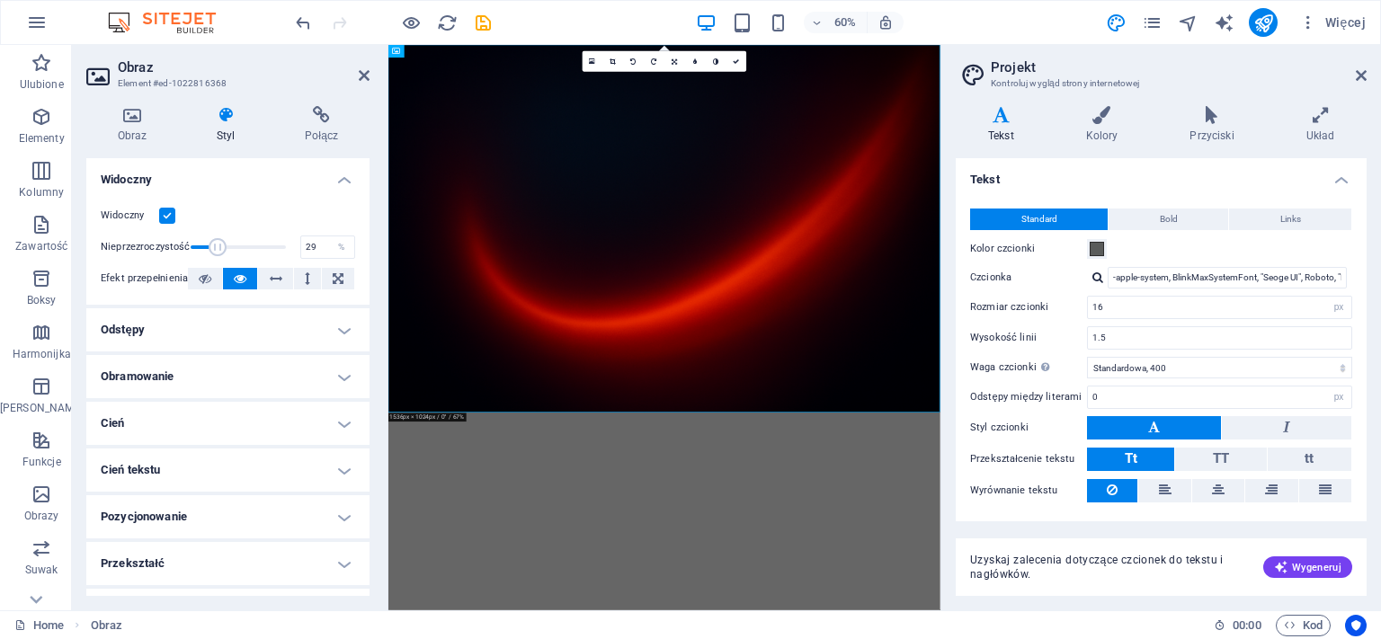
drag, startPoint x: 263, startPoint y: 247, endPoint x: 212, endPoint y: 247, distance: 50.4
click at [212, 247] on span at bounding box center [218, 247] width 18 height 18
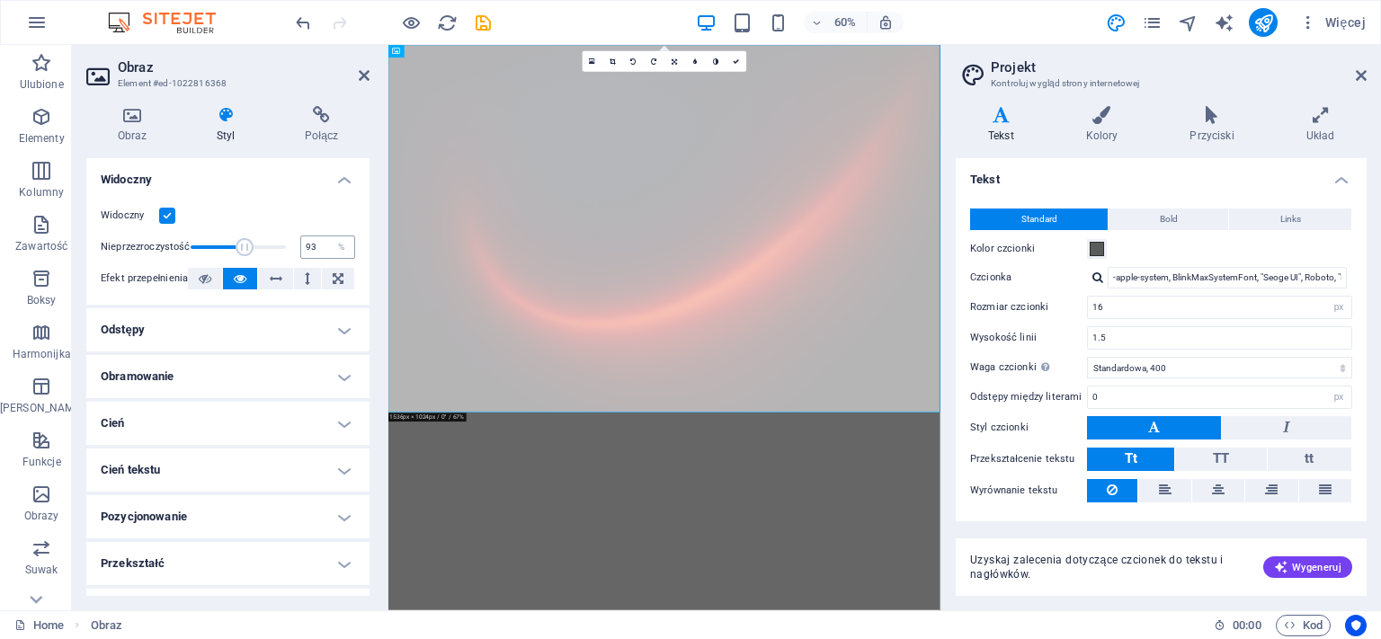
type input "100"
drag, startPoint x: 236, startPoint y: 250, endPoint x: 299, endPoint y: 251, distance: 63.0
click at [299, 251] on div "Nieprzezroczystość 100 %" at bounding box center [228, 247] width 255 height 27
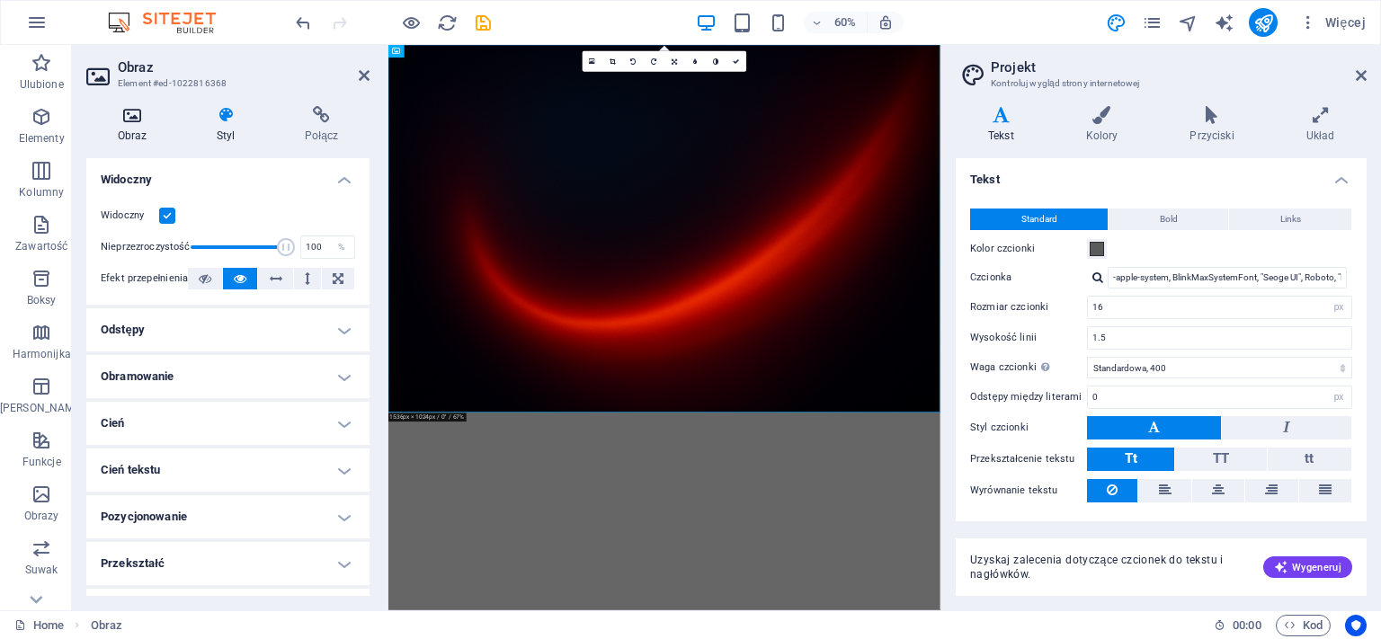
click at [137, 118] on icon at bounding box center [132, 115] width 92 height 18
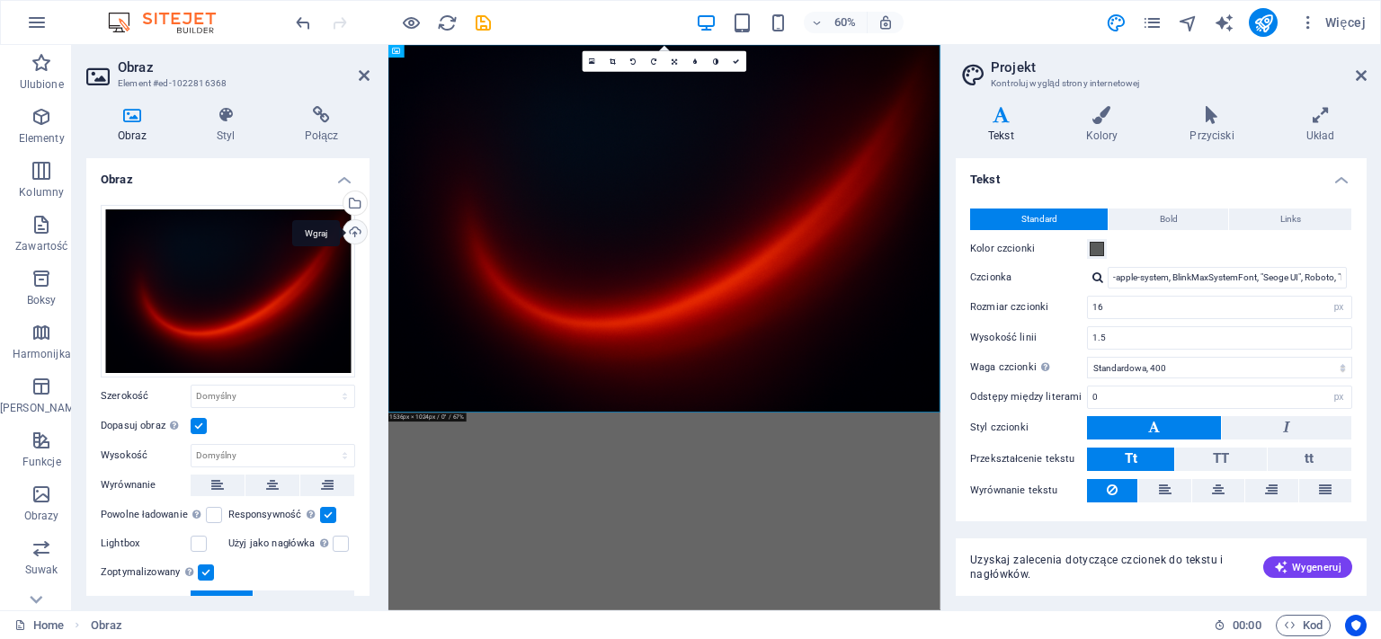
click at [340, 237] on div "Wgraj" at bounding box center [353, 233] width 27 height 27
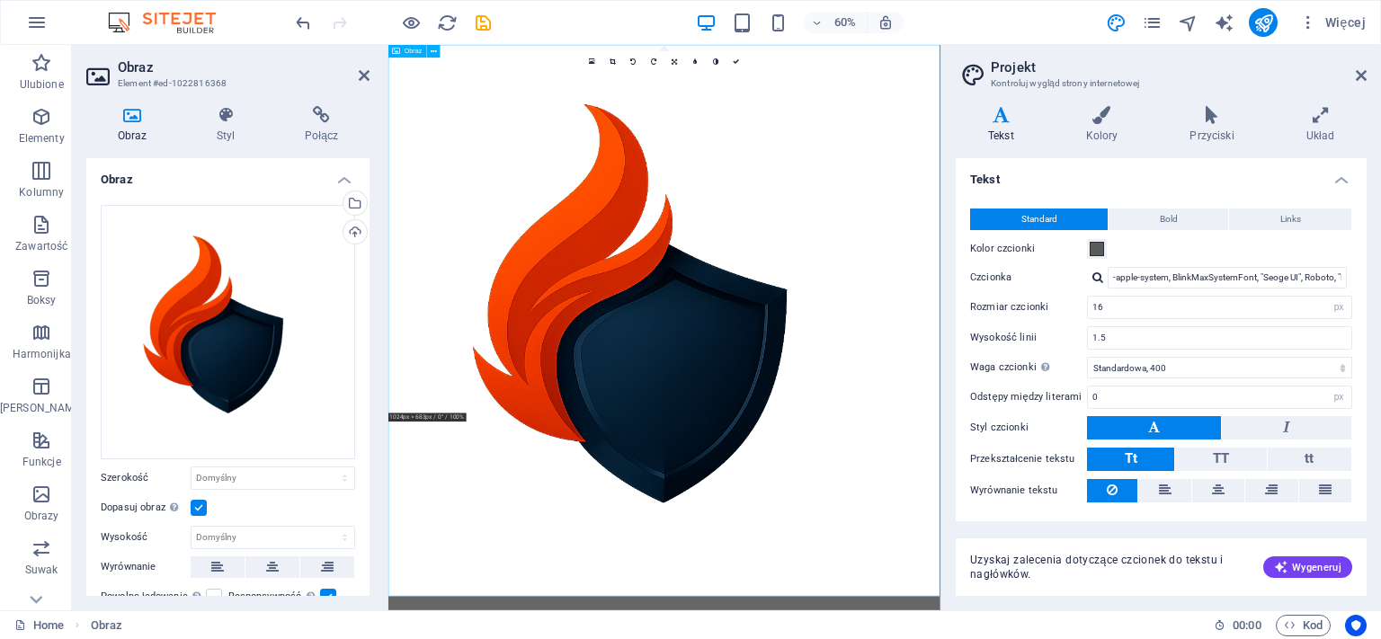
click at [1145, 639] on figure at bounding box center [849, 505] width 920 height 920
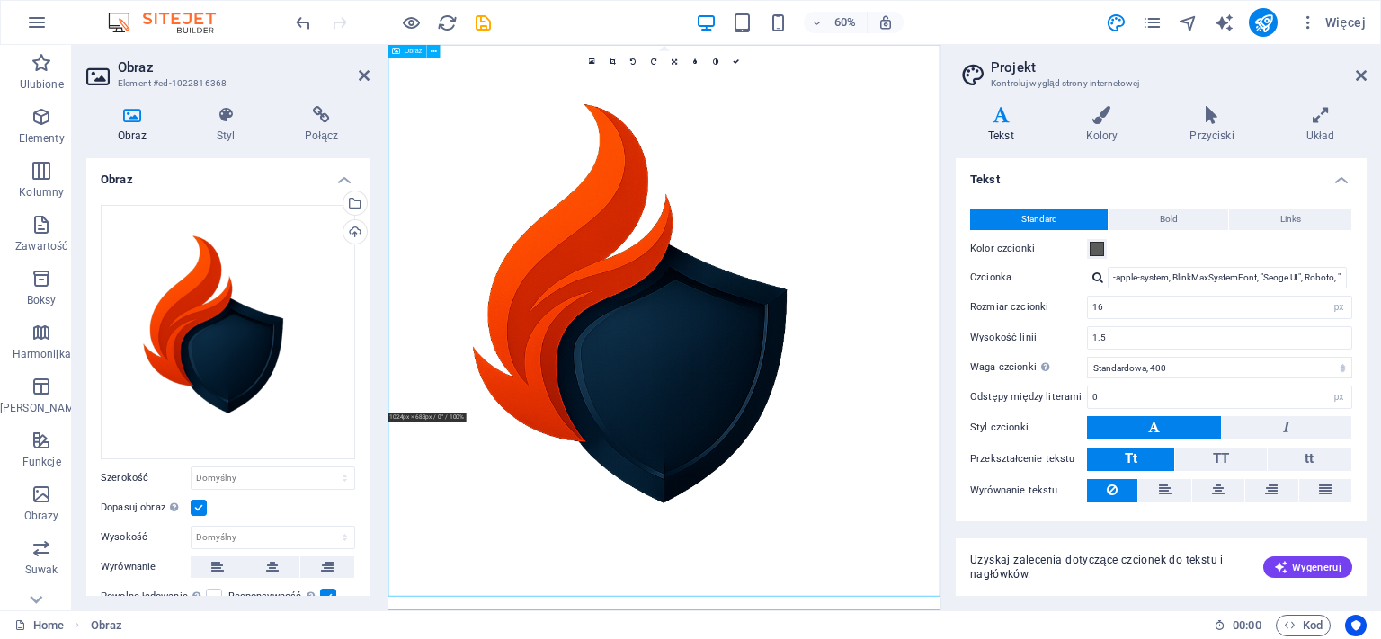
drag, startPoint x: 849, startPoint y: 395, endPoint x: 882, endPoint y: 397, distance: 33.3
click at [882, 397] on figure at bounding box center [849, 505] width 920 height 920
drag, startPoint x: 849, startPoint y: 452, endPoint x: 821, endPoint y: 418, distance: 44.1
click at [821, 418] on figure at bounding box center [849, 505] width 920 height 920
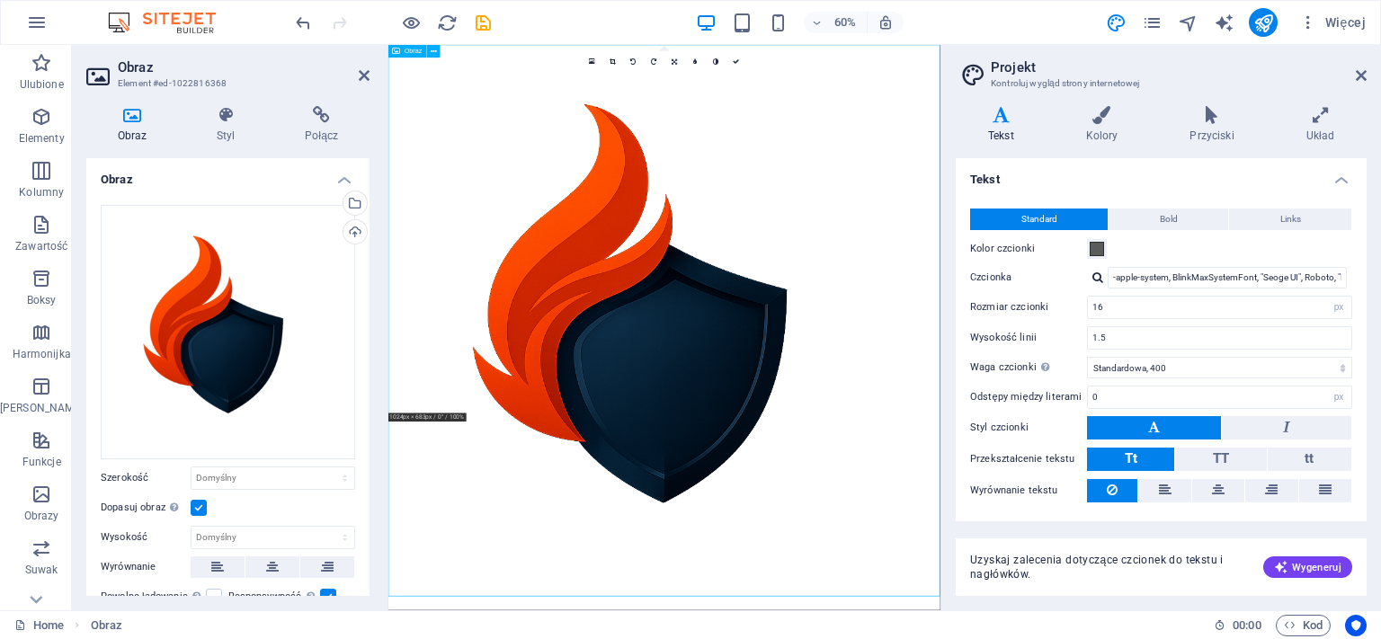
click at [823, 435] on figure at bounding box center [849, 505] width 920 height 920
click at [206, 500] on label at bounding box center [199, 508] width 16 height 16
click at [0, 0] on input "Dopasuj obraz Automatycznie dopasuj obraz do stałej szerokości i wysokości" at bounding box center [0, 0] width 0 height 0
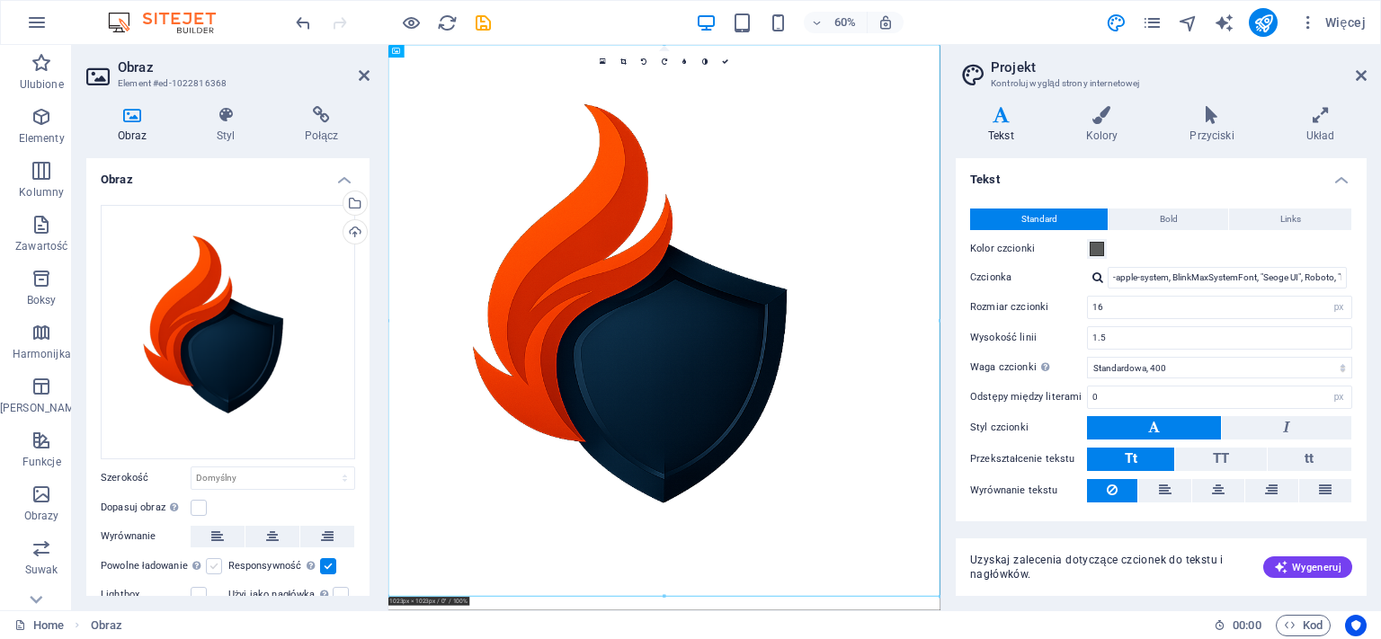
click at [214, 559] on label at bounding box center [214, 567] width 16 height 16
click at [0, 0] on input "Powolne ładowanie Ładowanie obrazów po załadowaniu strony poprawia szybkość str…" at bounding box center [0, 0] width 0 height 0
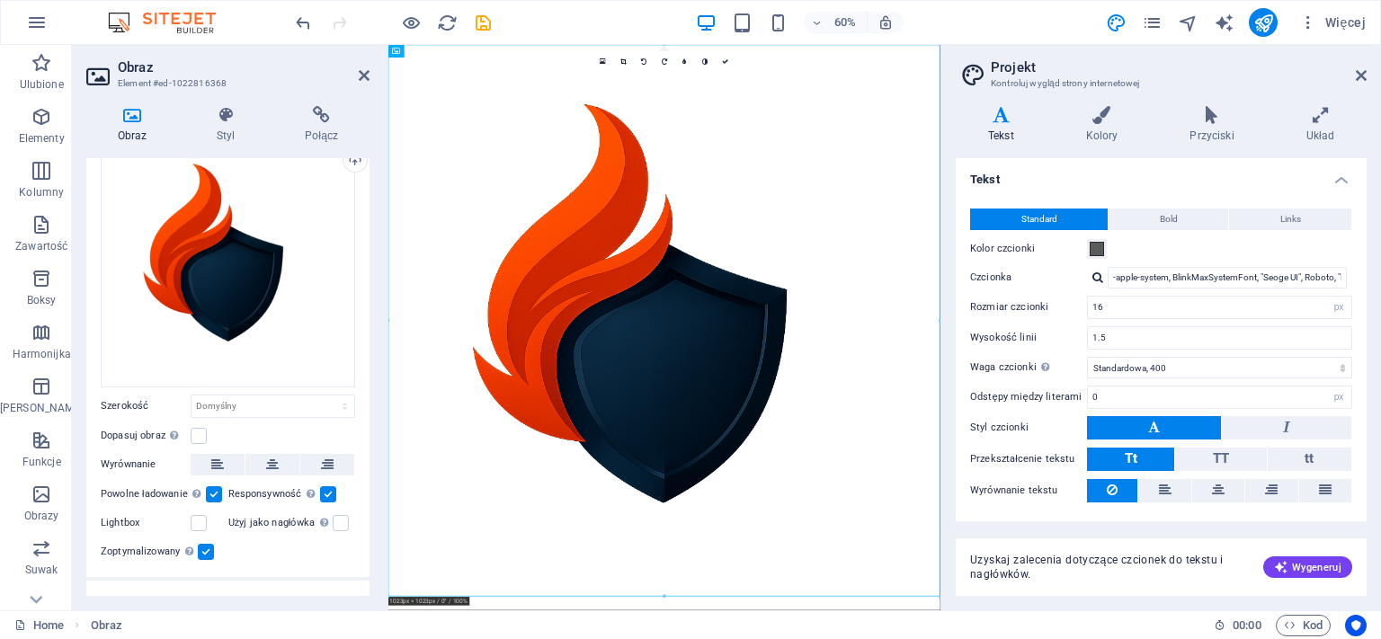
scroll to position [89, 0]
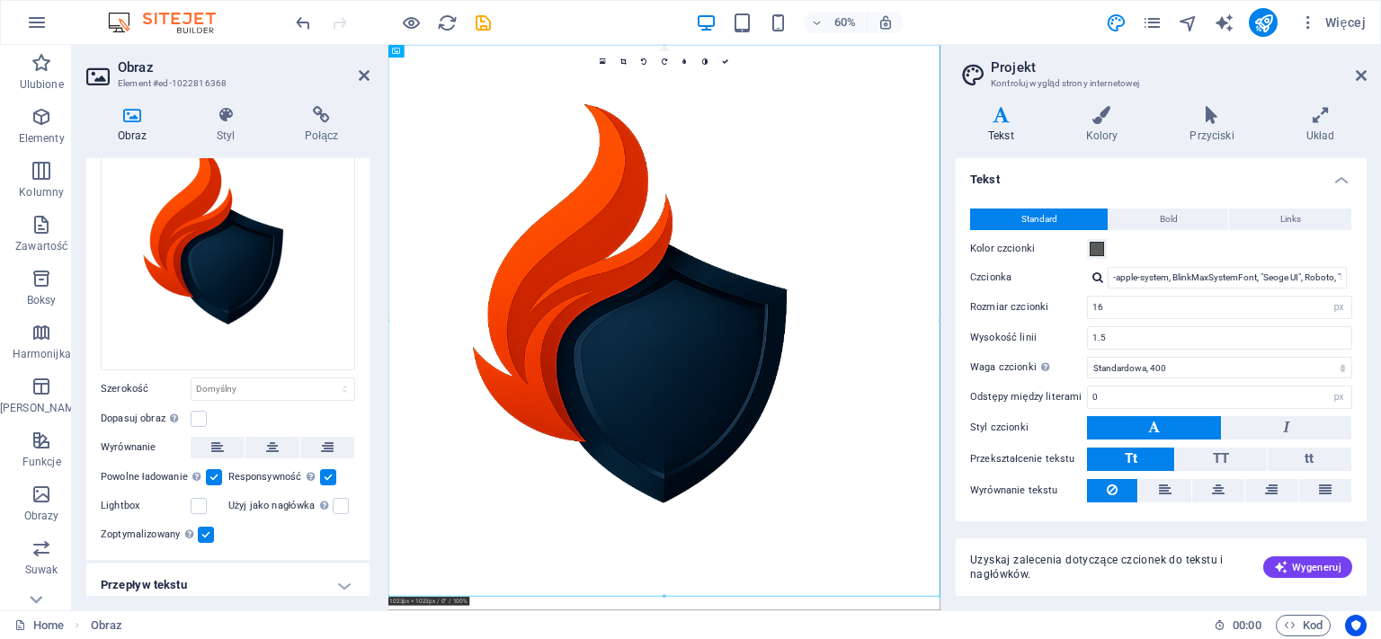
click at [214, 469] on label at bounding box center [214, 477] width 16 height 16
click at [0, 0] on input "Powolne ładowanie Ładowanie obrazów po załadowaniu strony poprawia szybkość str…" at bounding box center [0, 0] width 0 height 0
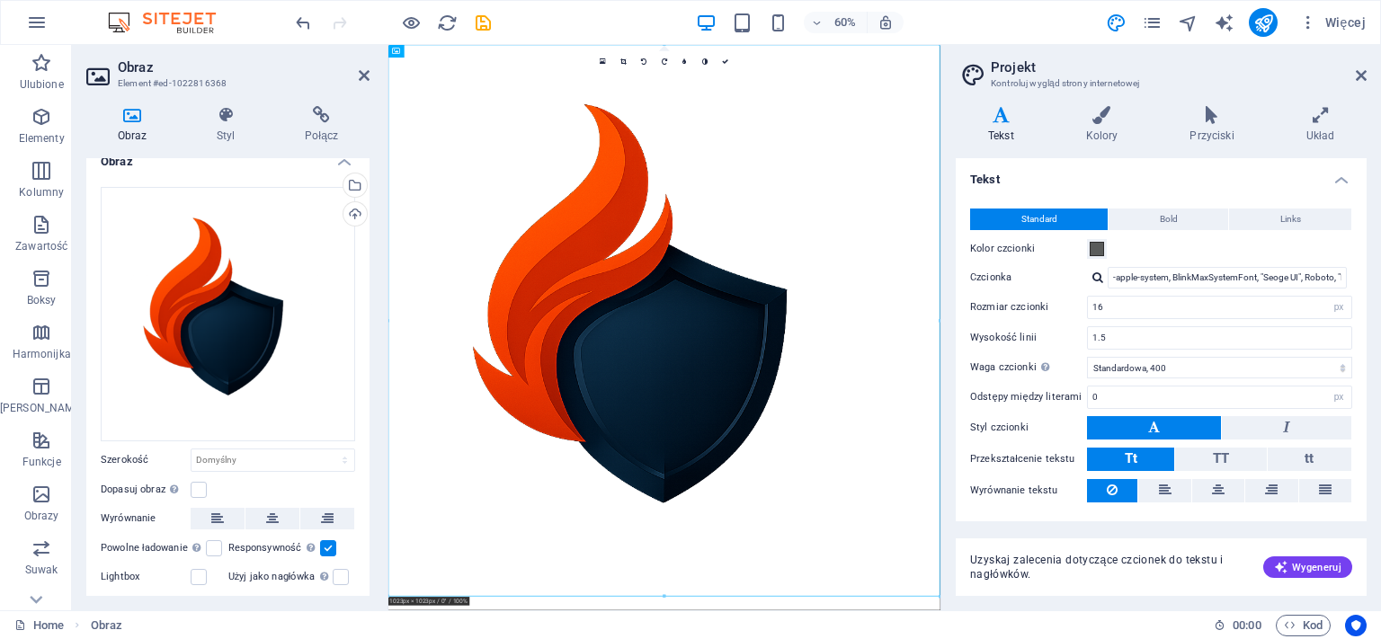
scroll to position [0, 0]
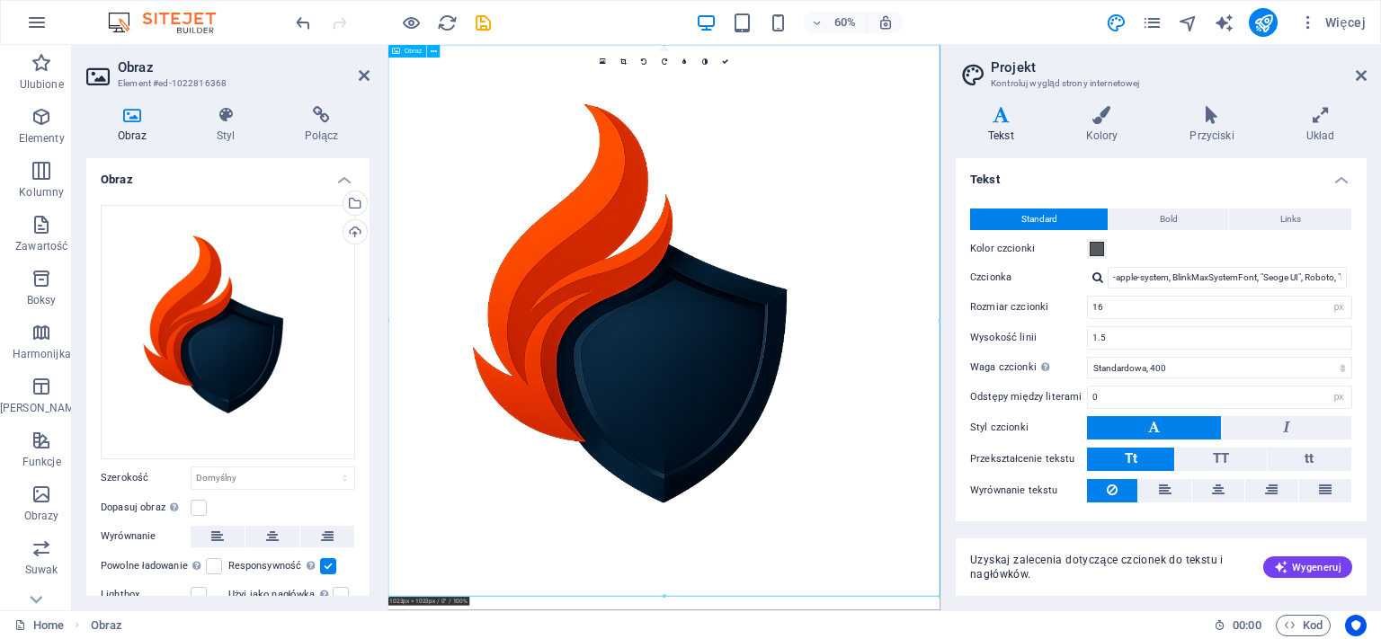
click at [899, 586] on figure at bounding box center [849, 505] width 920 height 920
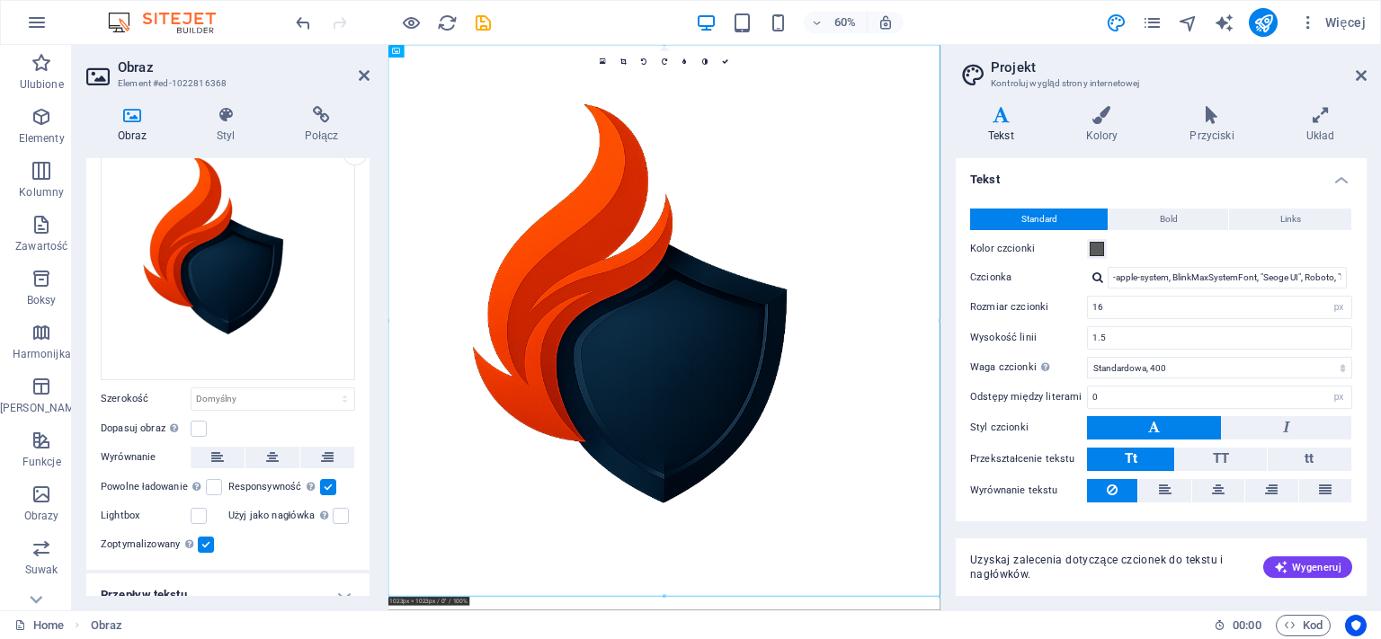
scroll to position [130, 0]
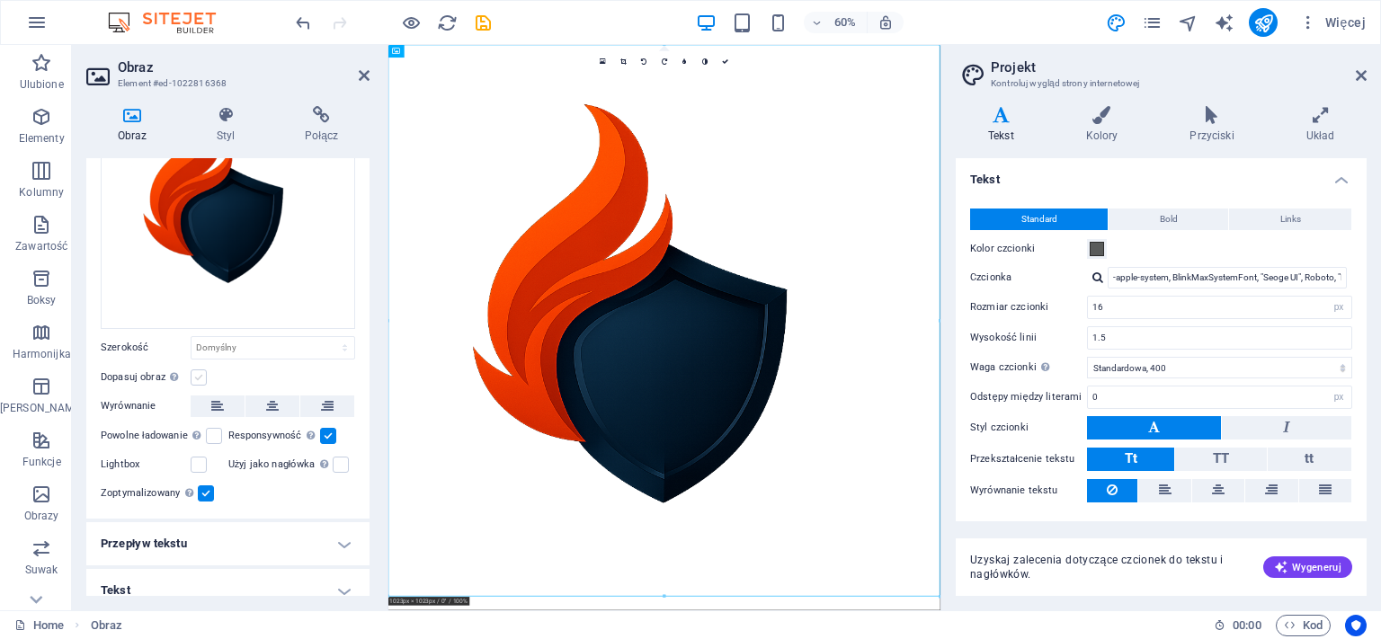
click at [201, 370] on label at bounding box center [199, 378] width 16 height 16
click at [0, 0] on input "Dopasuj obraz Automatycznie dopasuj obraz do stałej szerokości i wysokości" at bounding box center [0, 0] width 0 height 0
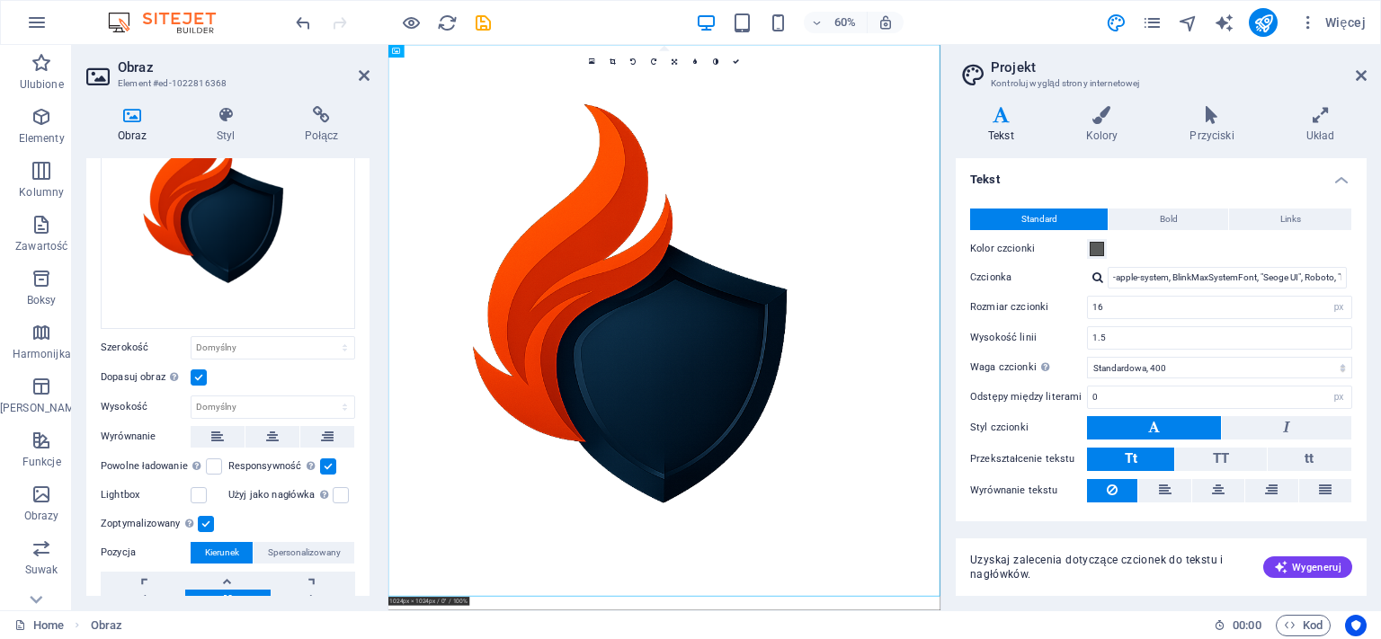
click at [200, 370] on label at bounding box center [199, 378] width 16 height 16
click at [0, 0] on input "Dopasuj obraz Automatycznie dopasuj obraz do stałej szerokości i wysokości" at bounding box center [0, 0] width 0 height 0
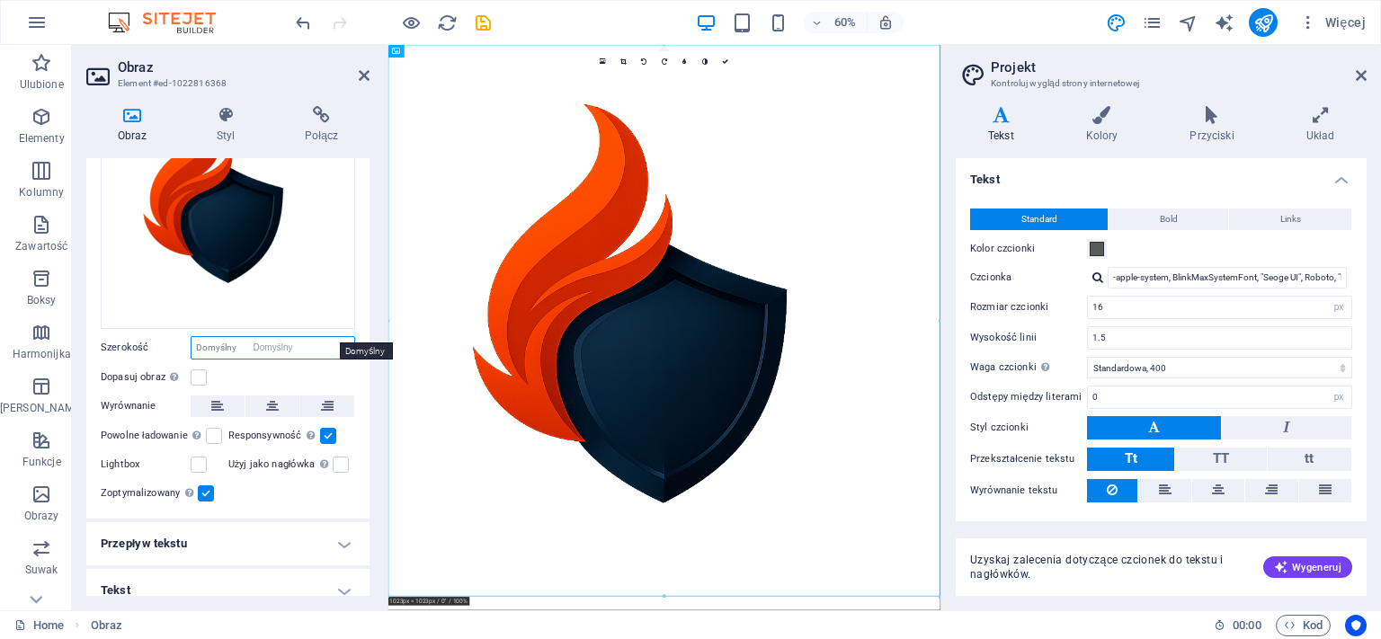
click option "Domyślny" at bounding box center [0, 0] width 0 height 0
select select "DISABLED_OPTION_VALUE"
click at [1061, 639] on figure at bounding box center [849, 505] width 920 height 920
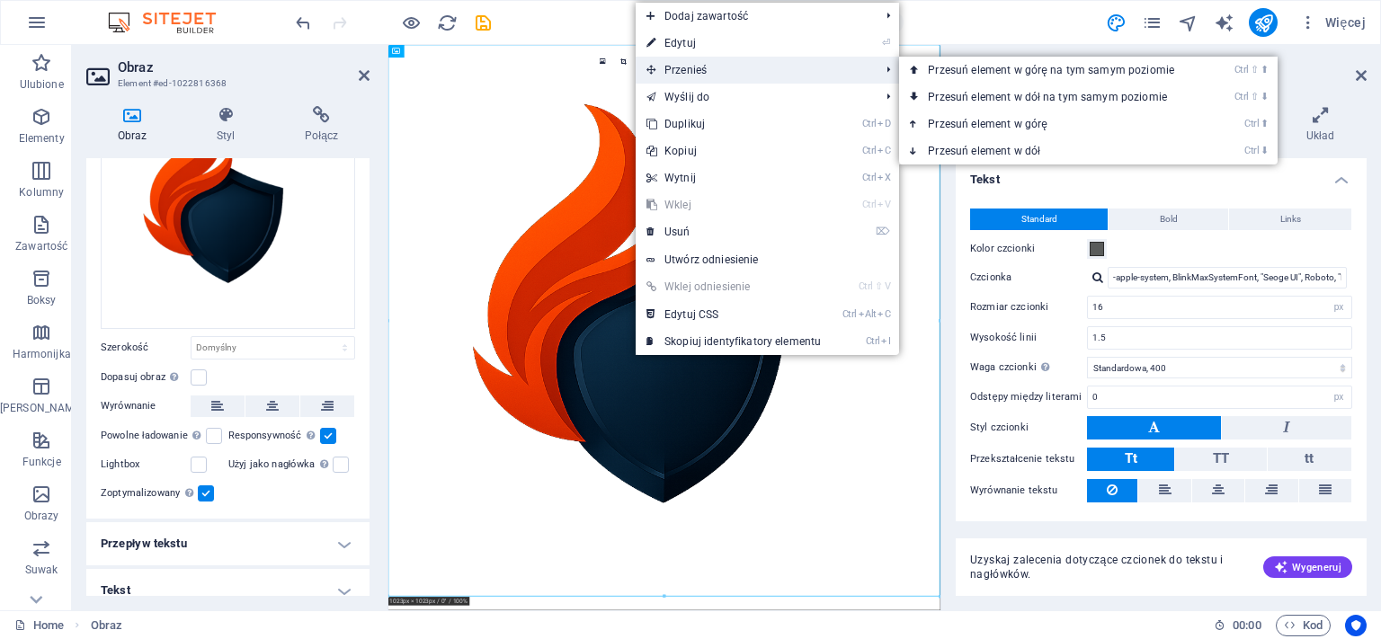
click at [684, 67] on span "Przenieś" at bounding box center [754, 70] width 237 height 27
click at [1020, 74] on link "Ctrl ⇧ ⬆ Przesuń element w górę na tym samym poziomie" at bounding box center [1054, 70] width 311 height 27
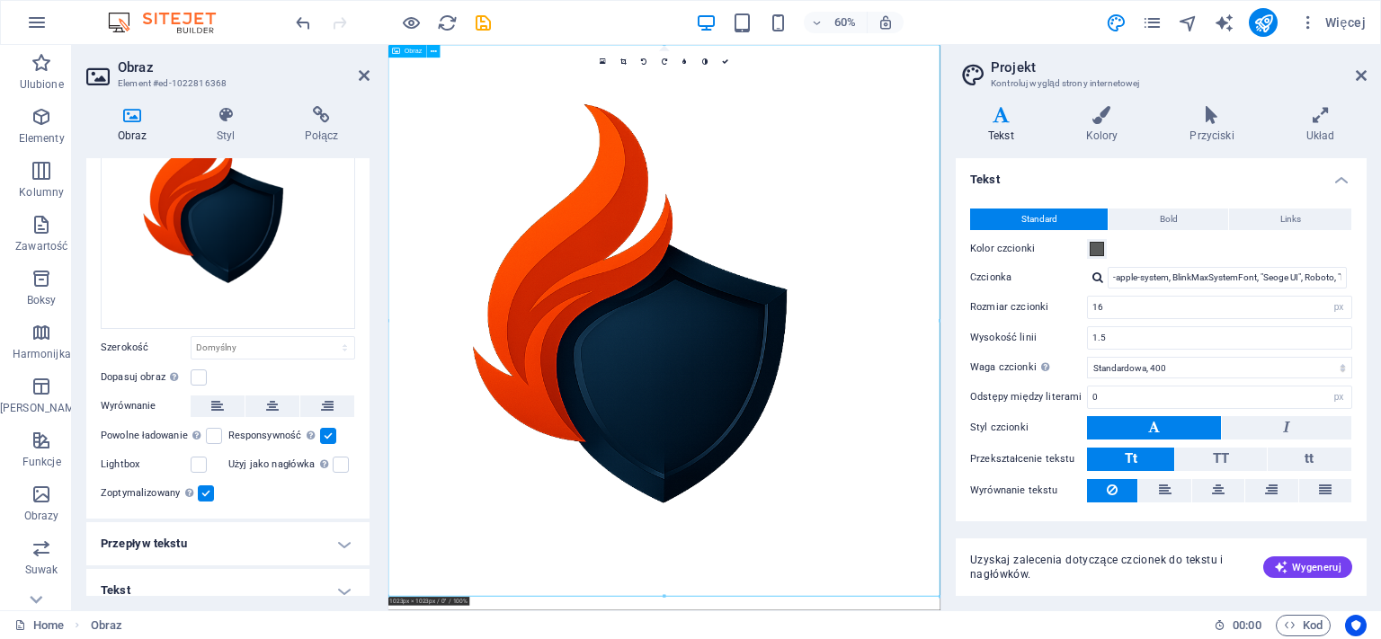
drag, startPoint x: 789, startPoint y: 298, endPoint x: 951, endPoint y: 460, distance: 229.6
click at [951, 460] on figure at bounding box center [849, 505] width 920 height 920
drag, startPoint x: 823, startPoint y: 596, endPoint x: 706, endPoint y: 440, distance: 195.4
click at [706, 440] on figure at bounding box center [849, 505] width 920 height 920
drag, startPoint x: 730, startPoint y: 507, endPoint x: 586, endPoint y: 420, distance: 169.1
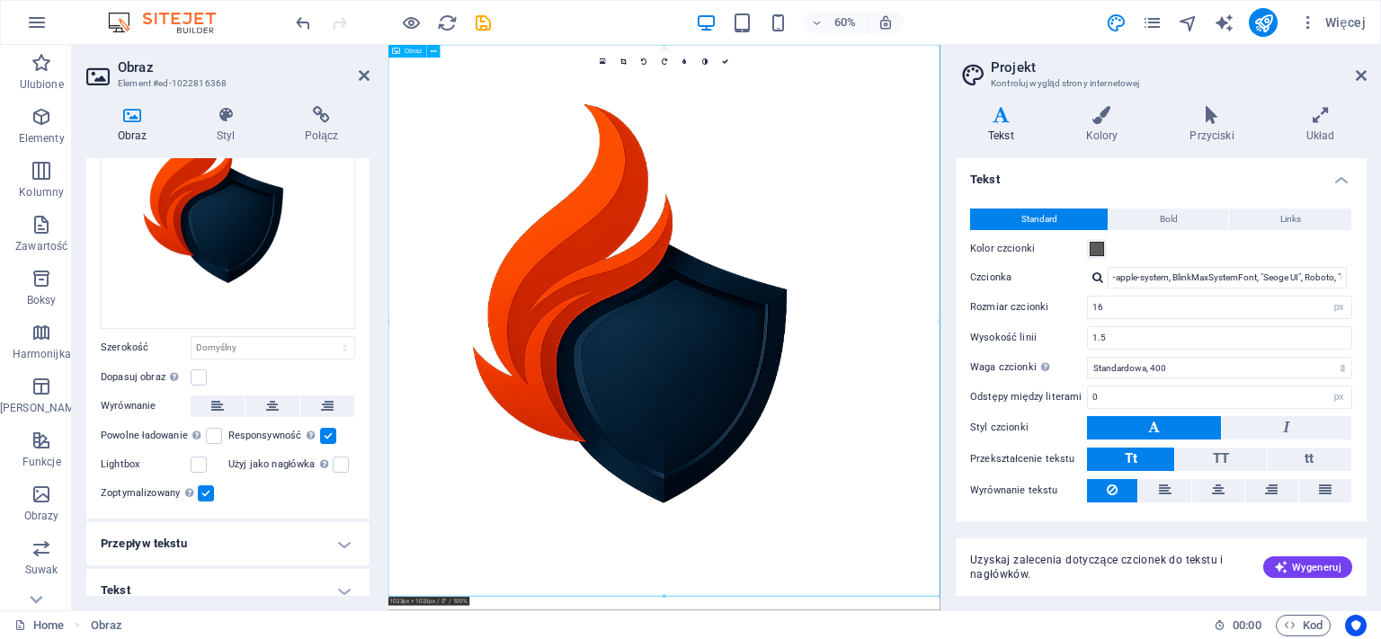
click at [591, 409] on figure at bounding box center [849, 505] width 920 height 920
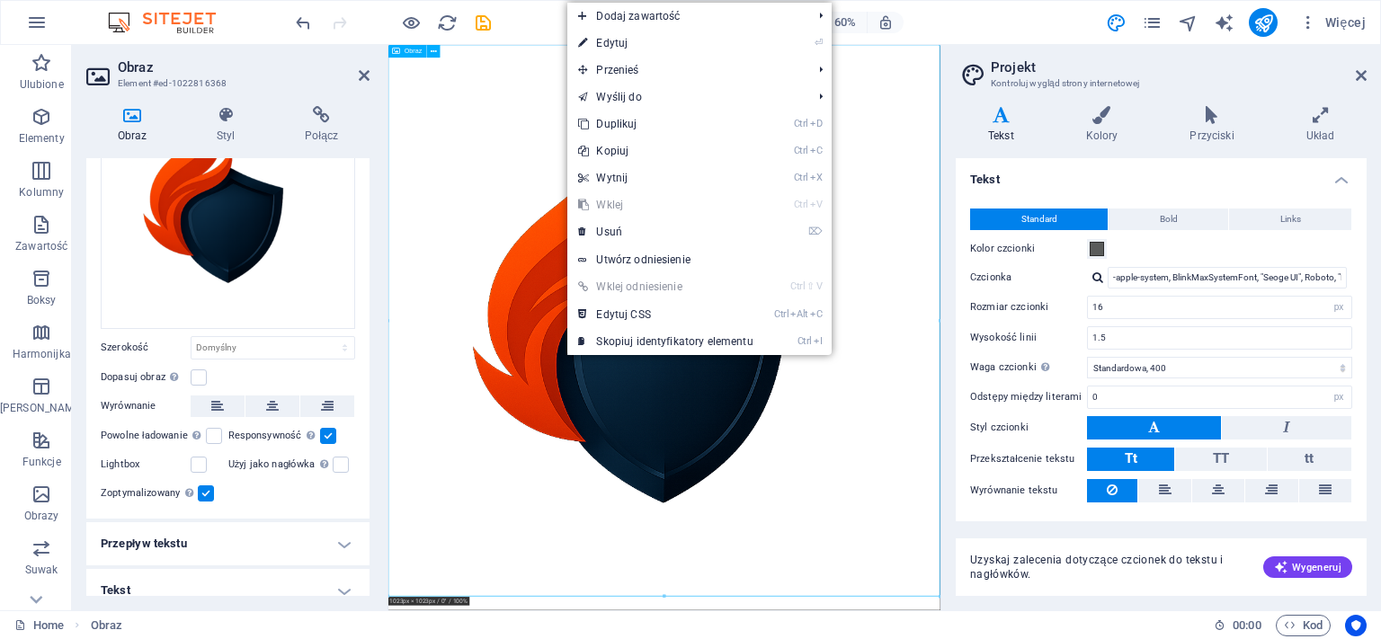
click at [780, 630] on figure at bounding box center [849, 505] width 920 height 920
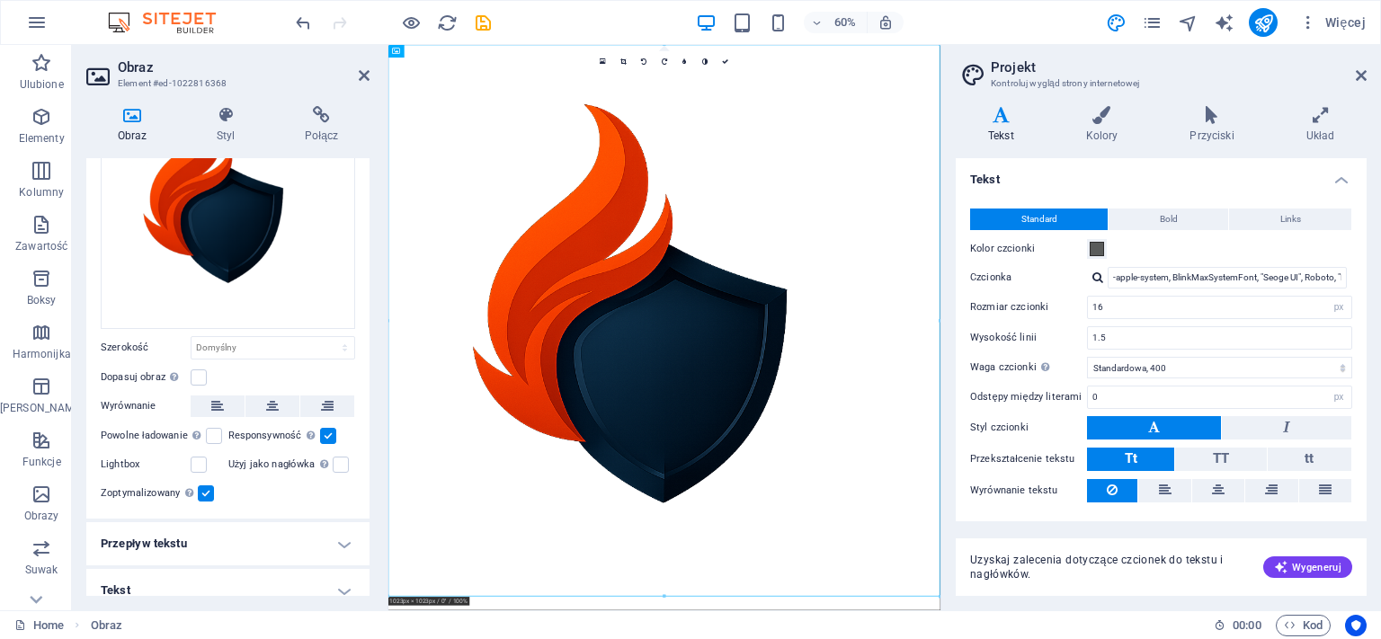
scroll to position [0, 0]
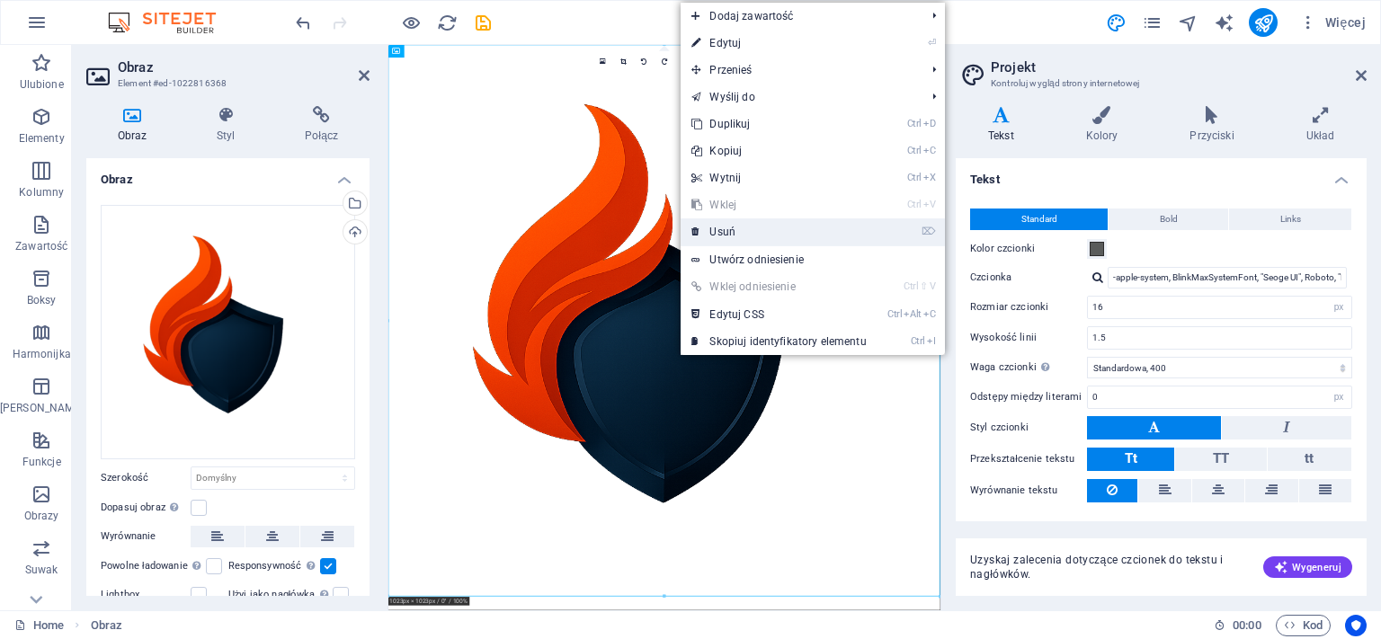
click at [717, 234] on link "⌦ Usuń" at bounding box center [779, 232] width 196 height 27
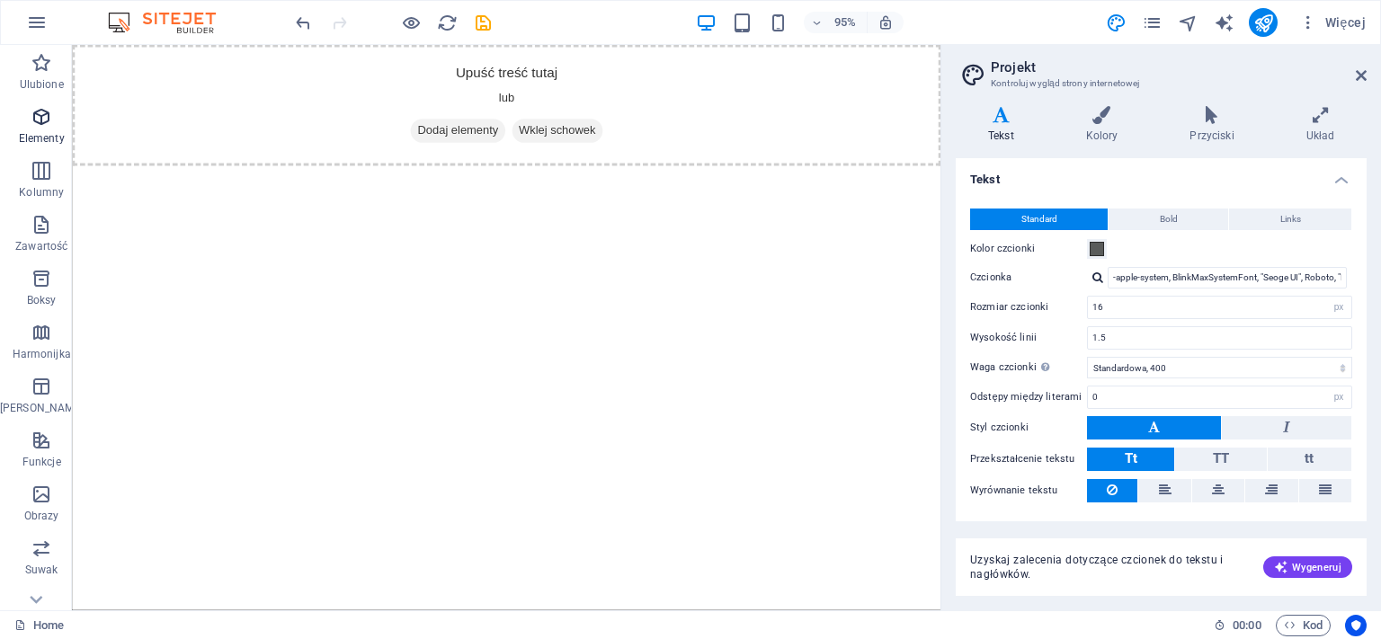
click at [34, 131] on span "Elementy" at bounding box center [41, 127] width 83 height 43
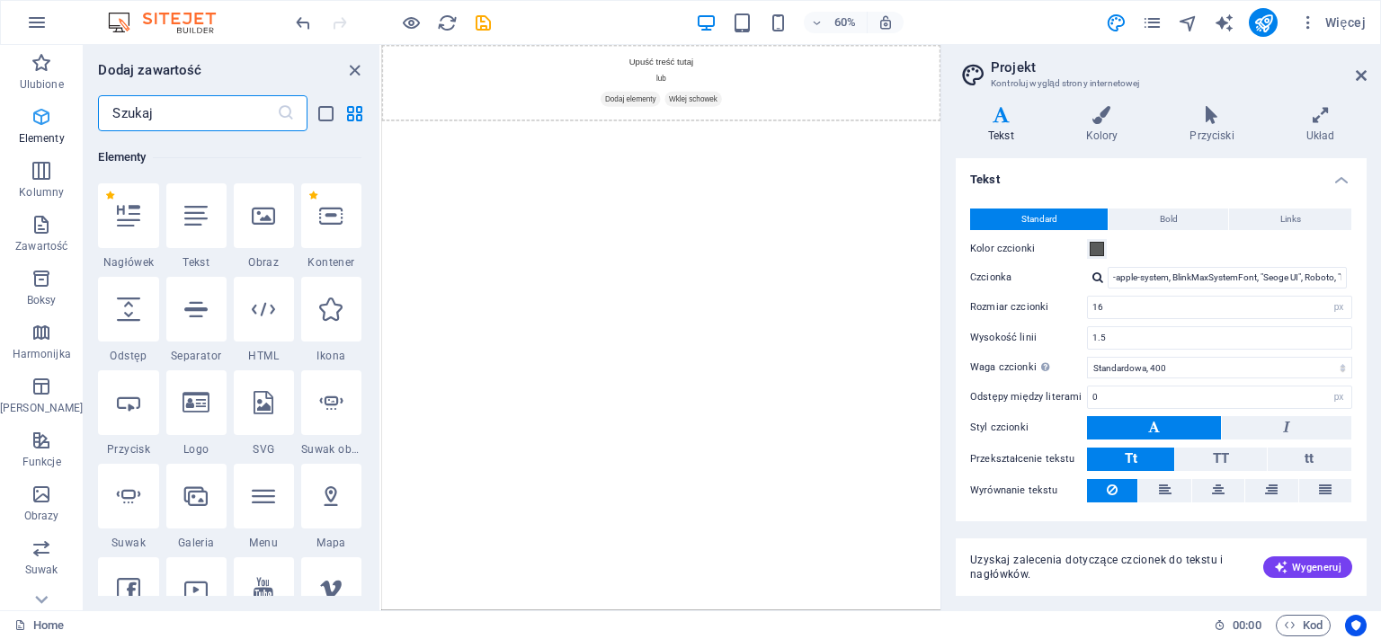
scroll to position [191, 0]
click at [27, 13] on icon "button" at bounding box center [37, 23] width 22 height 22
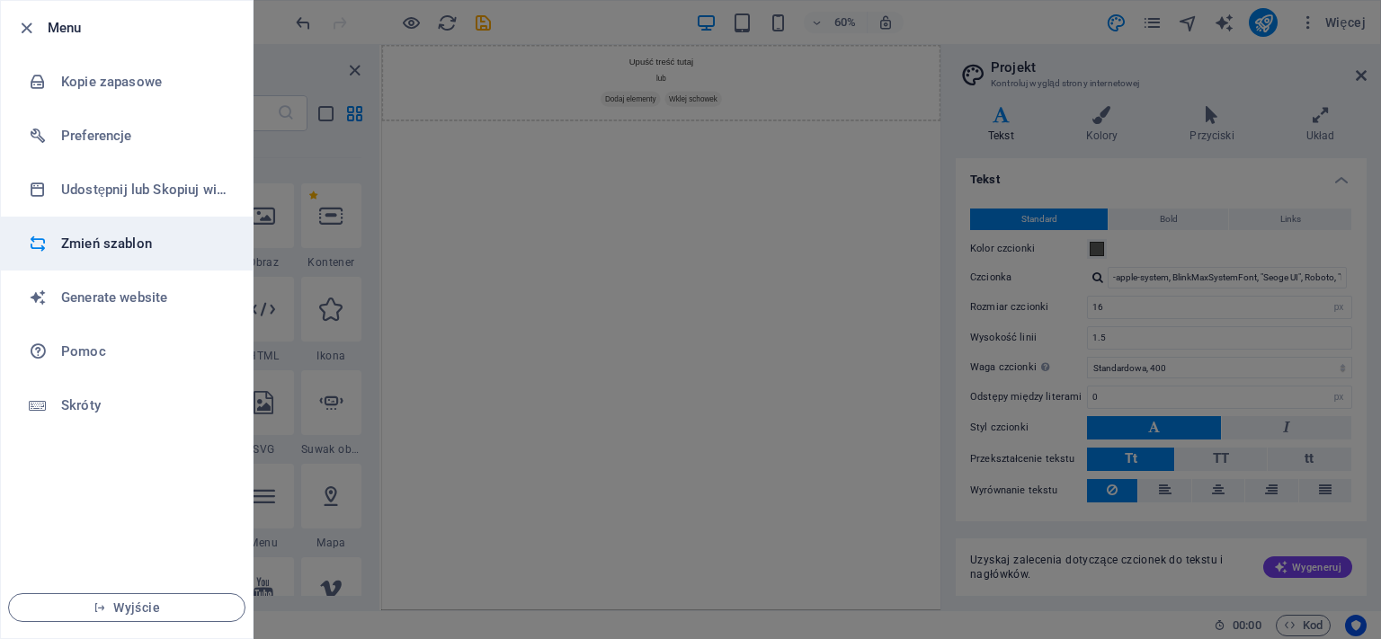
click at [72, 253] on h6 "Zmień szablon" at bounding box center [144, 244] width 166 height 22
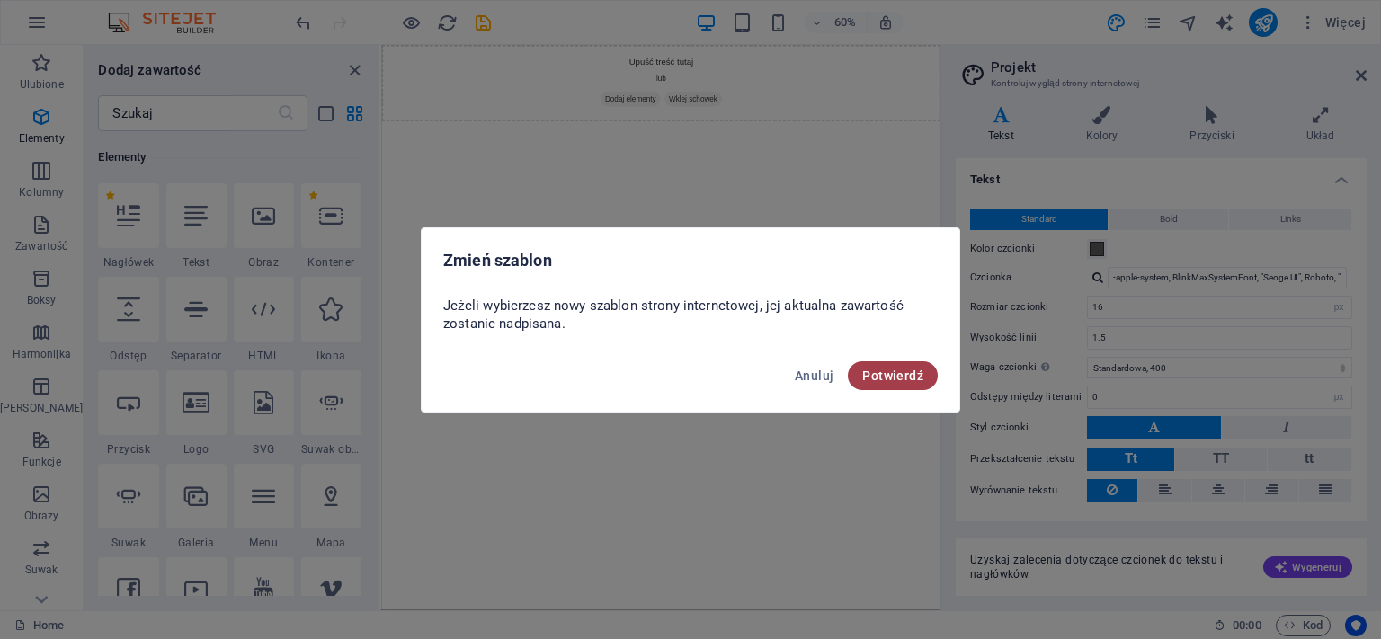
click at [876, 381] on span "Potwierdź" at bounding box center [893, 376] width 61 height 14
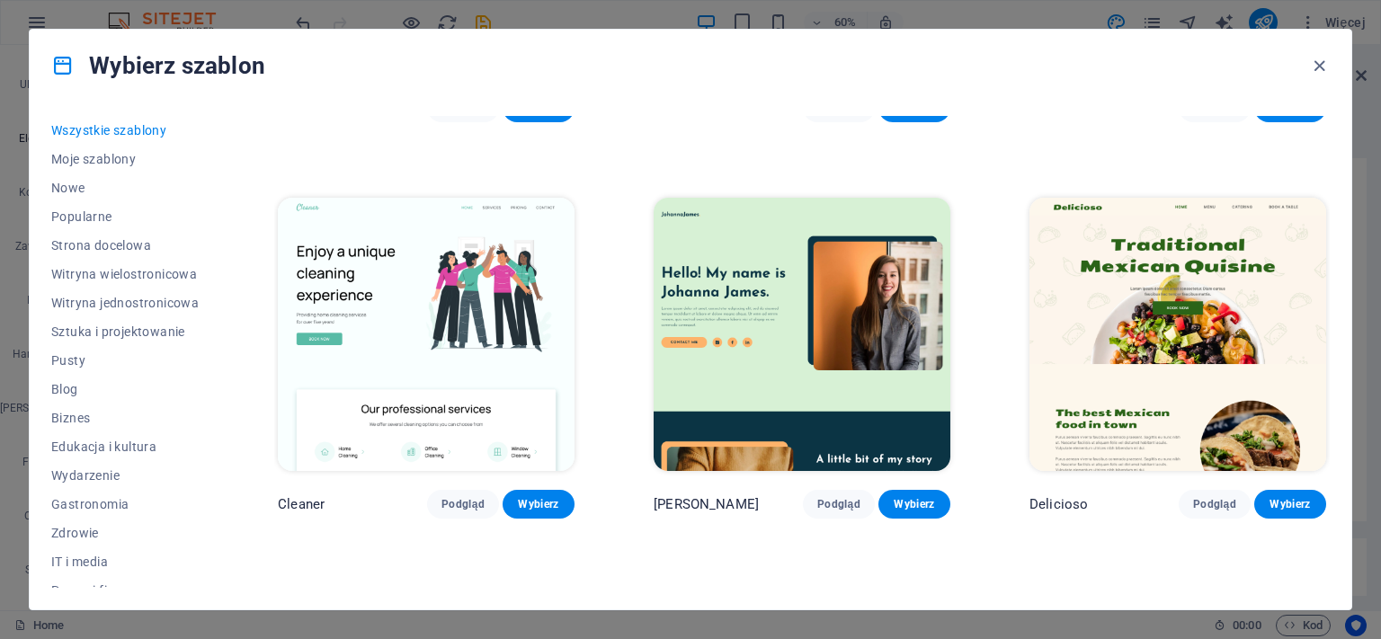
scroll to position [1066, 0]
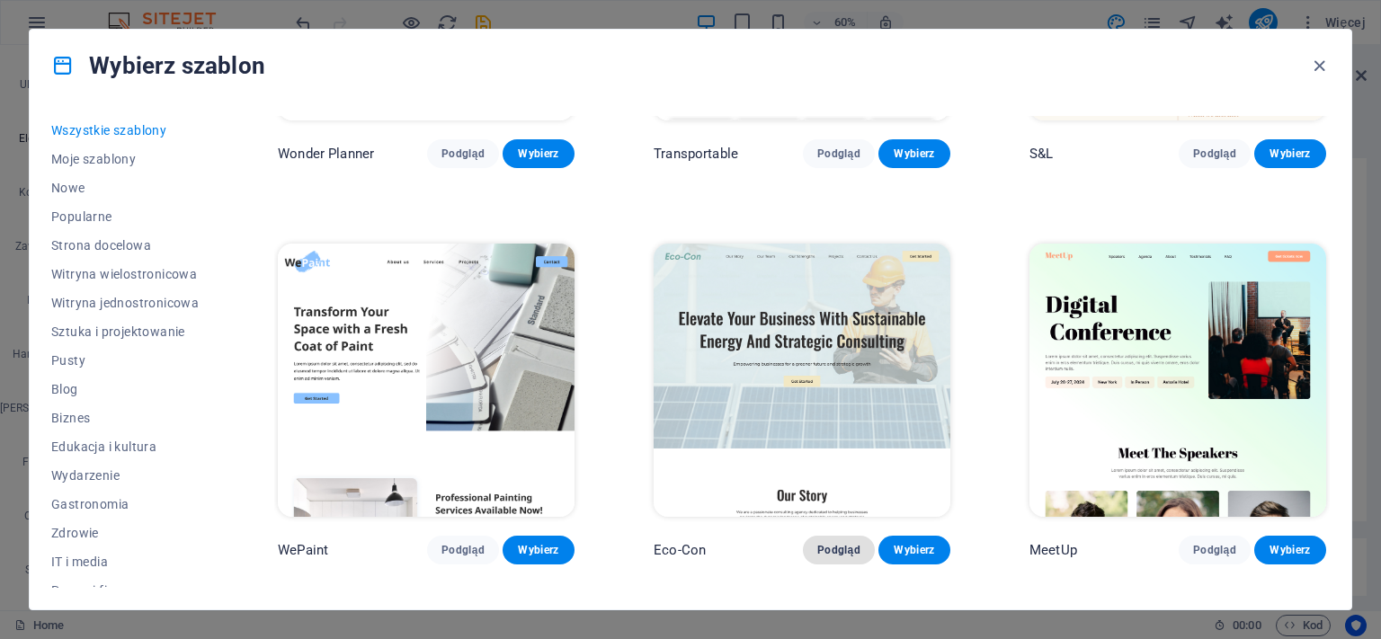
click at [833, 543] on span "Podgląd" at bounding box center [839, 550] width 43 height 14
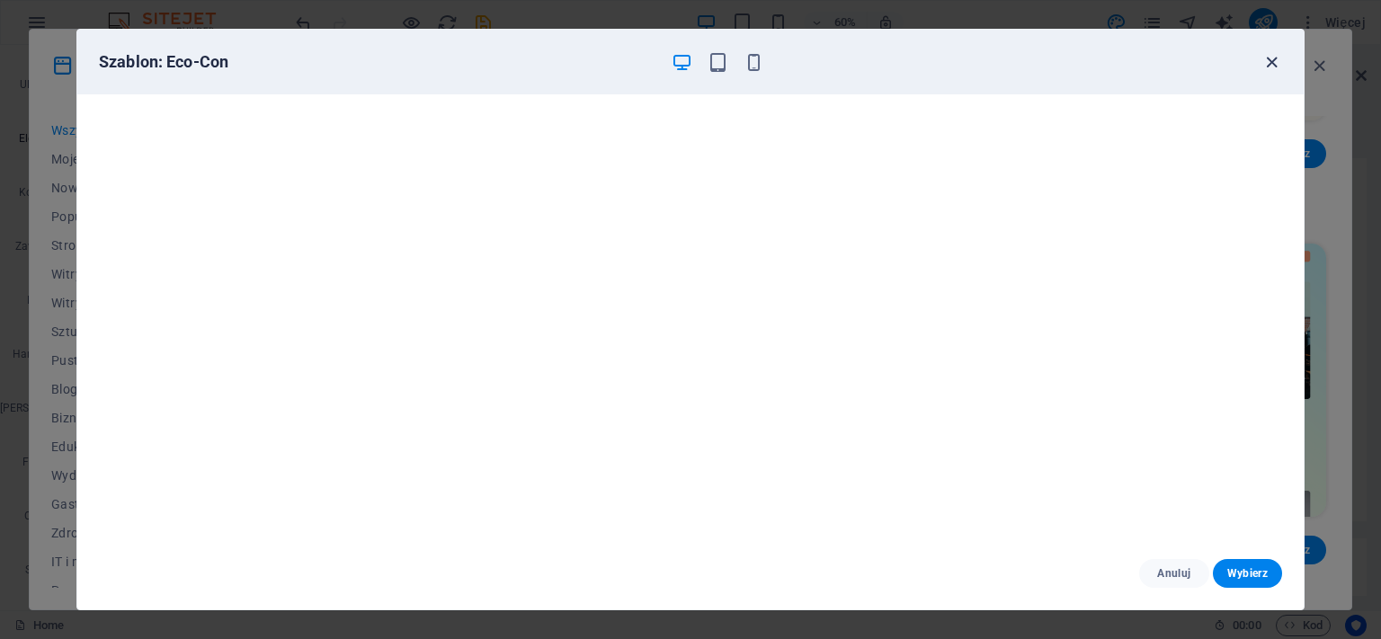
click at [1268, 64] on icon "button" at bounding box center [1272, 62] width 21 height 21
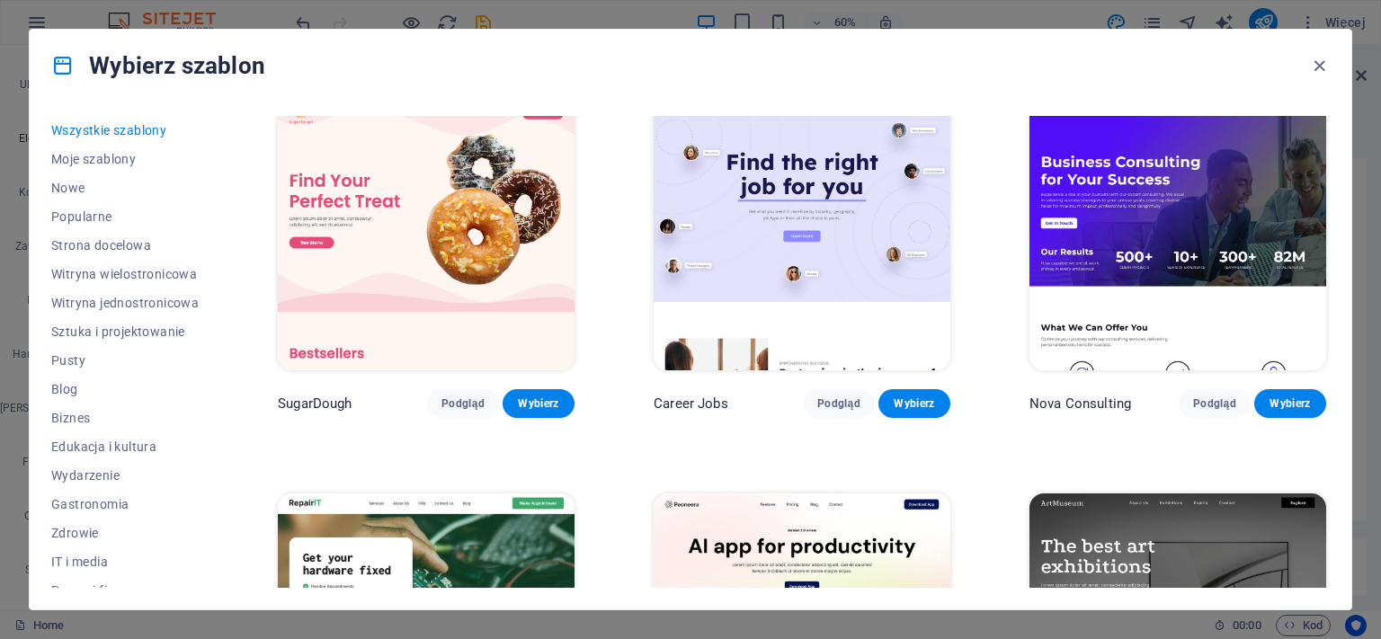
scroll to position [0, 0]
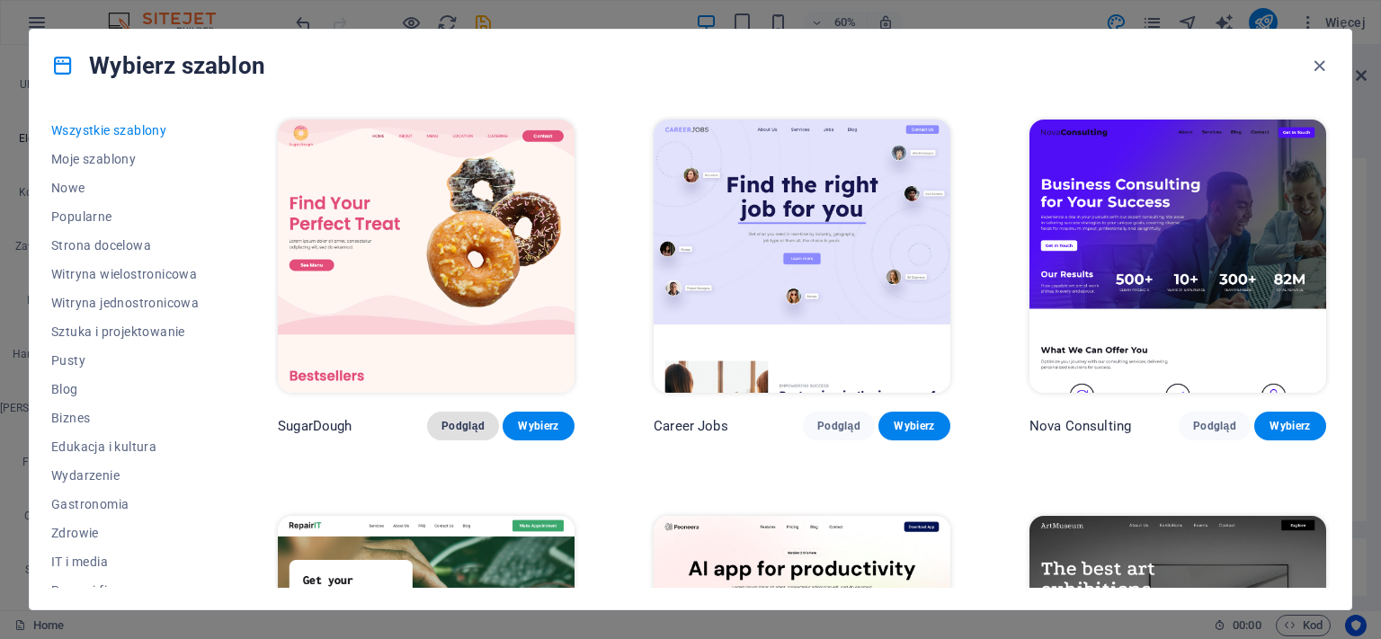
click at [482, 419] on span "Podgląd" at bounding box center [463, 426] width 43 height 14
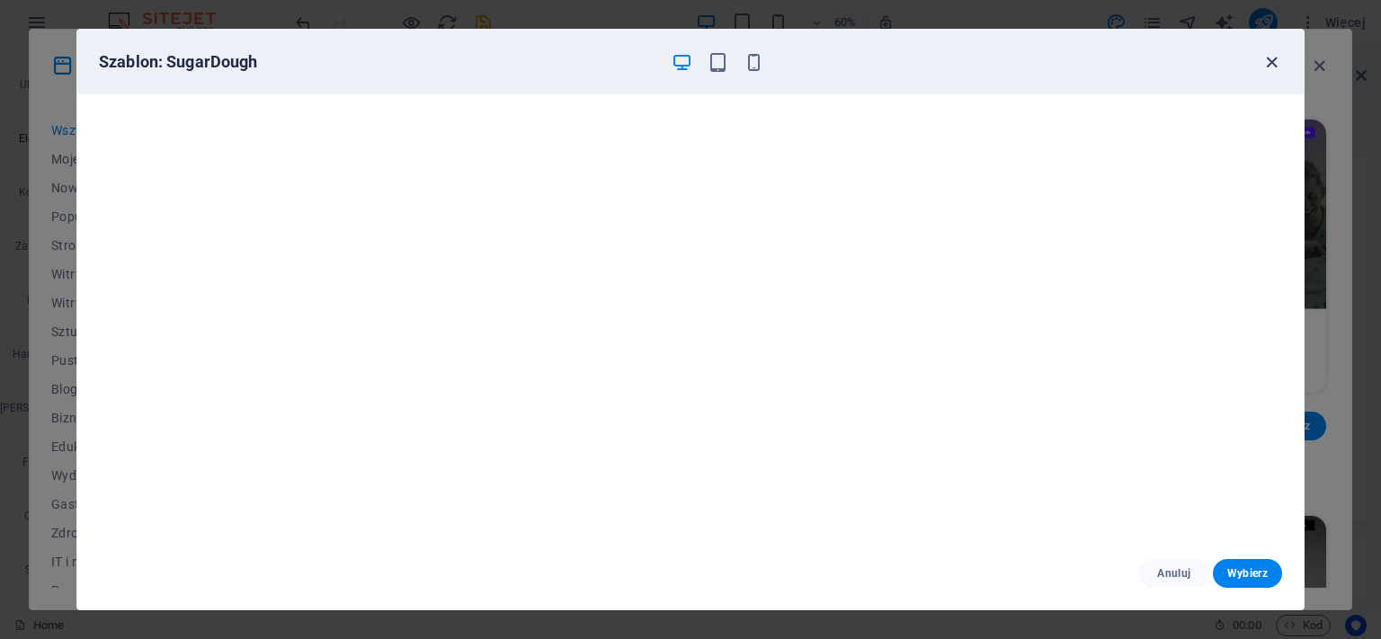
click at [1268, 64] on icon "button" at bounding box center [1272, 62] width 21 height 21
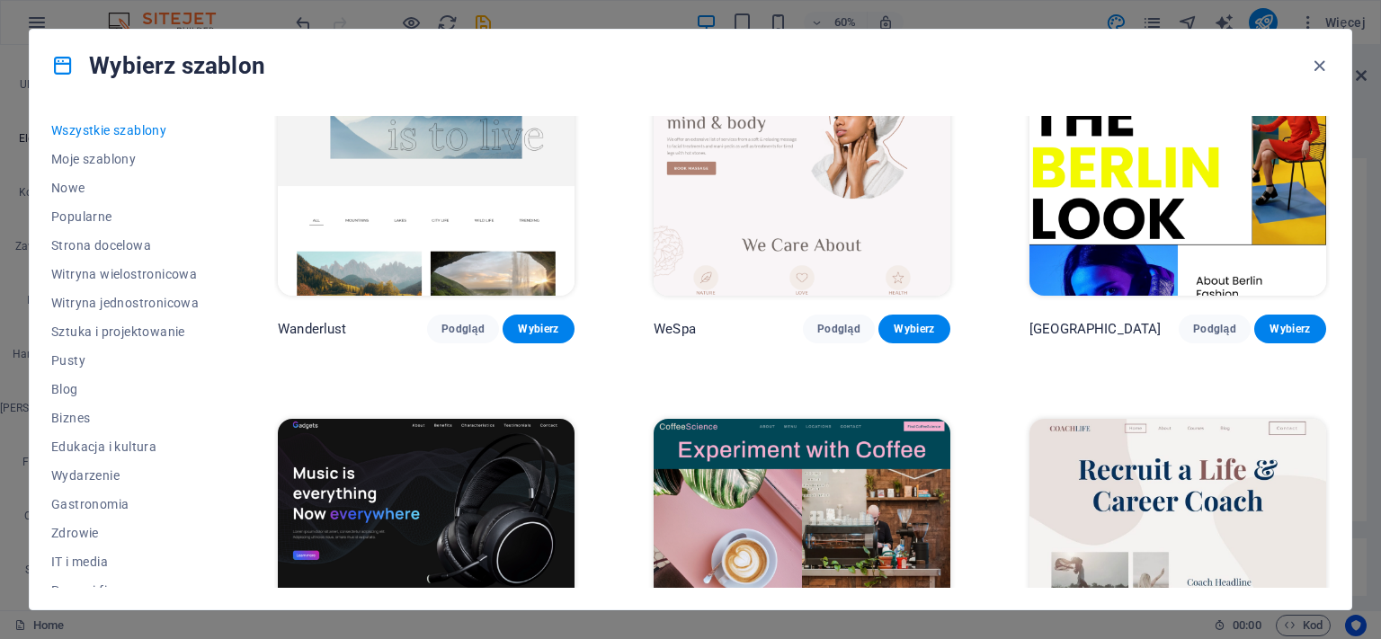
scroll to position [4511, 0]
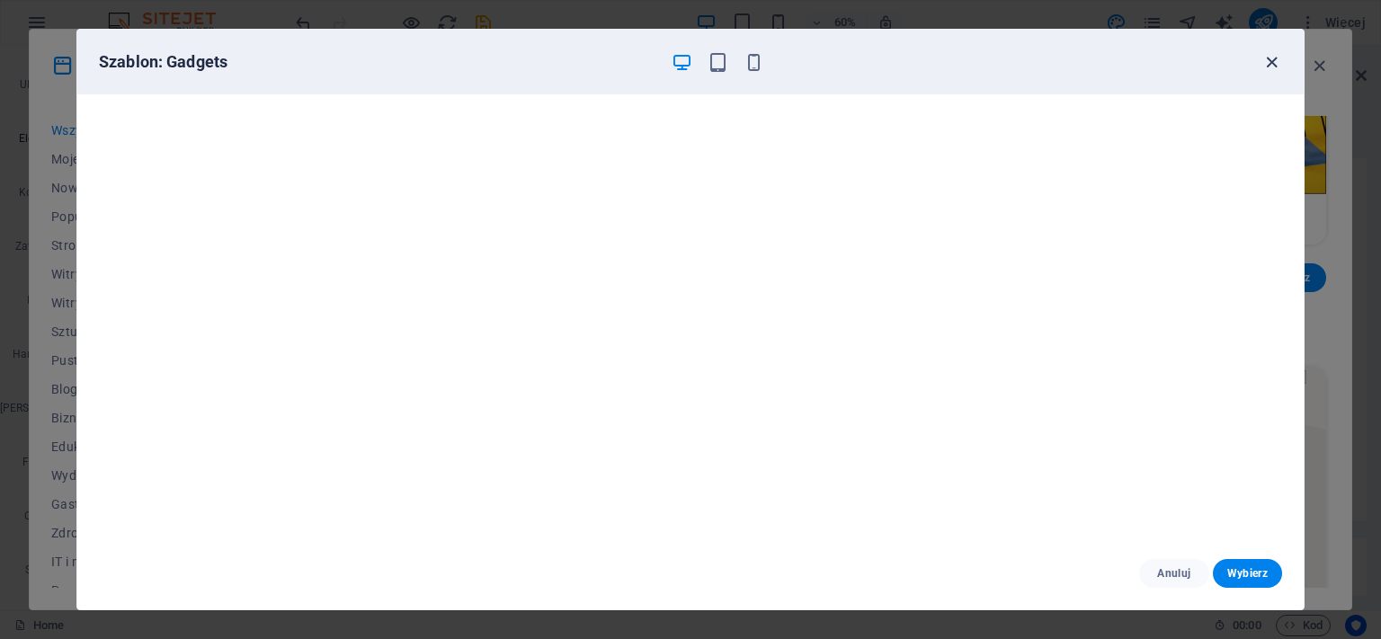
click at [1274, 63] on icon "button" at bounding box center [1272, 62] width 21 height 21
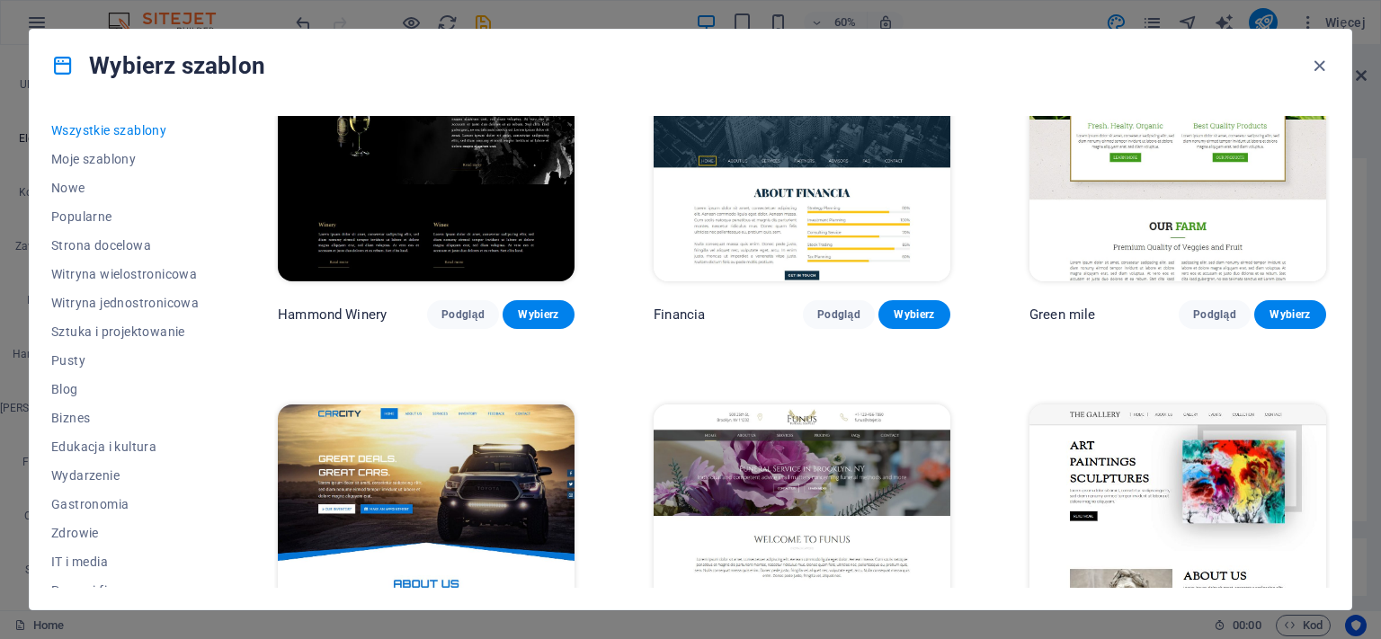
scroll to position [11647, 0]
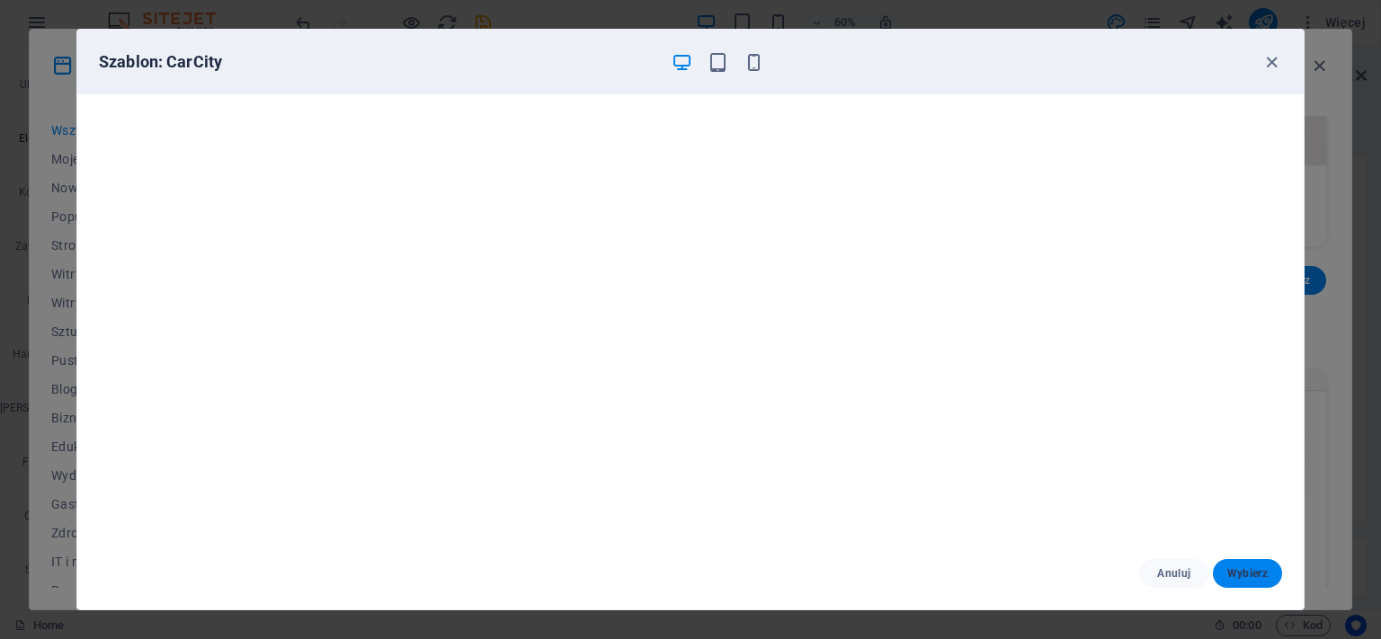
click at [1219, 567] on button "Wybierz" at bounding box center [1247, 573] width 69 height 29
